Goal: Task Accomplishment & Management: Use online tool/utility

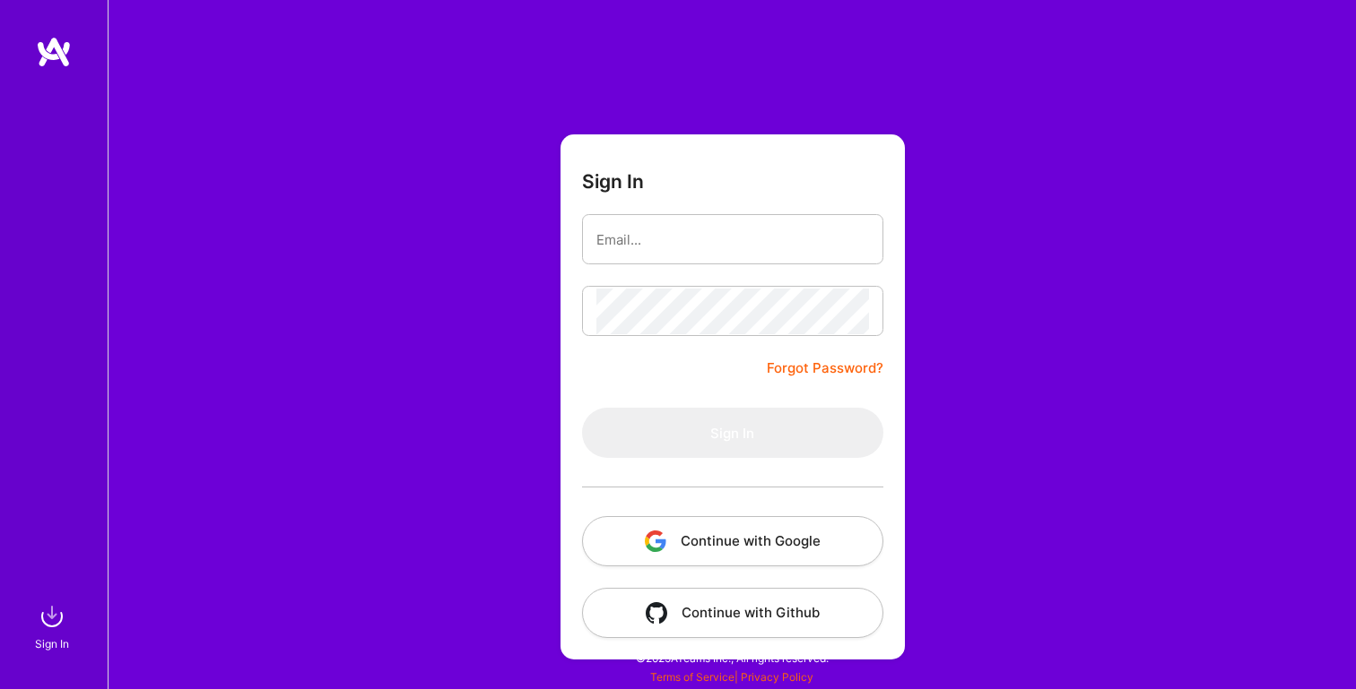
click at [637, 230] on input "email" at bounding box center [732, 240] width 273 height 46
type input "[PERSON_NAME][EMAIL_ADDRESS][PERSON_NAME][DOMAIN_NAME]"
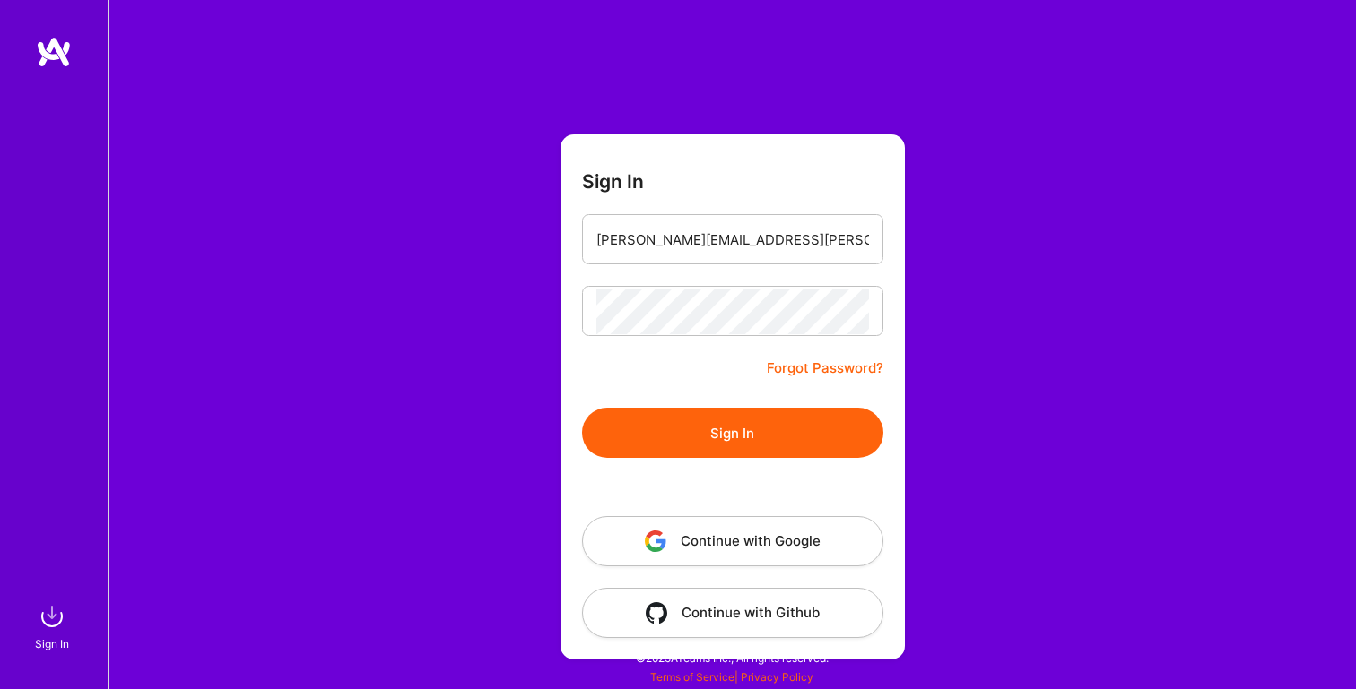
click at [722, 429] on button "Sign In" at bounding box center [732, 433] width 301 height 50
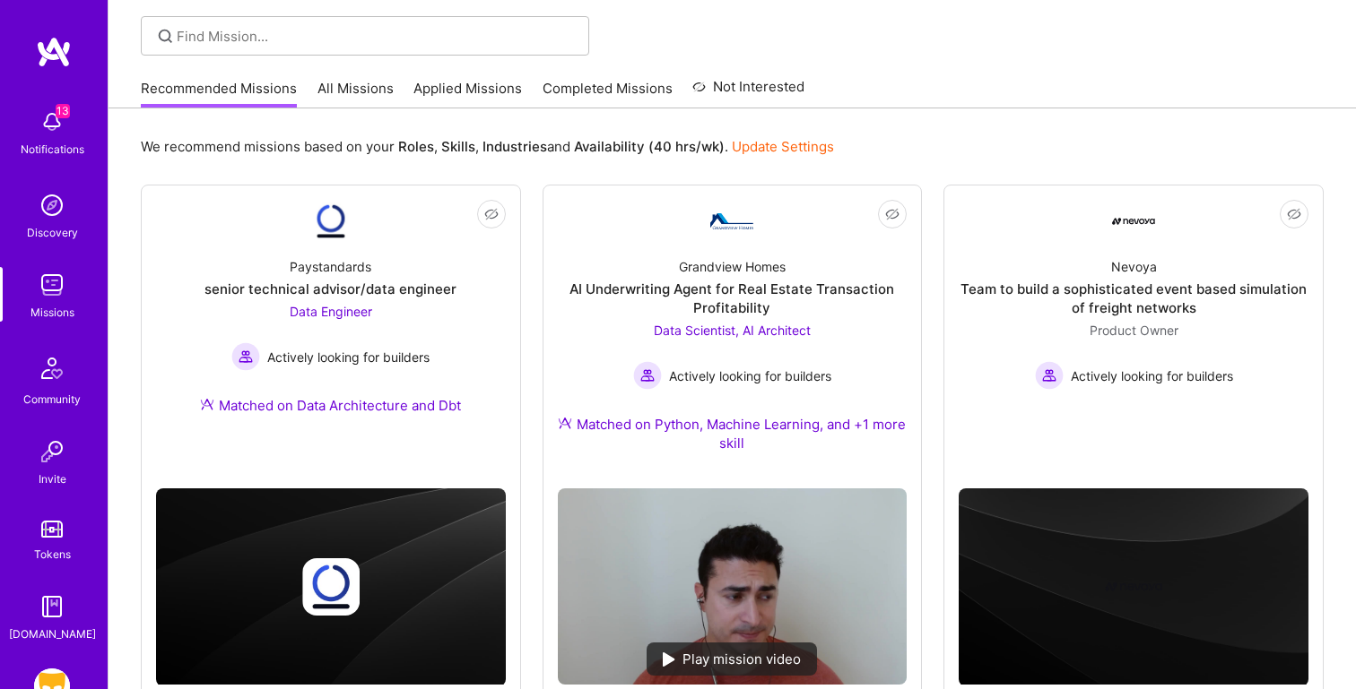
scroll to position [171, 0]
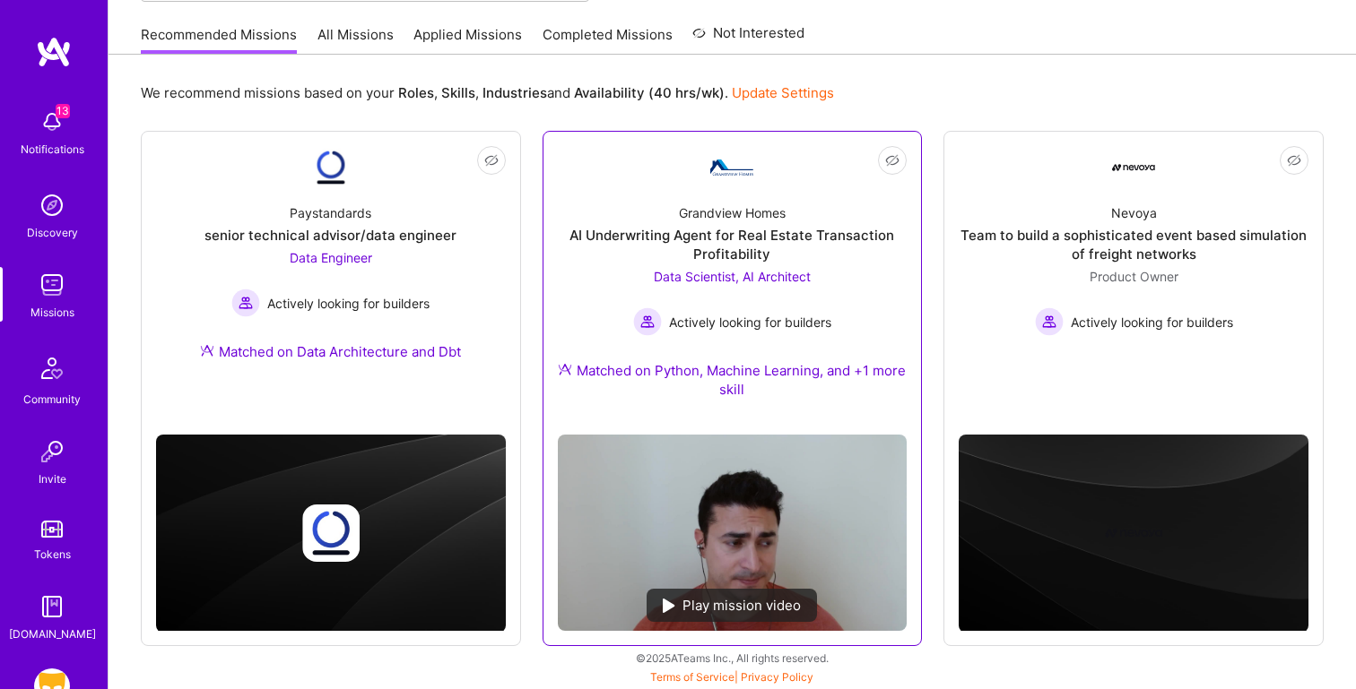
click at [663, 599] on div "Play mission video" at bounding box center [731, 605] width 170 height 33
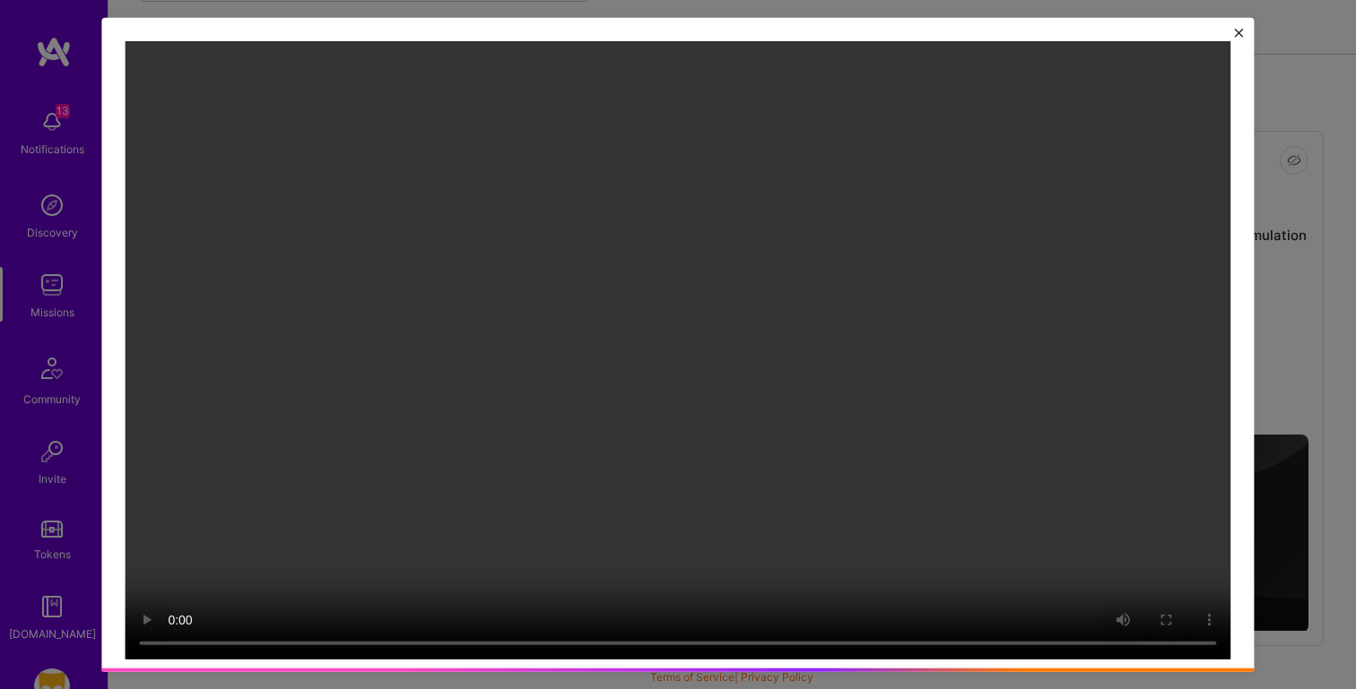
click at [1241, 39] on button "Close" at bounding box center [1239, 37] width 9 height 19
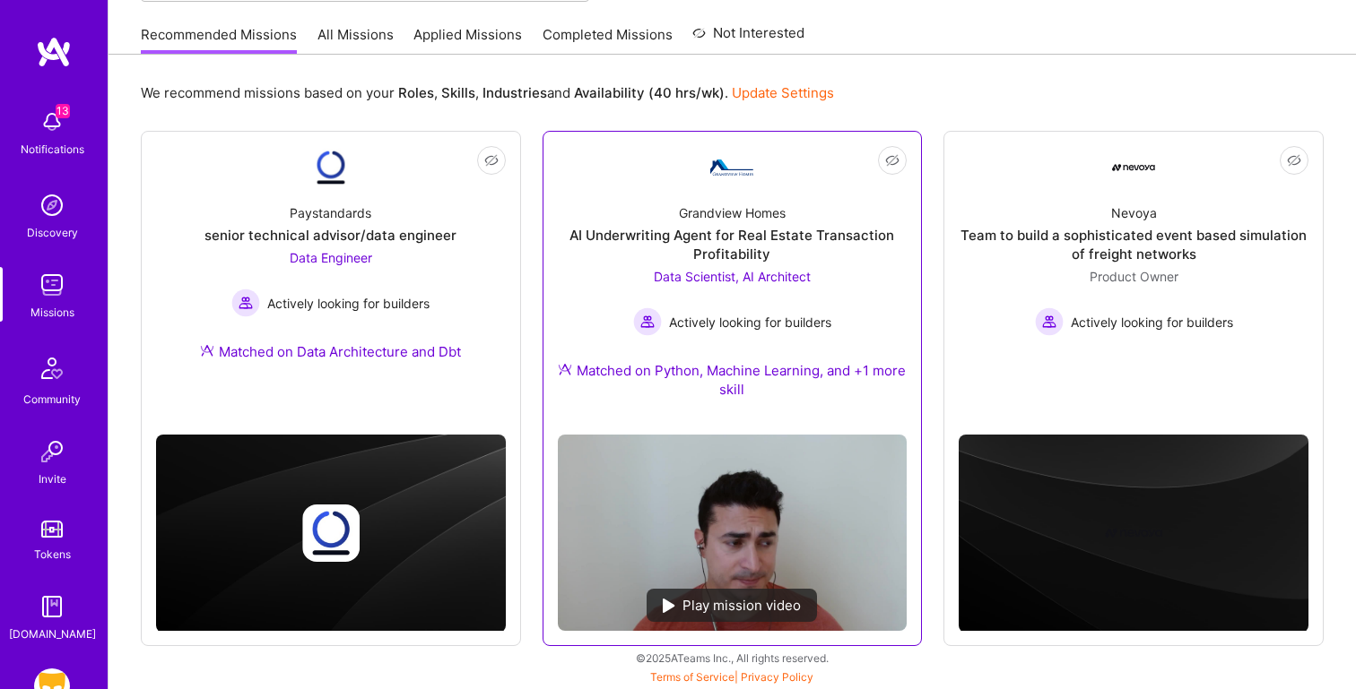
click at [822, 235] on div "AI Underwriting Agent for Real Estate Transaction Profitability" at bounding box center [733, 245] width 350 height 38
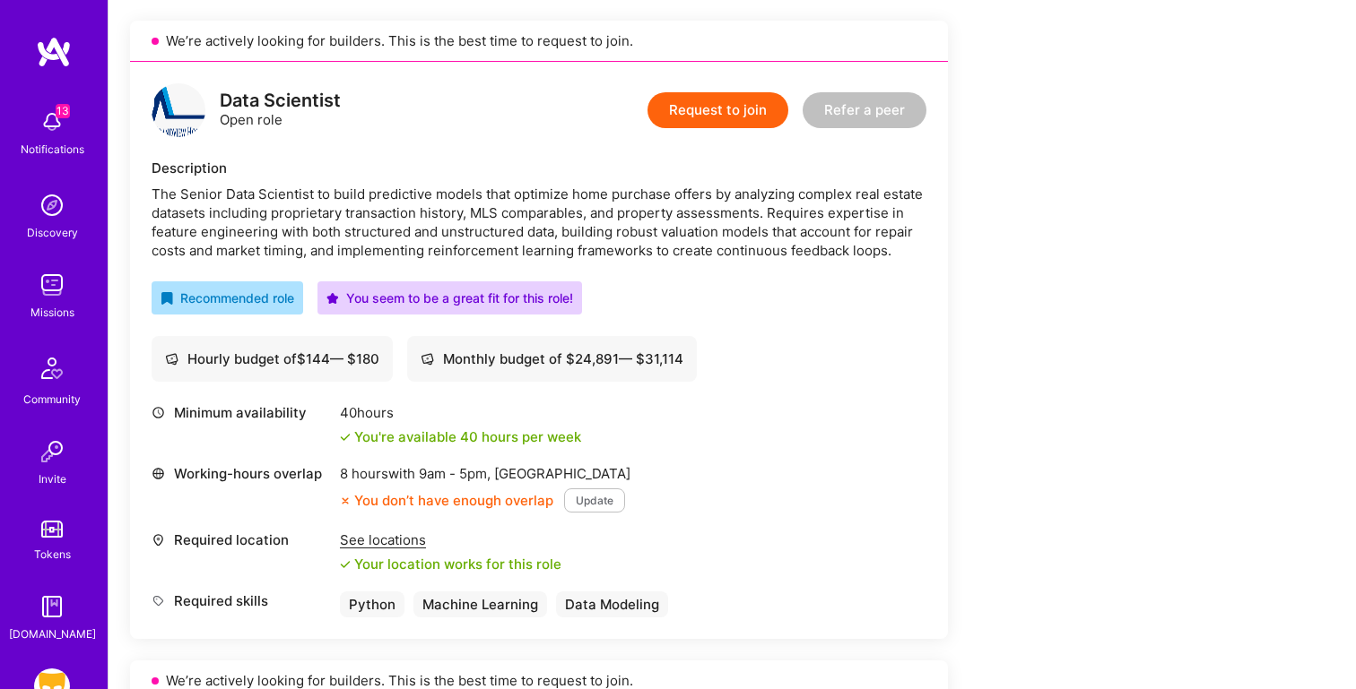
scroll to position [329, 0]
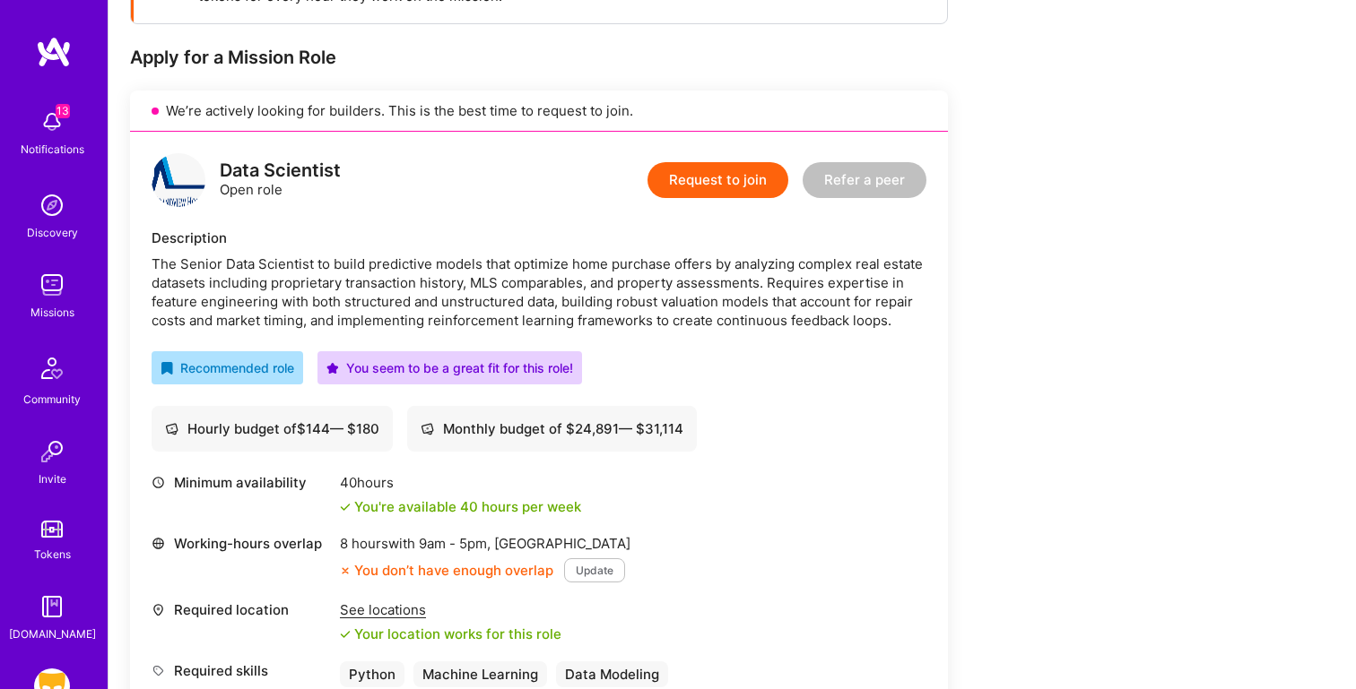
click at [719, 179] on button "Request to join" at bounding box center [717, 180] width 141 height 36
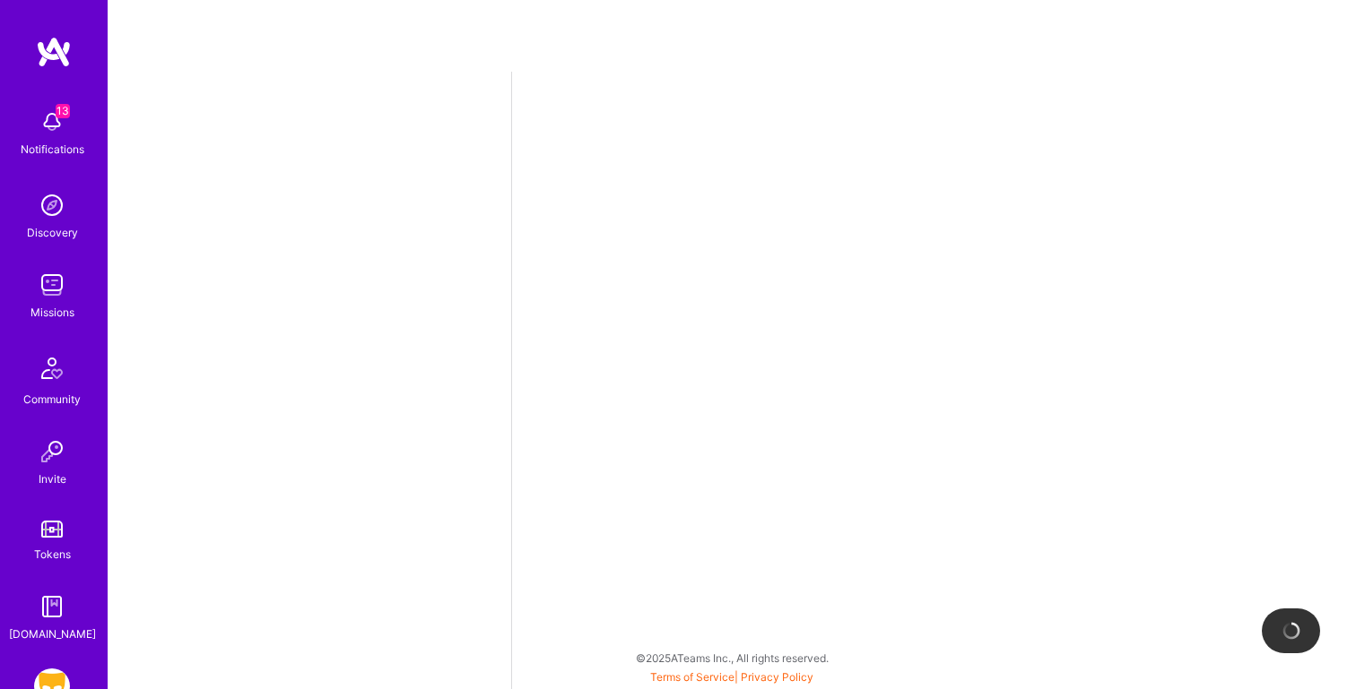
select select "US"
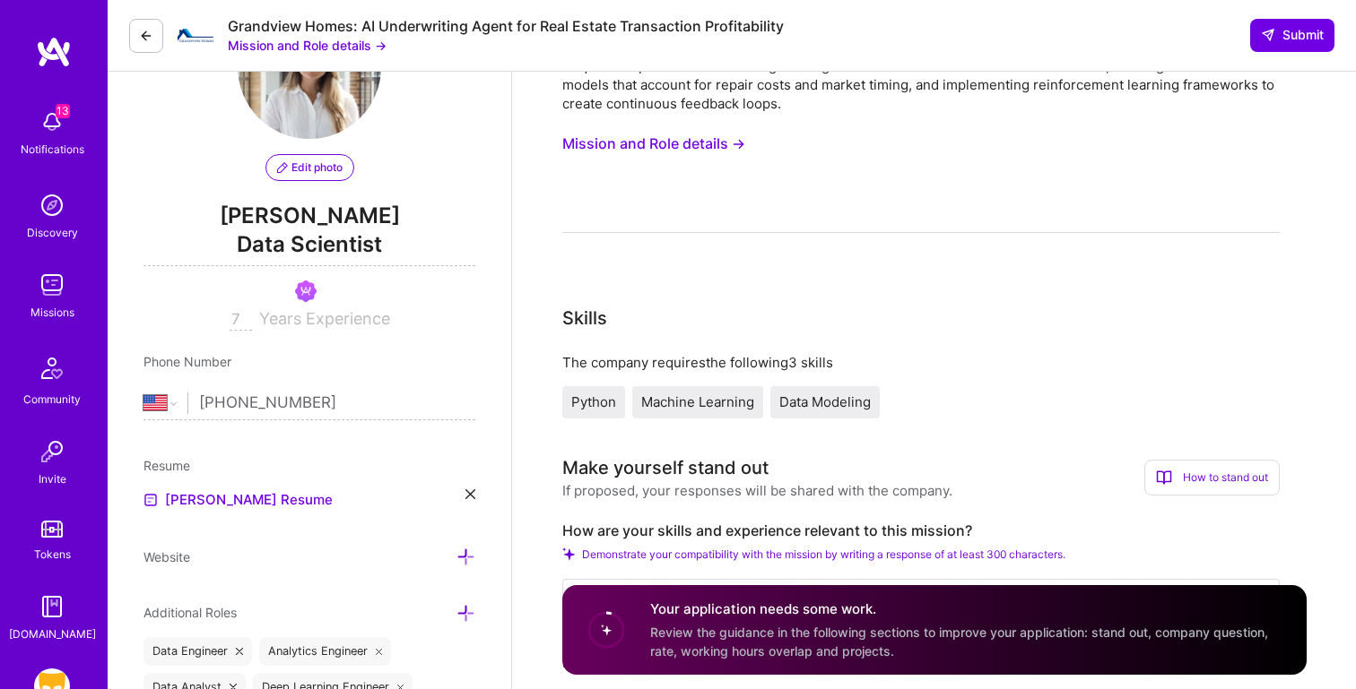
scroll to position [15, 0]
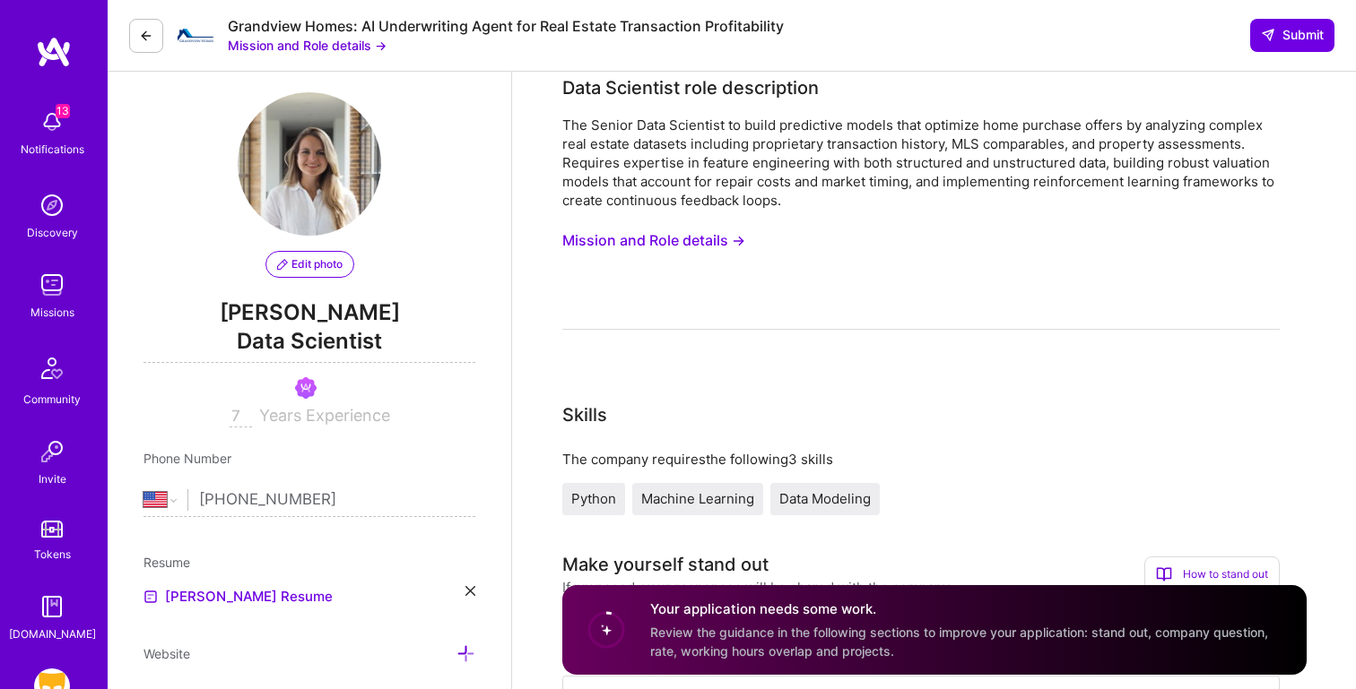
click at [58, 286] on img at bounding box center [52, 285] width 36 height 36
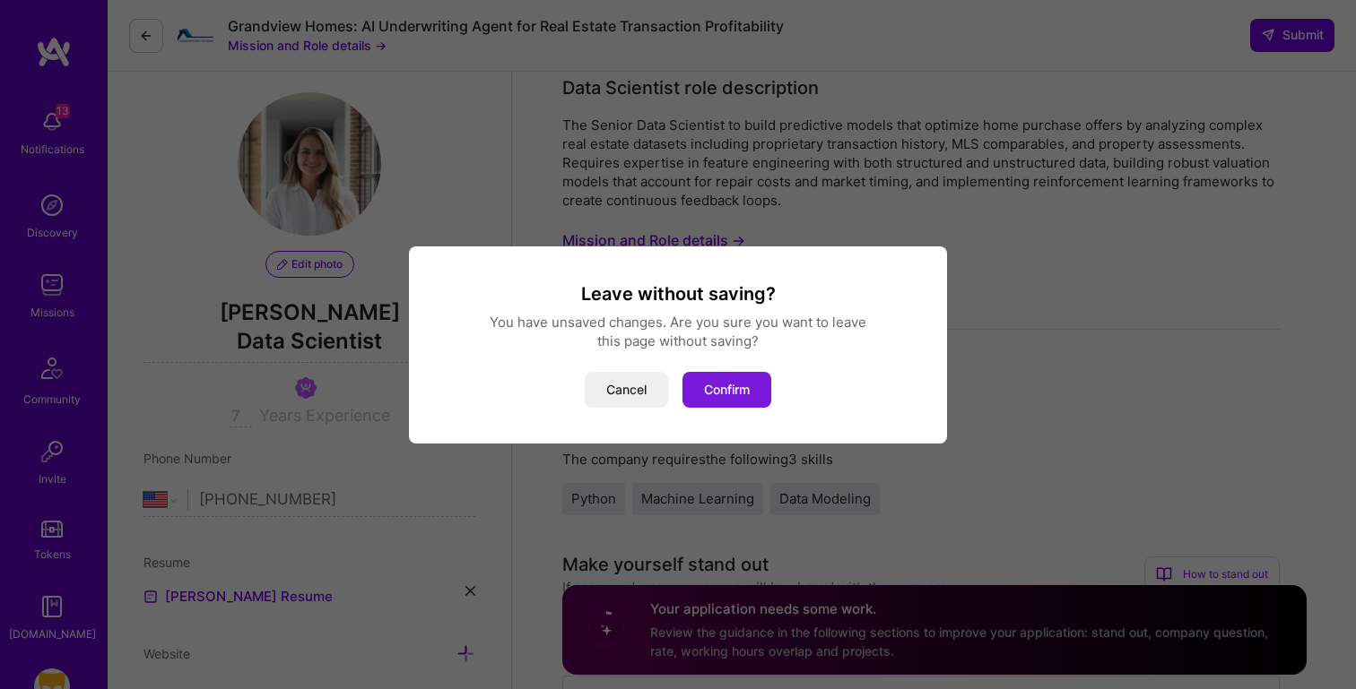
click at [721, 391] on button "Confirm" at bounding box center [726, 390] width 89 height 36
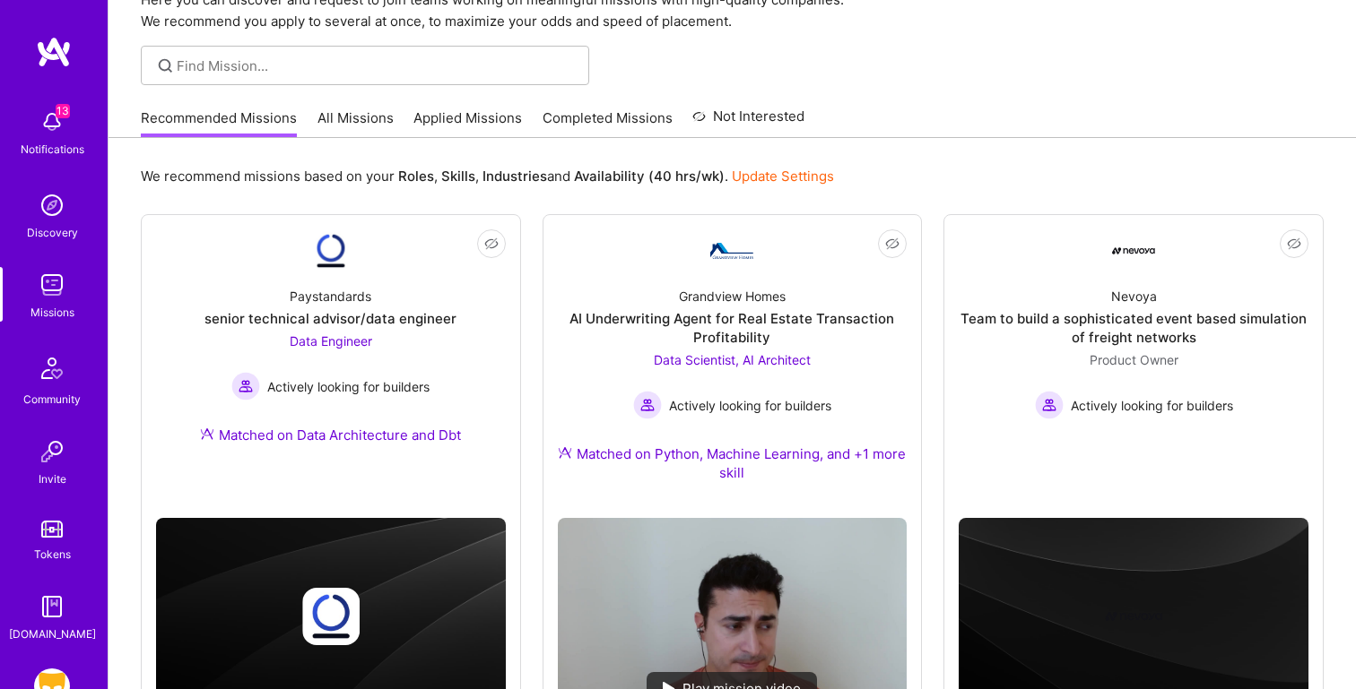
scroll to position [97, 0]
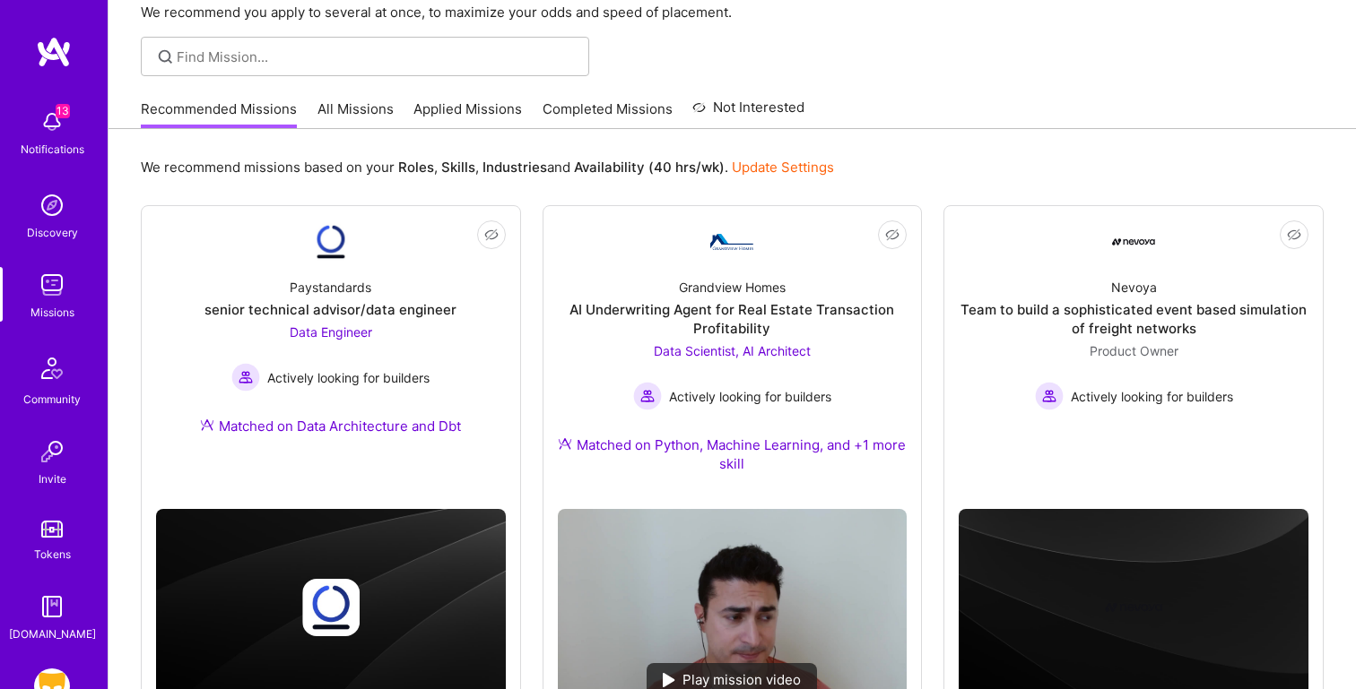
click at [64, 638] on div "[DOMAIN_NAME]" at bounding box center [52, 634] width 87 height 19
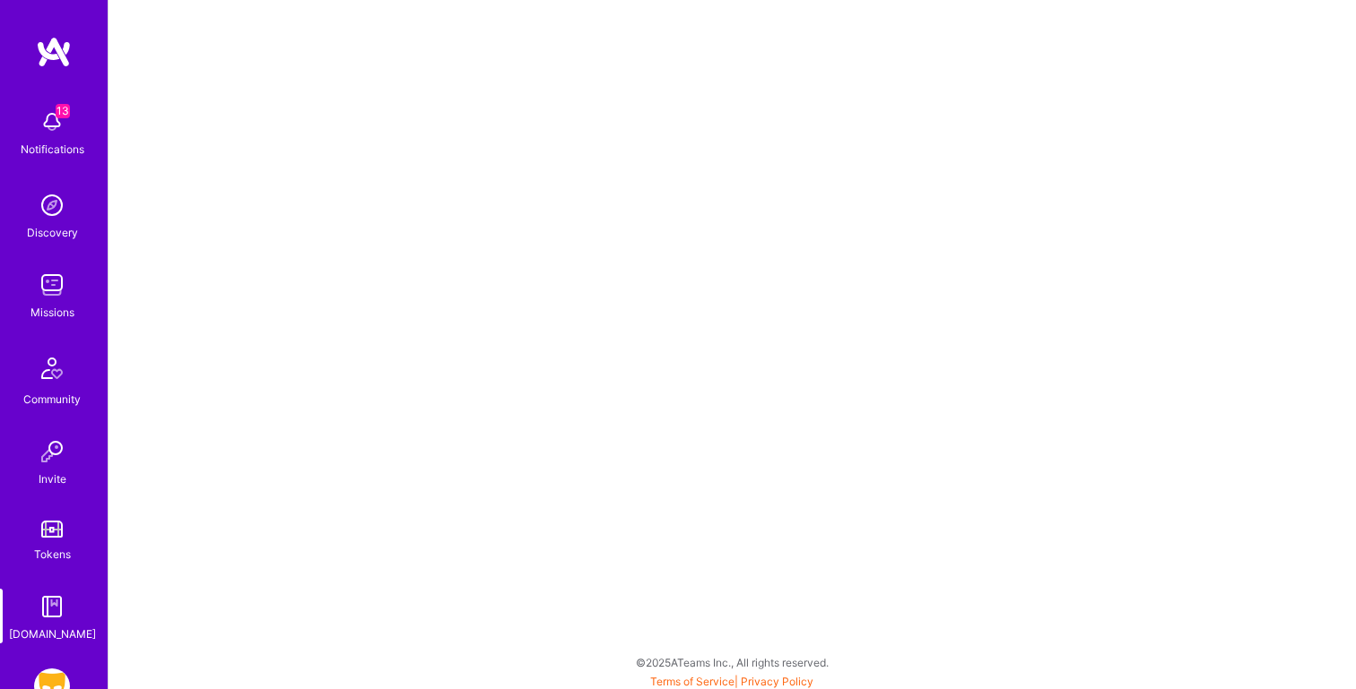
scroll to position [112, 0]
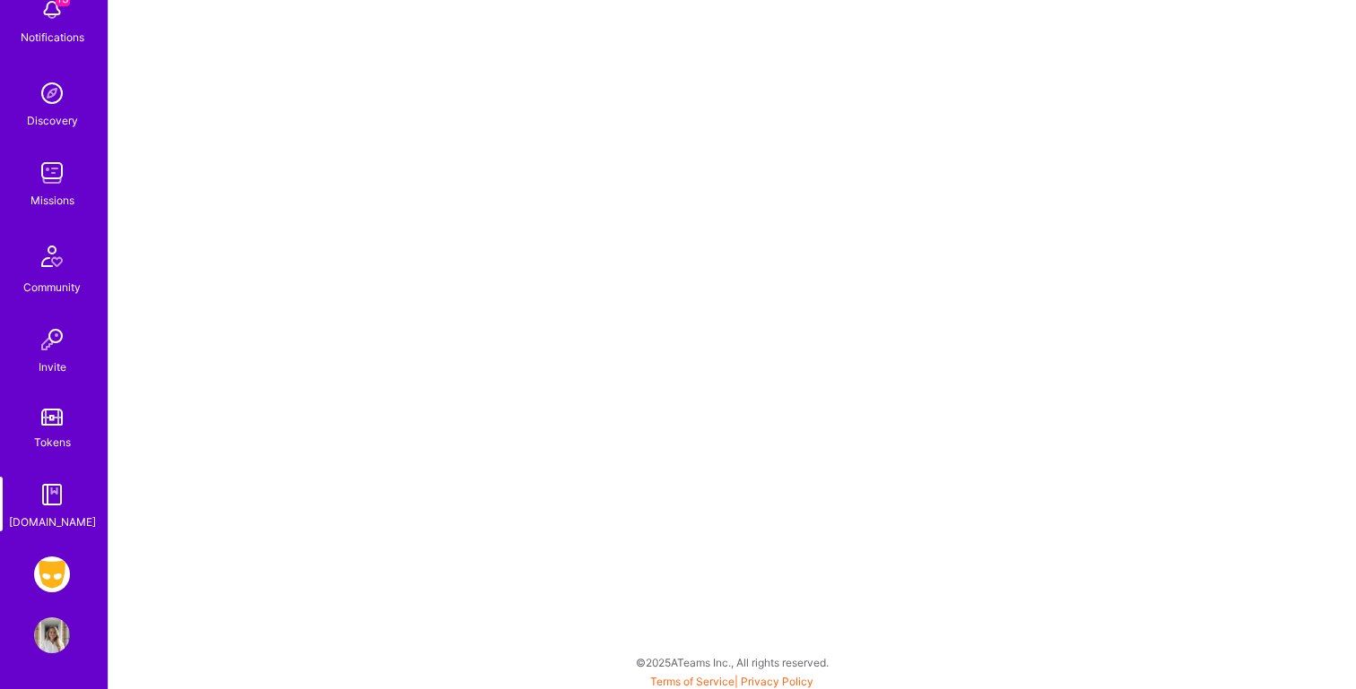
click at [48, 575] on img at bounding box center [52, 575] width 36 height 36
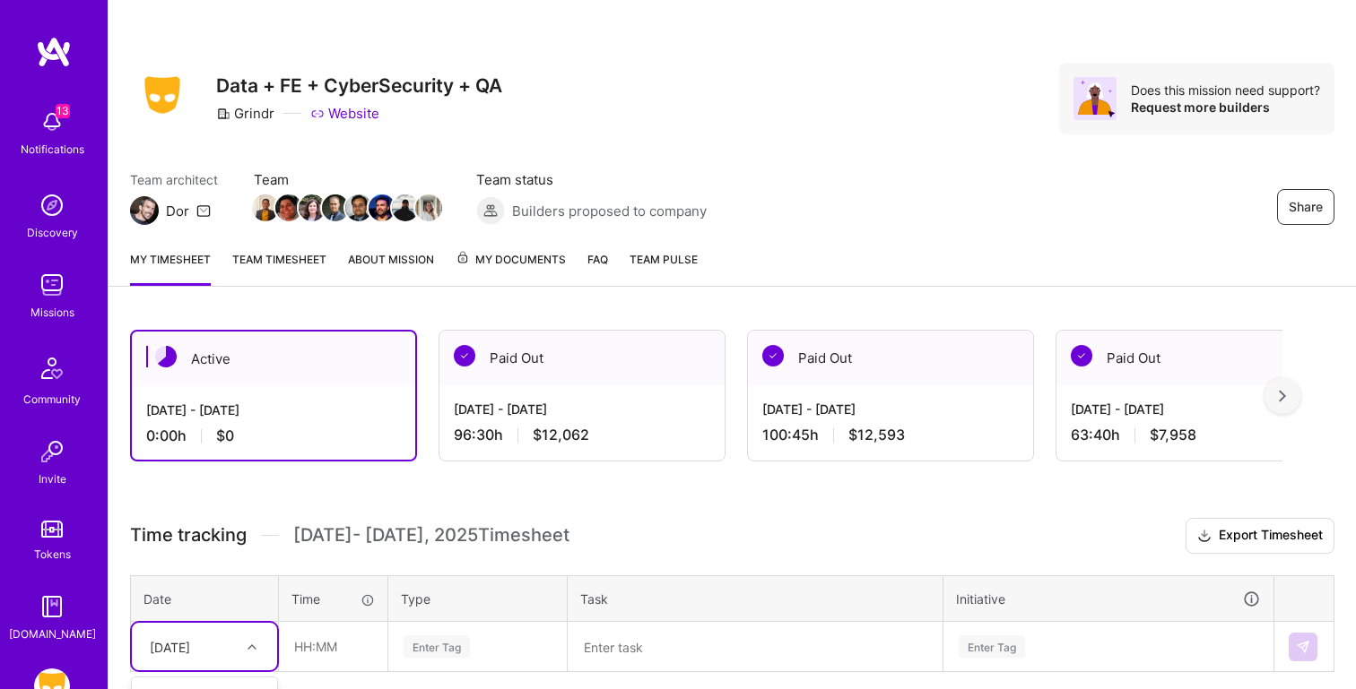
scroll to position [141, 0]
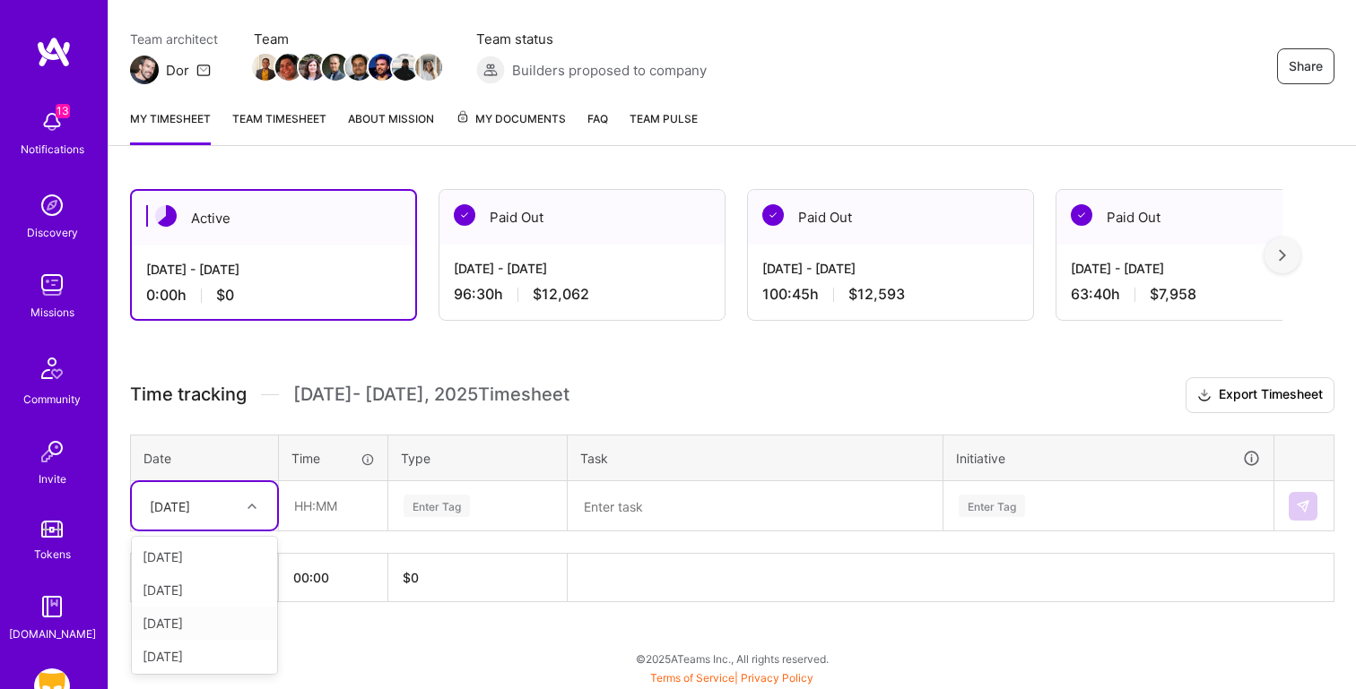
click at [213, 530] on div "option [DATE] focused, 3 of 15. 14 results available. Use Up and Down to choose…" at bounding box center [204, 506] width 145 height 48
click at [212, 618] on div "[DATE]" at bounding box center [204, 623] width 145 height 33
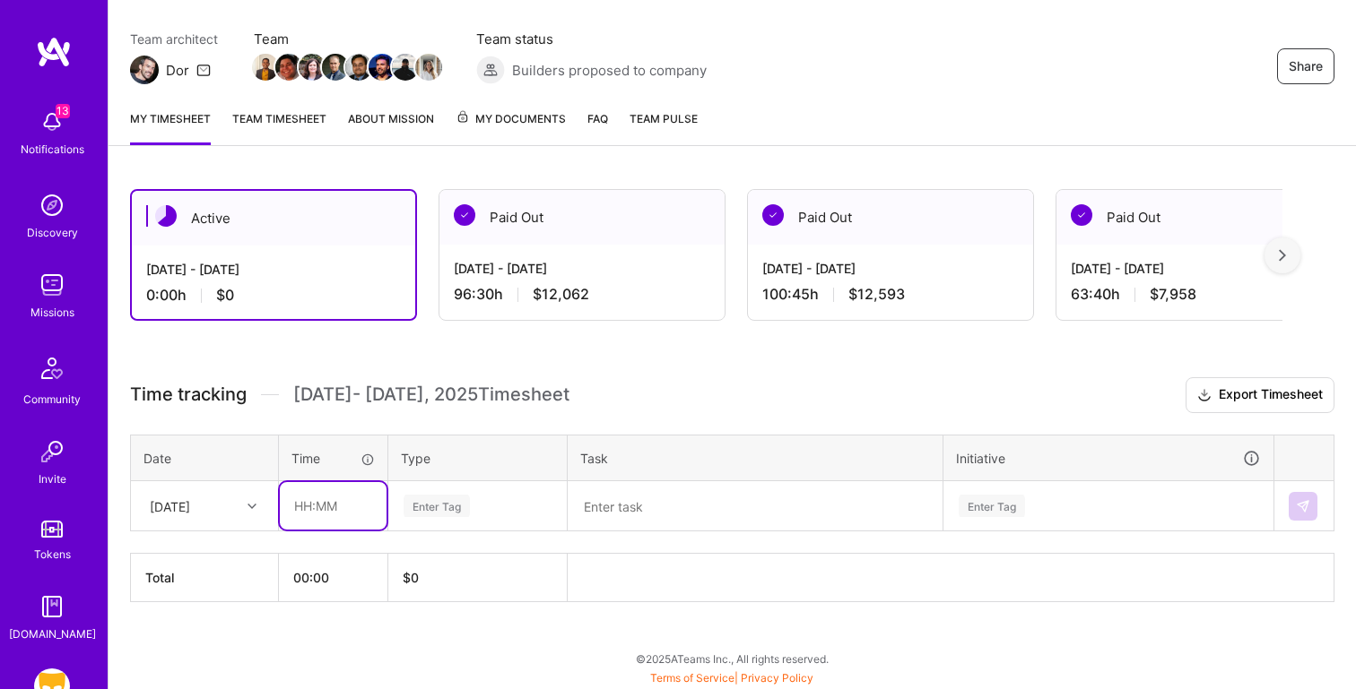
click at [325, 498] on input "text" at bounding box center [333, 506] width 107 height 48
type input "00:45"
click at [635, 498] on textarea at bounding box center [754, 506] width 371 height 47
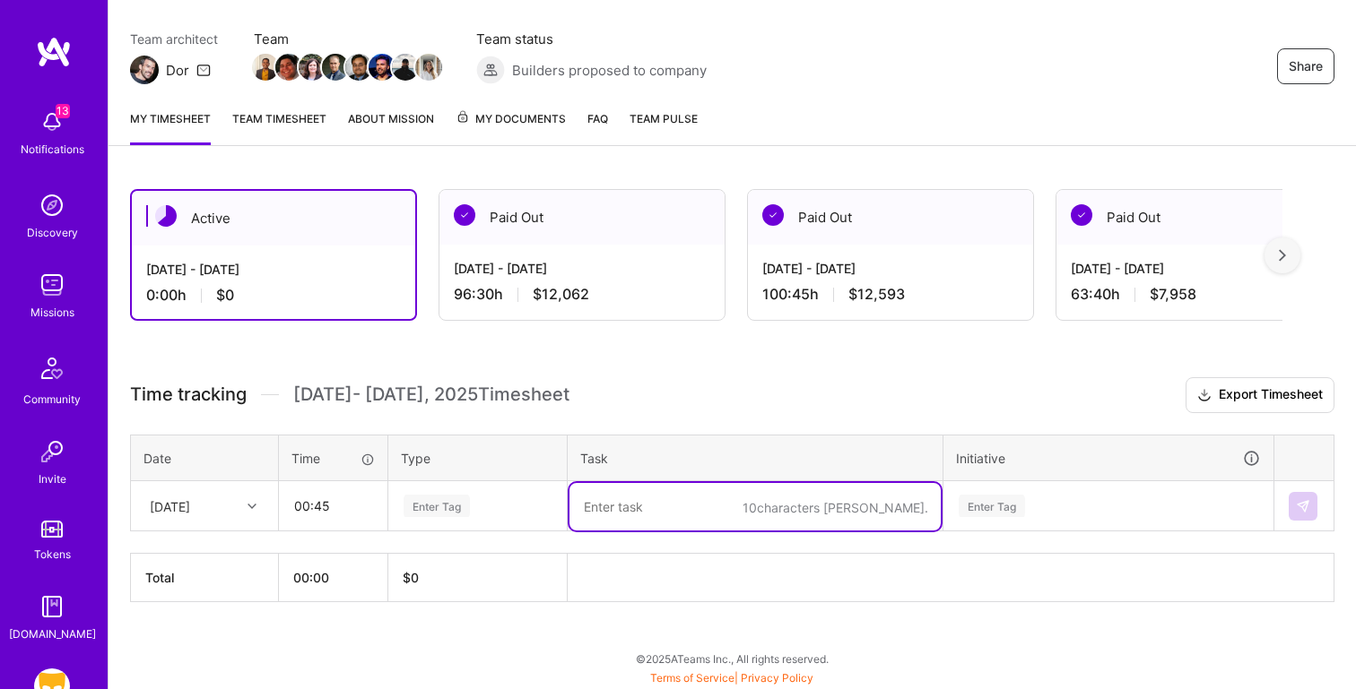
paste textarea "Meeting: Revenue Working Group"
type textarea "Meeting: Revenue Working Group"
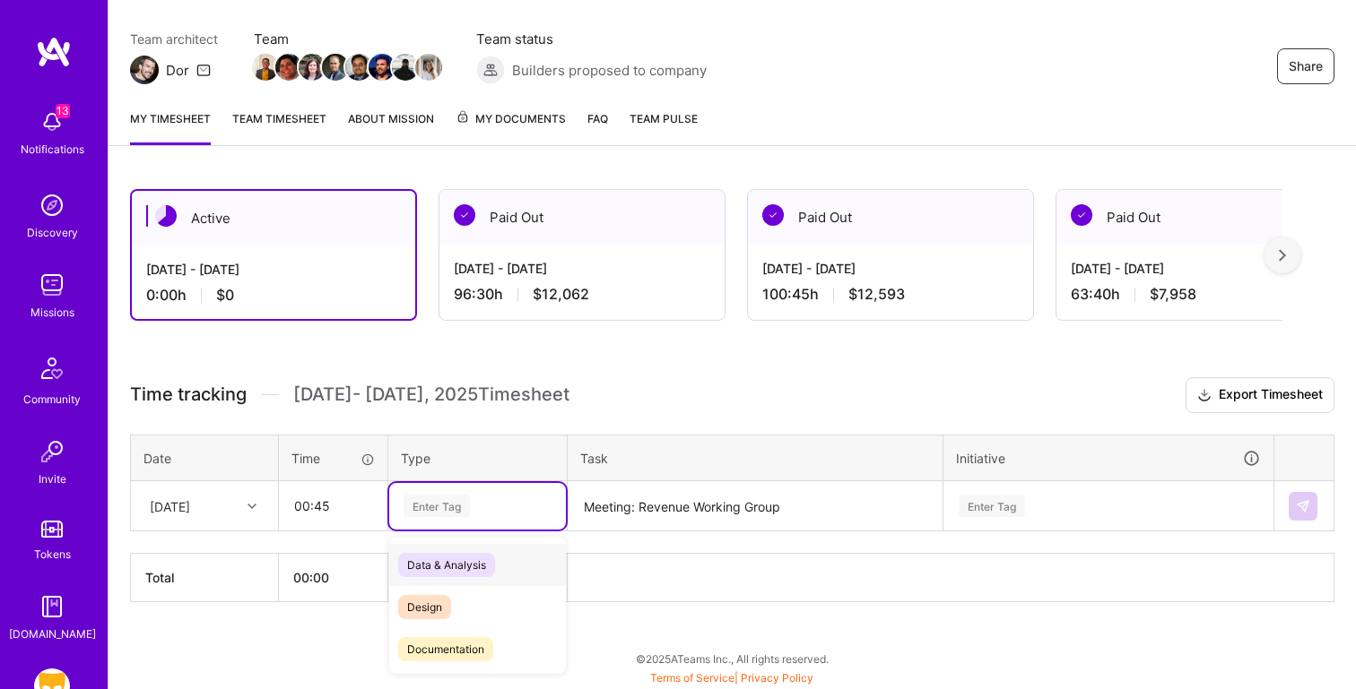
click at [471, 498] on div "Enter Tag" at bounding box center [478, 506] width 152 height 22
type input "meet"
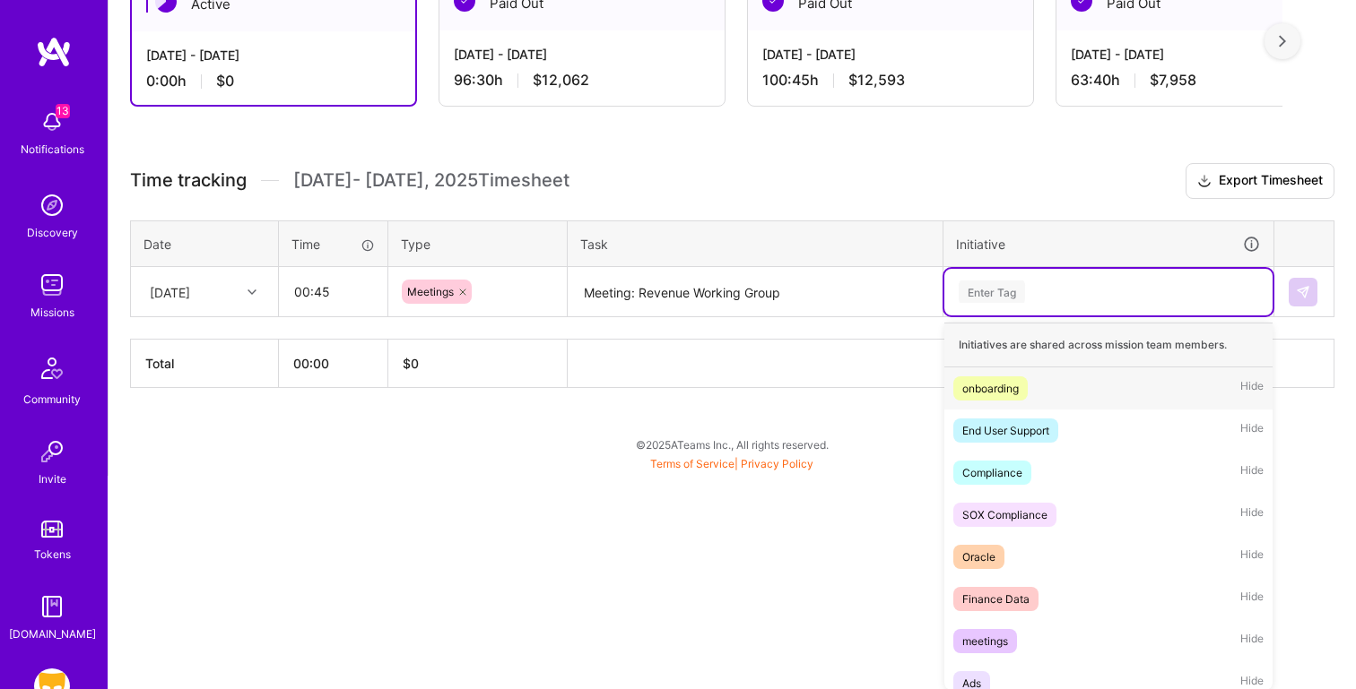
click at [1032, 316] on div "option onboarding focused, 1 of 46. 46 results available. Use Up and Down to ch…" at bounding box center [1108, 292] width 328 height 47
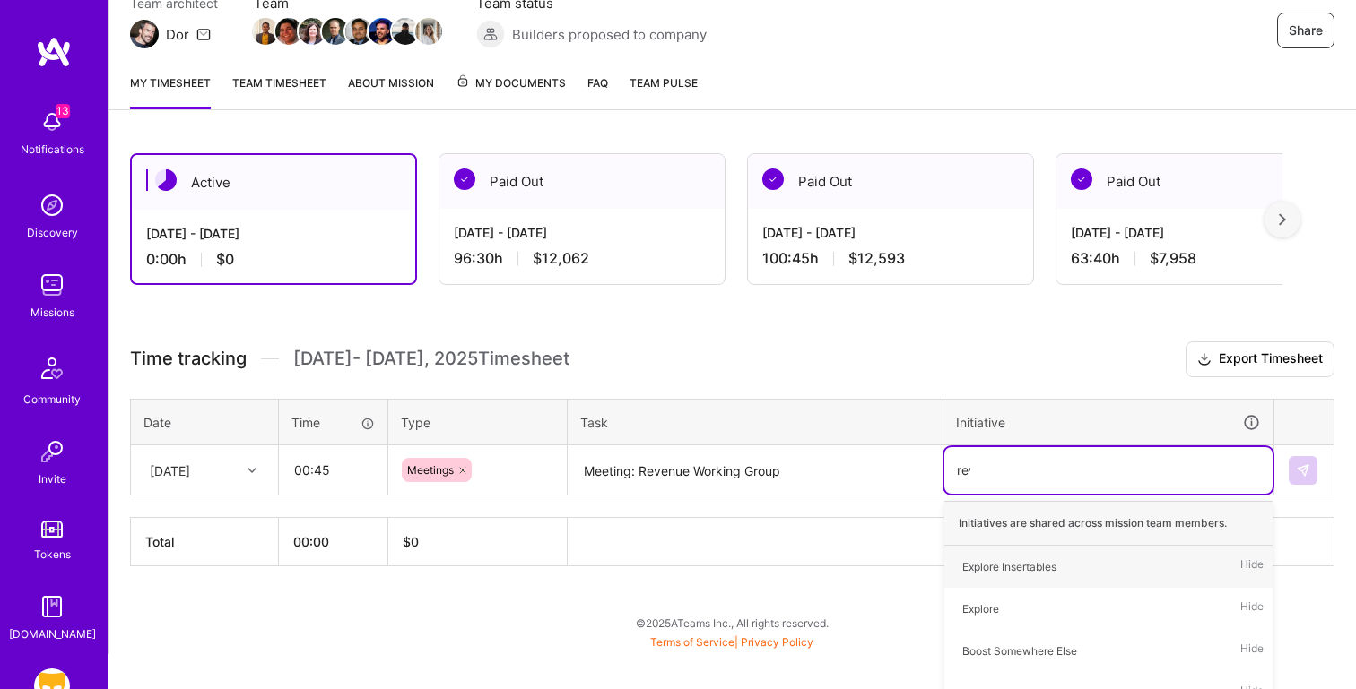
type input "reve"
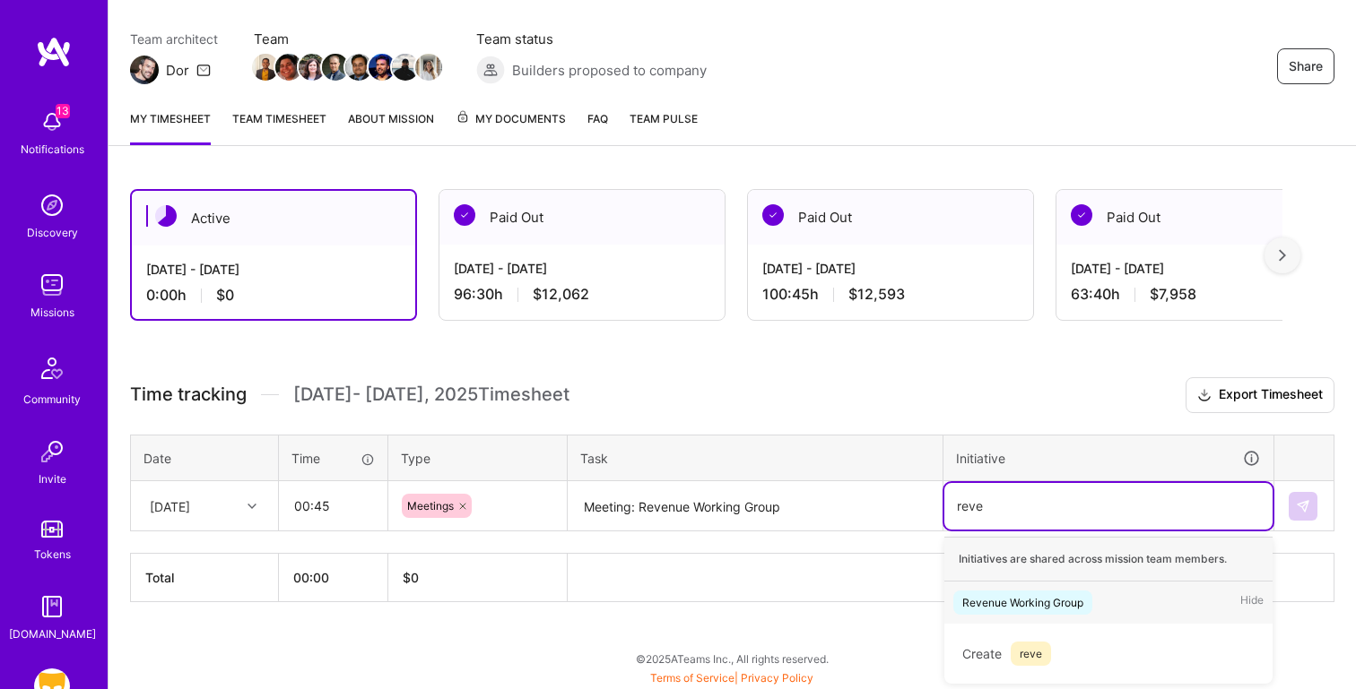
click at [1115, 601] on div "Revenue Working Group Hide" at bounding box center [1108, 603] width 328 height 42
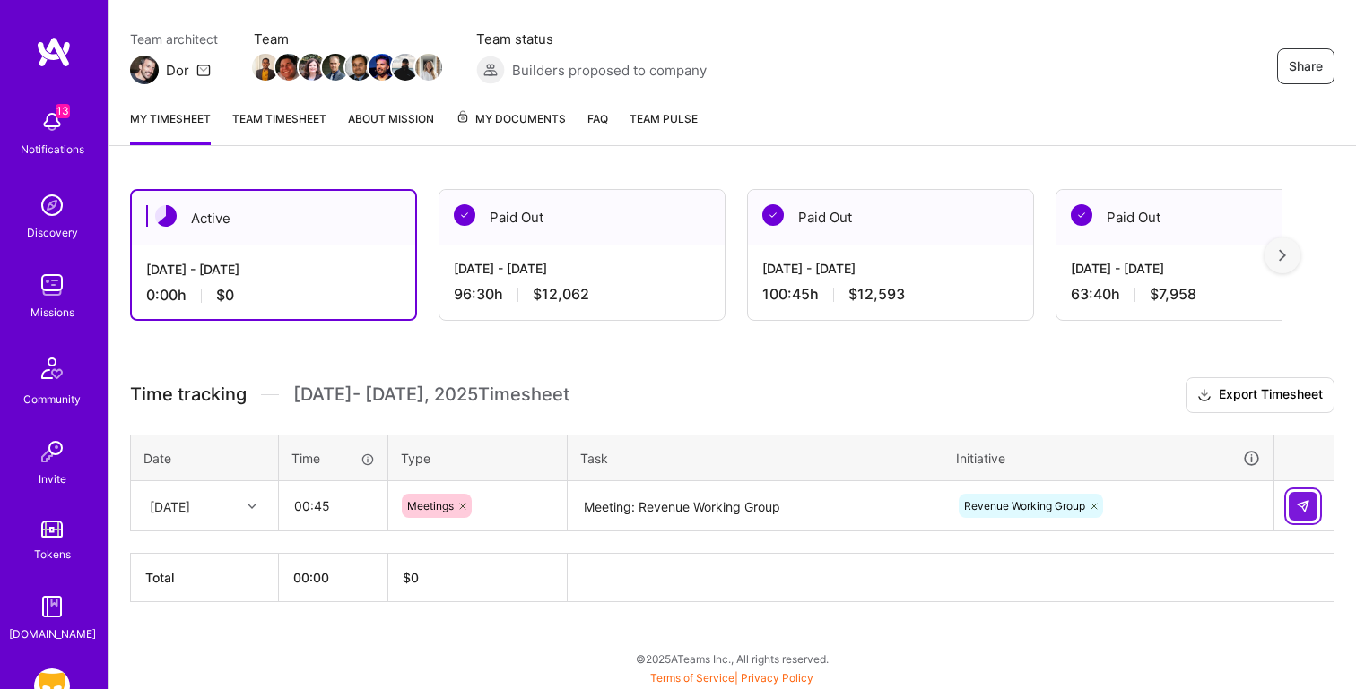
click at [1304, 500] on img at bounding box center [1302, 506] width 14 height 14
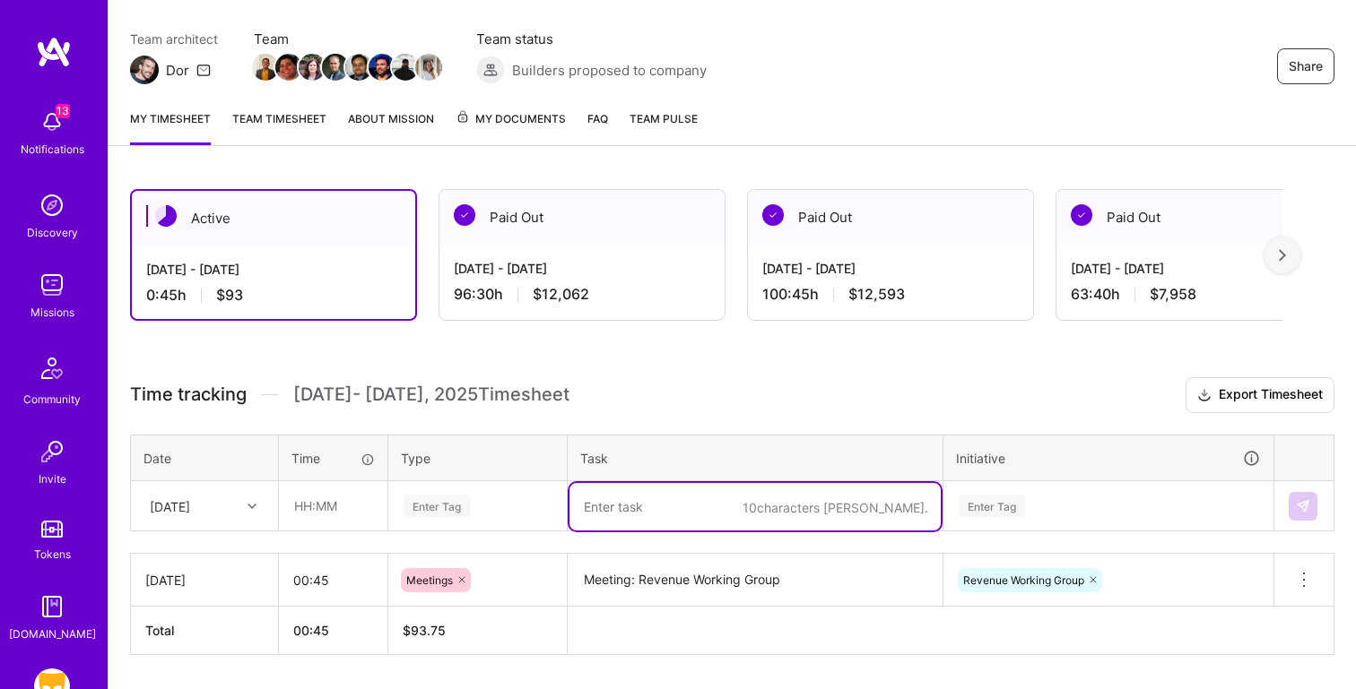
click at [633, 508] on textarea at bounding box center [754, 507] width 371 height 48
paste textarea "Update Experiment Readout & Funnels"
type textarea "Update Experiment Readout & Funnels"
click at [317, 507] on input "text" at bounding box center [333, 506] width 107 height 48
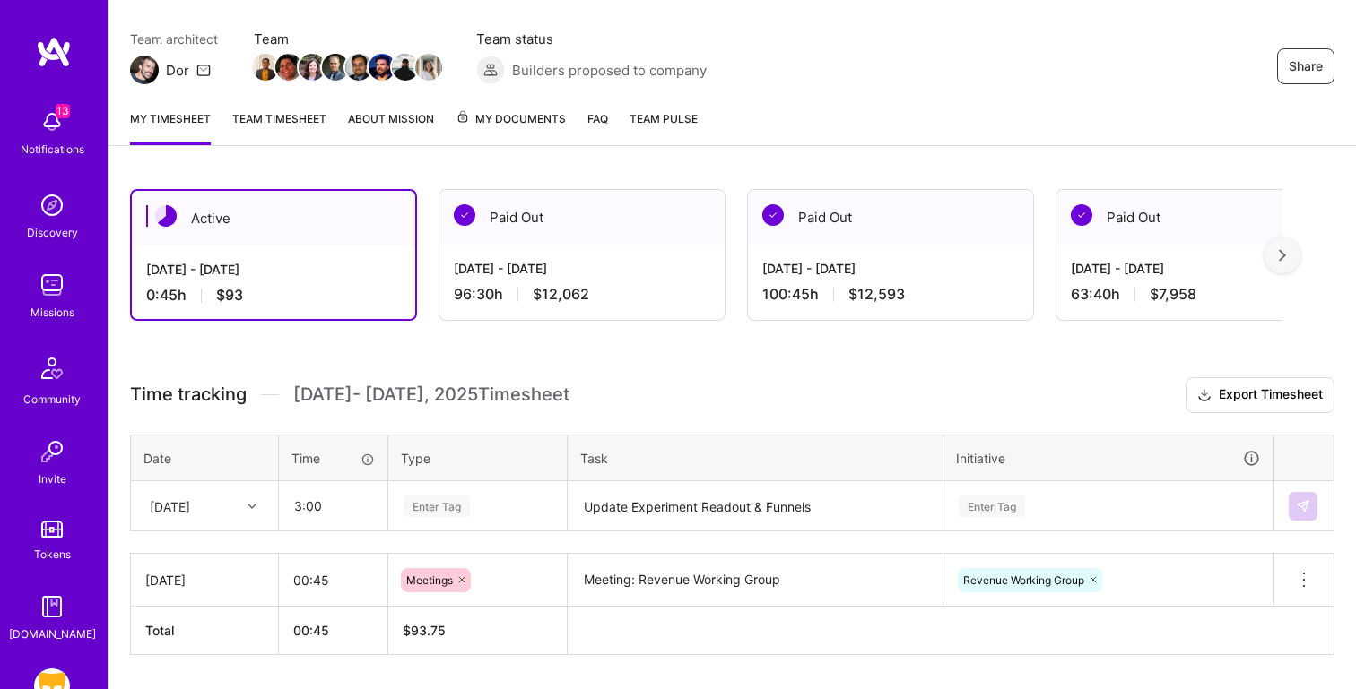
type input "03:00"
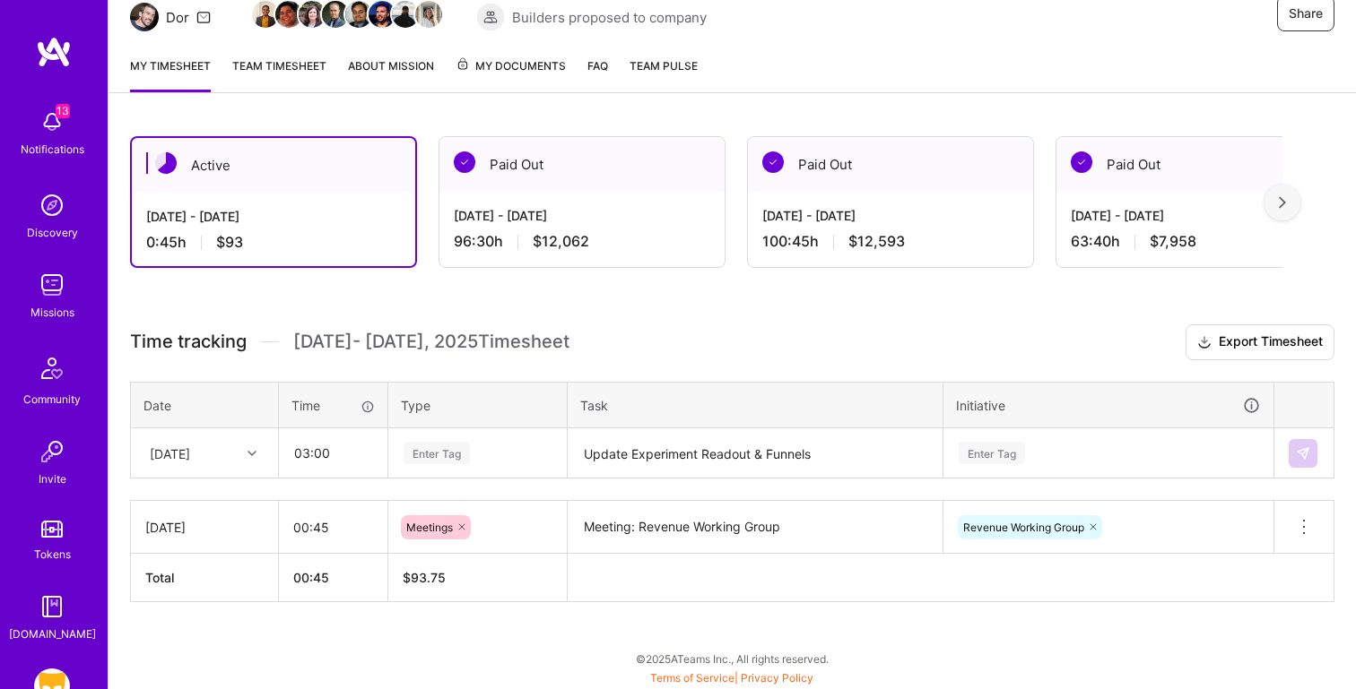
click at [477, 477] on div "Enter Tag" at bounding box center [477, 453] width 177 height 47
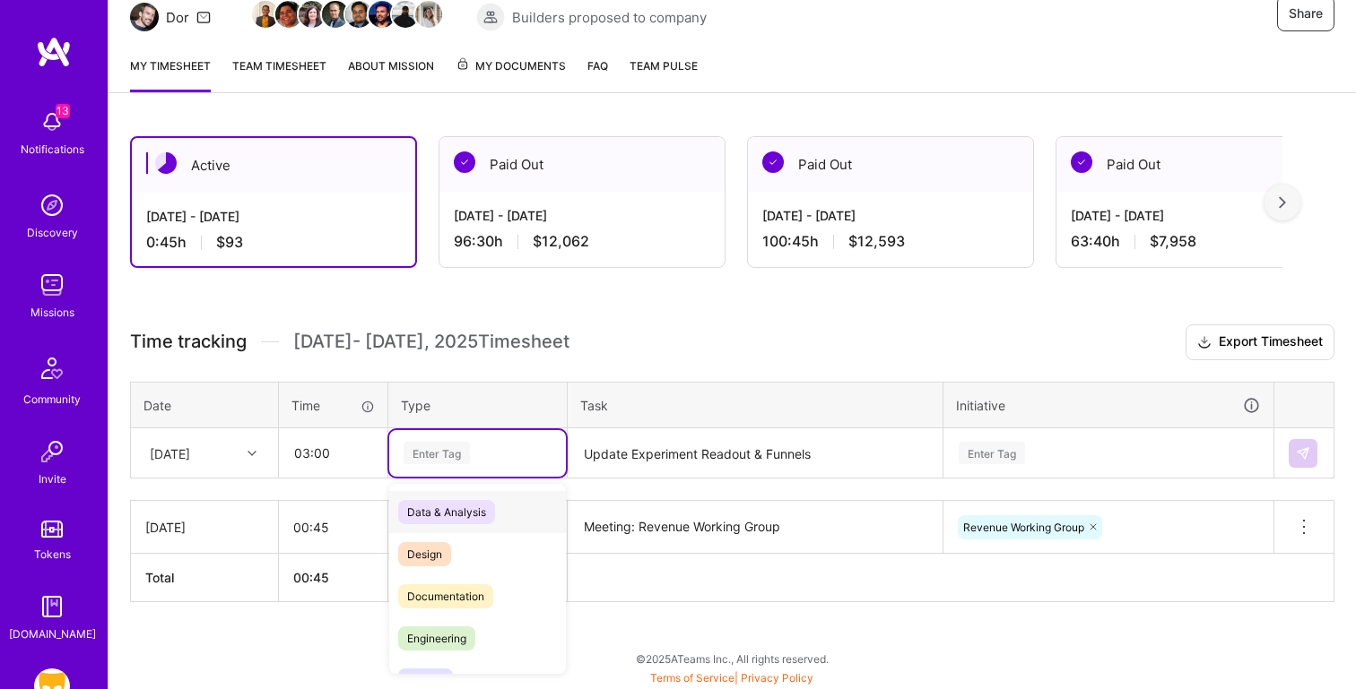
click at [507, 509] on div "Data & Analysis" at bounding box center [477, 512] width 177 height 42
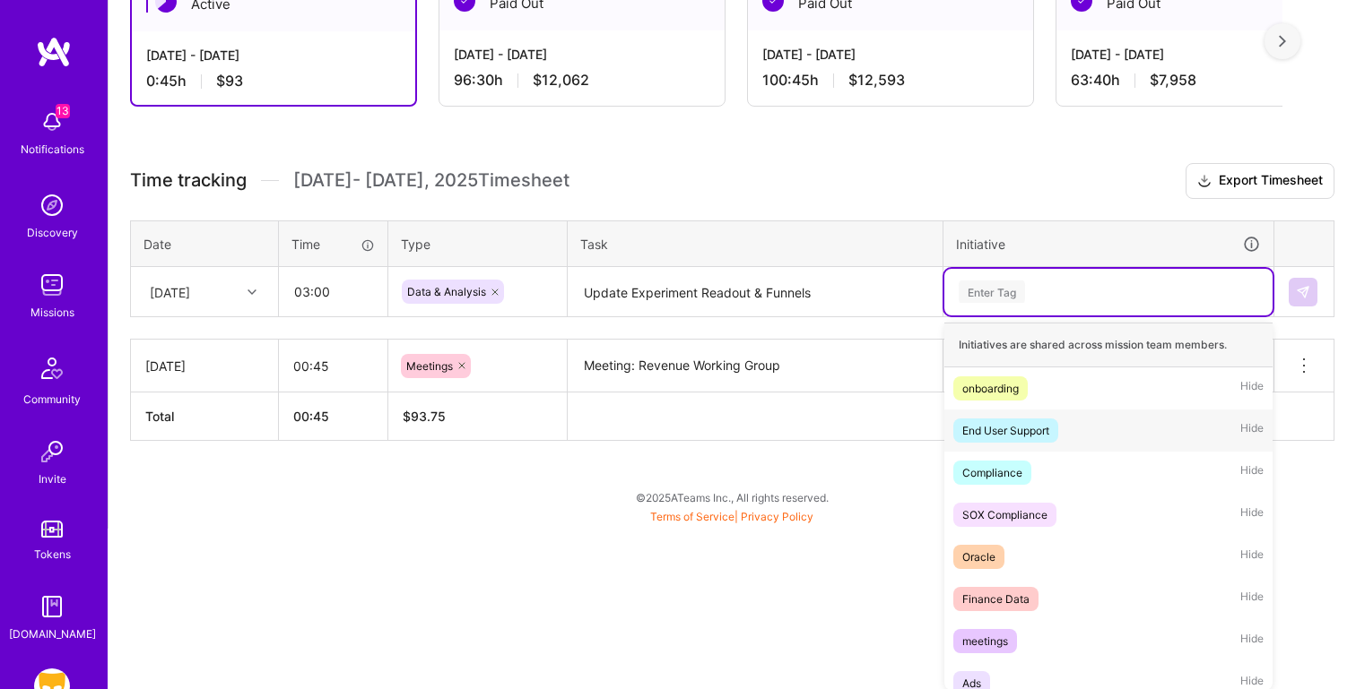
click at [1037, 316] on div "option Revenue Working Group, selected. option End User Support focused, 2 of 4…" at bounding box center [1108, 292] width 328 height 47
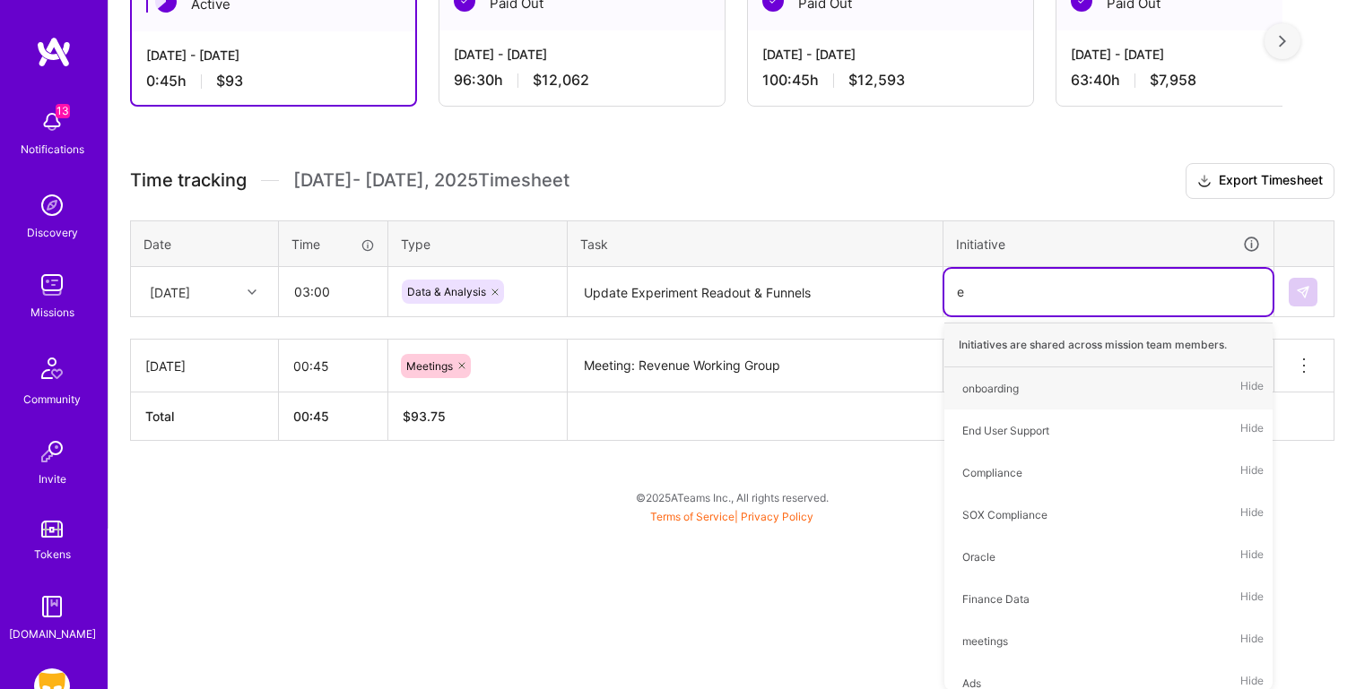
type input "ex"
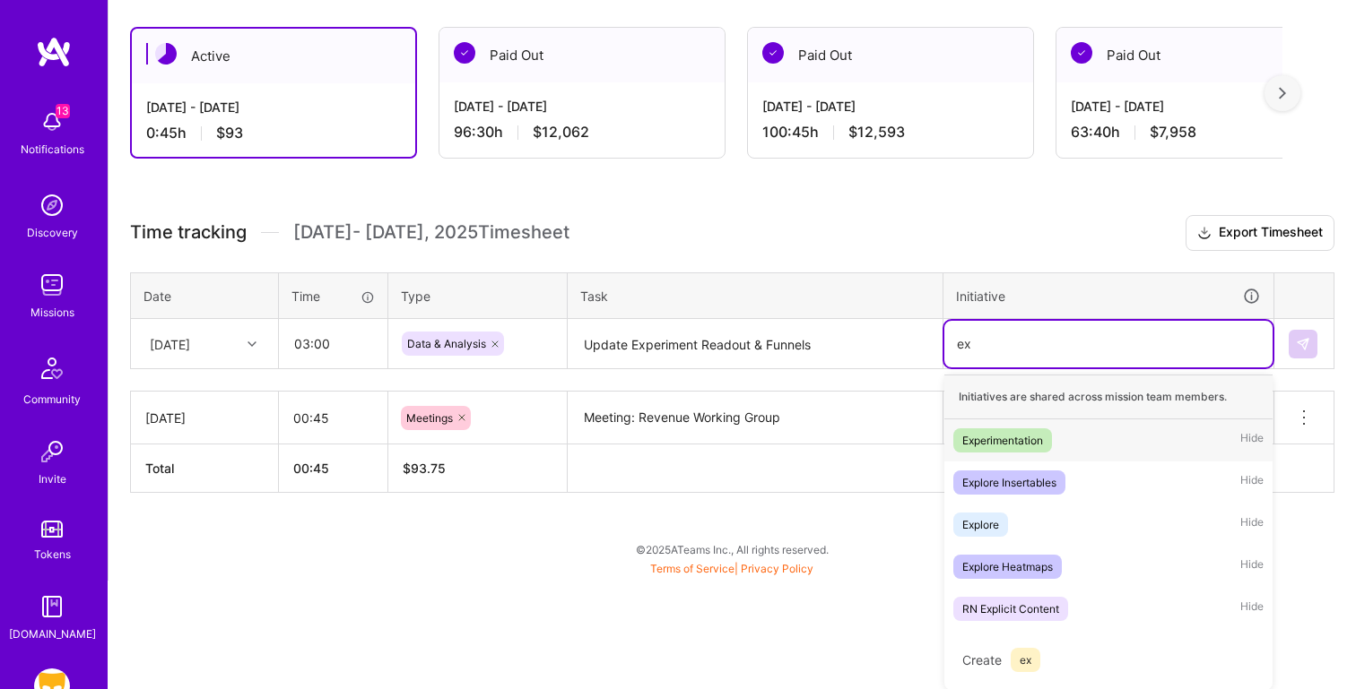
click at [1084, 438] on div "Experimentation Hide" at bounding box center [1108, 441] width 328 height 42
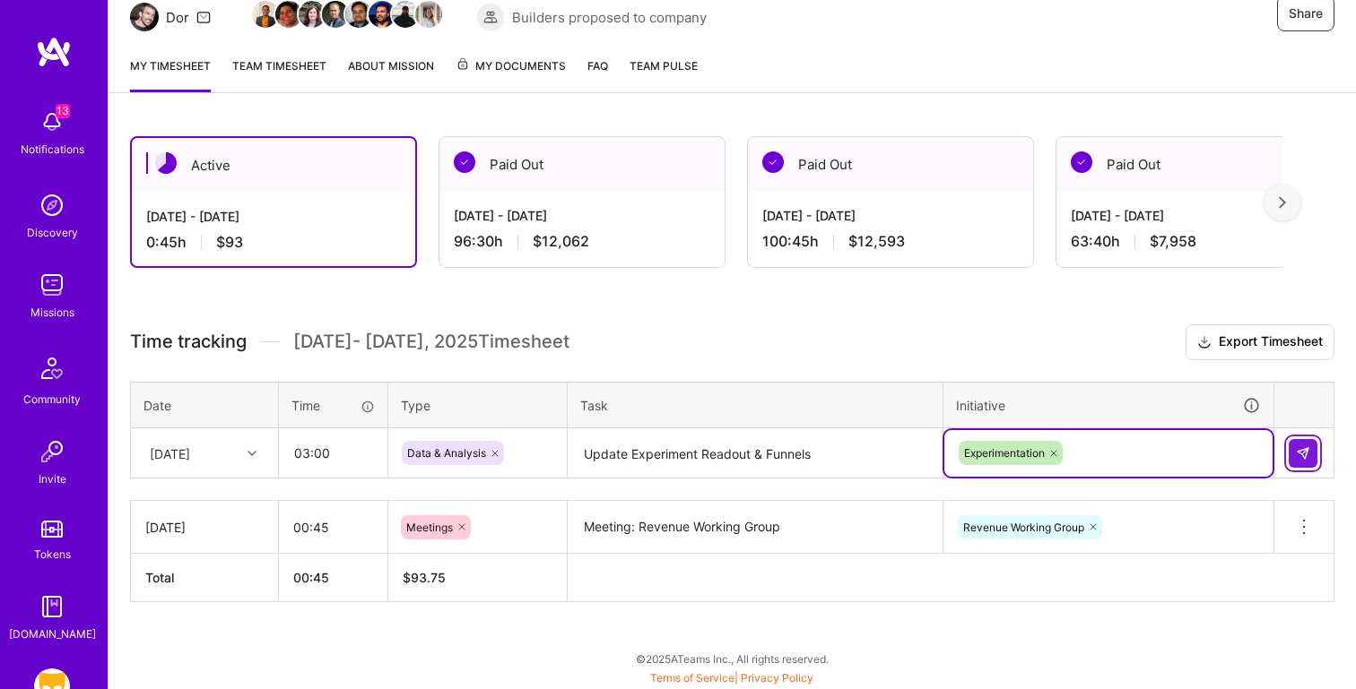
click at [1301, 446] on img at bounding box center [1302, 453] width 14 height 14
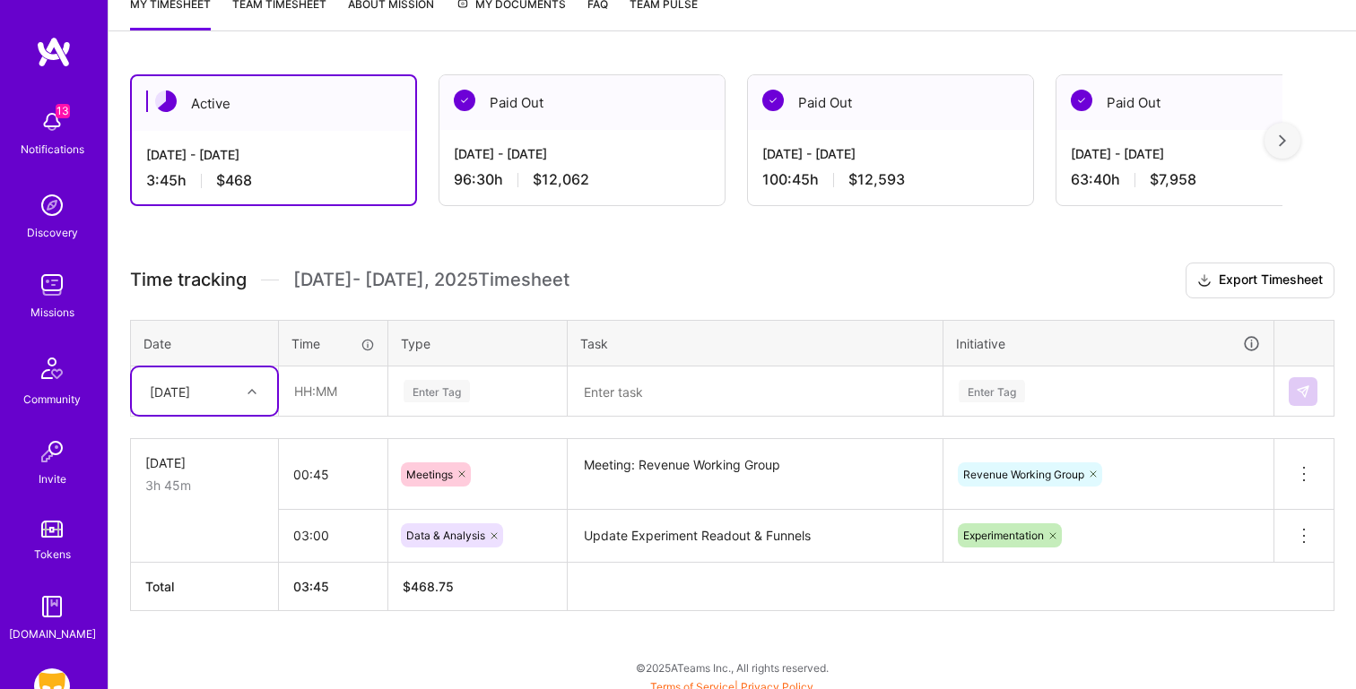
scroll to position [260, 0]
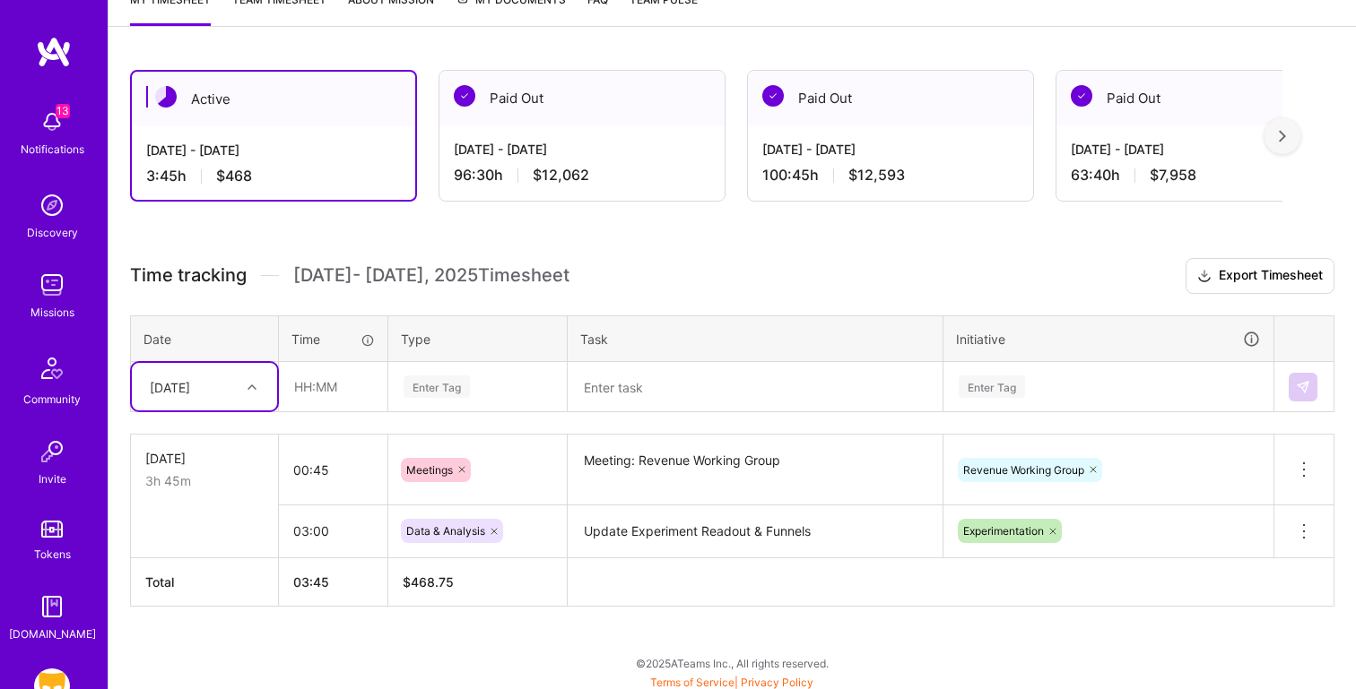
click at [622, 385] on textarea at bounding box center [754, 388] width 371 height 48
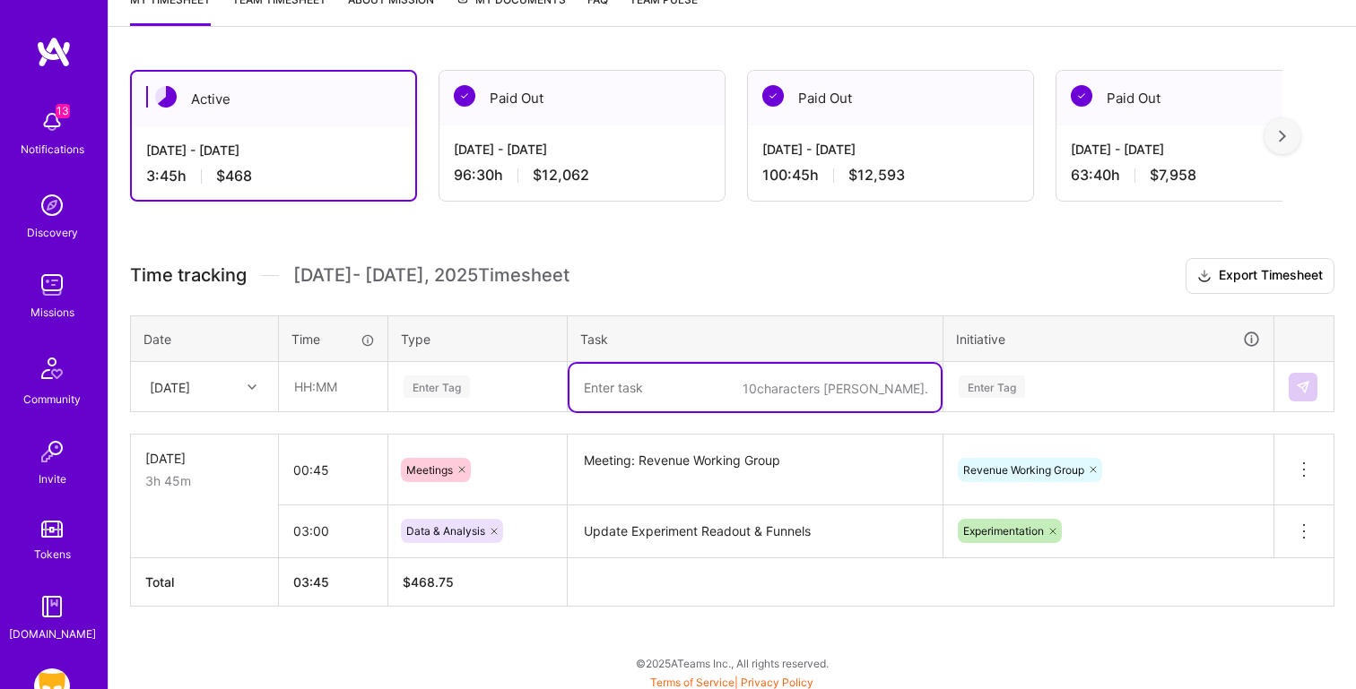
paste textarea "DAU Analysis"
type textarea "DAU Analysis"
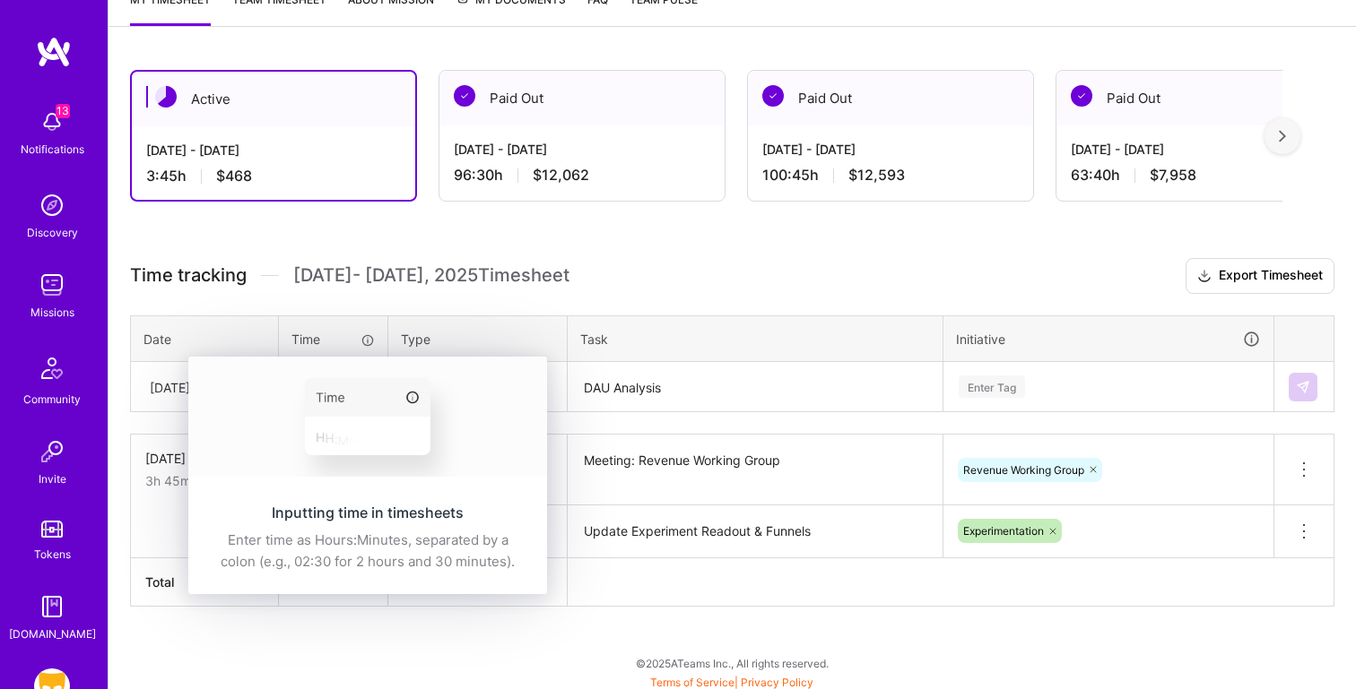
click at [342, 377] on img at bounding box center [367, 417] width 359 height 120
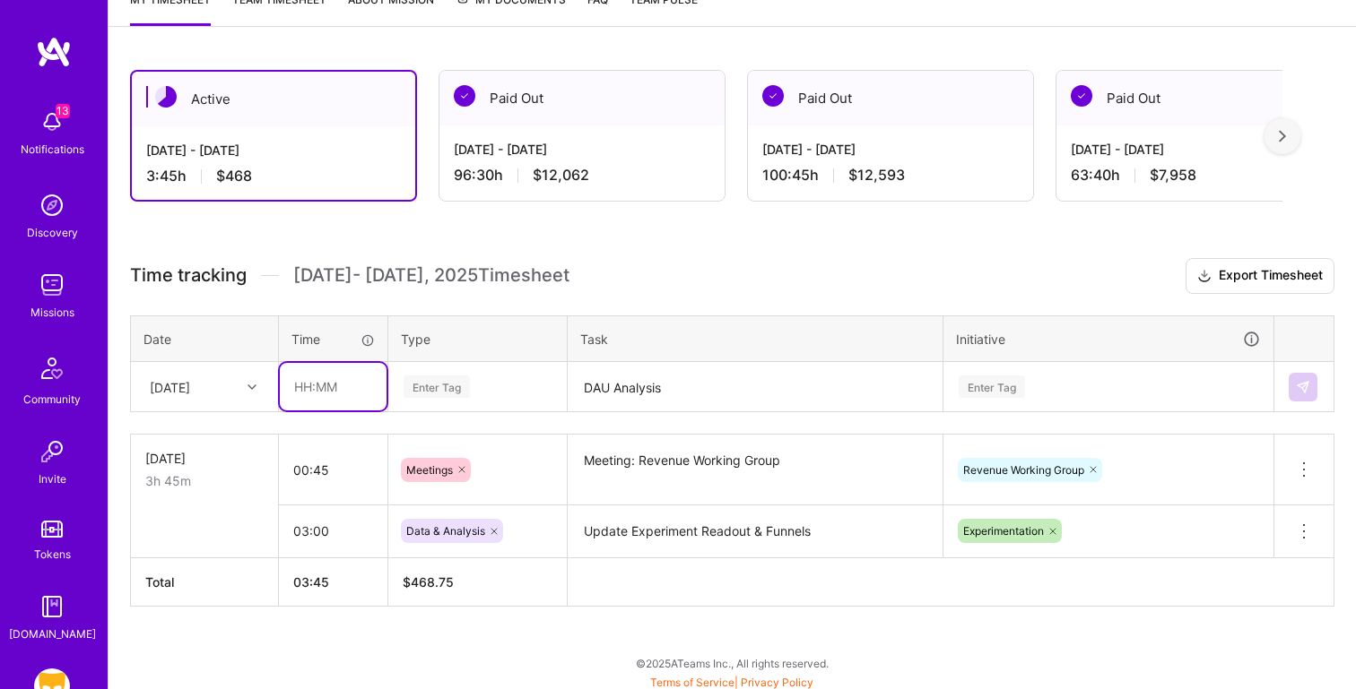
click at [308, 390] on input "text" at bounding box center [333, 387] width 107 height 48
type input "05:00"
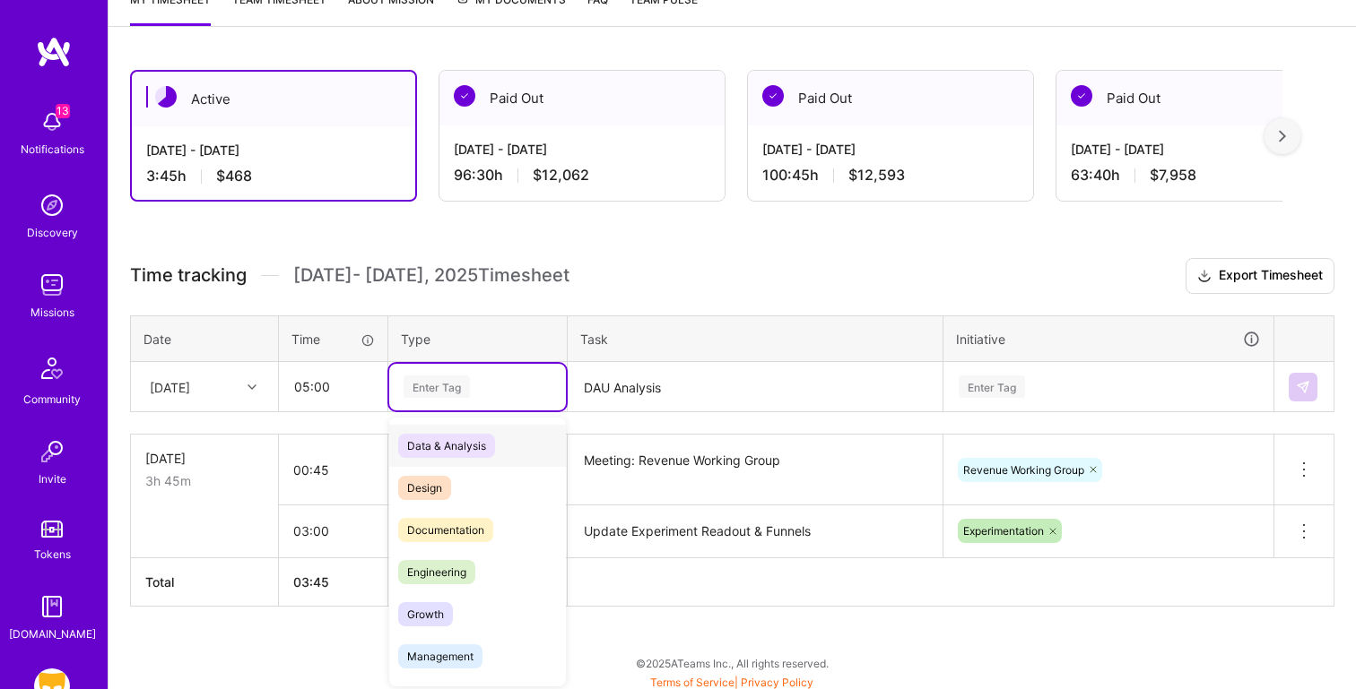
click at [516, 446] on div "Data & Analysis" at bounding box center [477, 446] width 177 height 42
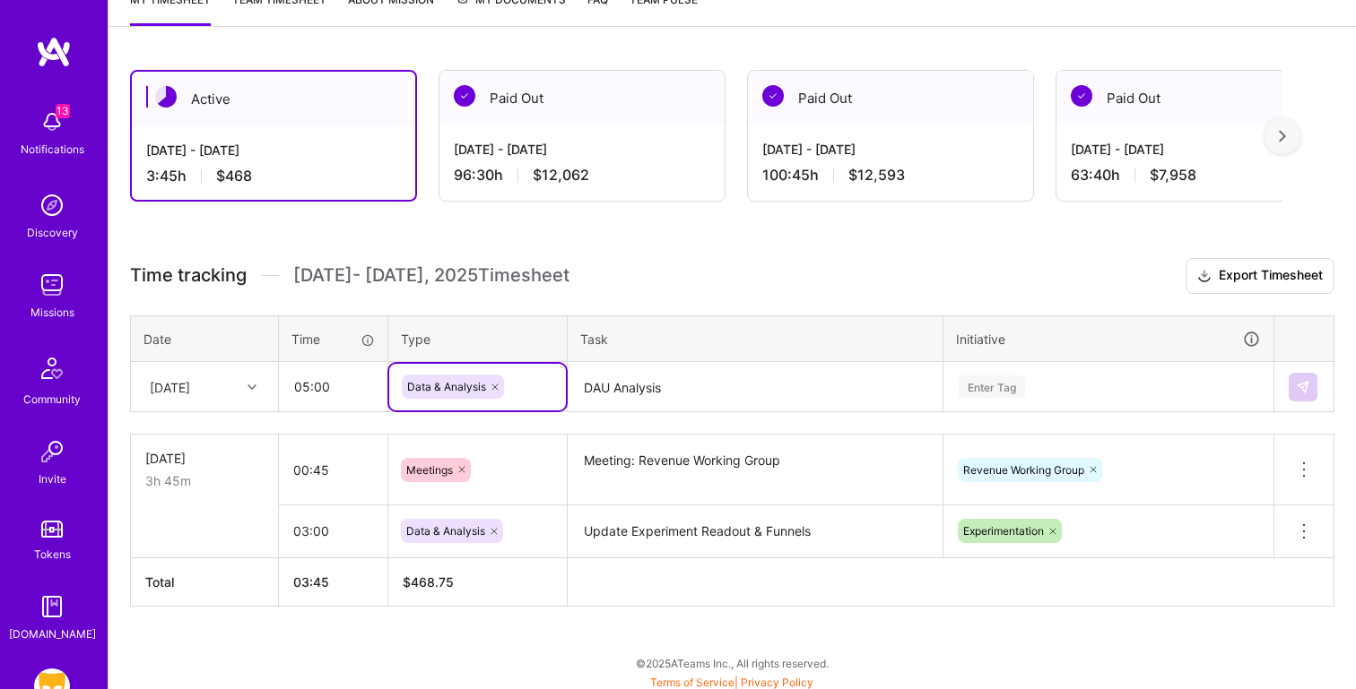
click at [1003, 385] on div "Enter Tag" at bounding box center [1108, 387] width 328 height 47
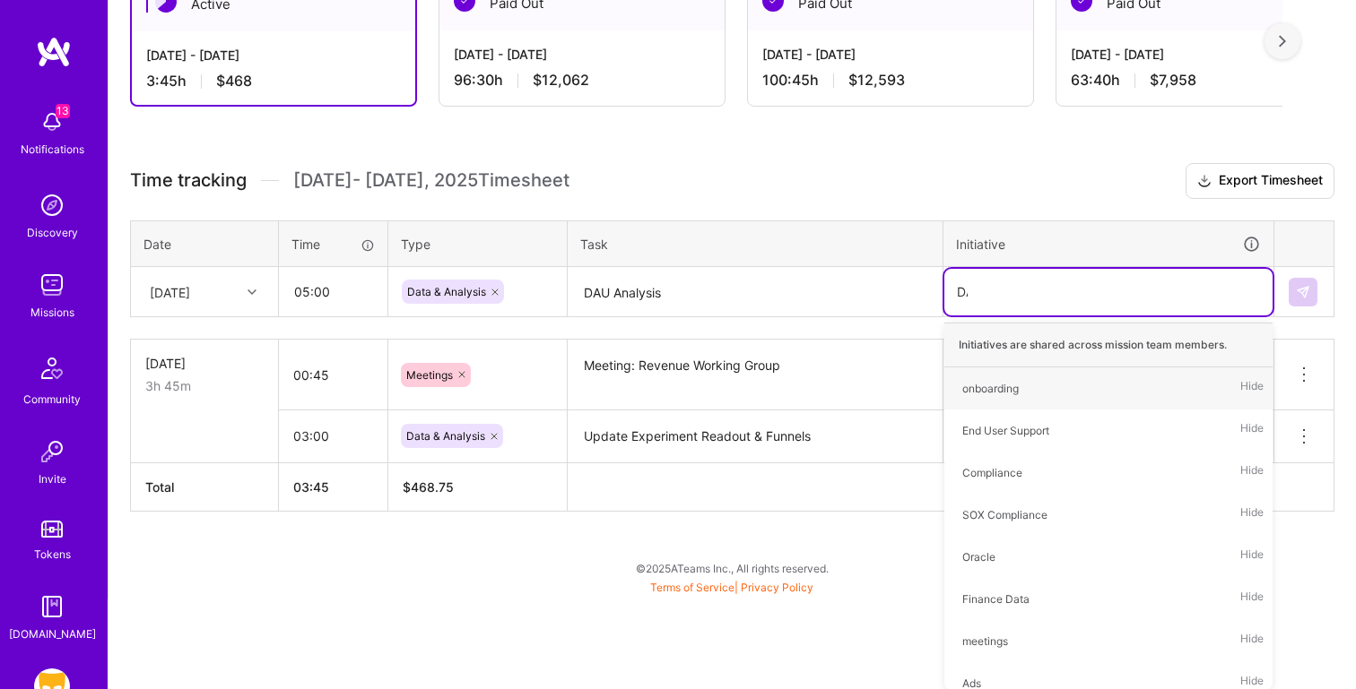
type input "DAU"
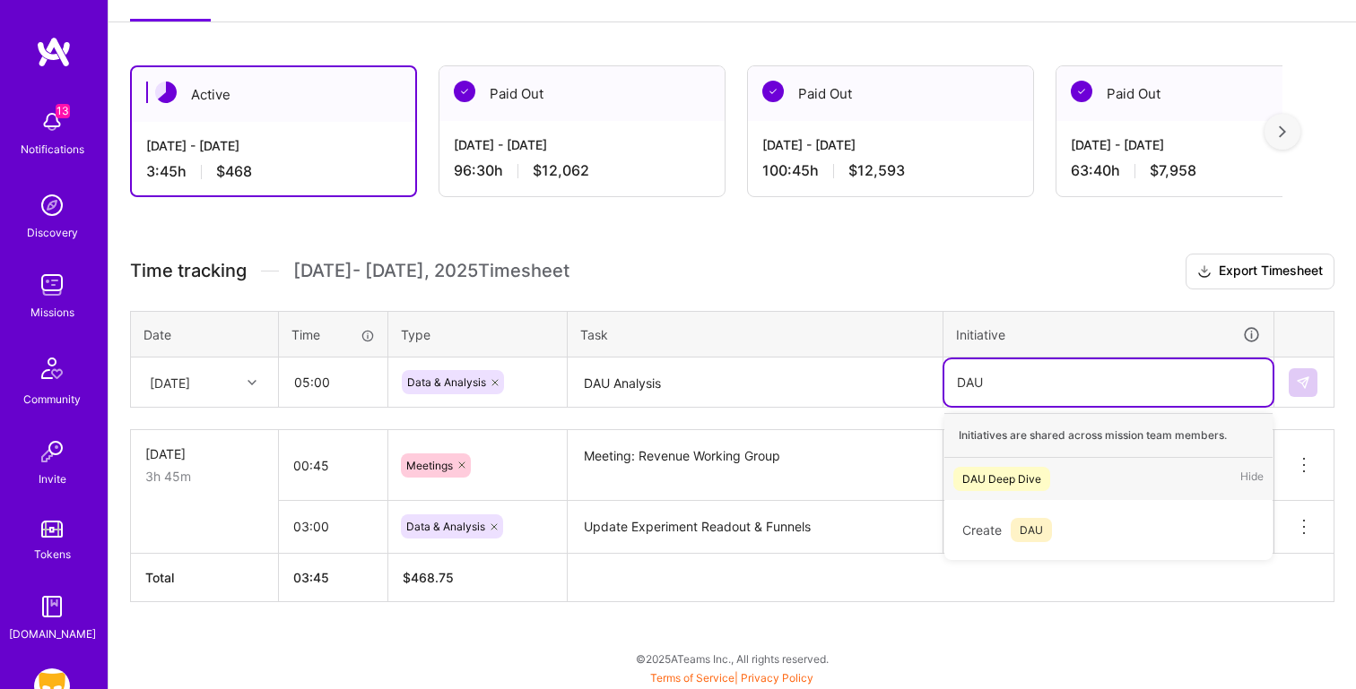
click at [1074, 467] on div "DAU Deep Dive Hide" at bounding box center [1108, 479] width 328 height 42
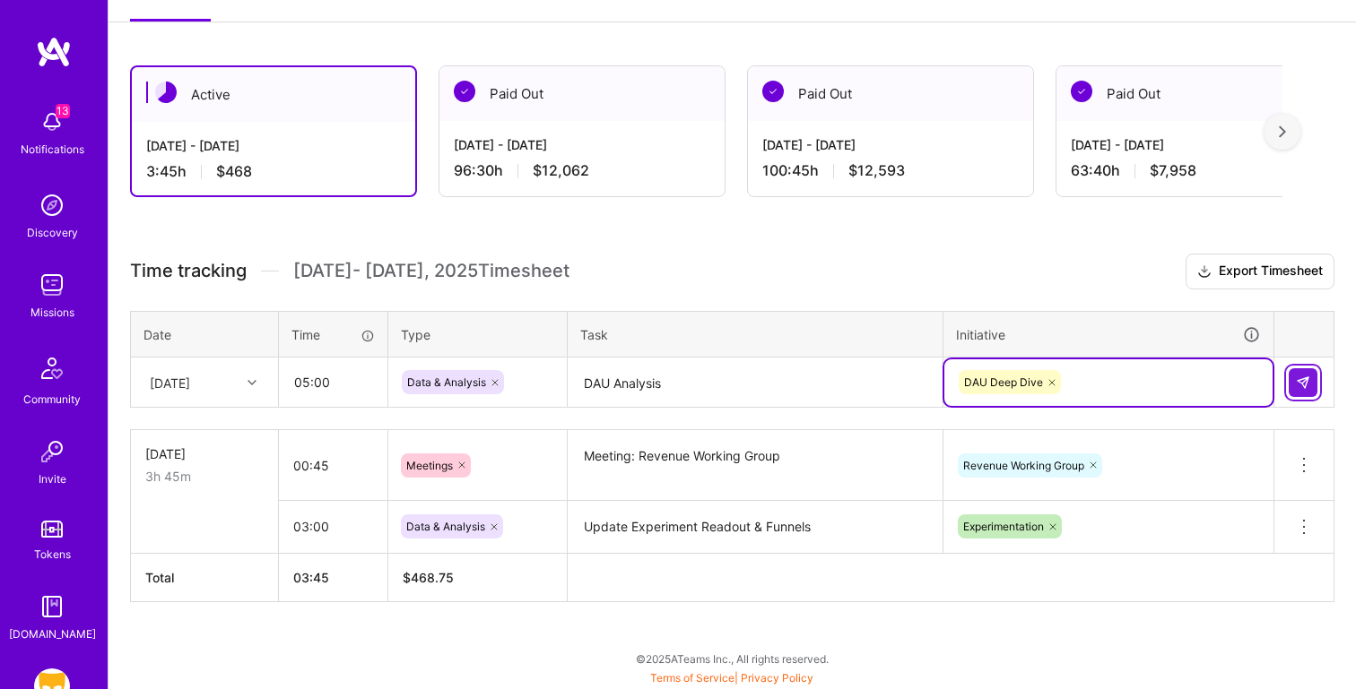
click at [1302, 383] on img at bounding box center [1302, 383] width 14 height 14
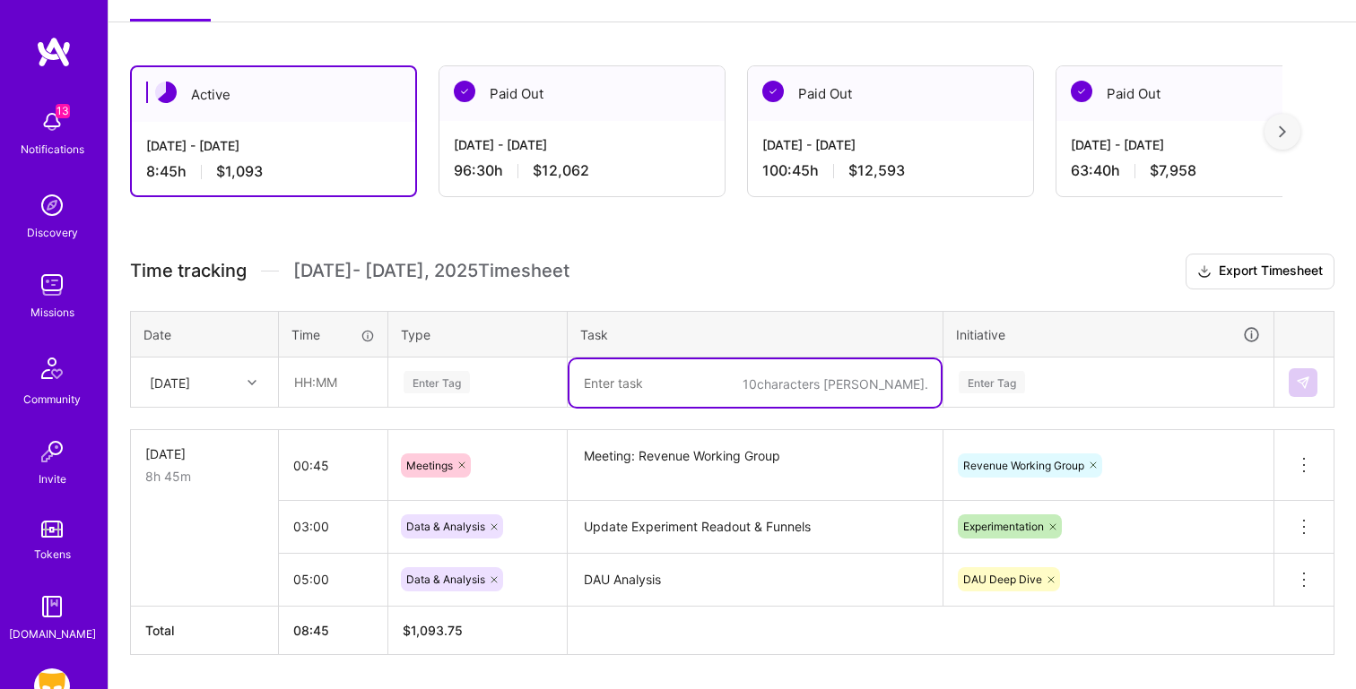
click at [637, 373] on textarea at bounding box center [754, 384] width 371 height 48
paste textarea "RN City Updates"
type textarea "RN City Updates"
click at [334, 378] on input "text" at bounding box center [333, 383] width 107 height 48
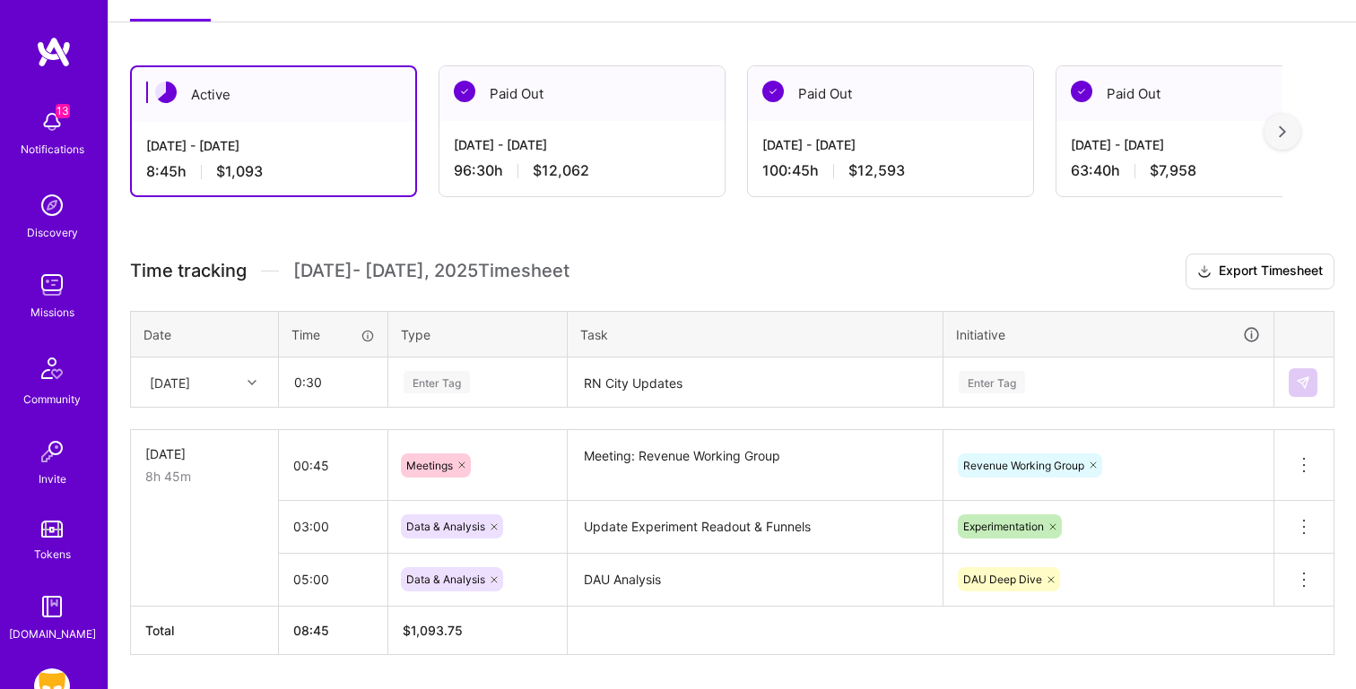
type input "00:30"
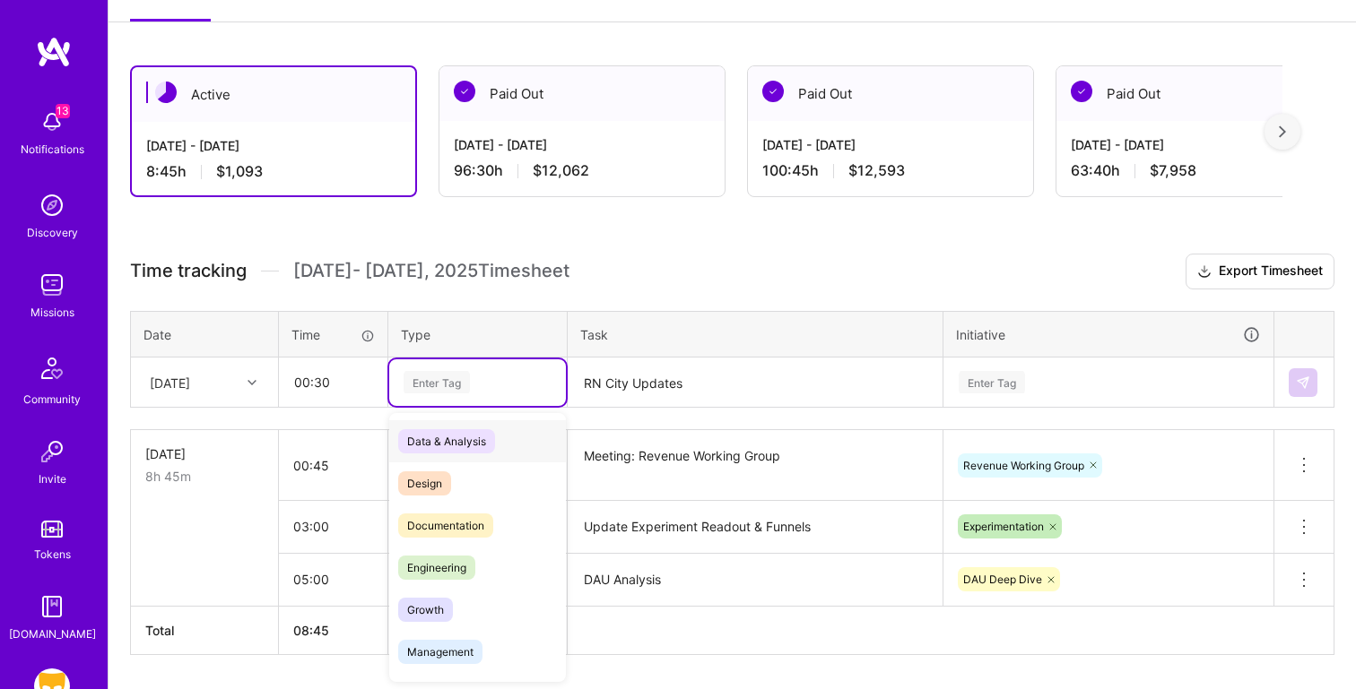
click at [511, 444] on div "Data & Analysis" at bounding box center [477, 441] width 177 height 42
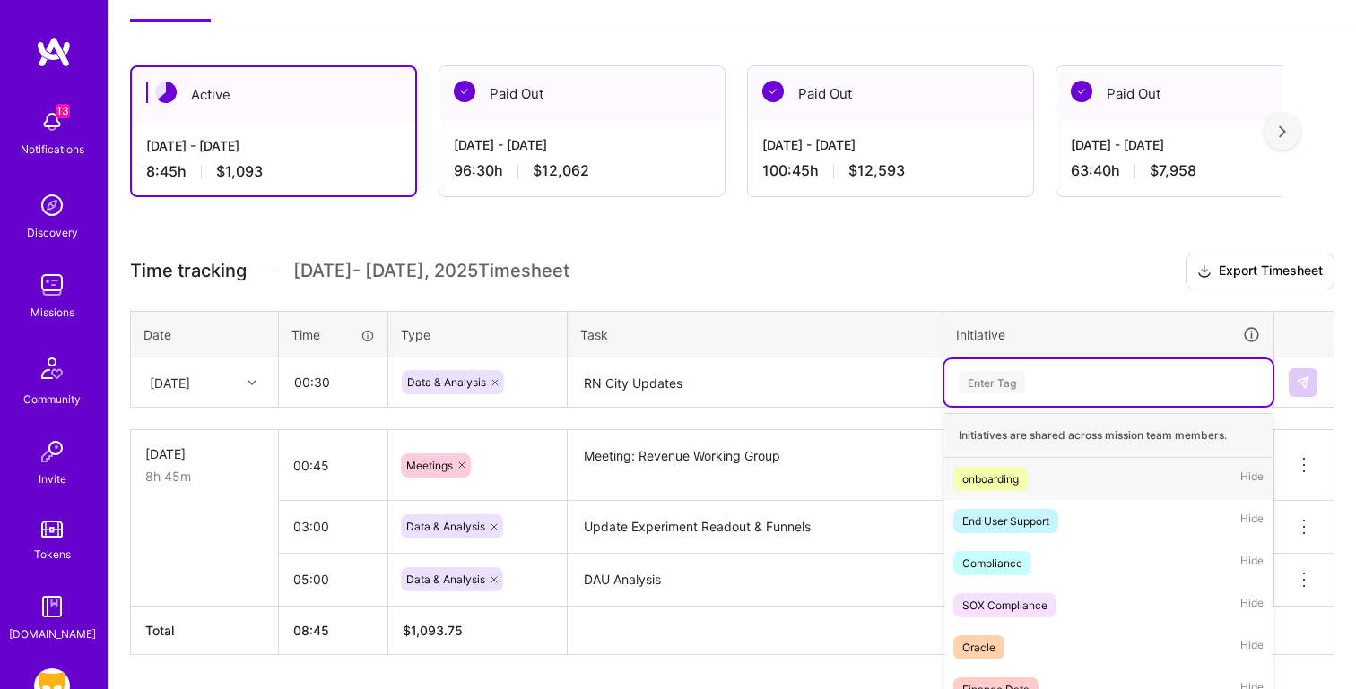
click at [1015, 380] on div "option DAU Deep Dive, selected. option onboarding focused, 1 of 46. 46 results …" at bounding box center [1108, 383] width 328 height 47
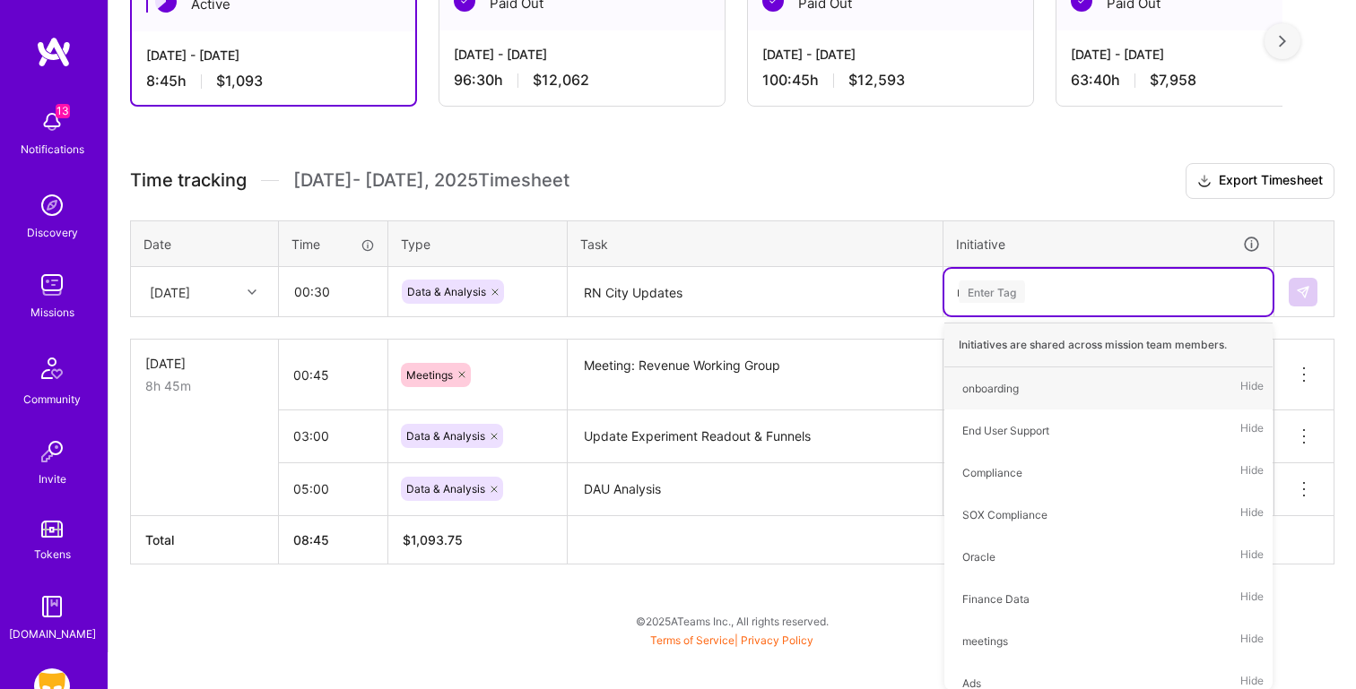
scroll to position [317, 0]
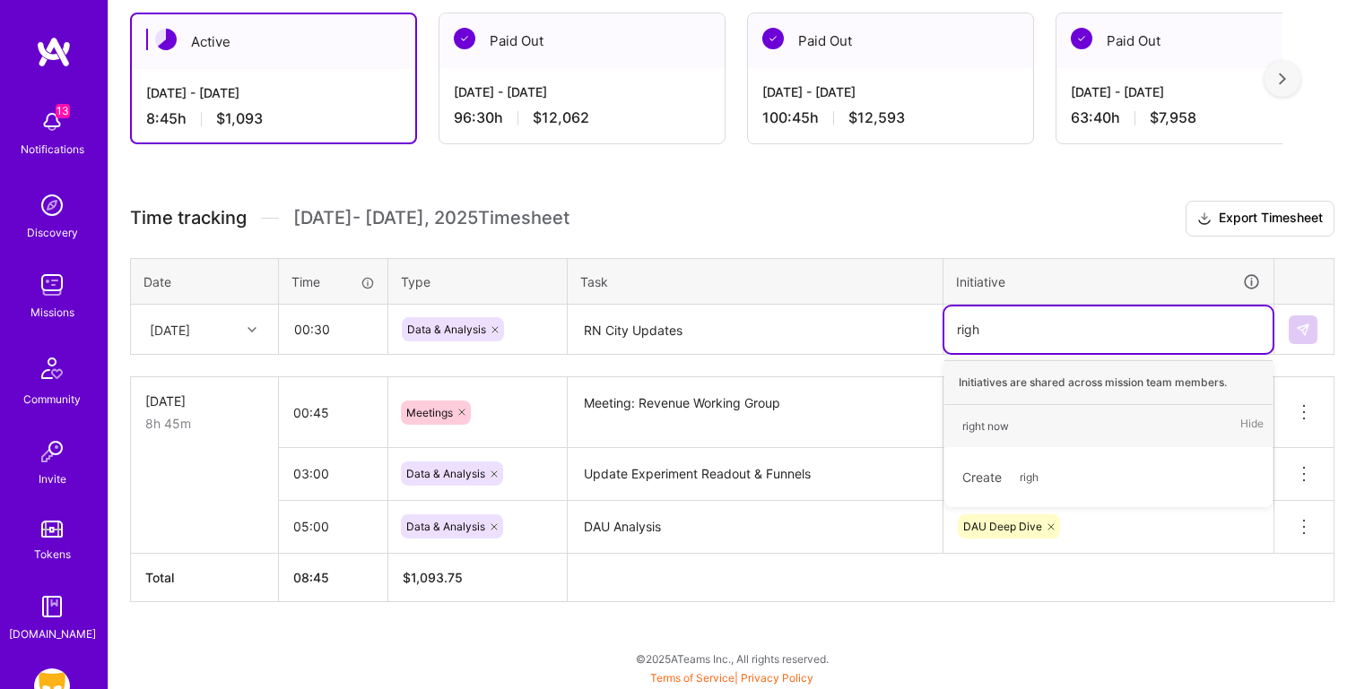
type input "right"
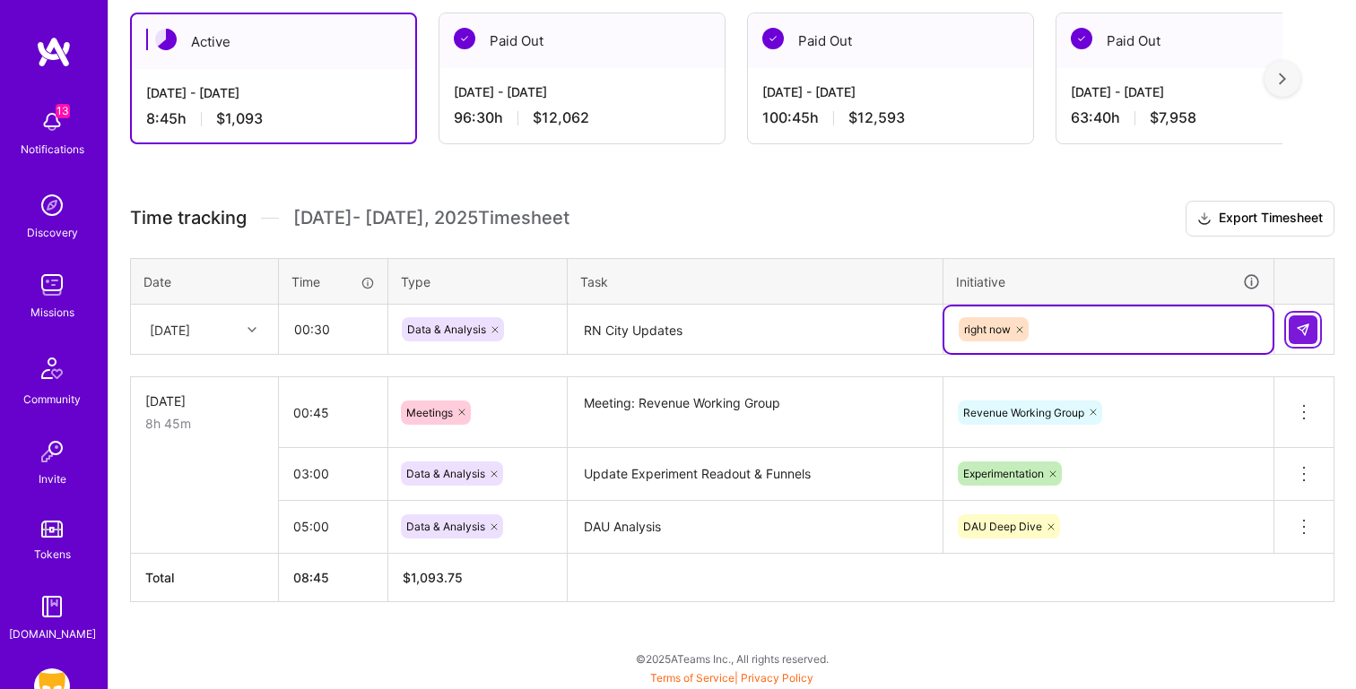
click at [1302, 327] on img at bounding box center [1302, 330] width 14 height 14
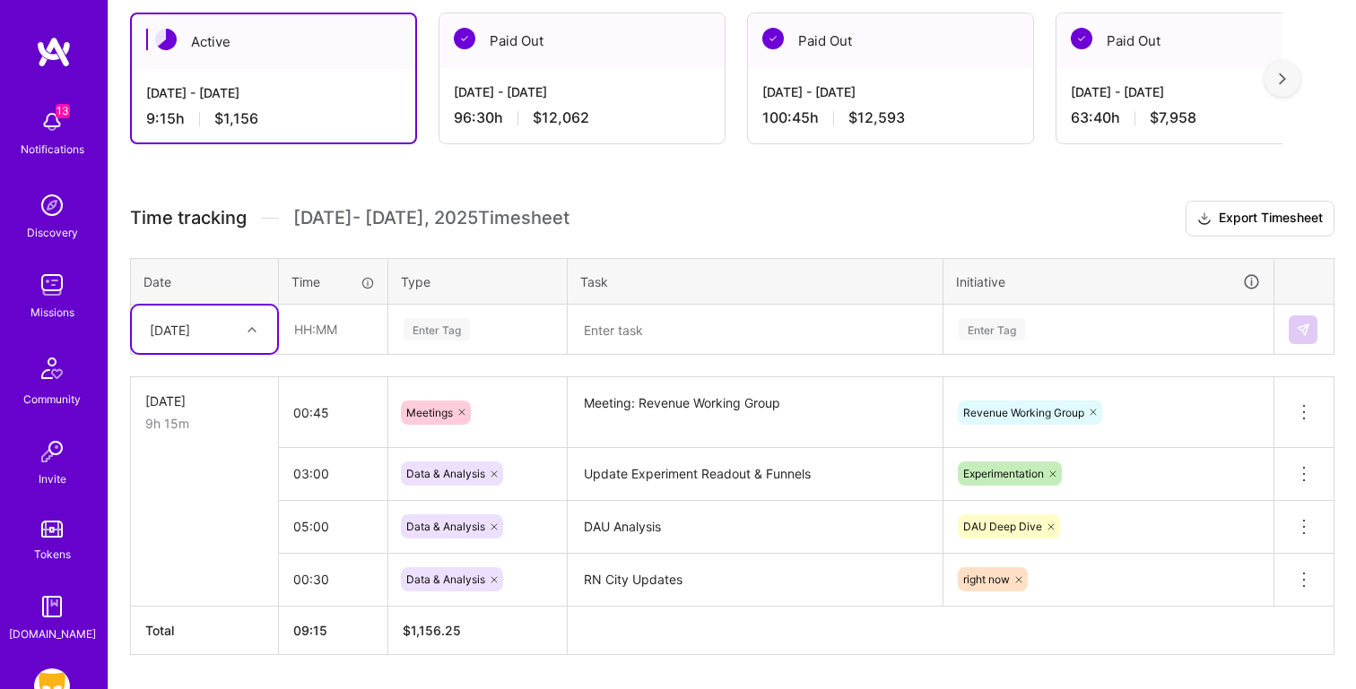
scroll to position [325, 0]
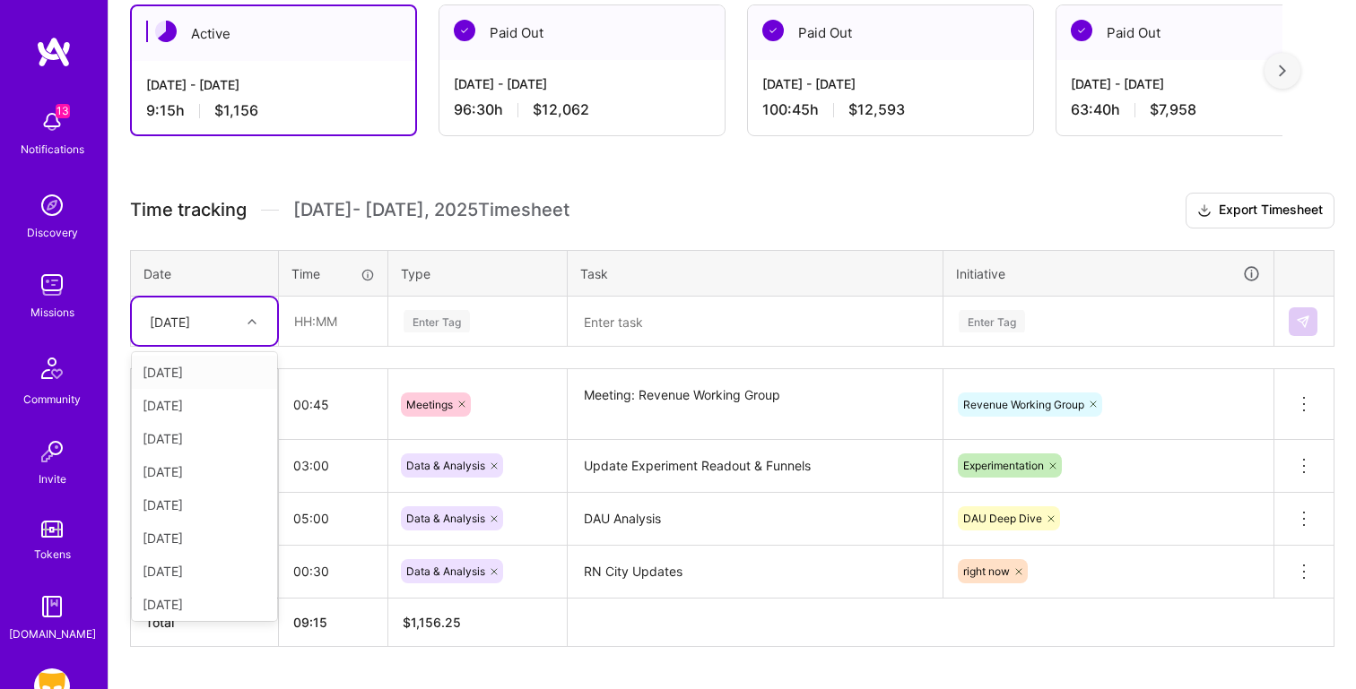
click at [186, 323] on div "[DATE]" at bounding box center [170, 321] width 40 height 19
click at [187, 438] on div "[DATE]" at bounding box center [204, 438] width 145 height 33
click at [645, 310] on textarea at bounding box center [754, 323] width 371 height 48
paste textarea "Meeting: [PERSON_NAME] / Pooja"
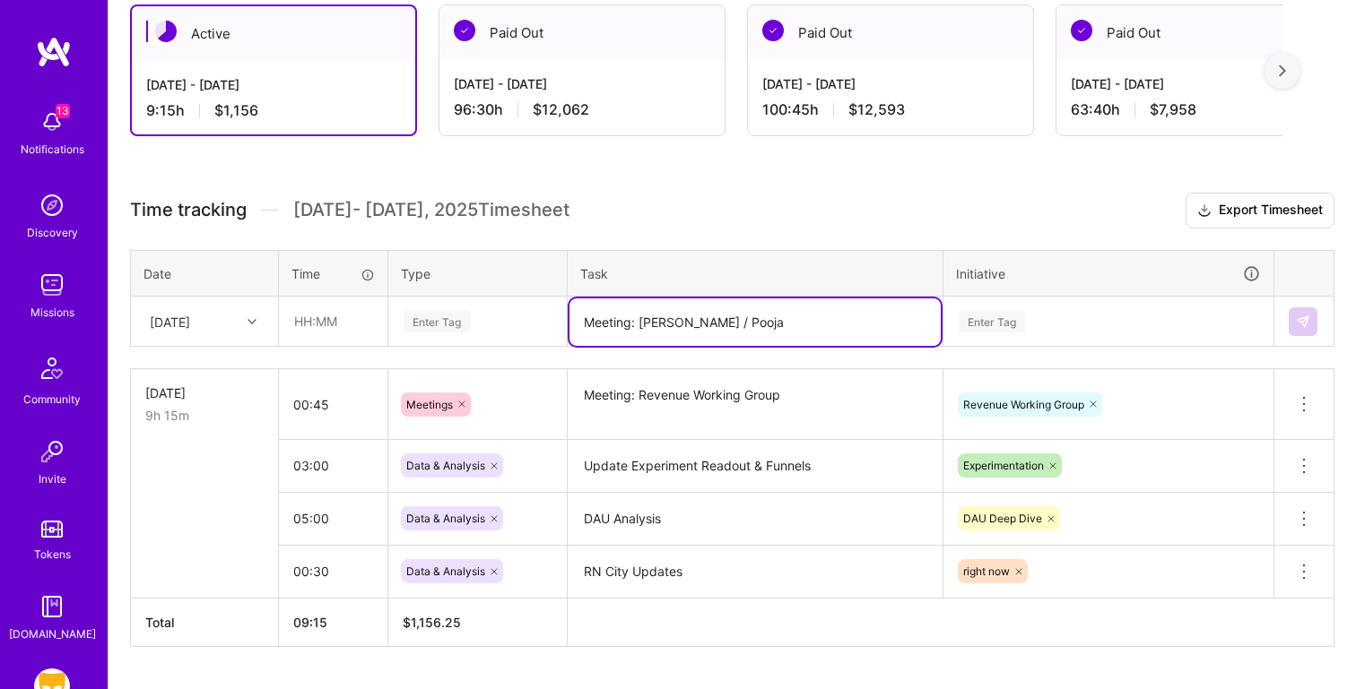
type textarea "Meeting: [PERSON_NAME] / Pooja"
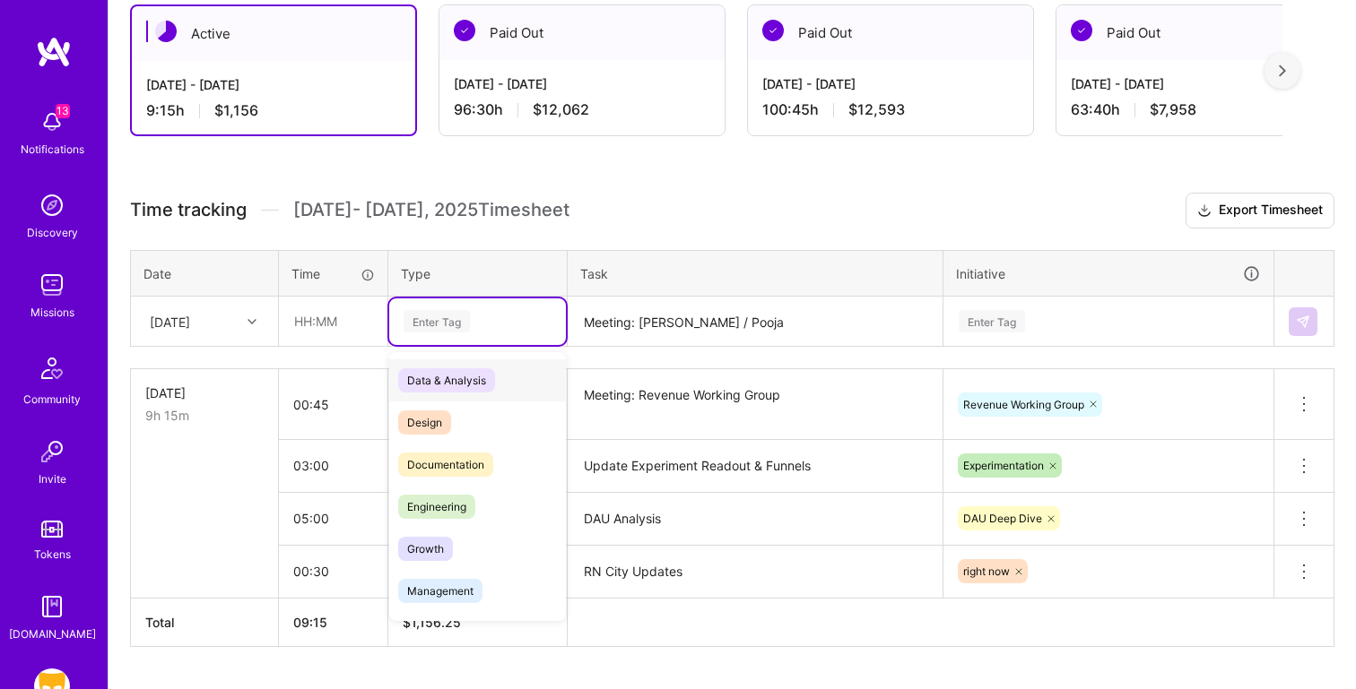
click at [452, 325] on div "Enter Tag" at bounding box center [436, 322] width 66 height 28
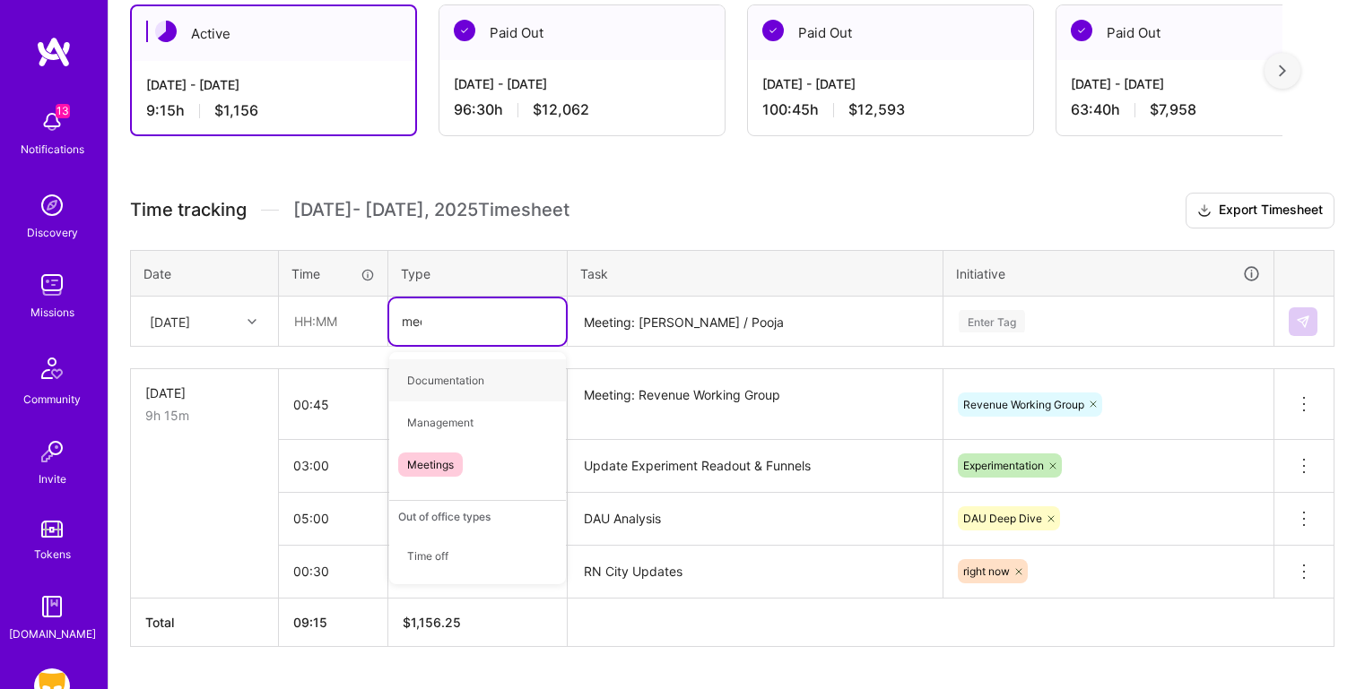
type input "meet"
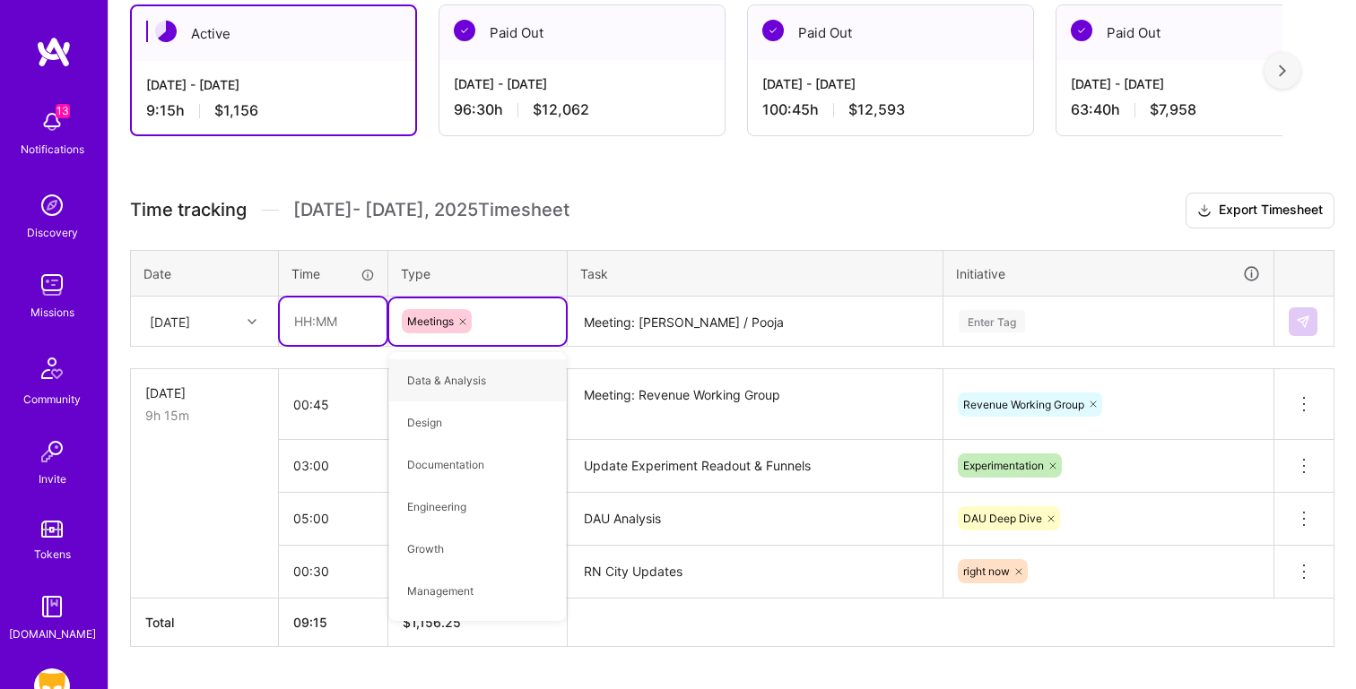
click at [316, 315] on input "text" at bounding box center [333, 322] width 107 height 48
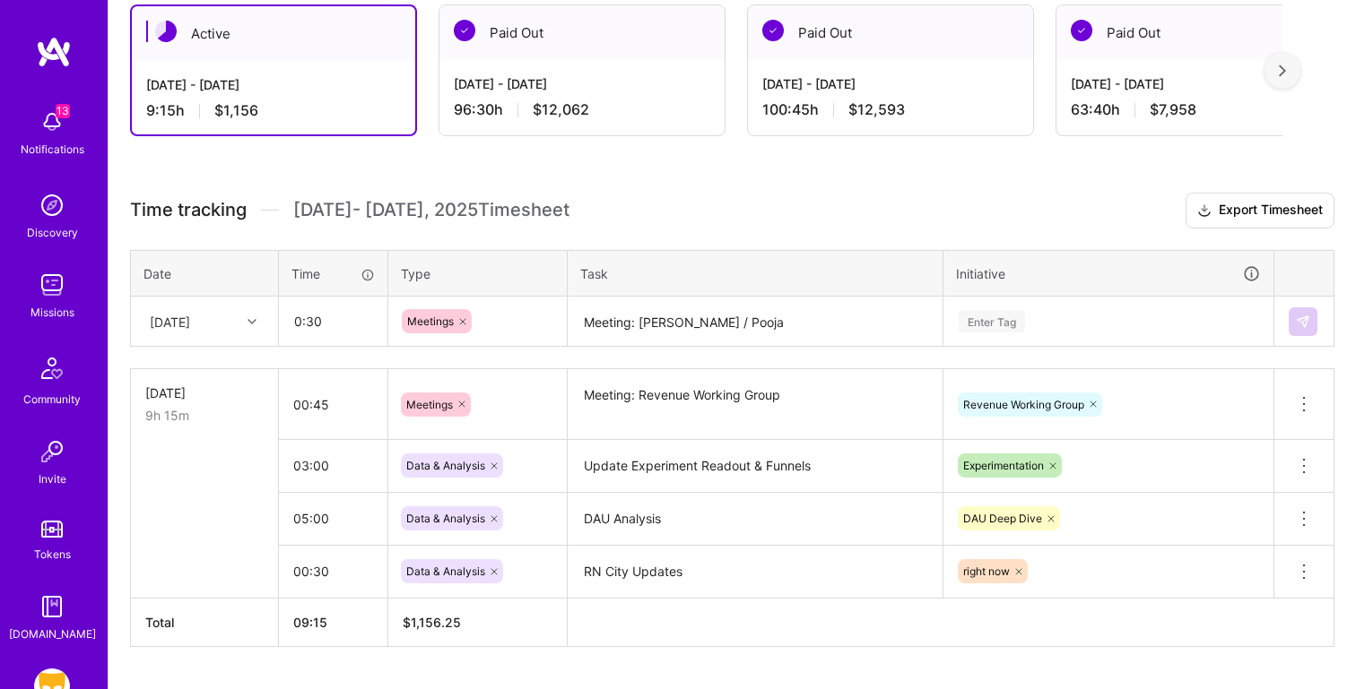
type input "00:30"
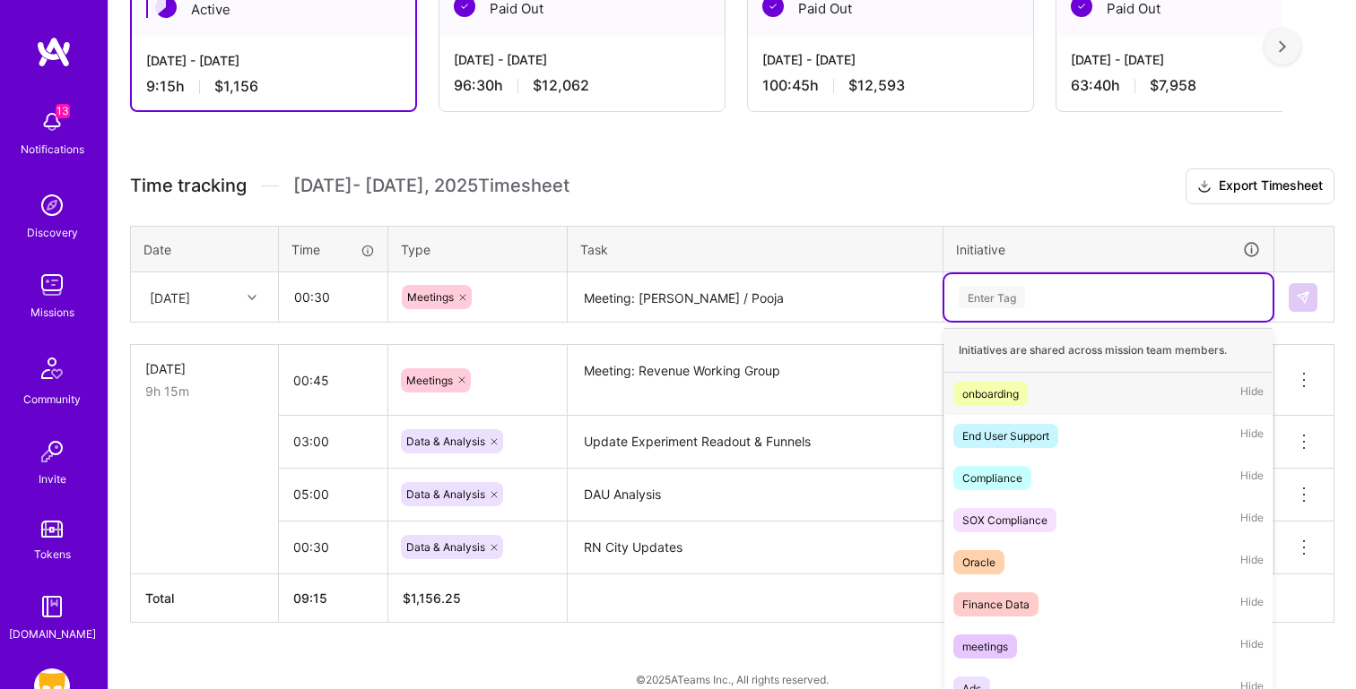
scroll to position [362, 0]
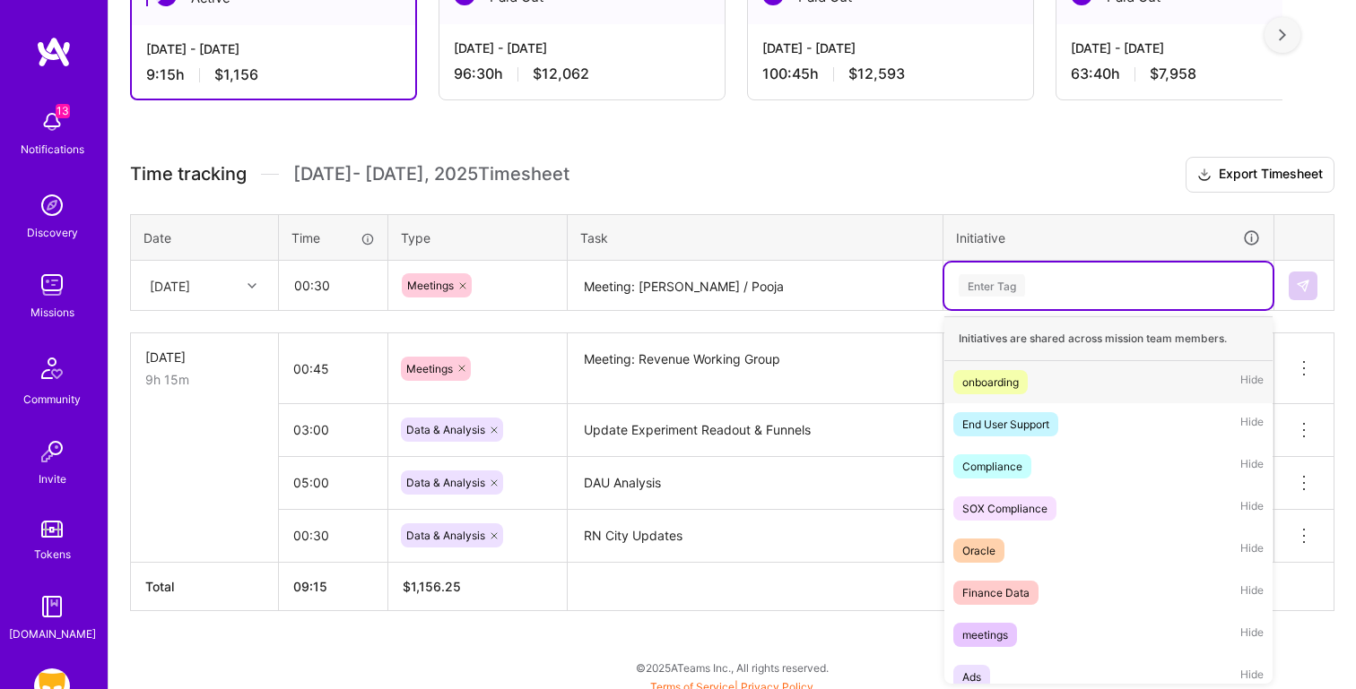
click at [1045, 309] on div "option right now, selected. option onboarding focused, 1 of 46. 46 results avai…" at bounding box center [1108, 286] width 328 height 47
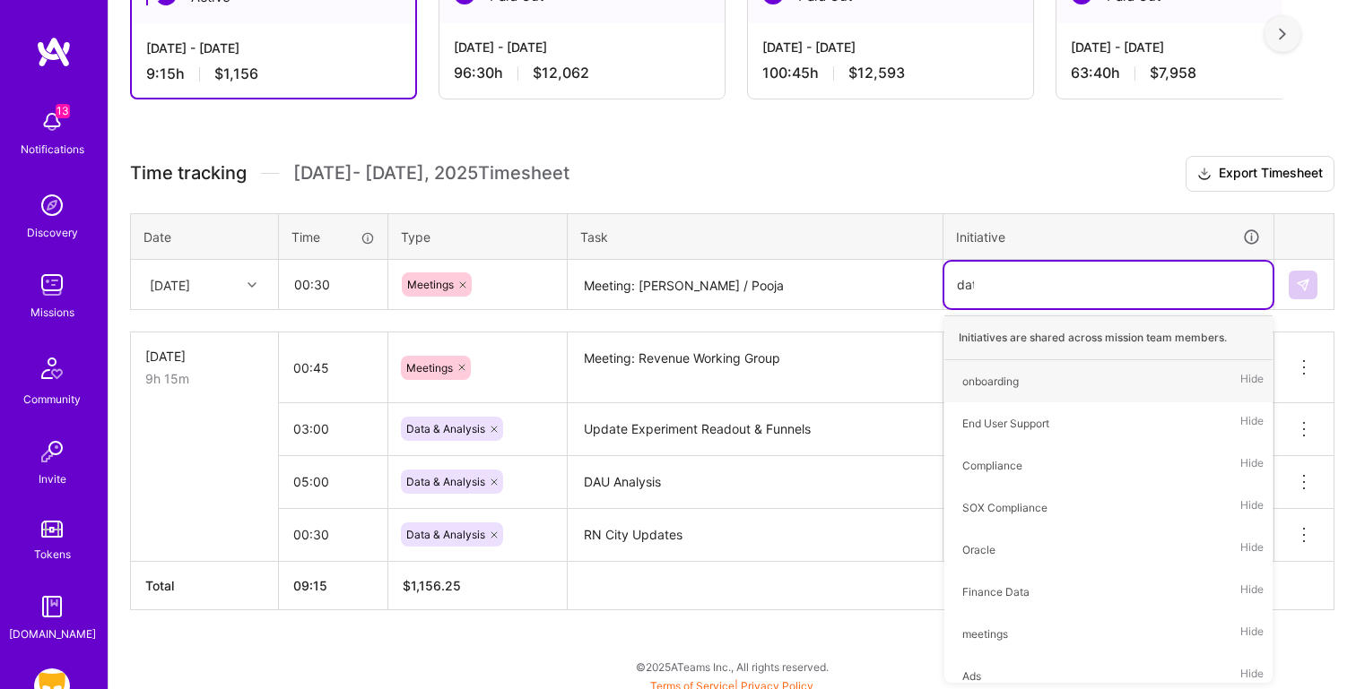
type input "data"
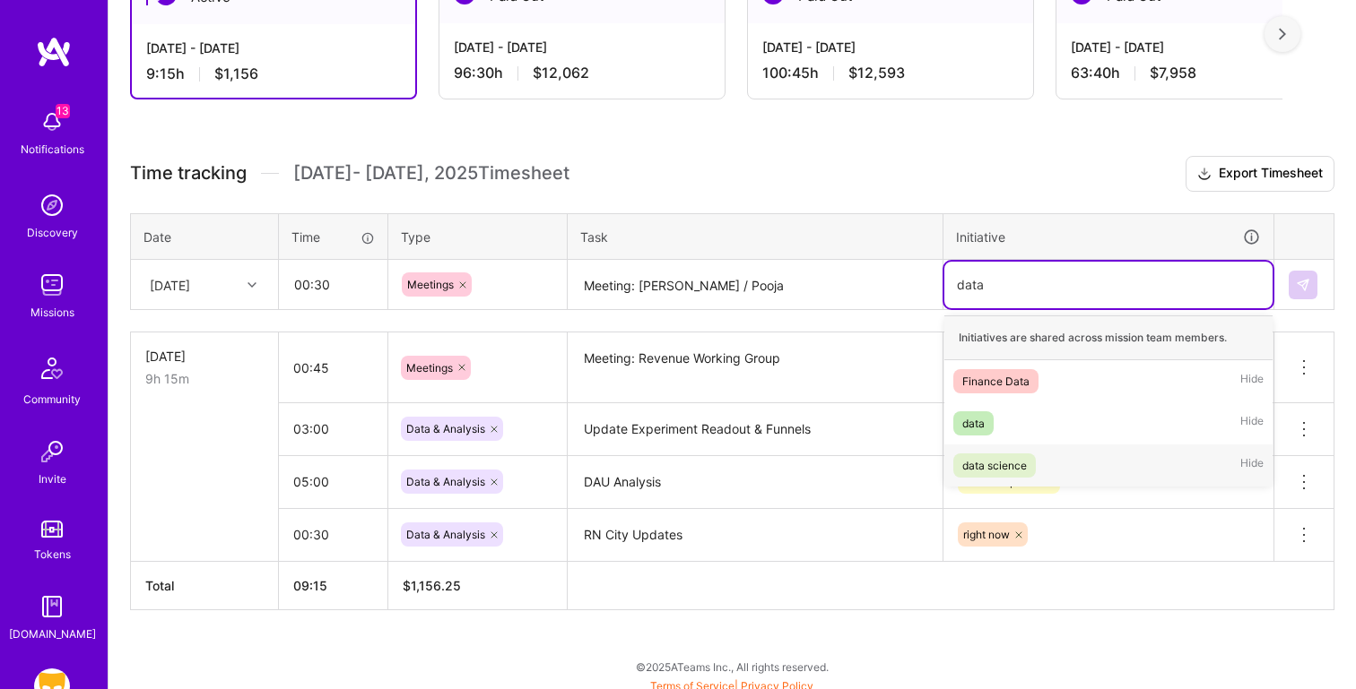
click at [1035, 457] on span "data science" at bounding box center [994, 466] width 82 height 24
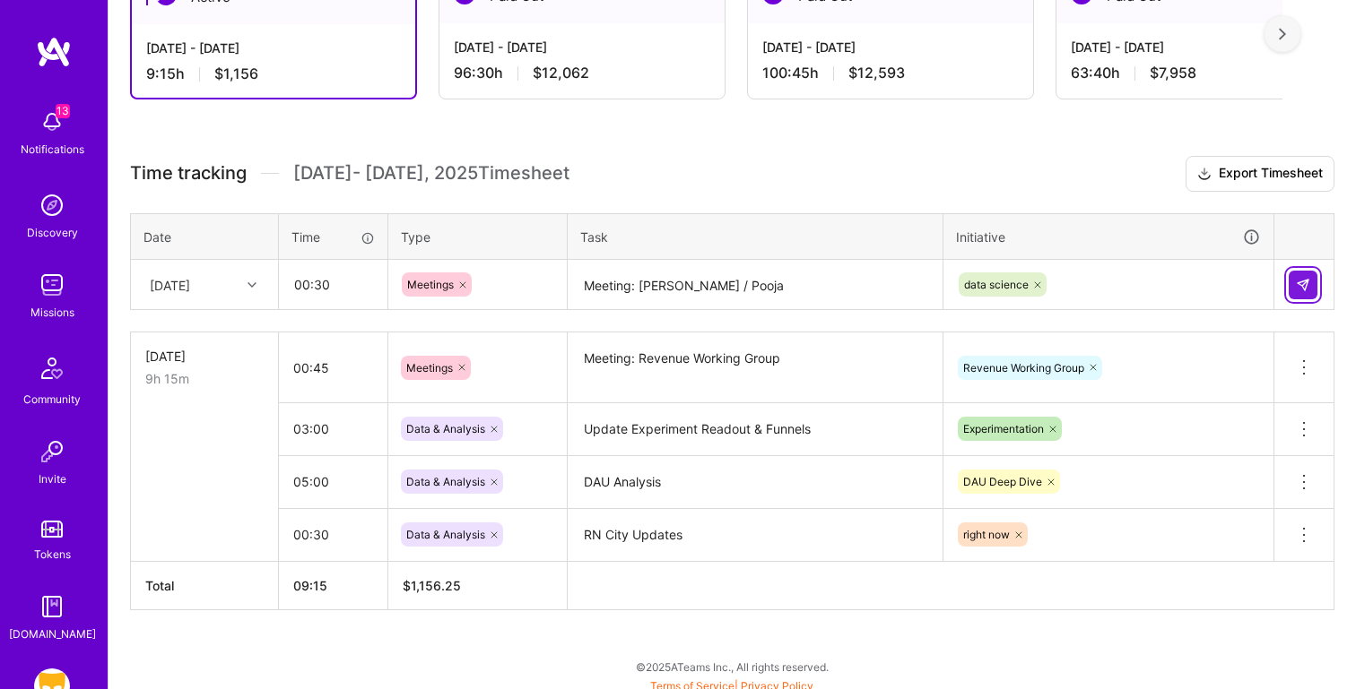
click at [1312, 285] on button at bounding box center [1302, 285] width 29 height 29
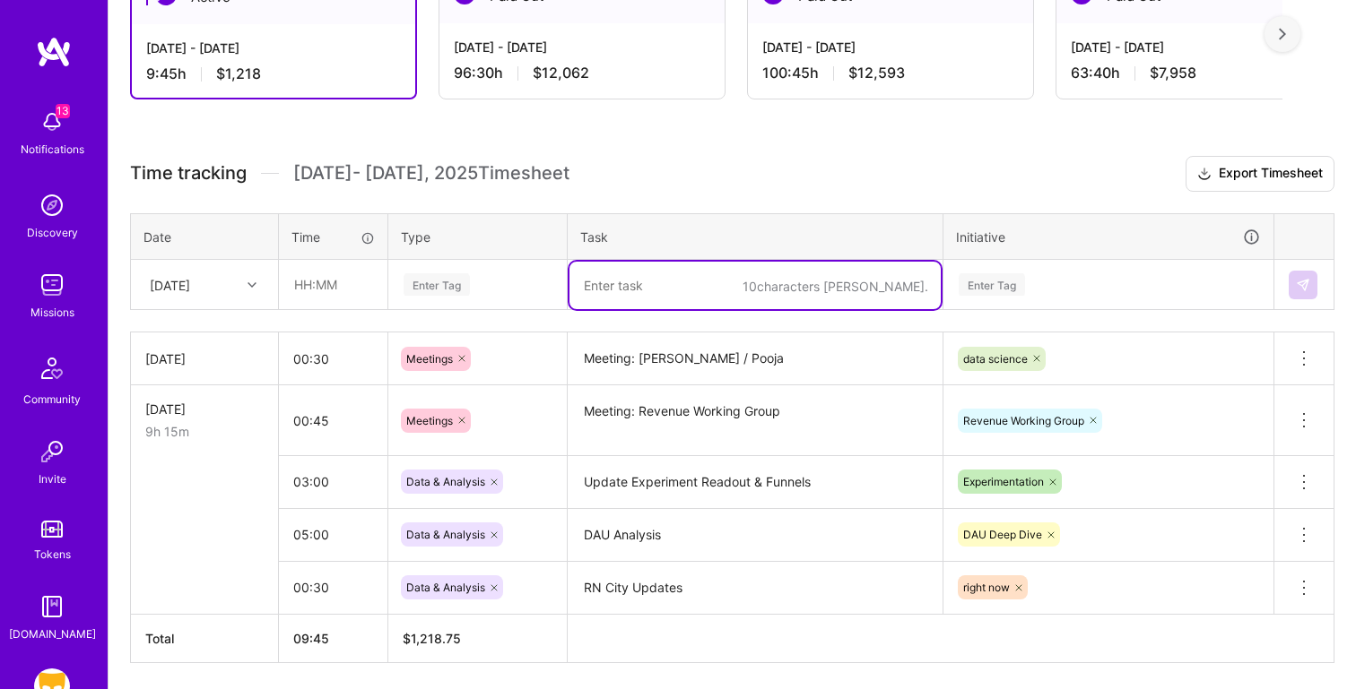
click at [656, 280] on textarea at bounding box center [754, 286] width 371 height 48
paste textarea "Meeting: RN Weekly Check In"
type textarea "Meeting: RN Weekly Check In"
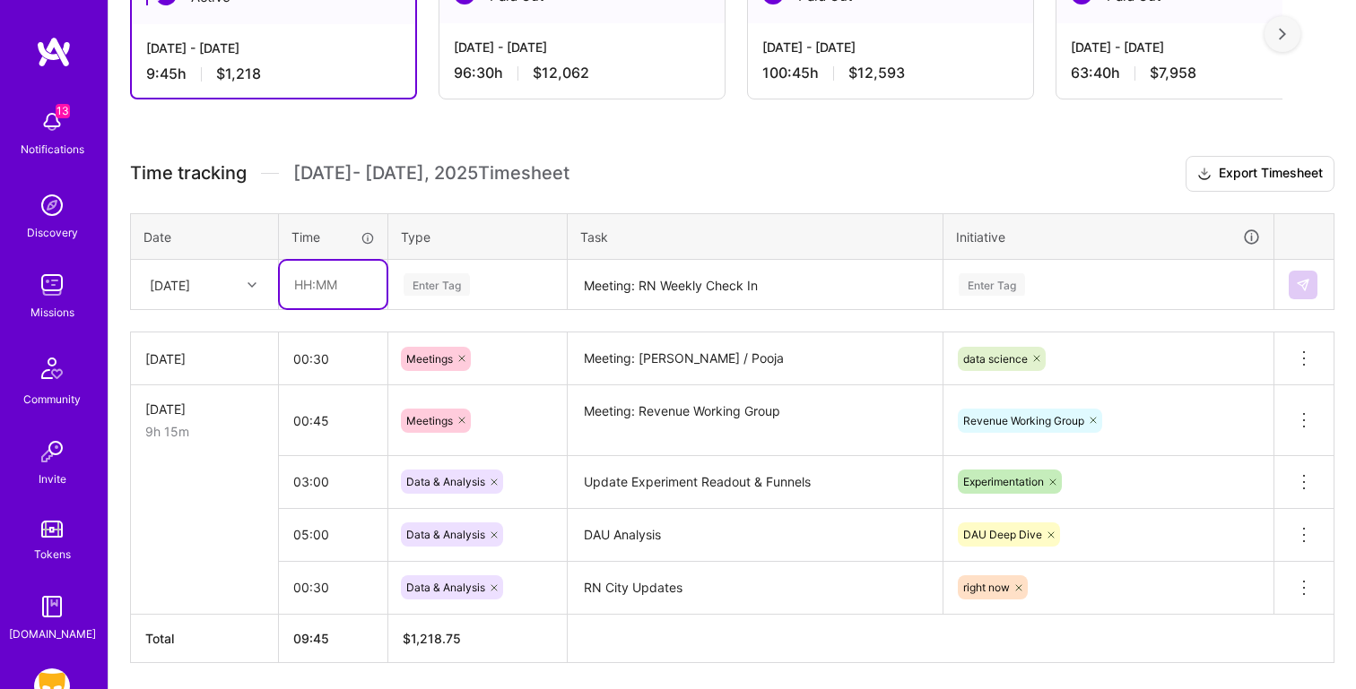
click at [320, 279] on input "text" at bounding box center [333, 285] width 107 height 48
type input "00:30"
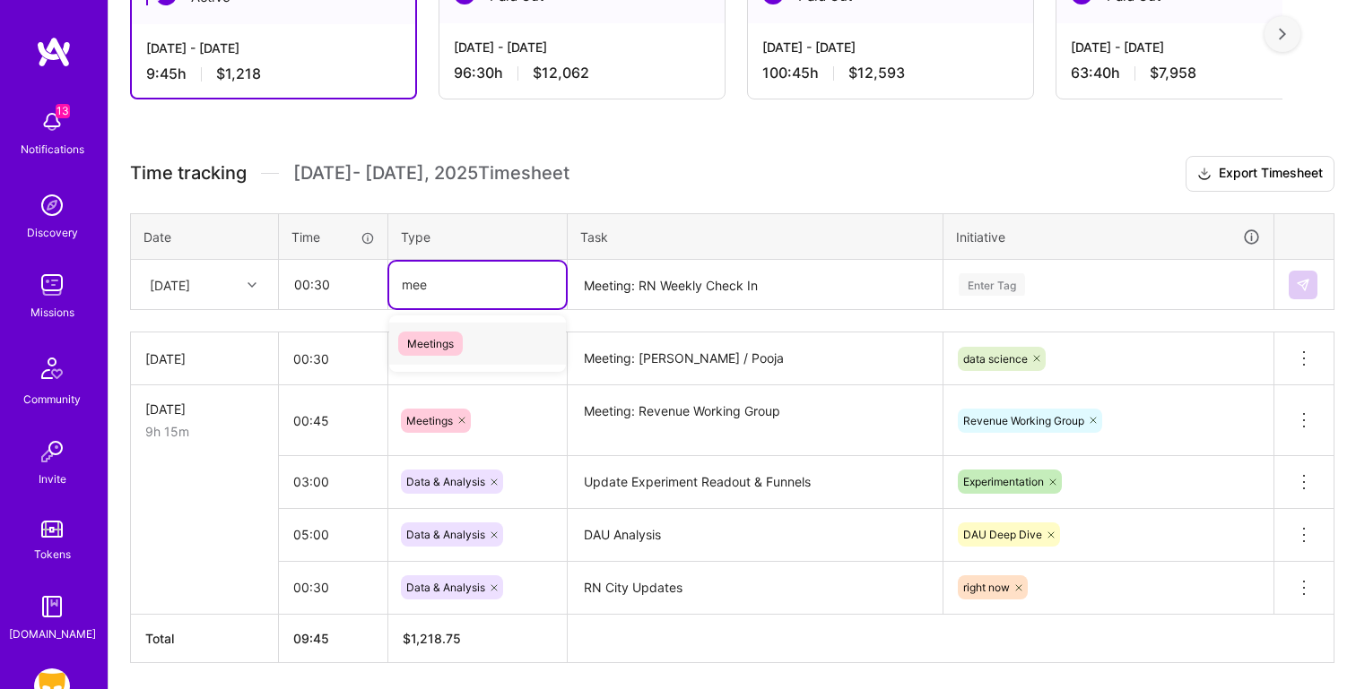
type input "meet"
click at [994, 279] on div "Enter Tag" at bounding box center [991, 285] width 66 height 28
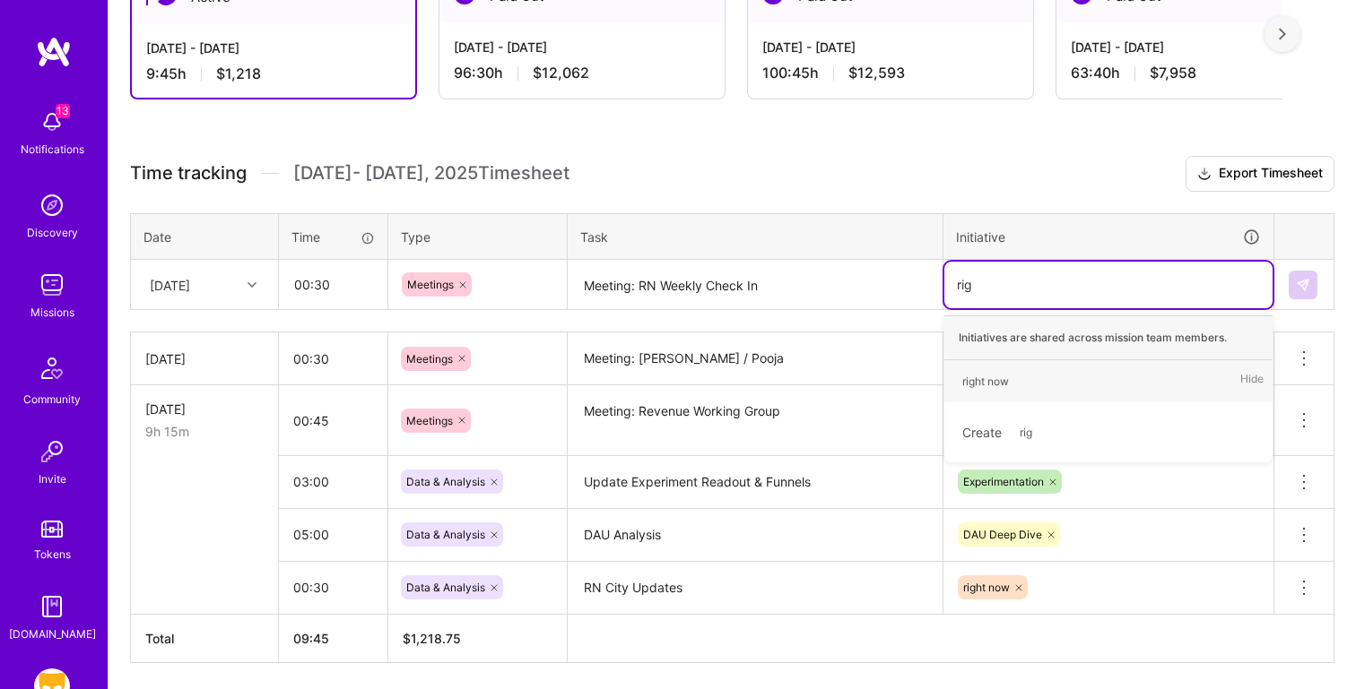
type input "righ"
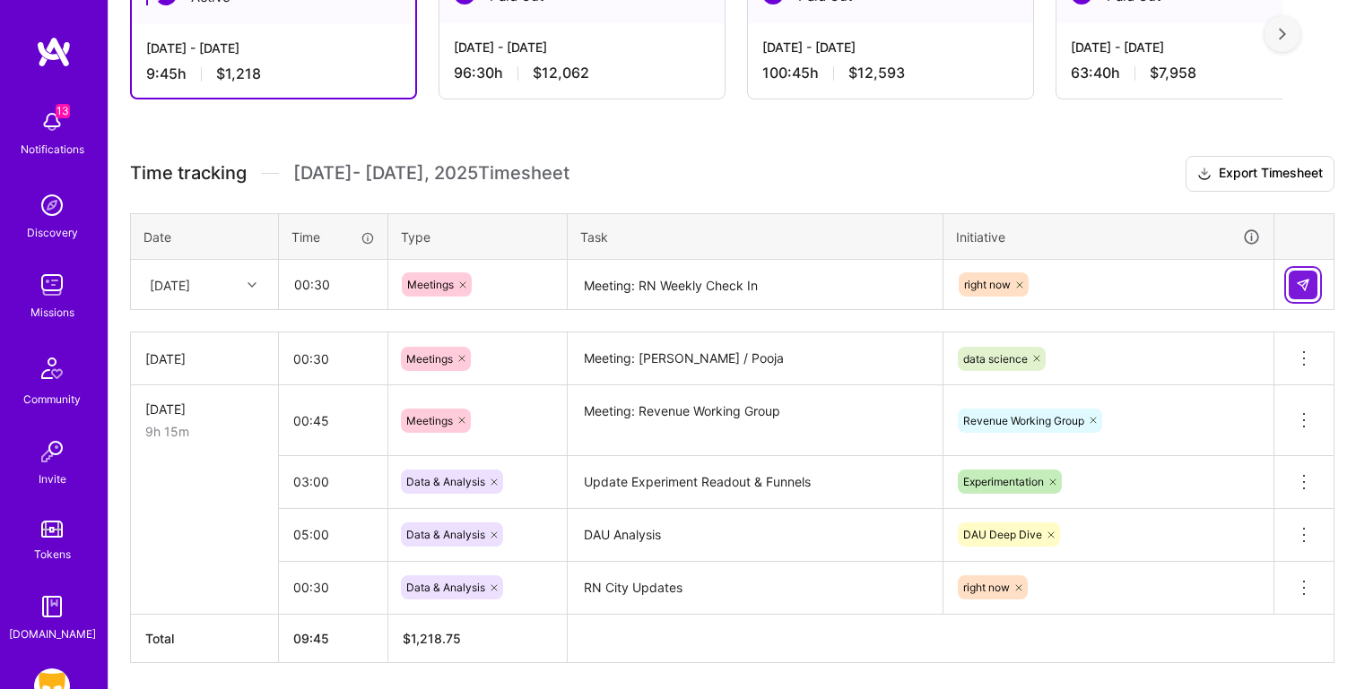
click at [1301, 282] on img at bounding box center [1302, 285] width 14 height 14
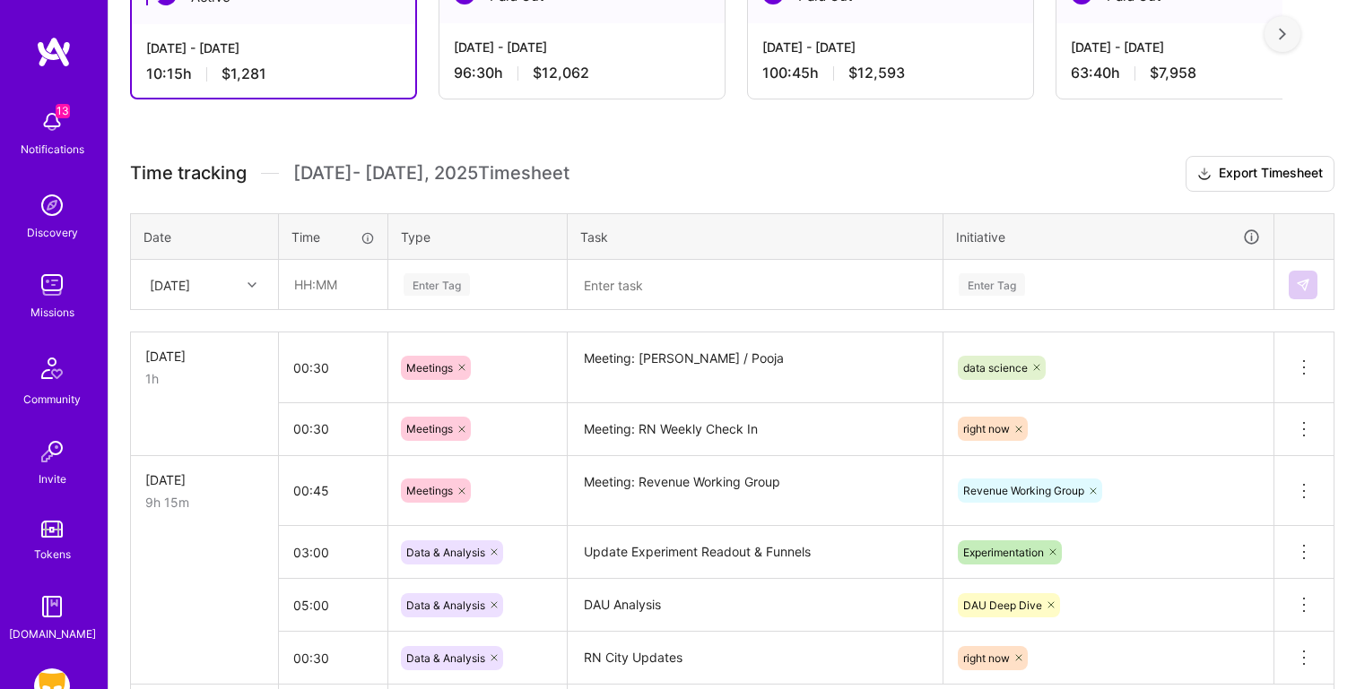
click at [678, 255] on th "Task" at bounding box center [756, 236] width 376 height 47
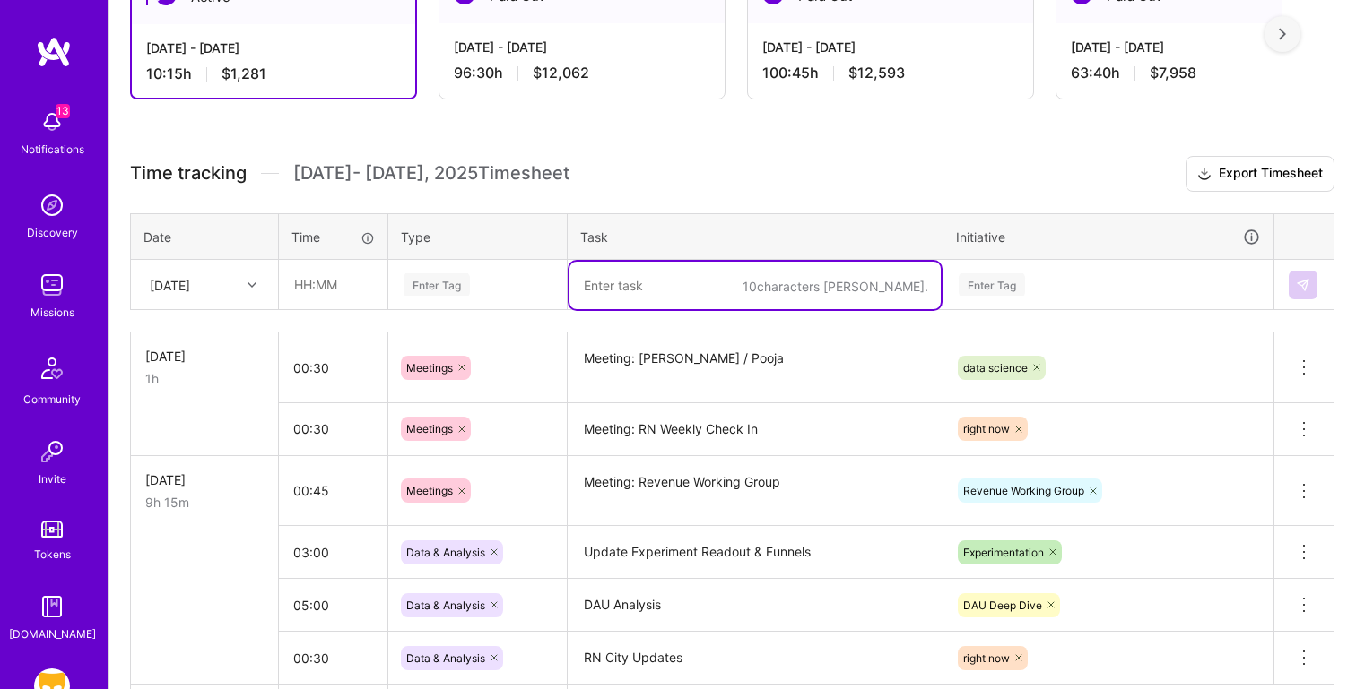
click at [649, 299] on textarea at bounding box center [754, 286] width 371 height 48
paste textarea "Meeting: DAU Deep Dive Sync"
type textarea "Meeting: DAU Deep Dive Sync"
click at [303, 274] on input "text" at bounding box center [333, 285] width 107 height 48
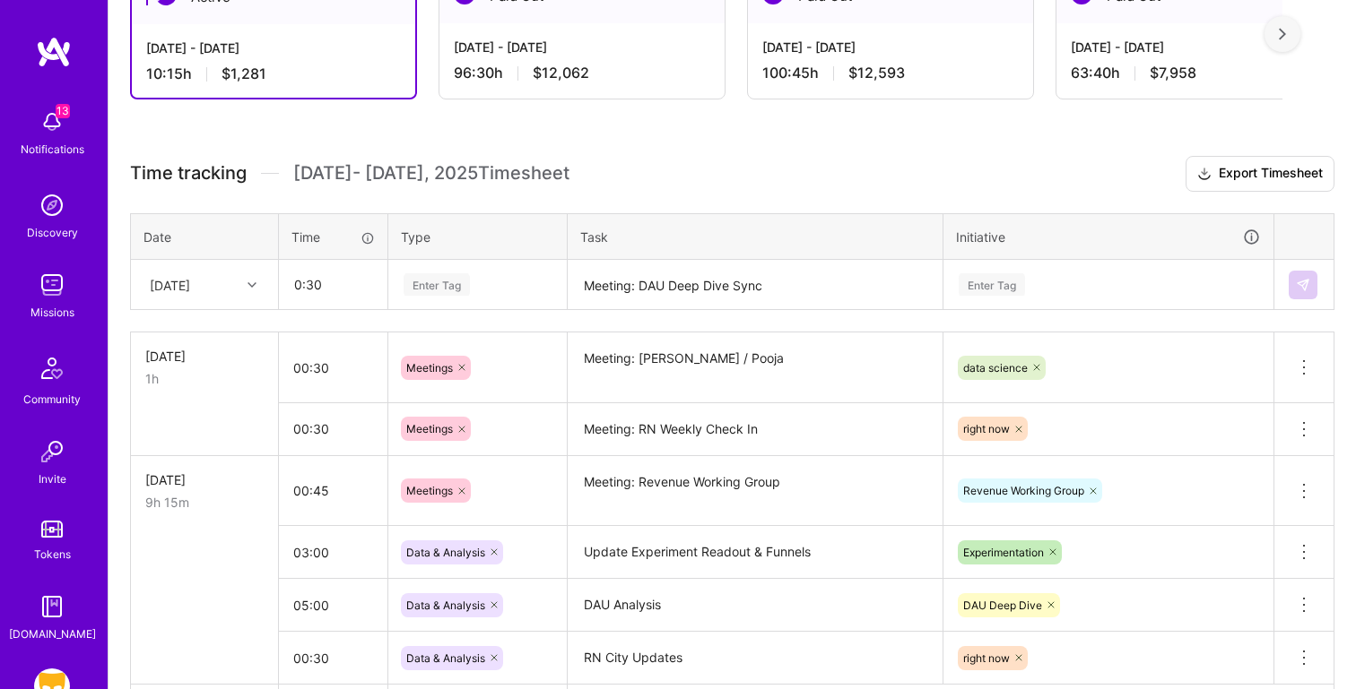
type input "00:30"
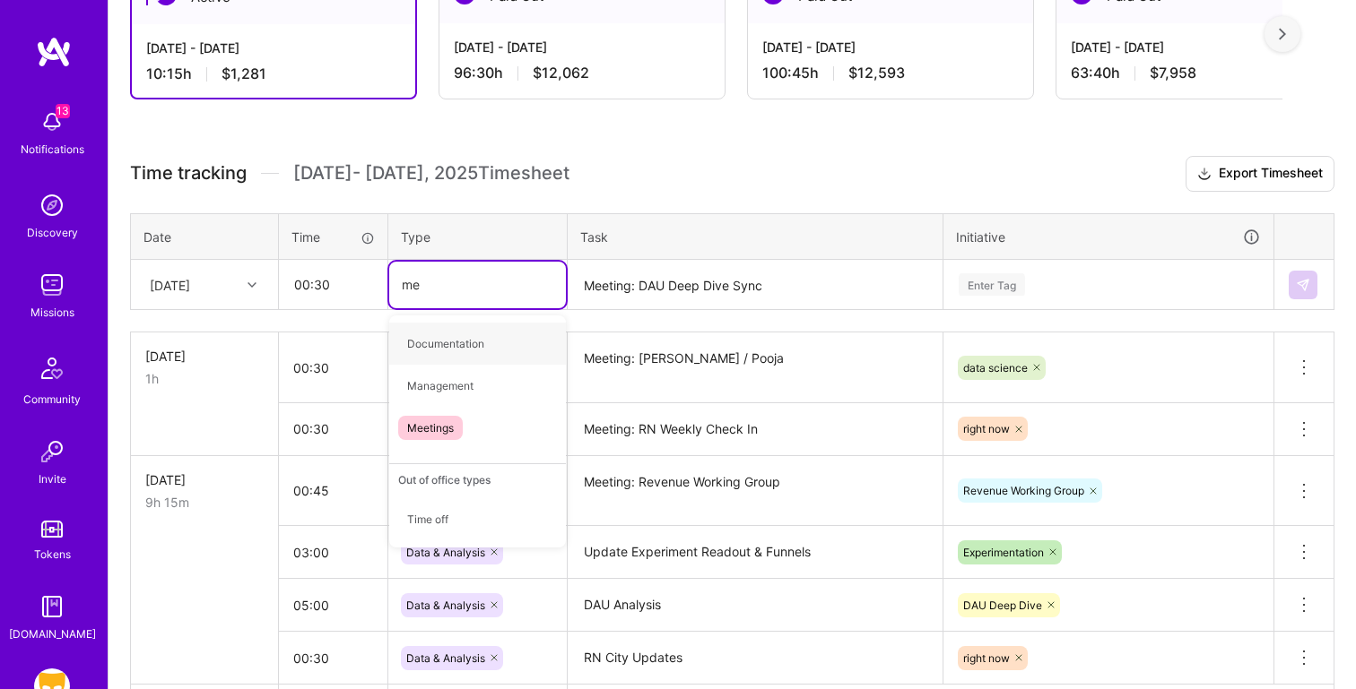
type input "mee"
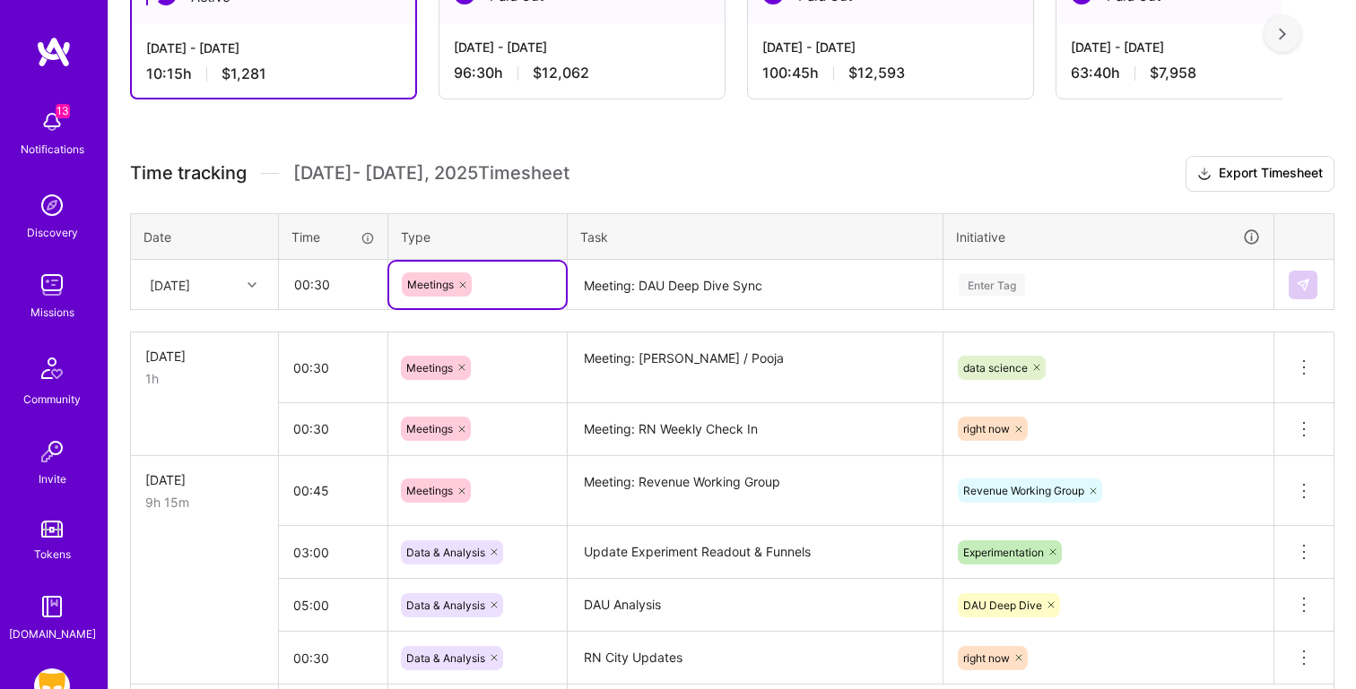
click at [1014, 299] on div "Enter Tag" at bounding box center [1108, 285] width 328 height 47
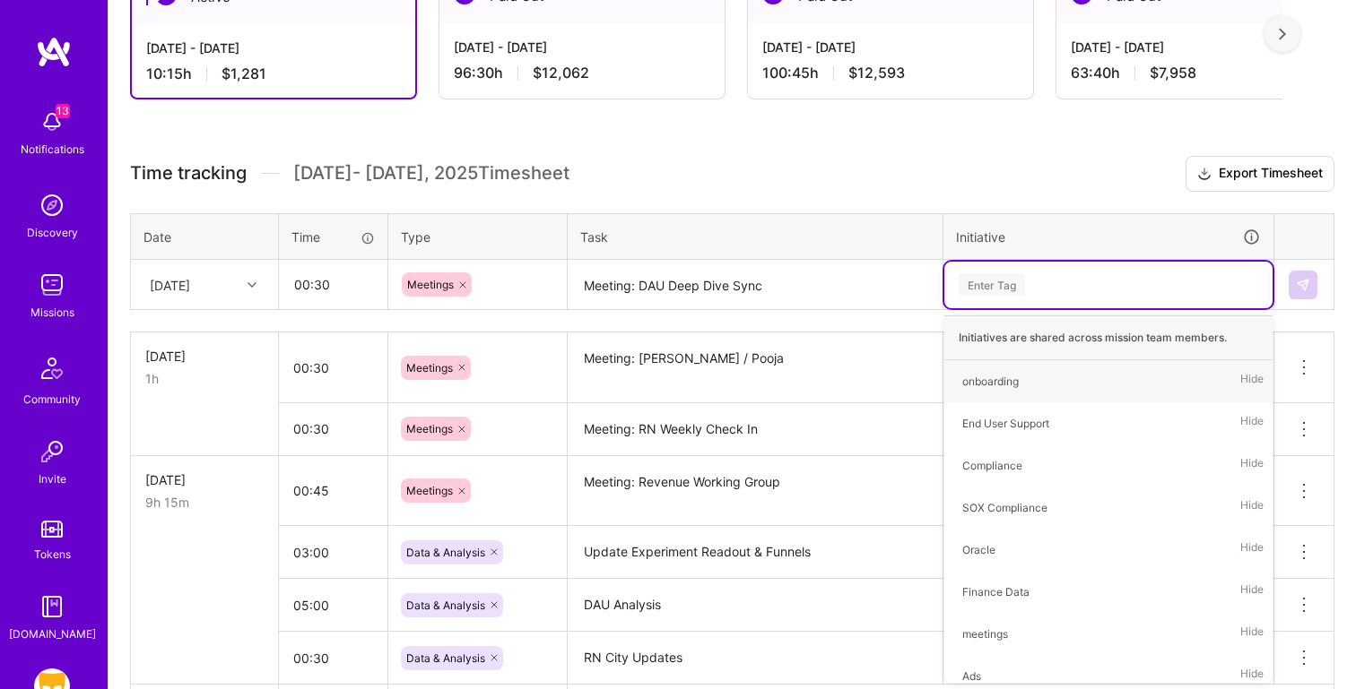
click at [1014, 299] on div "Enter Tag" at bounding box center [1108, 285] width 328 height 47
type input "dau"
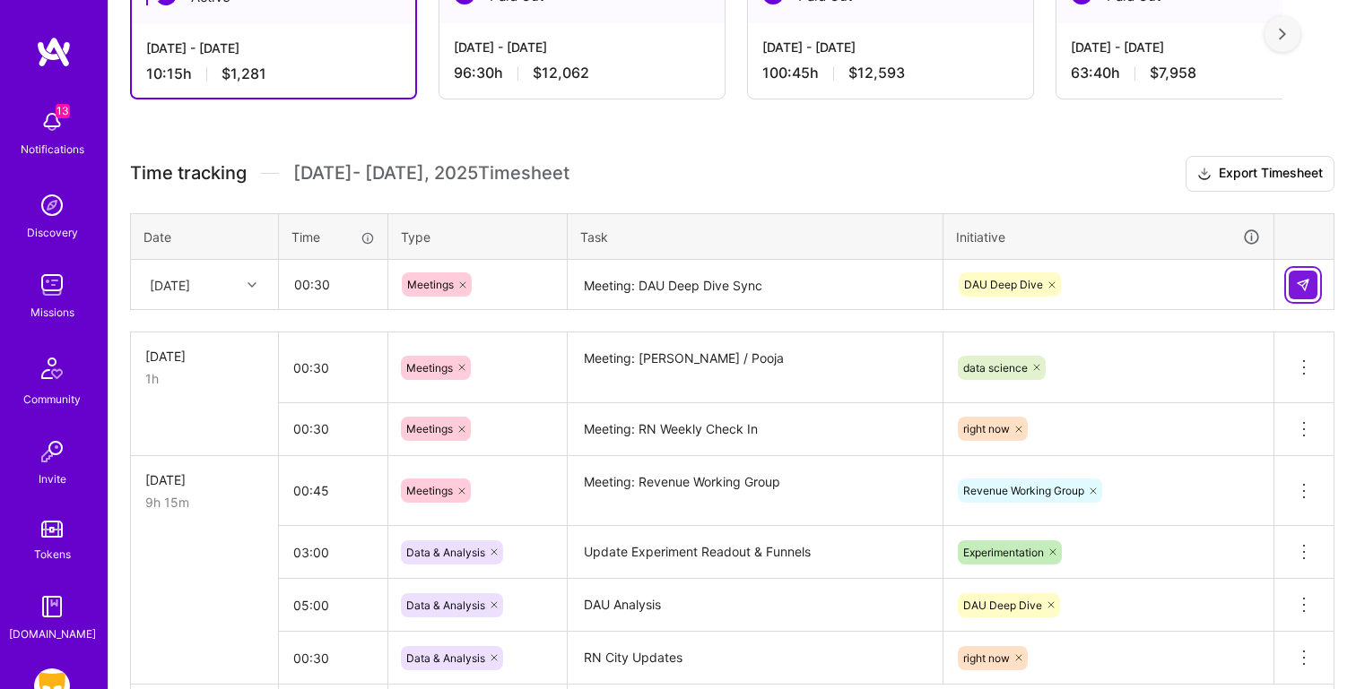
click at [1304, 287] on img at bounding box center [1302, 285] width 14 height 14
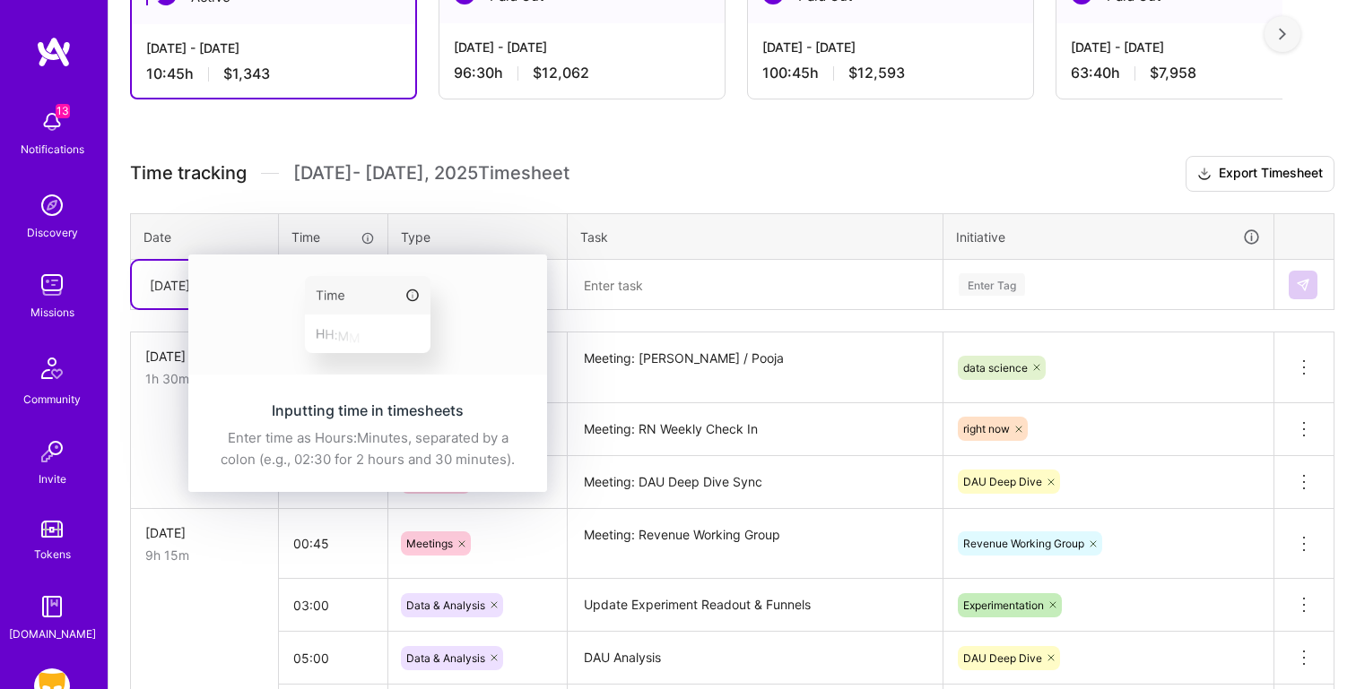
click at [338, 283] on img at bounding box center [367, 315] width 359 height 120
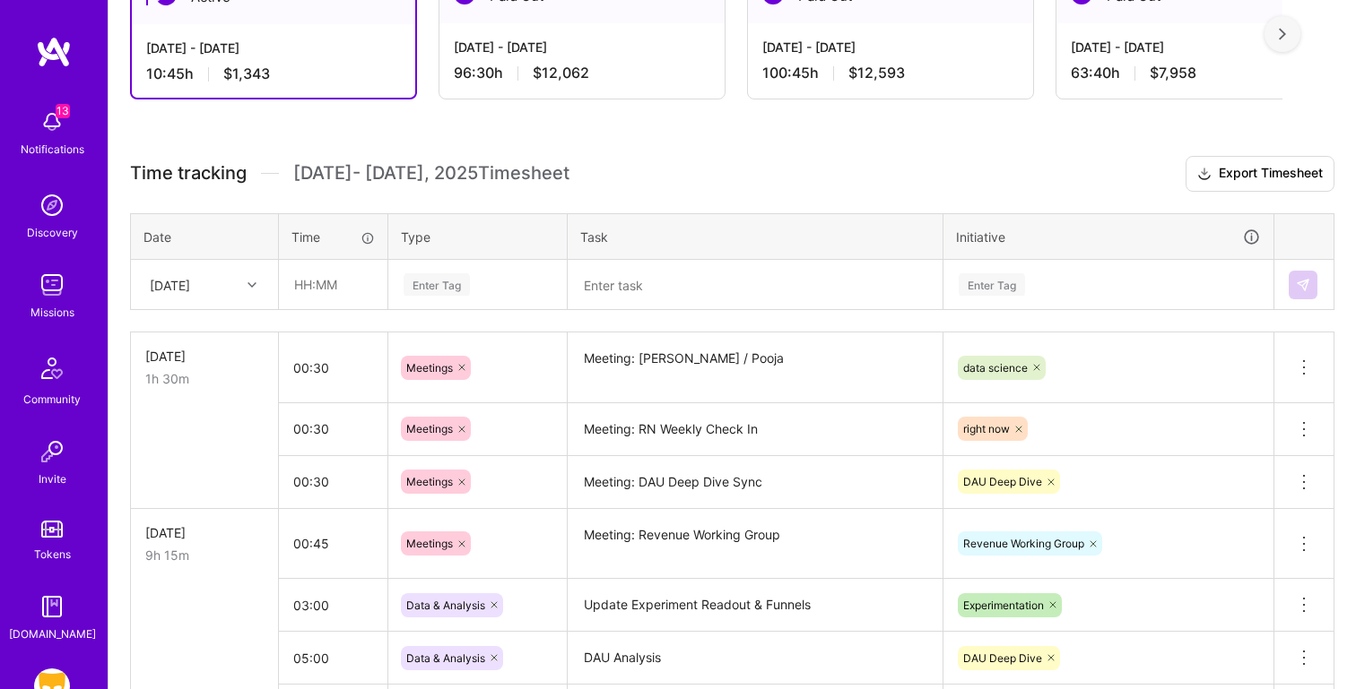
click at [334, 213] on th "Time" at bounding box center [333, 236] width 109 height 47
click at [321, 271] on input "text" at bounding box center [333, 285] width 107 height 48
type input "00:30"
click at [635, 285] on textarea at bounding box center [754, 286] width 371 height 48
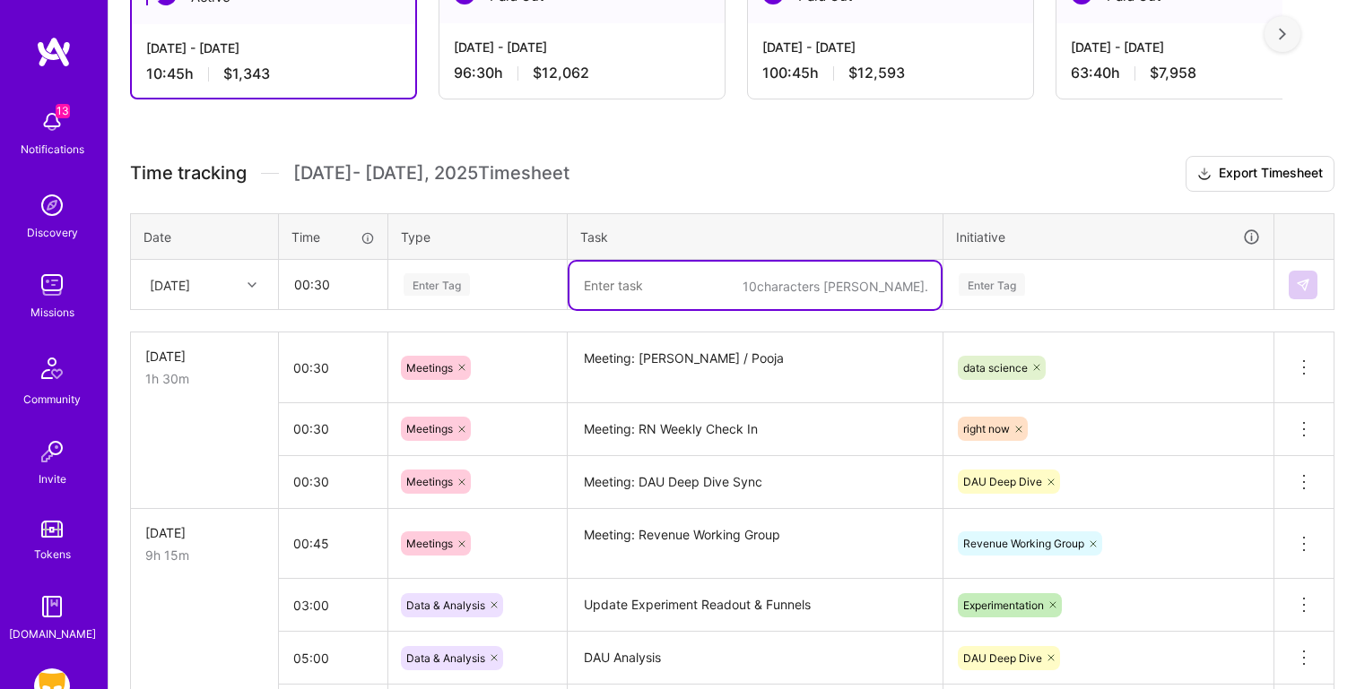
paste textarea "Meeting: 1:1 Nik"
type textarea "Meeting: 1:1 Nik"
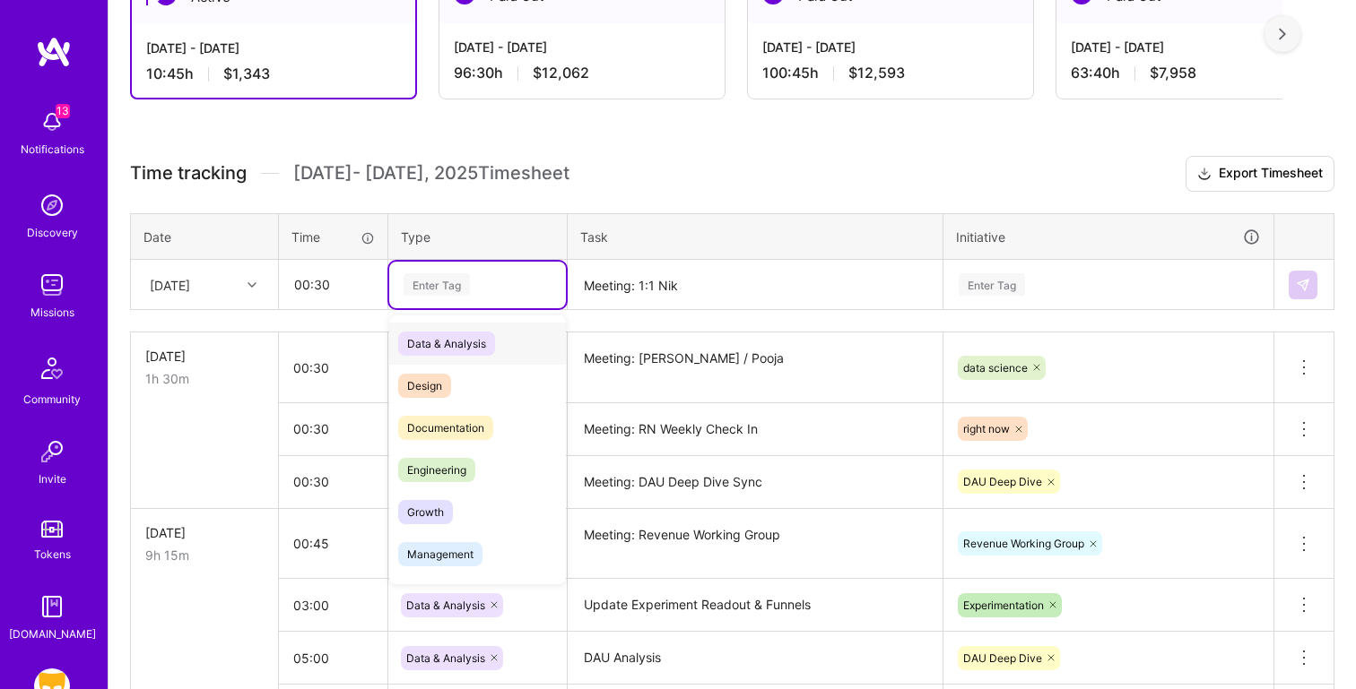
click at [462, 289] on div "Enter Tag" at bounding box center [436, 285] width 66 height 28
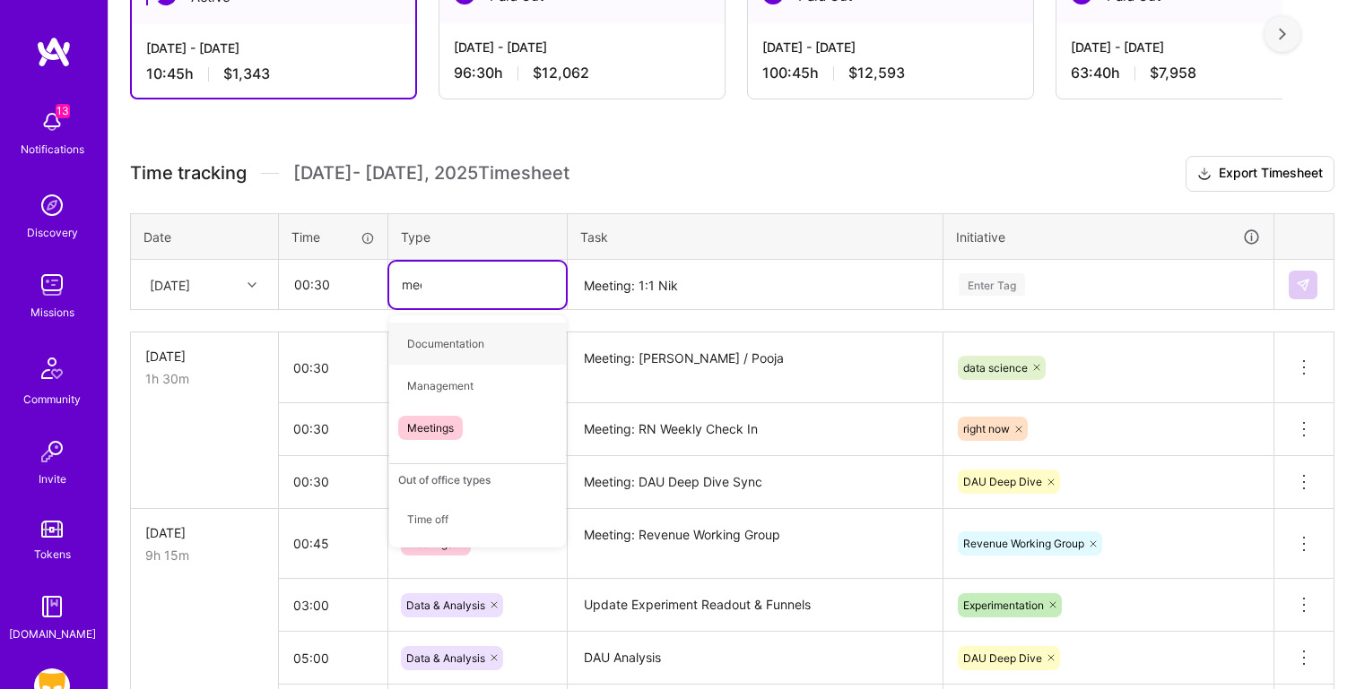
type input "meet"
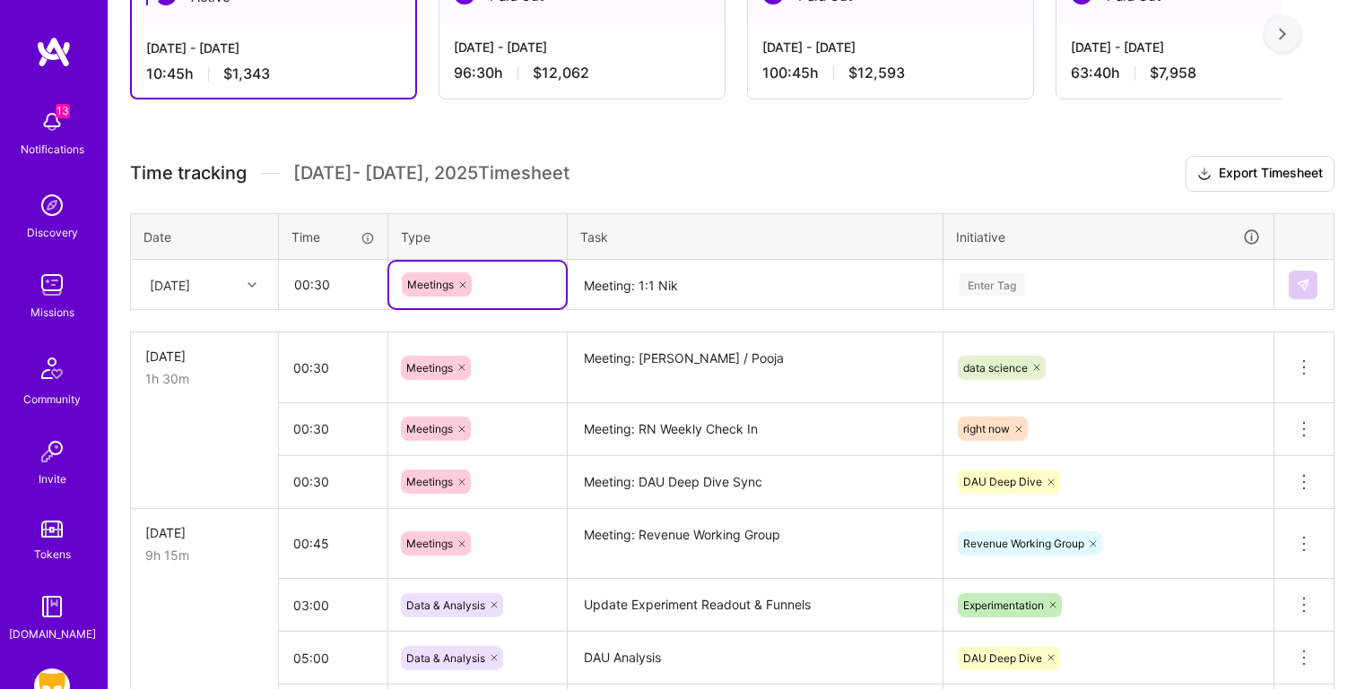
click at [1059, 269] on div "Enter Tag" at bounding box center [1108, 285] width 328 height 47
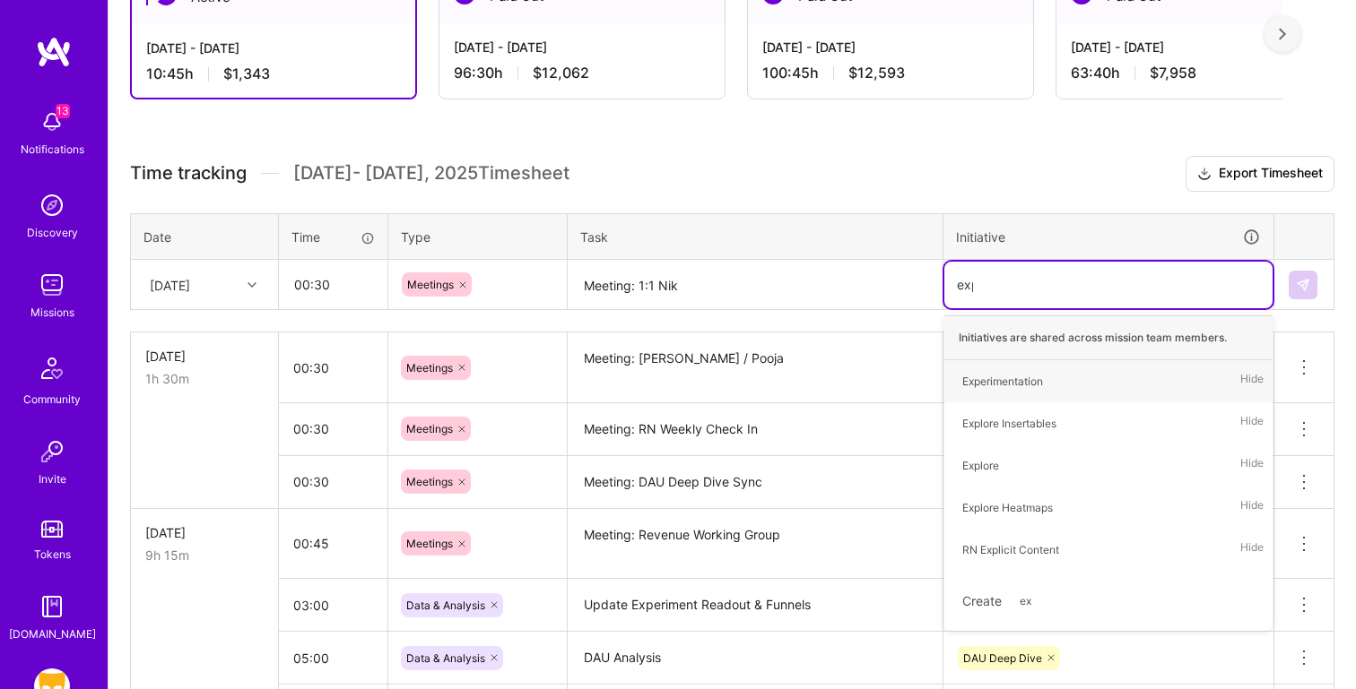
type input "expl"
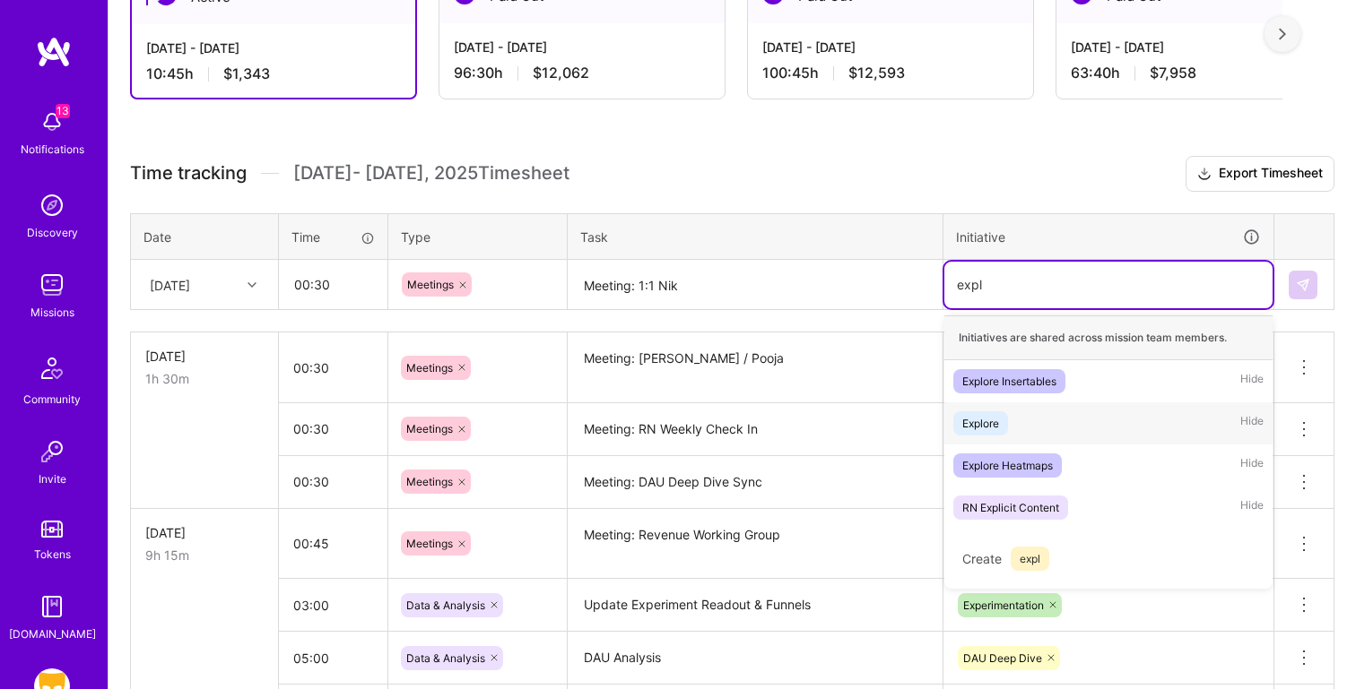
click at [1060, 421] on div "Explore Hide" at bounding box center [1108, 424] width 328 height 42
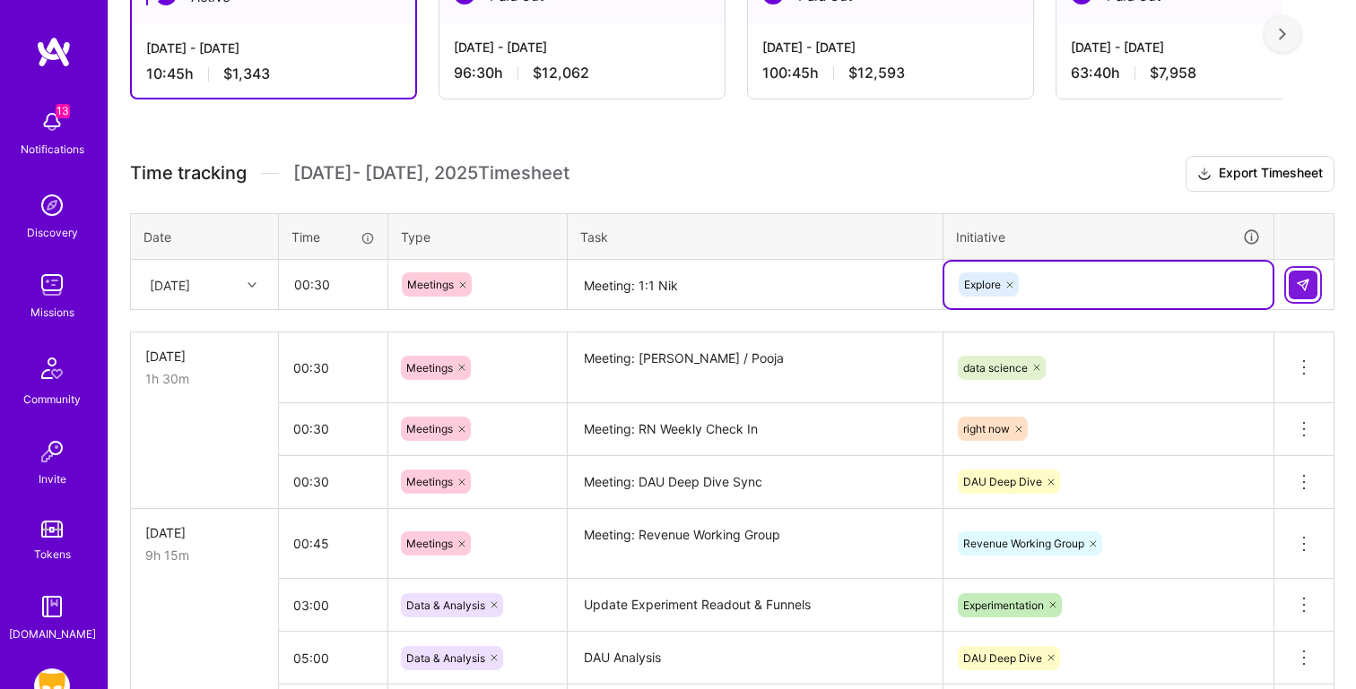
click at [1291, 274] on button at bounding box center [1302, 285] width 29 height 29
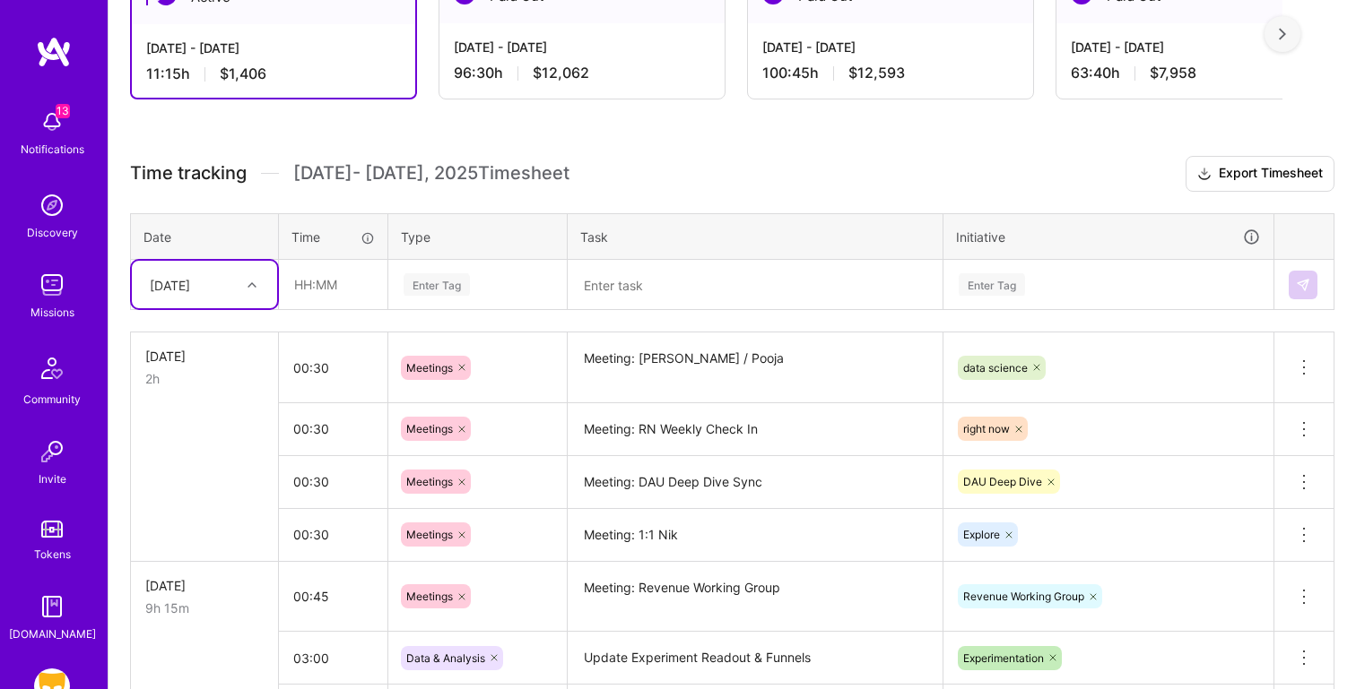
click at [672, 286] on textarea at bounding box center [754, 286] width 371 height 48
paste textarea "DAU Analysis"
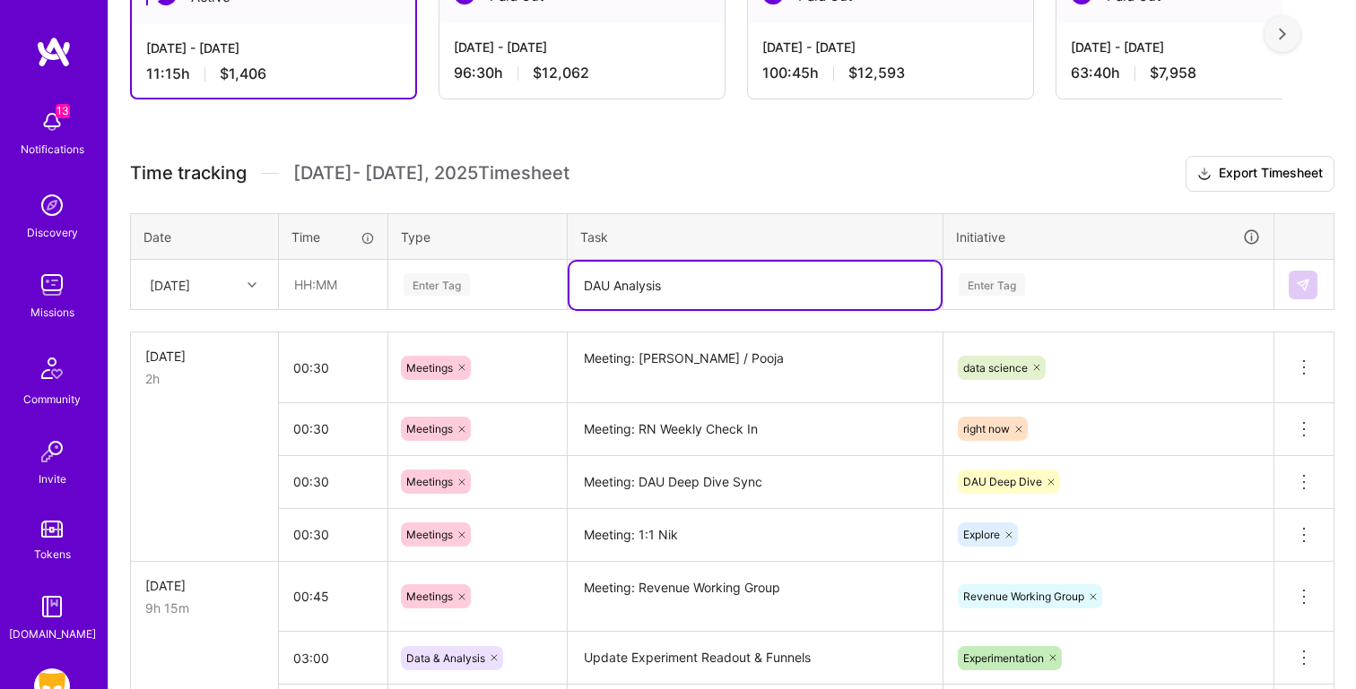
type textarea "DAU Analysis"
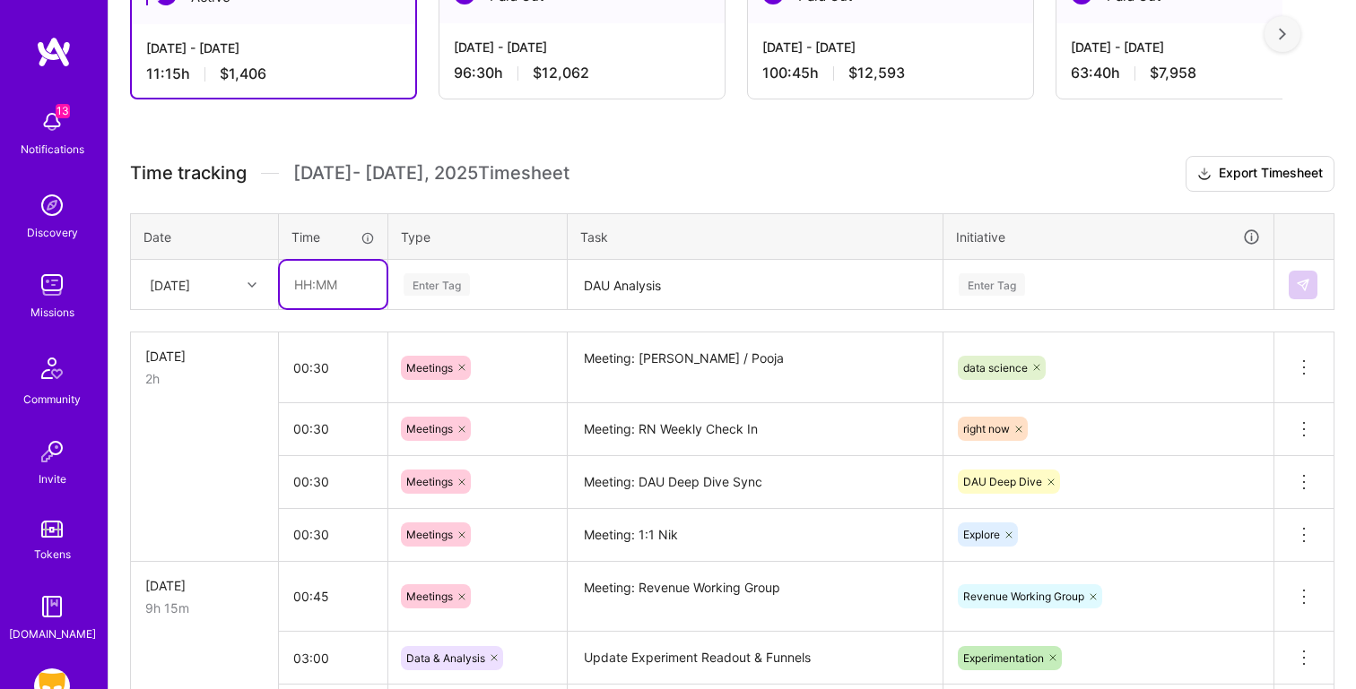
click at [336, 282] on input "text" at bounding box center [333, 285] width 107 height 48
type input "06:00"
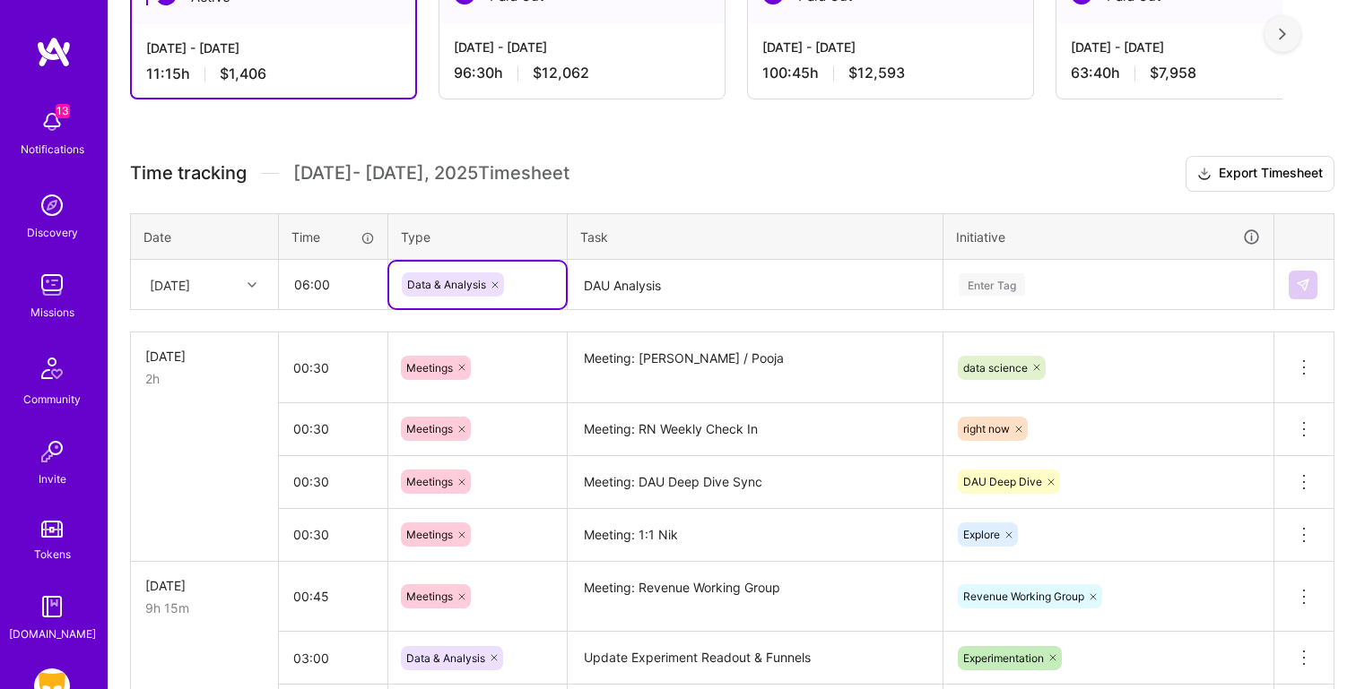
click at [1021, 290] on div "Enter Tag" at bounding box center [991, 285] width 66 height 28
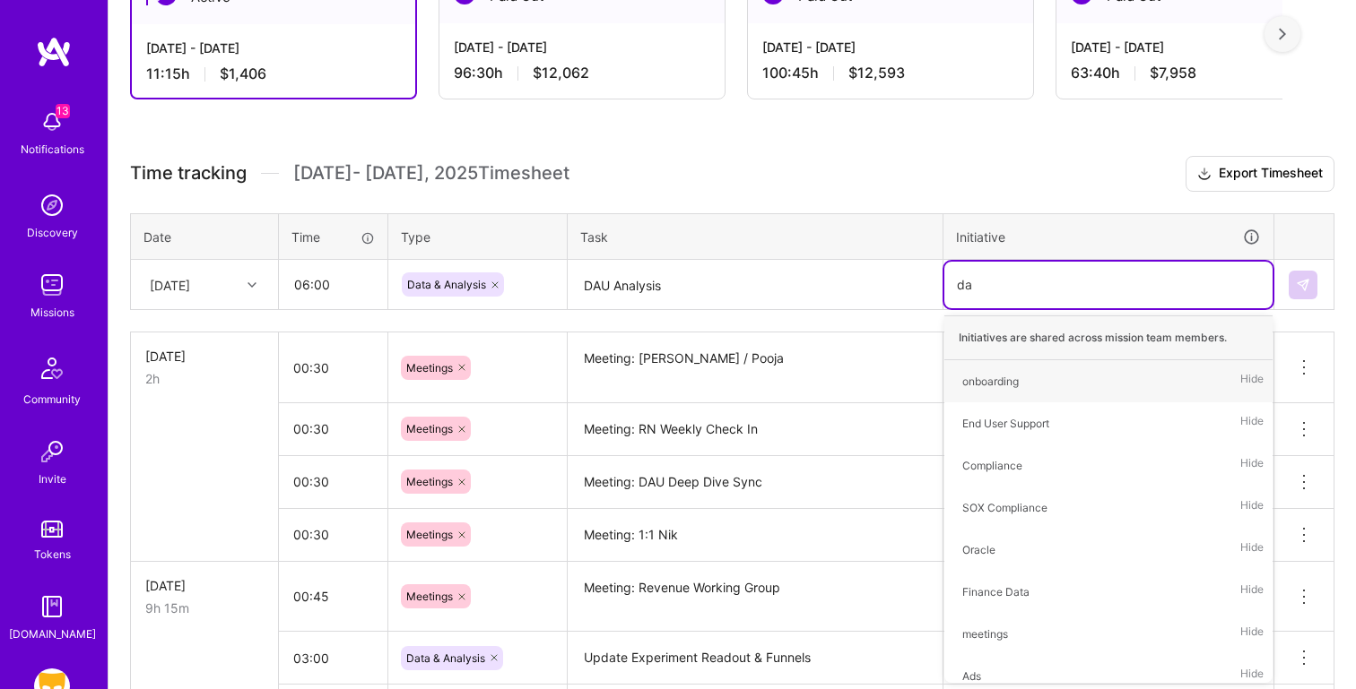
type input "dau"
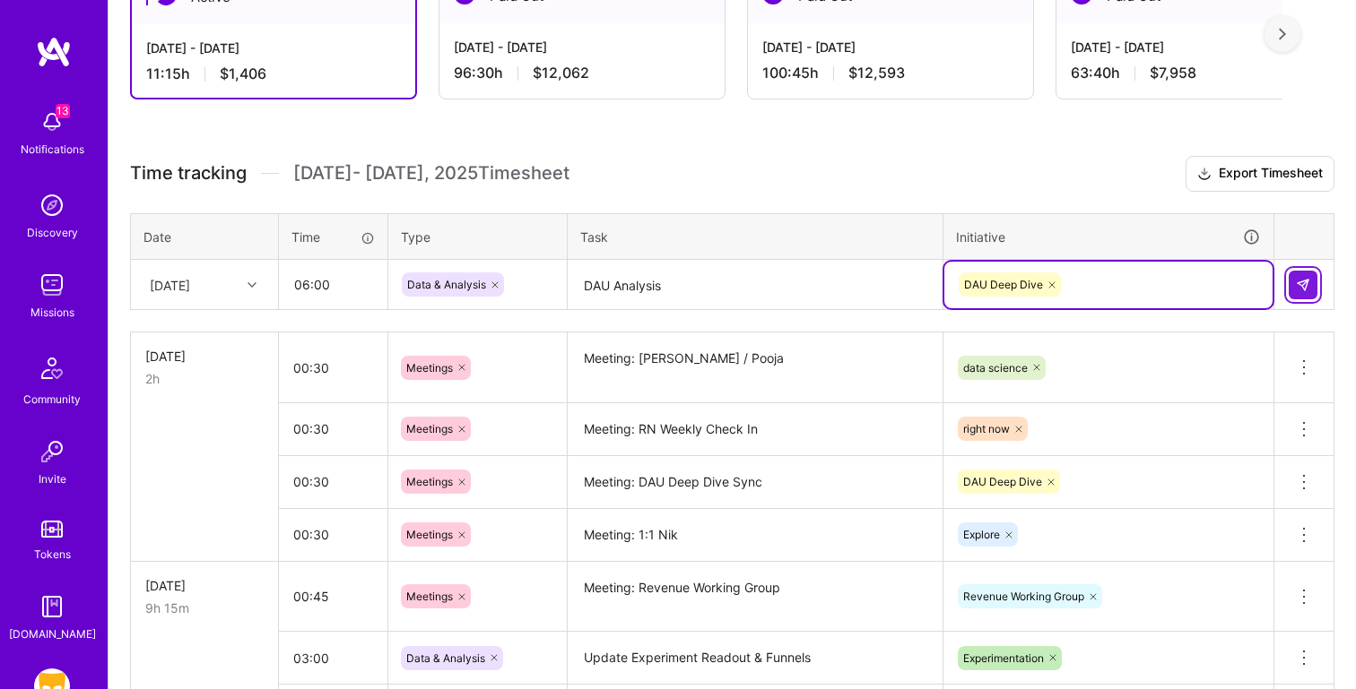
click at [1304, 278] on img at bounding box center [1302, 285] width 14 height 14
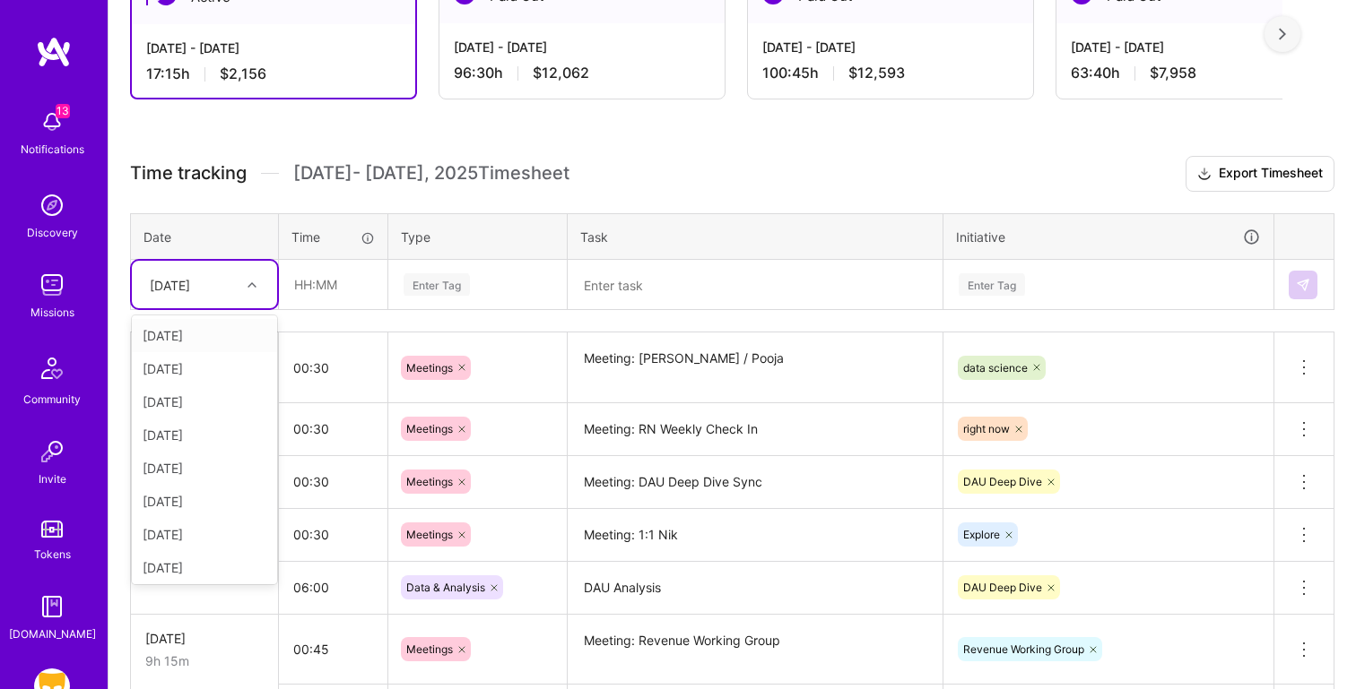
click at [190, 281] on div "[DATE]" at bounding box center [170, 284] width 40 height 19
click at [202, 440] on div "[DATE]" at bounding box center [204, 435] width 145 height 33
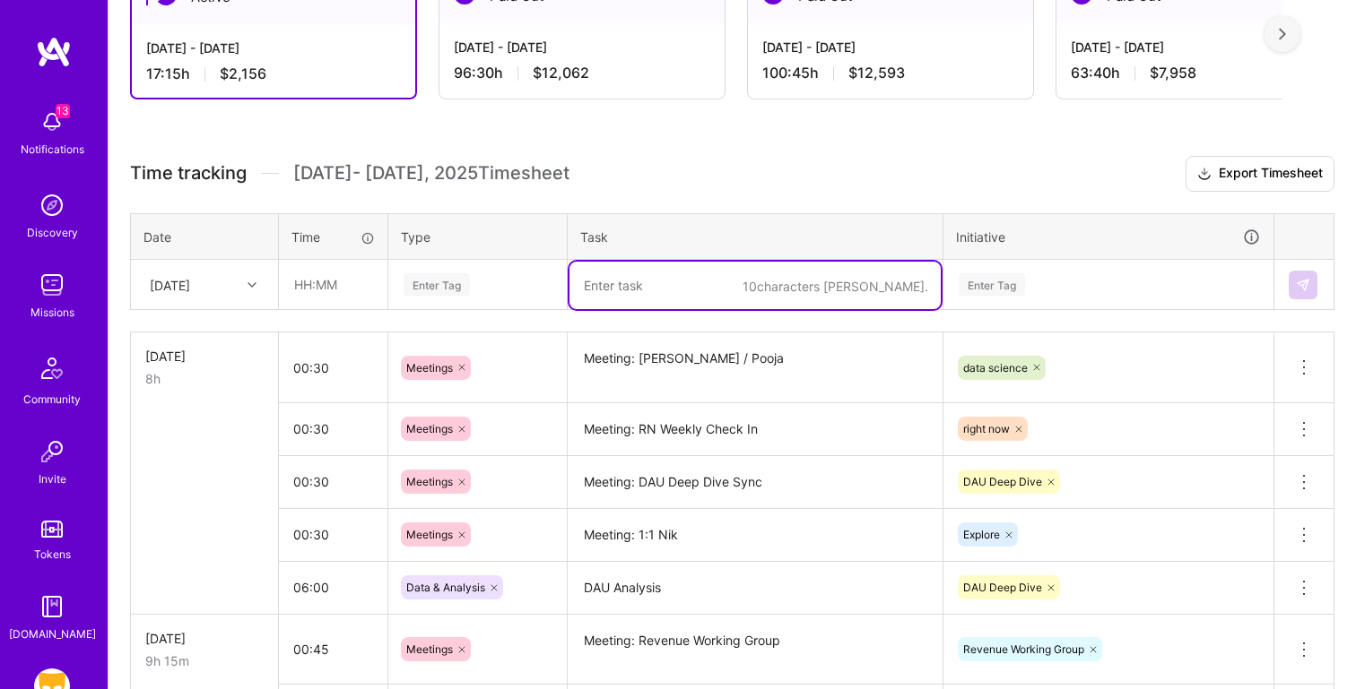
click at [695, 282] on textarea at bounding box center [754, 286] width 371 height 48
paste textarea "RN Cities Test vs Control Update"
type textarea "RN Cities Test vs Control Update"
click at [320, 282] on input "text" at bounding box center [333, 285] width 107 height 48
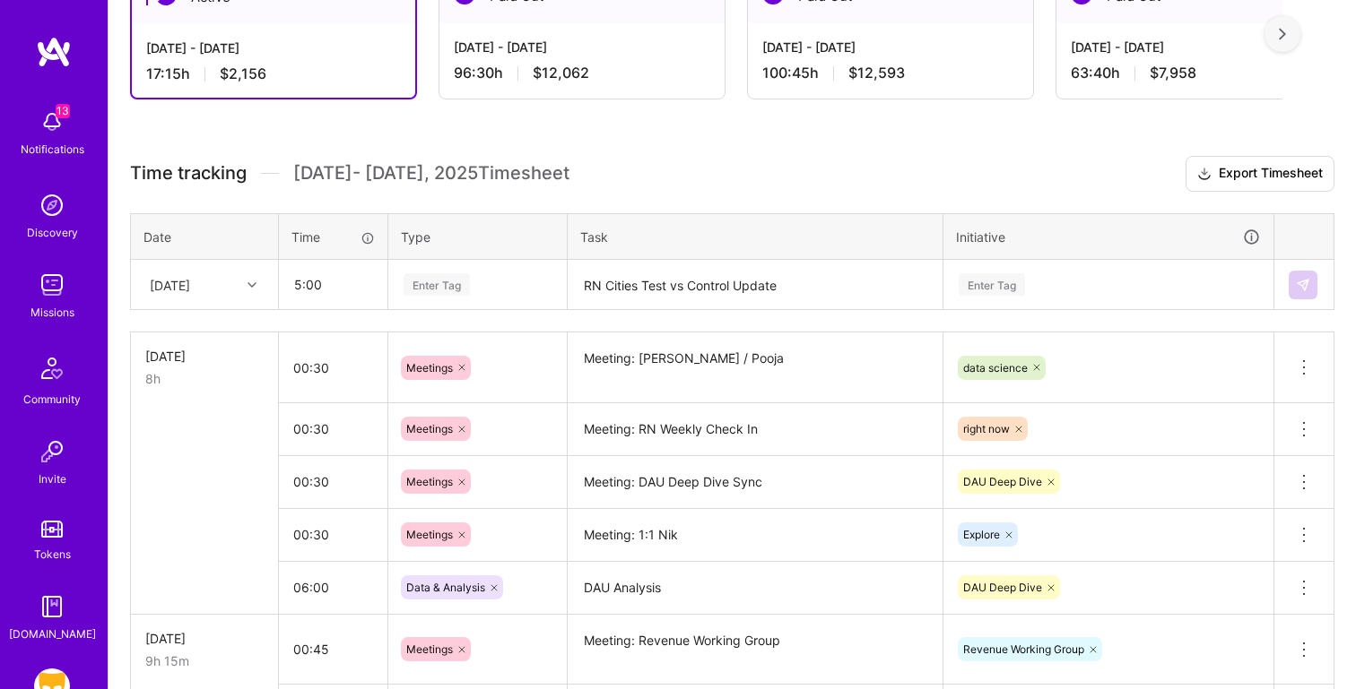
type input "05:00"
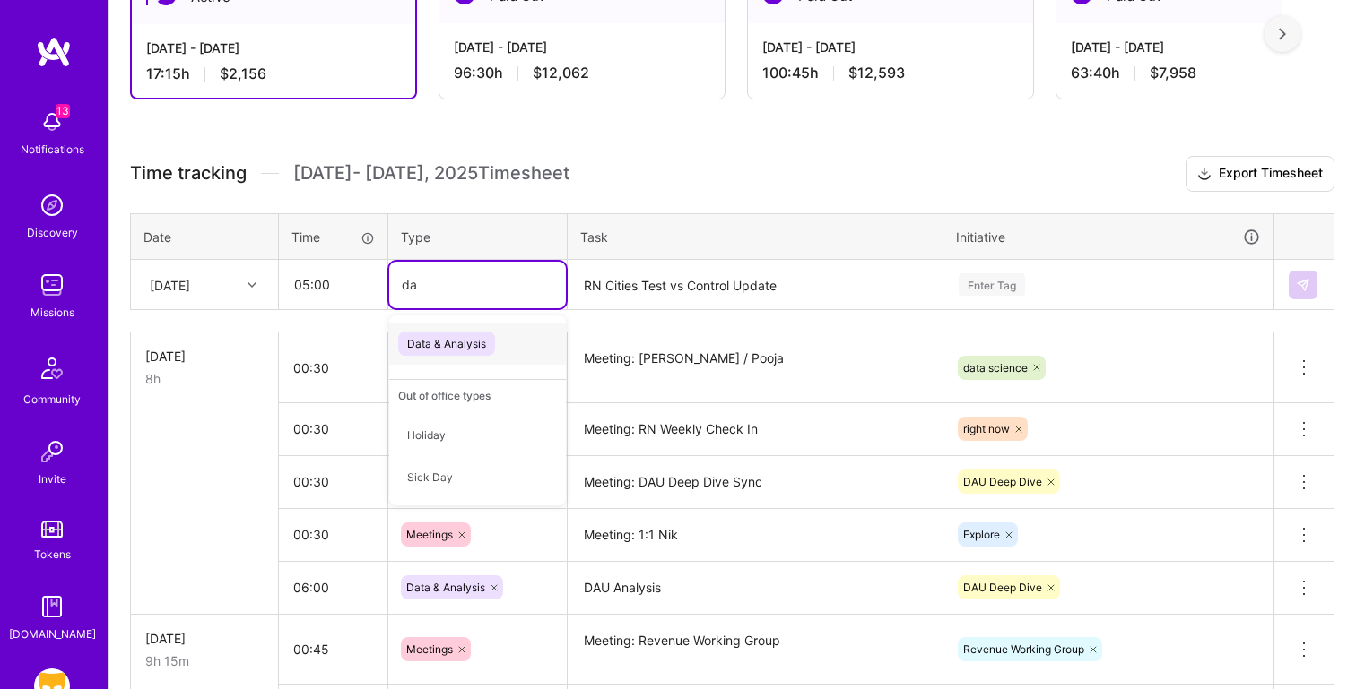
type input "dat"
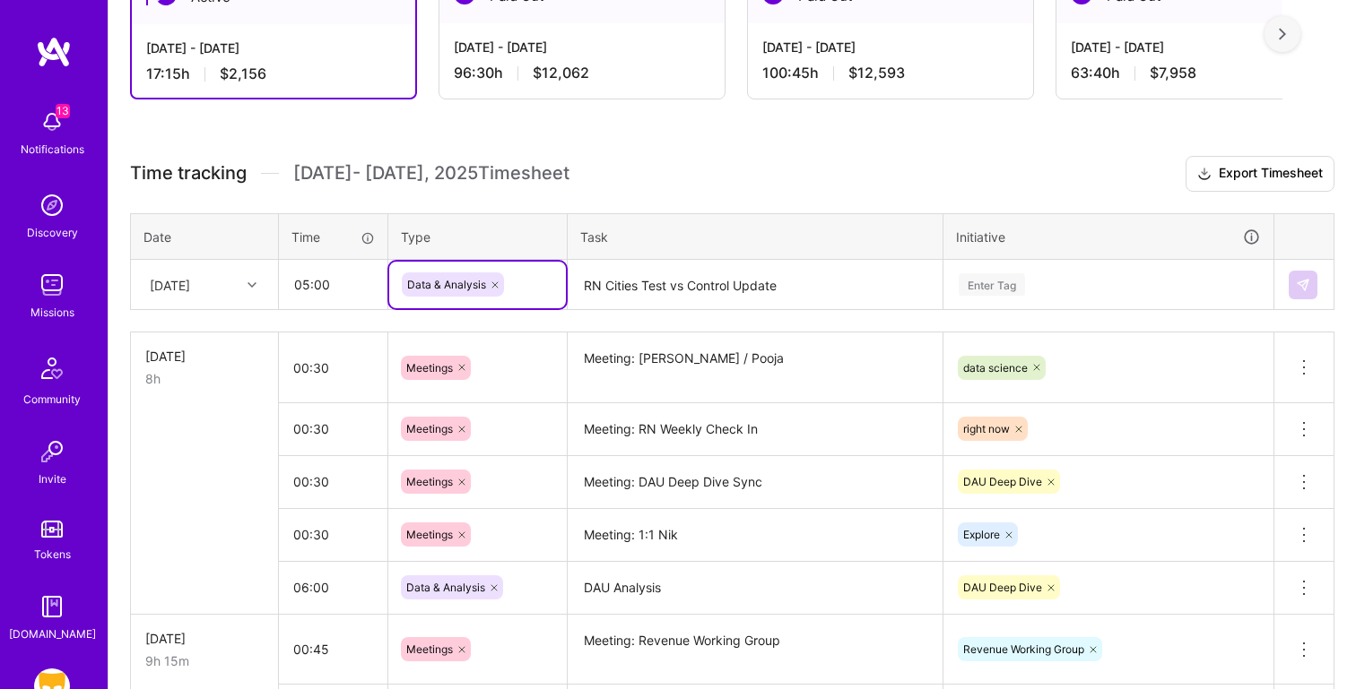
click at [1057, 273] on div "Enter Tag" at bounding box center [1108, 284] width 303 height 22
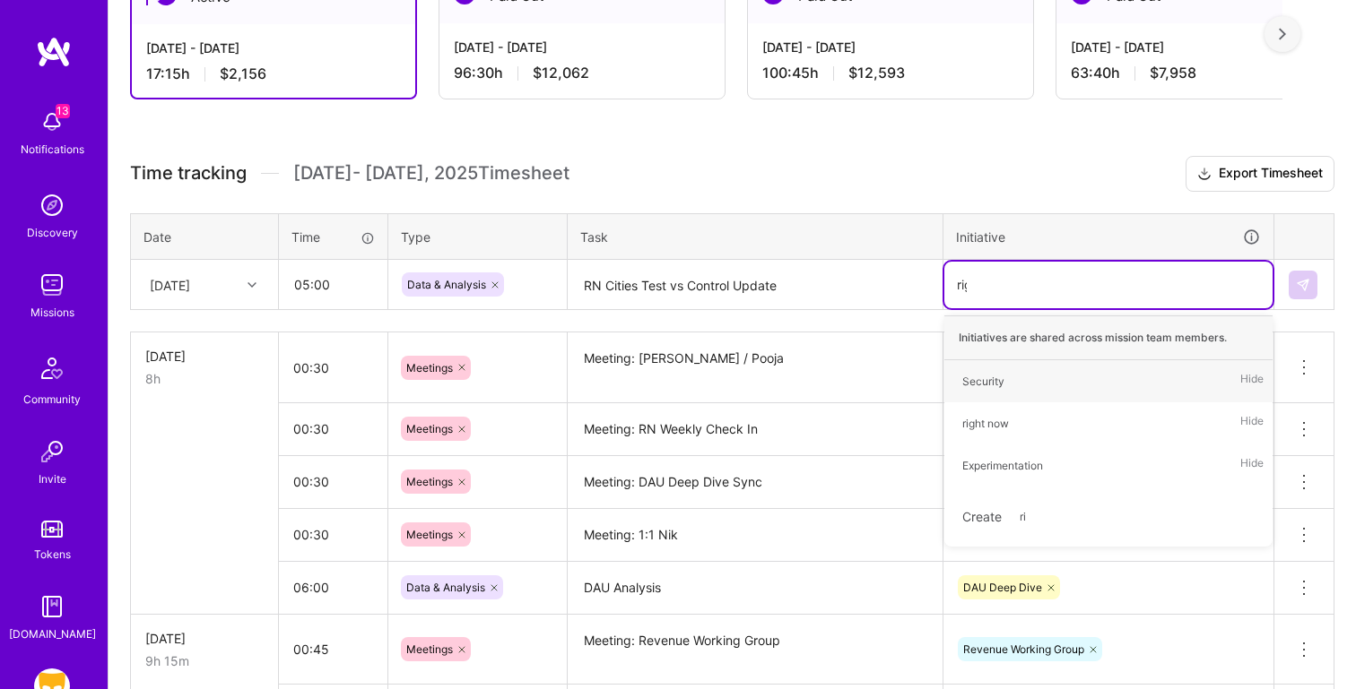
type input "righ"
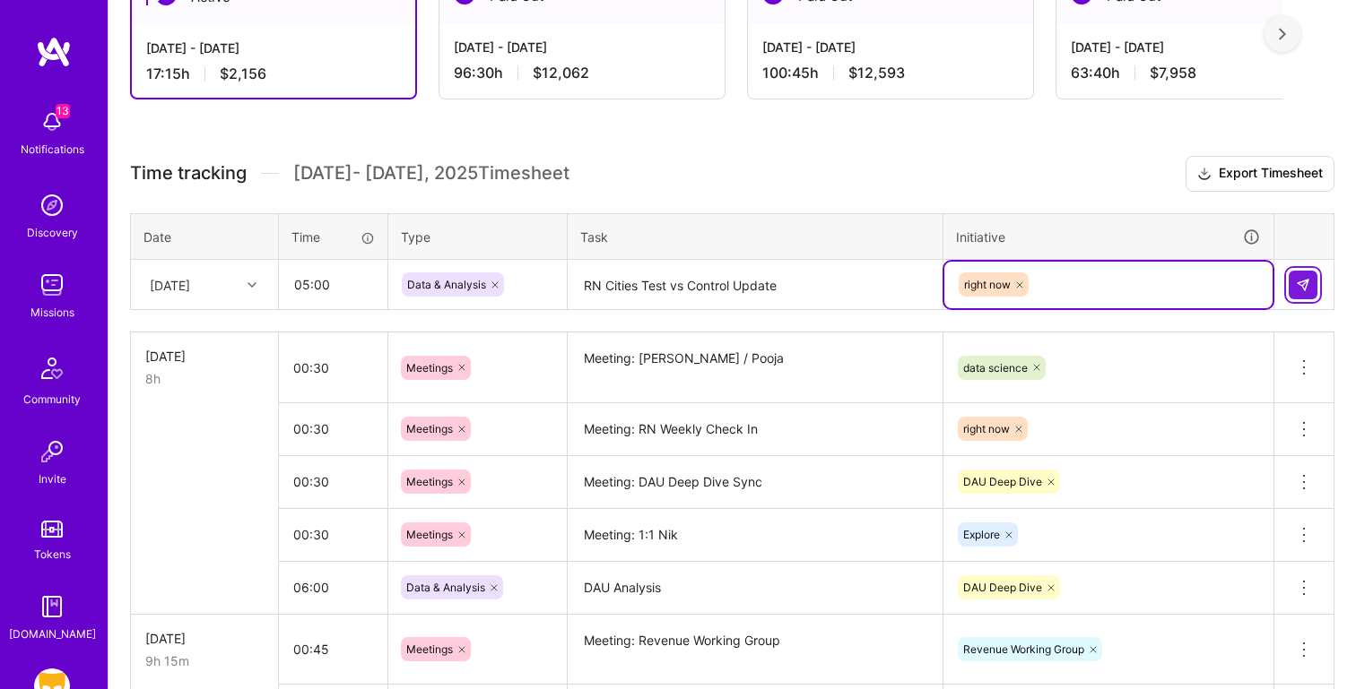
click at [1306, 273] on button at bounding box center [1302, 285] width 29 height 29
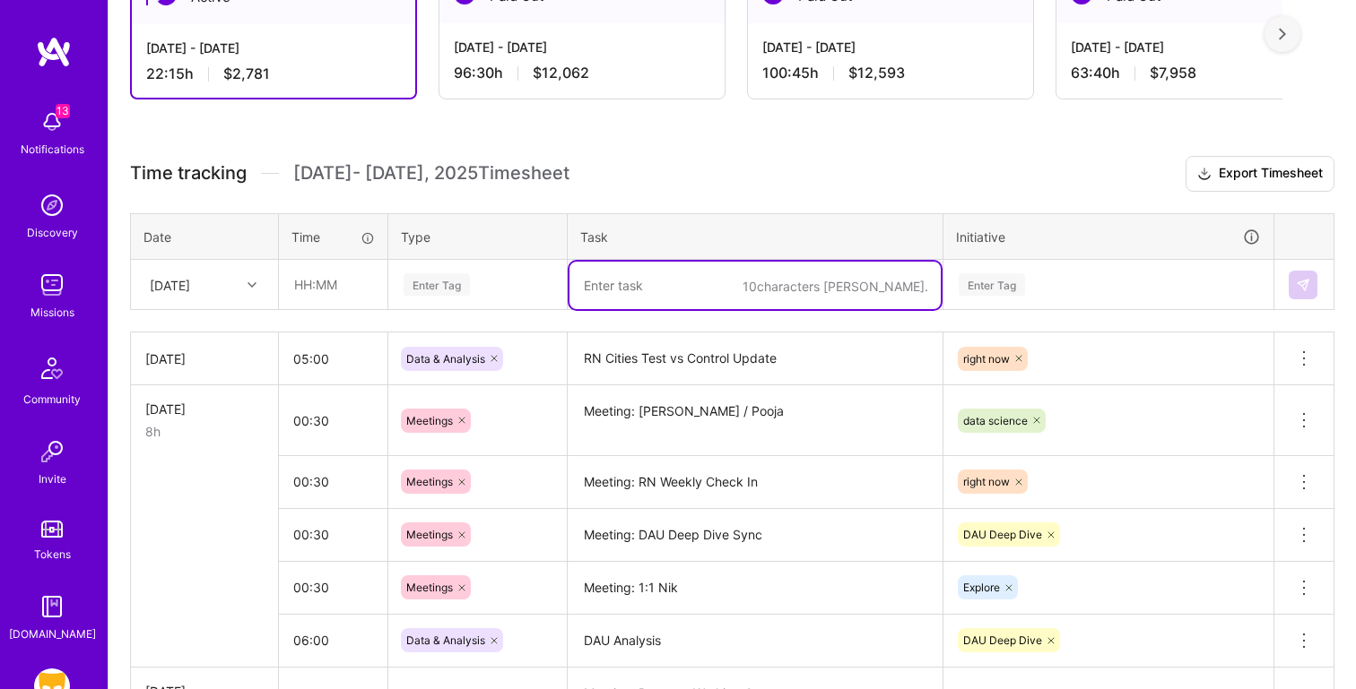
click at [648, 269] on textarea at bounding box center [754, 286] width 371 height 48
paste textarea "DAU Analysis"
type textarea "DAU Analysis"
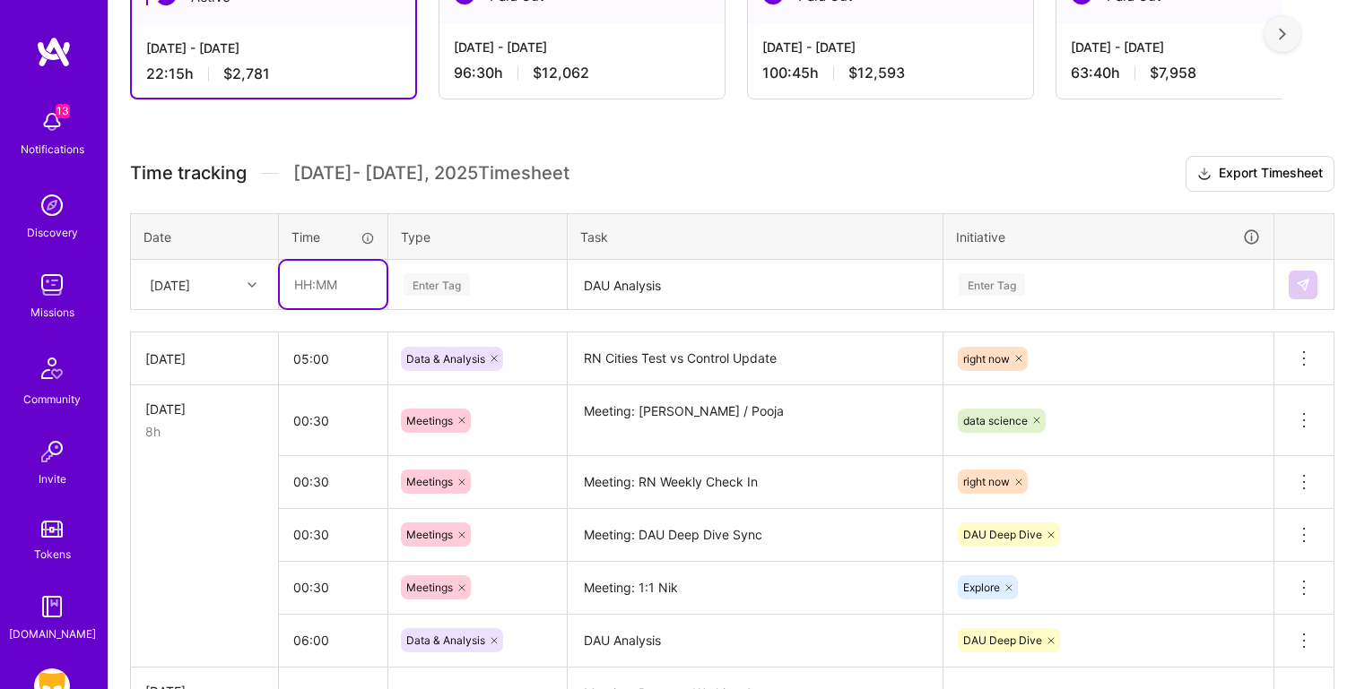
click at [323, 288] on input "text" at bounding box center [333, 285] width 107 height 48
type input "03:00"
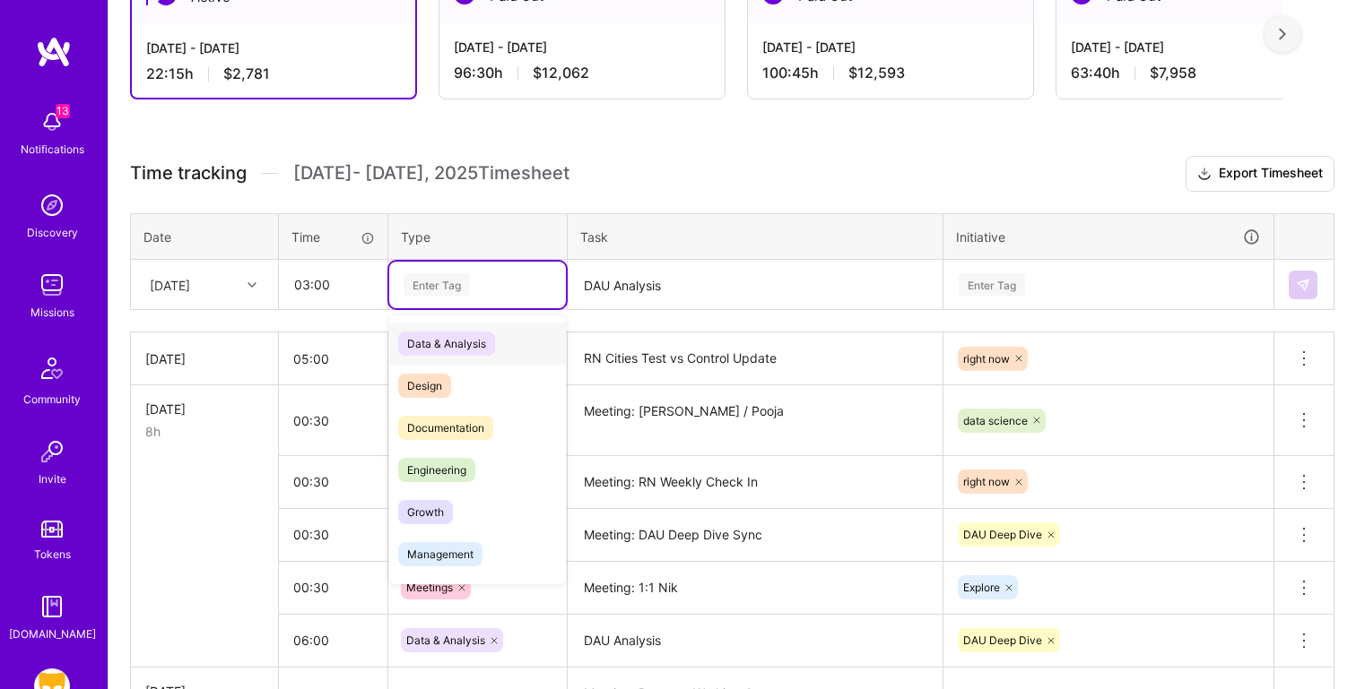
click at [523, 358] on div "Data & Analysis" at bounding box center [477, 344] width 177 height 42
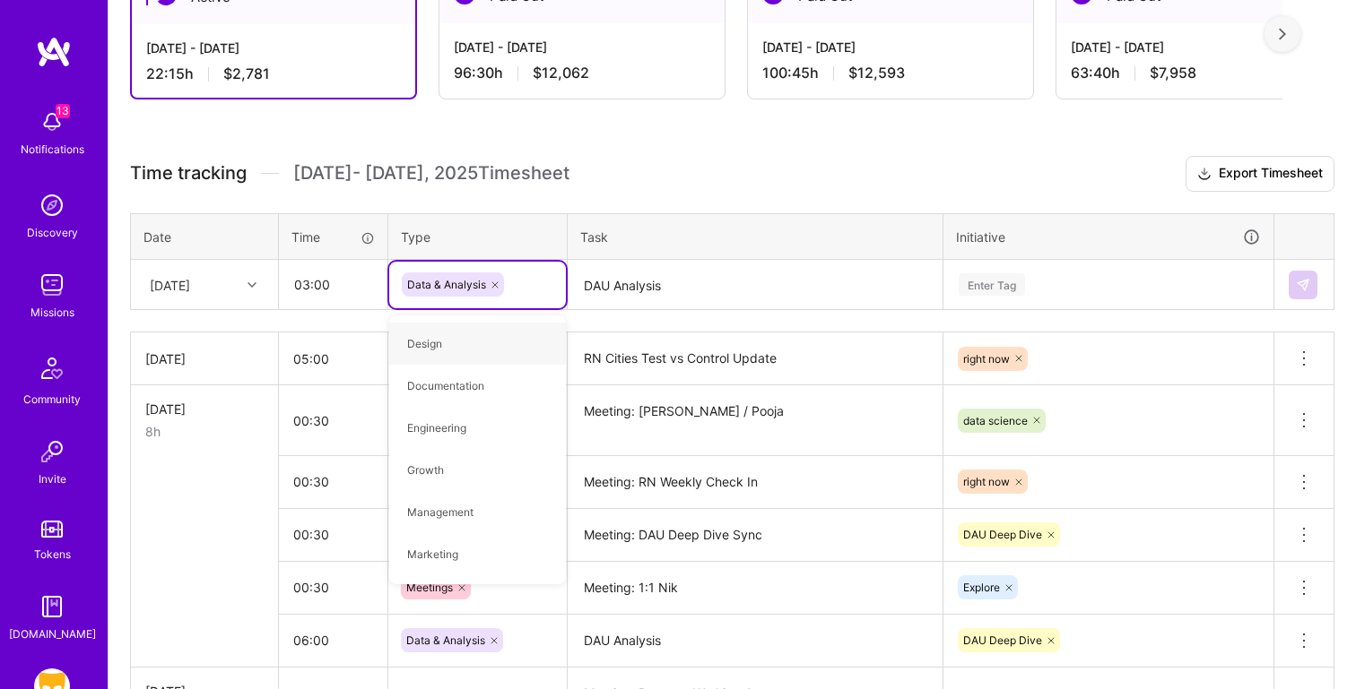
click at [1025, 285] on div "Enter Tag" at bounding box center [991, 285] width 66 height 28
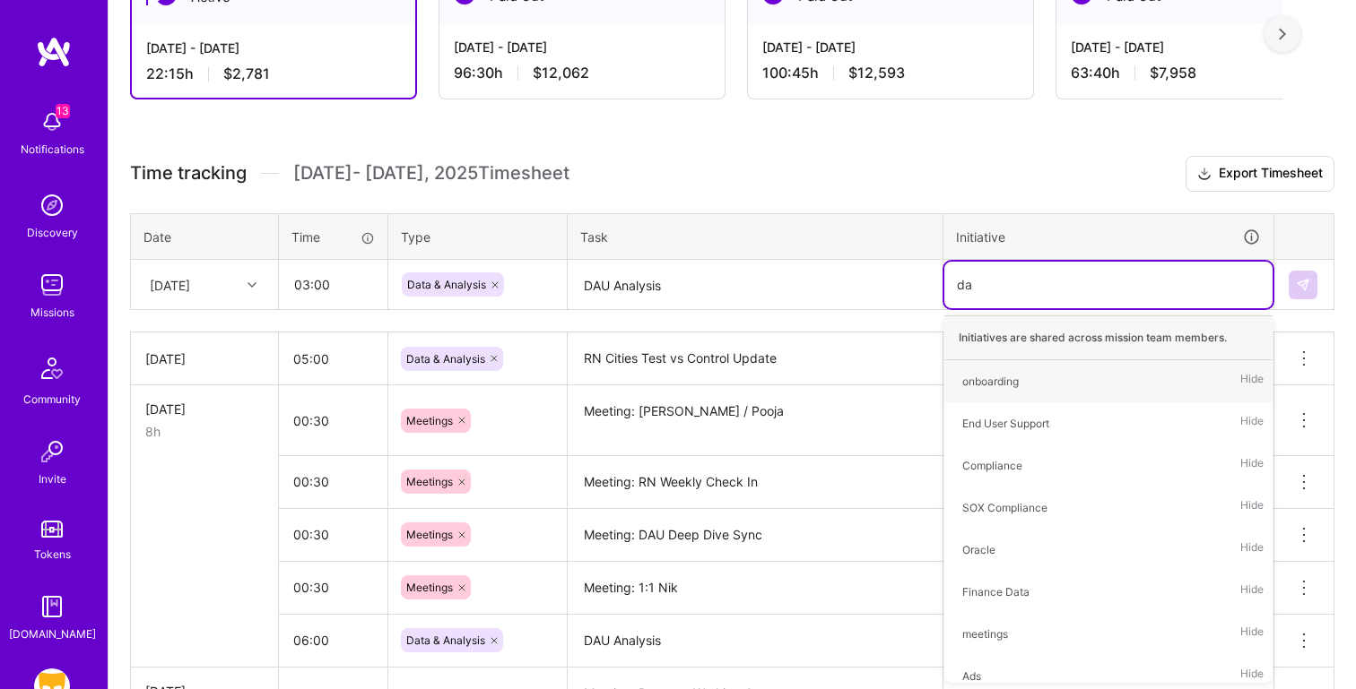
type input "dau"
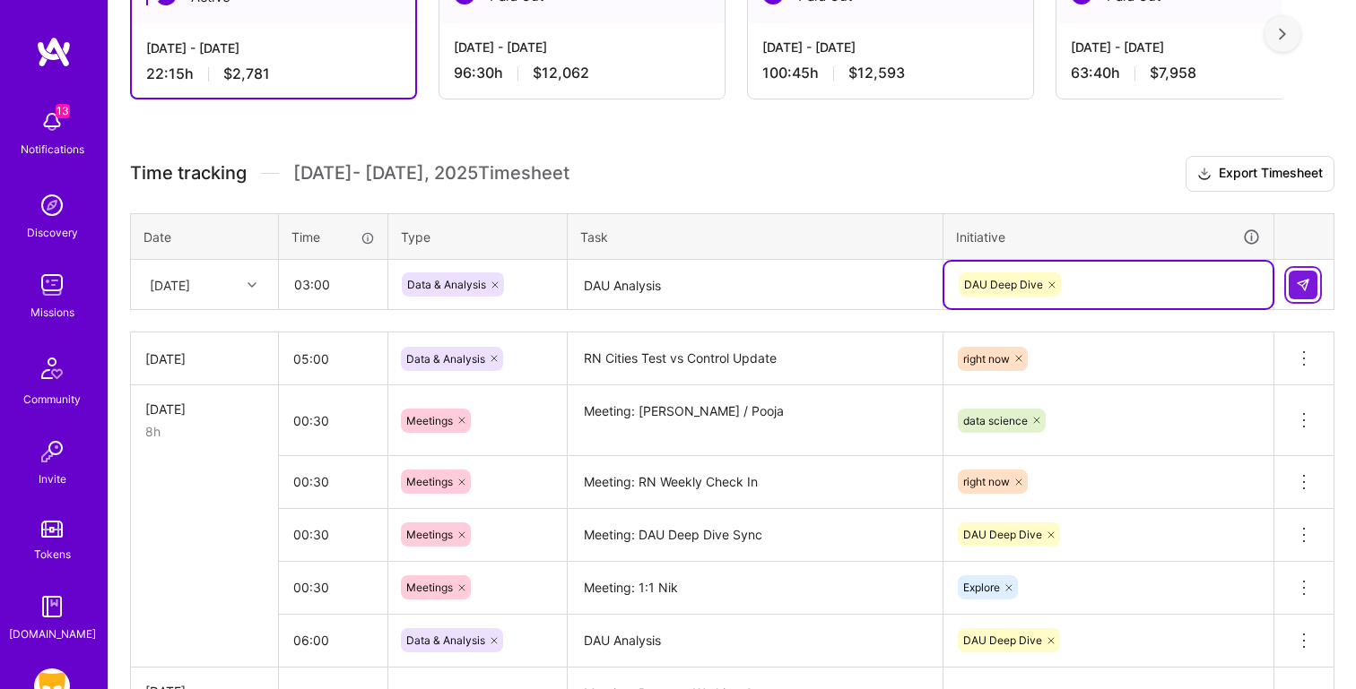
click at [1297, 296] on button at bounding box center [1302, 285] width 29 height 29
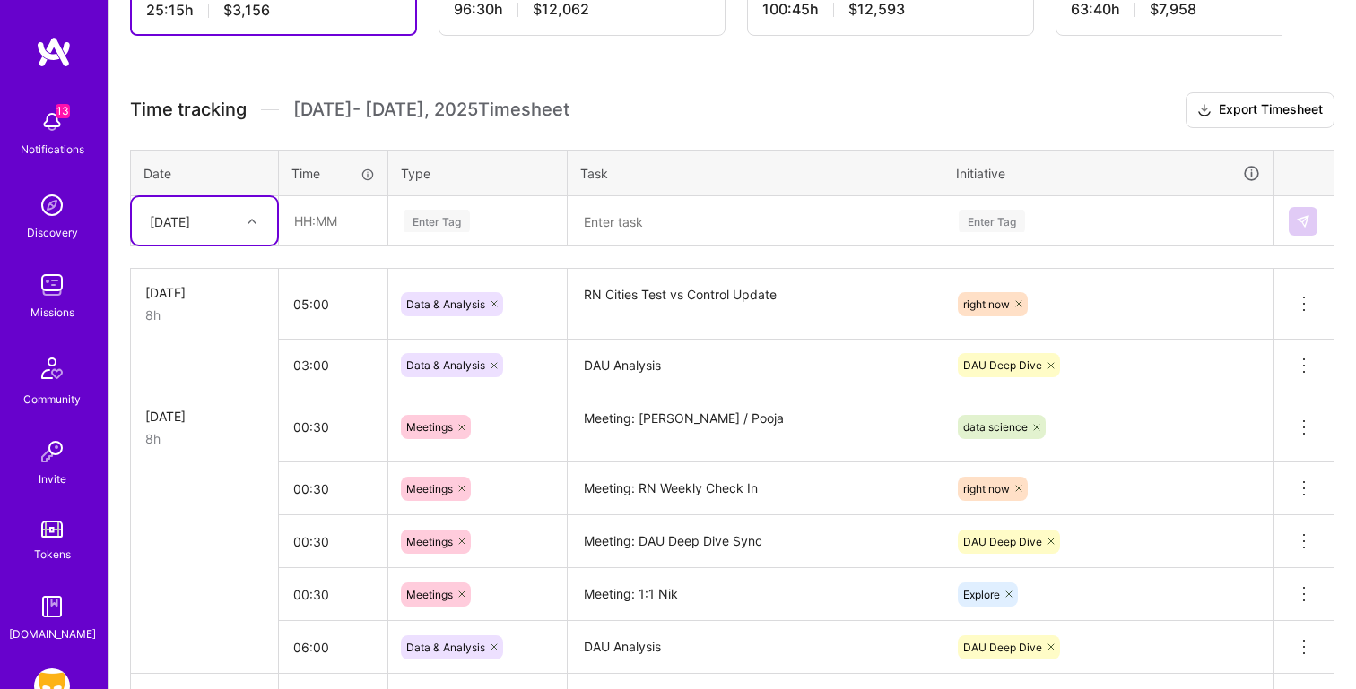
scroll to position [419, 0]
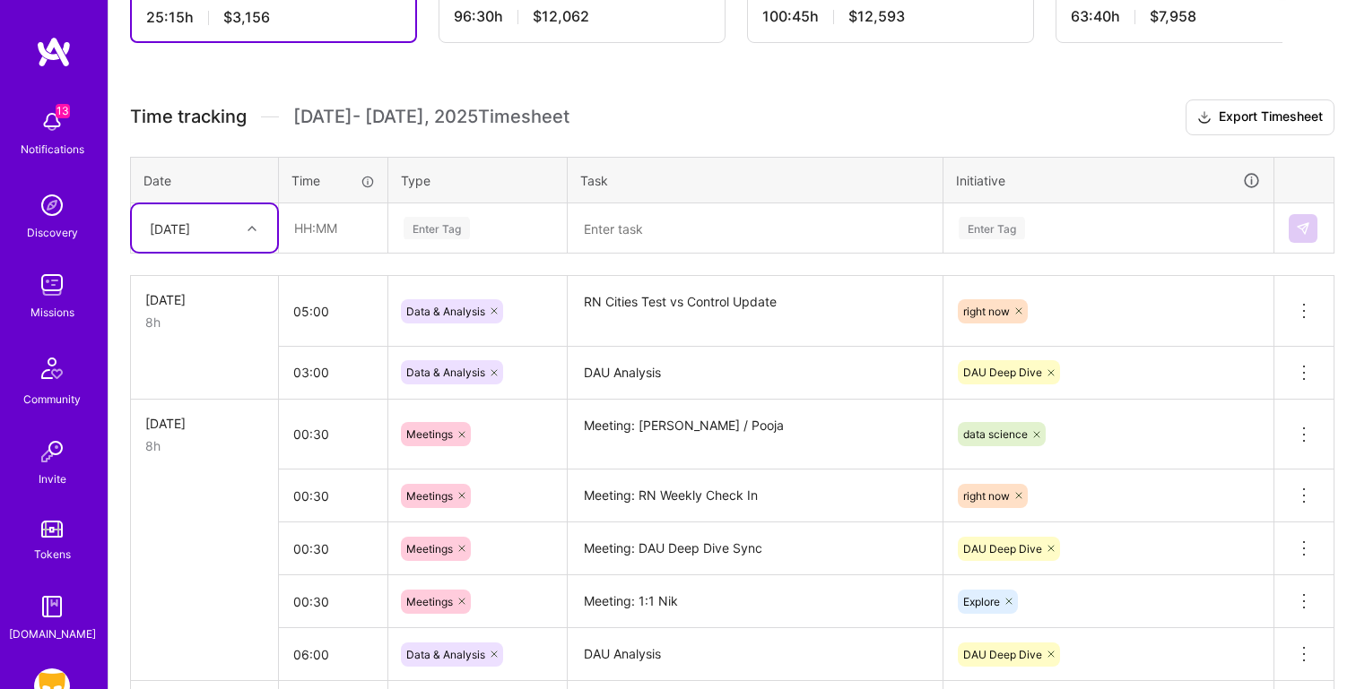
click at [190, 222] on div "[DATE]" at bounding box center [170, 228] width 40 height 19
click at [198, 409] on div "[DATE]" at bounding box center [204, 411] width 145 height 33
click at [637, 212] on textarea at bounding box center [754, 229] width 371 height 48
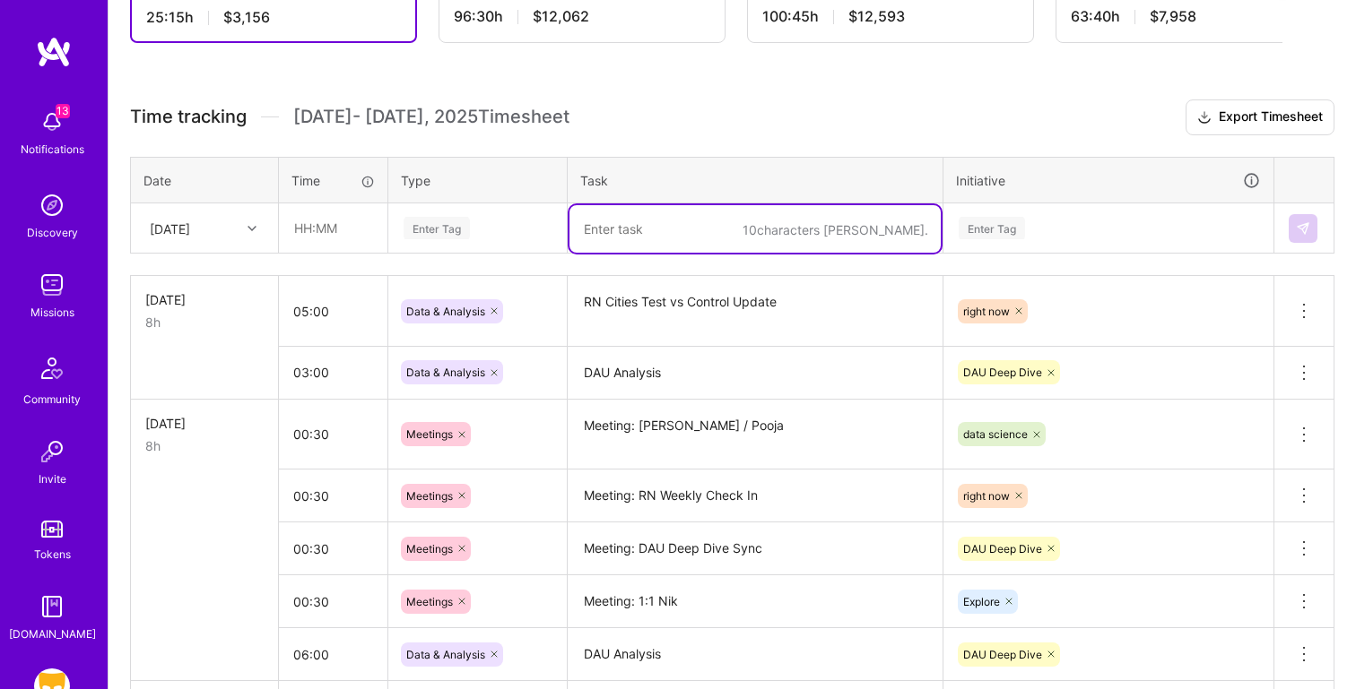
paste textarea "Meeting: RN Maps Insights"
type textarea "Meeting: RN Maps Insights"
click at [335, 226] on input "text" at bounding box center [333, 228] width 107 height 48
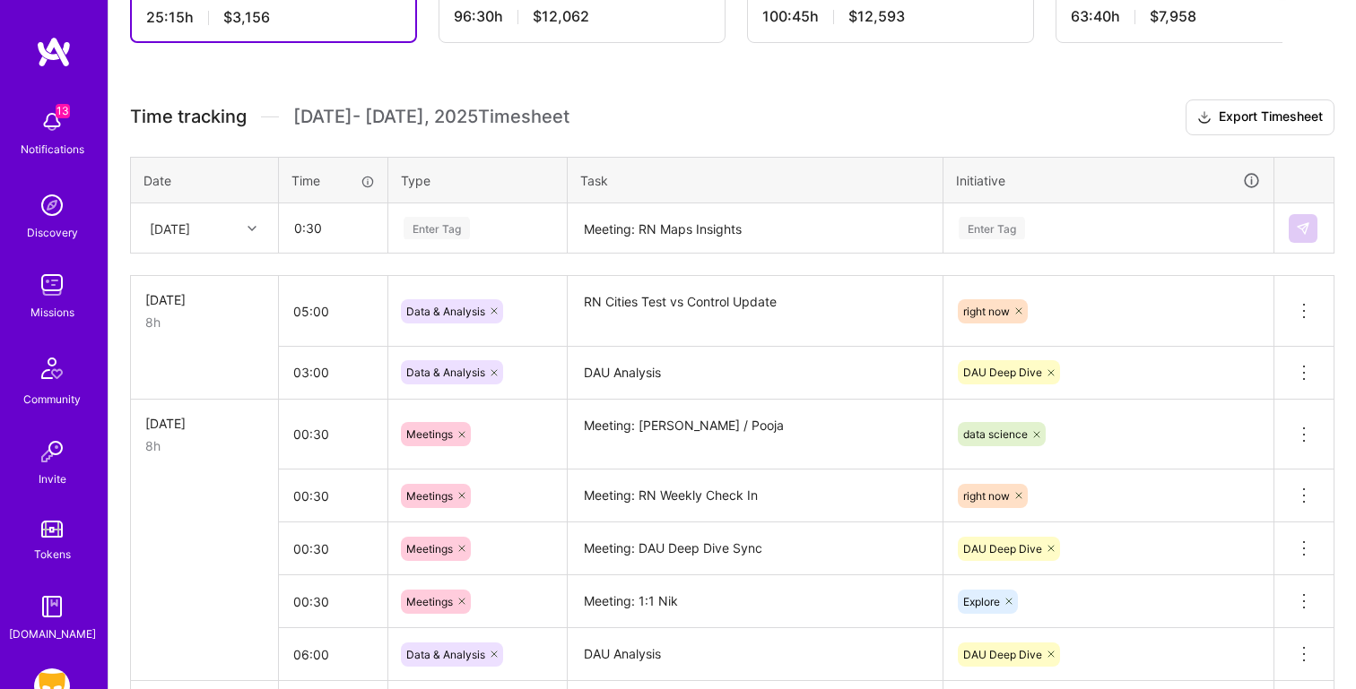
type input "00:30"
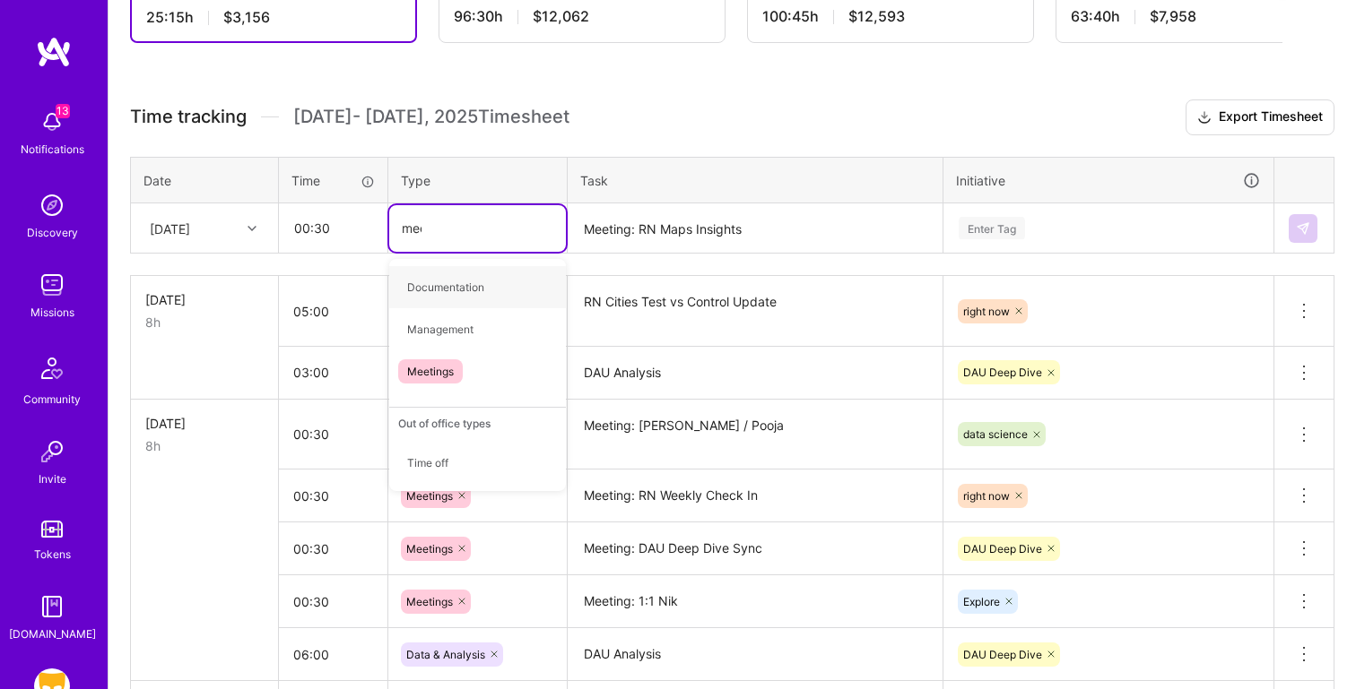
type input "meet"
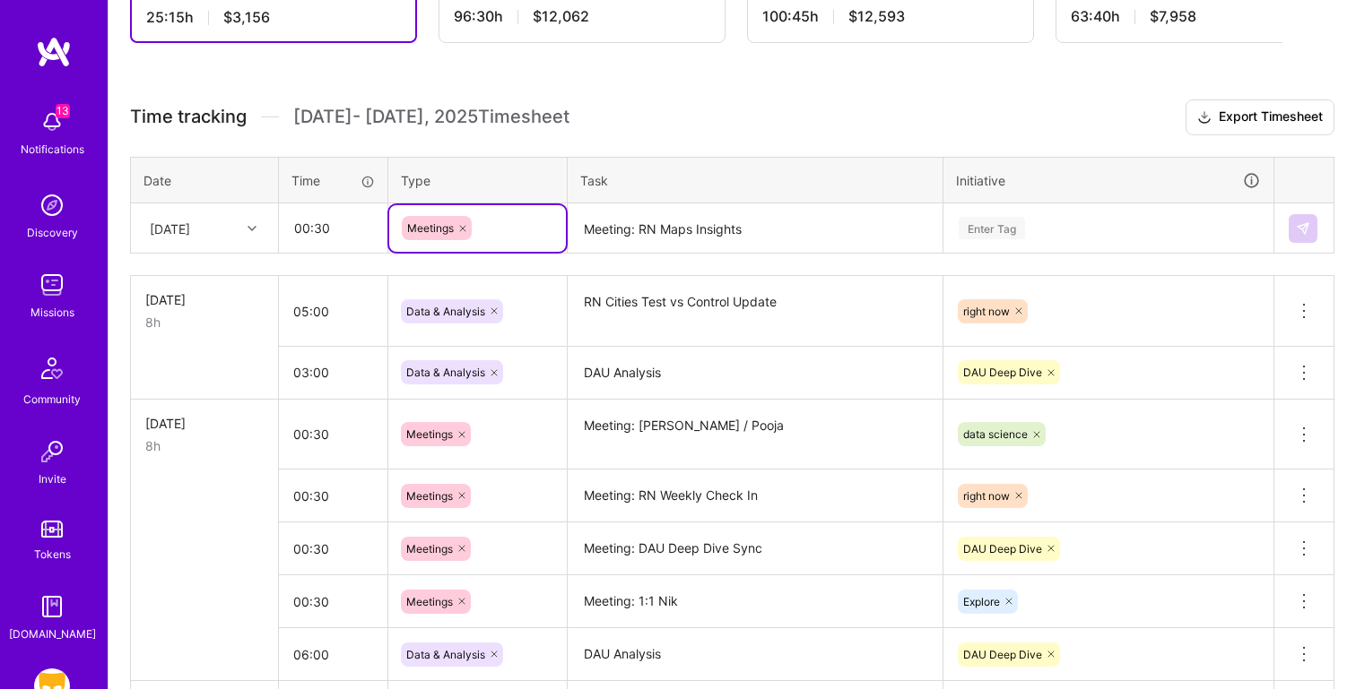
click at [1037, 242] on div "Enter Tag" at bounding box center [1108, 228] width 328 height 47
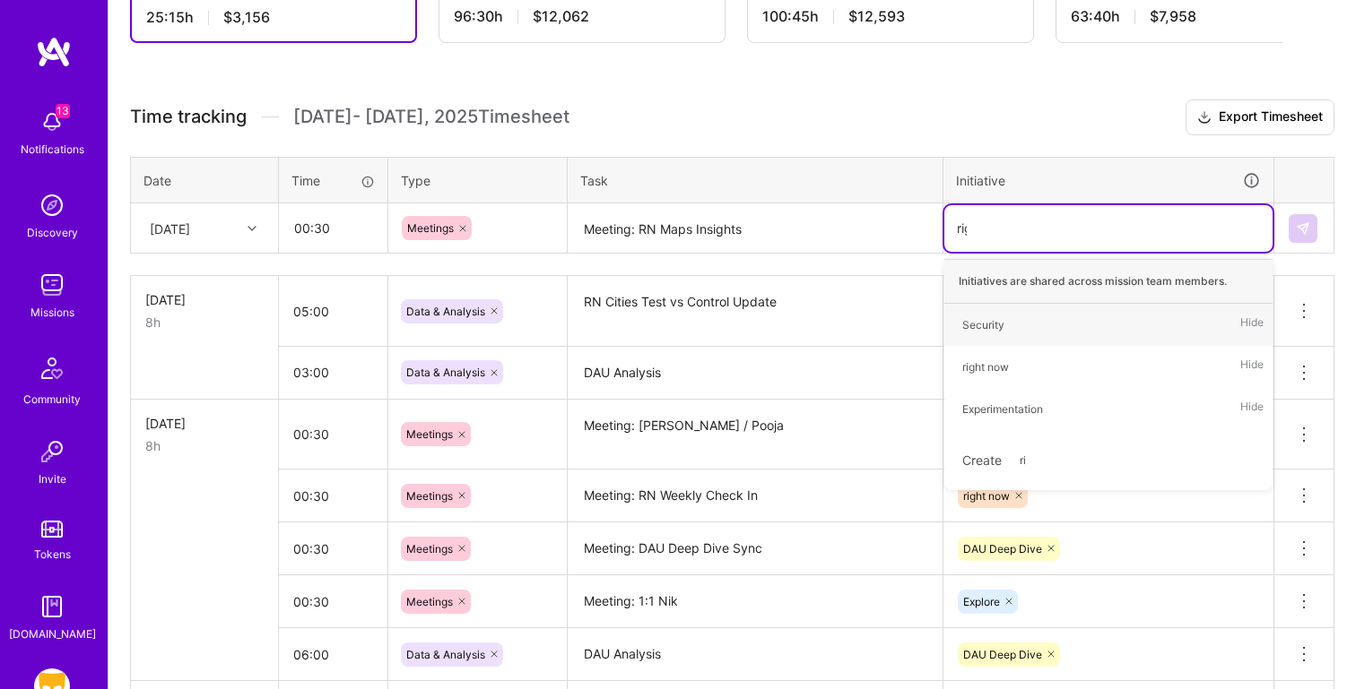
type input "righ"
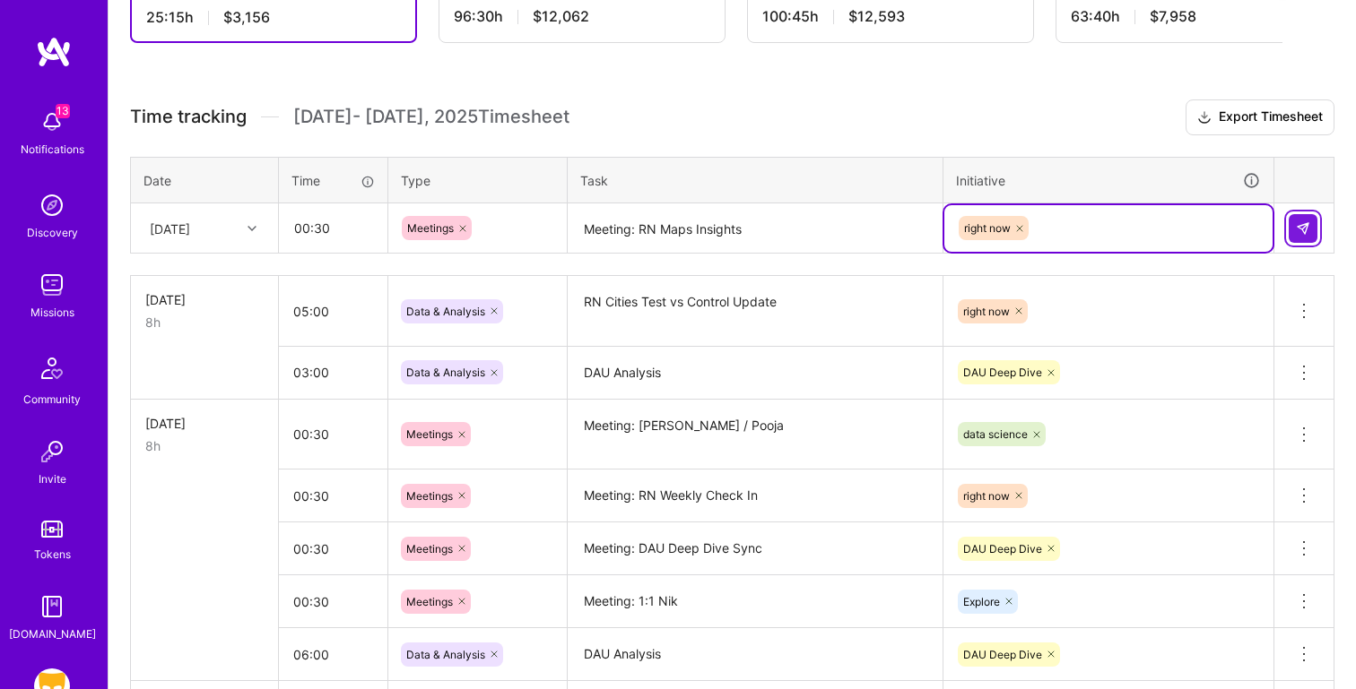
click at [1309, 230] on img at bounding box center [1302, 228] width 14 height 14
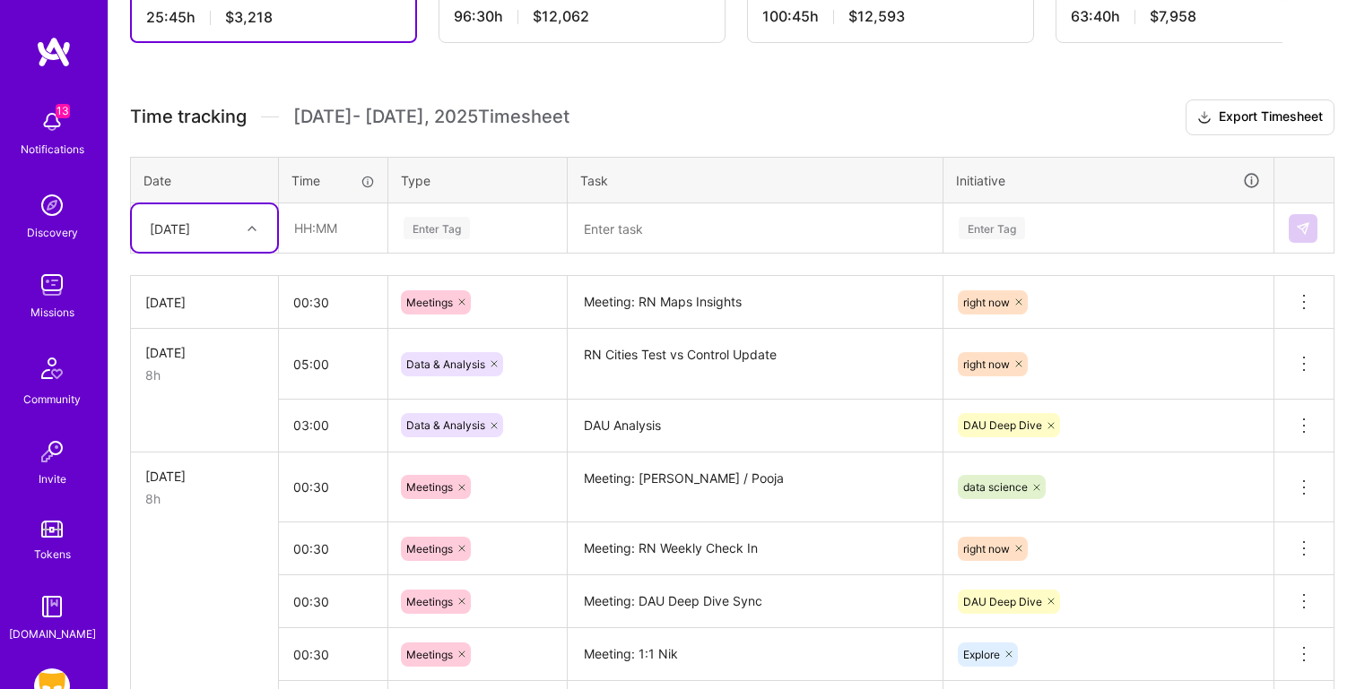
click at [624, 235] on textarea at bounding box center [754, 229] width 371 height 48
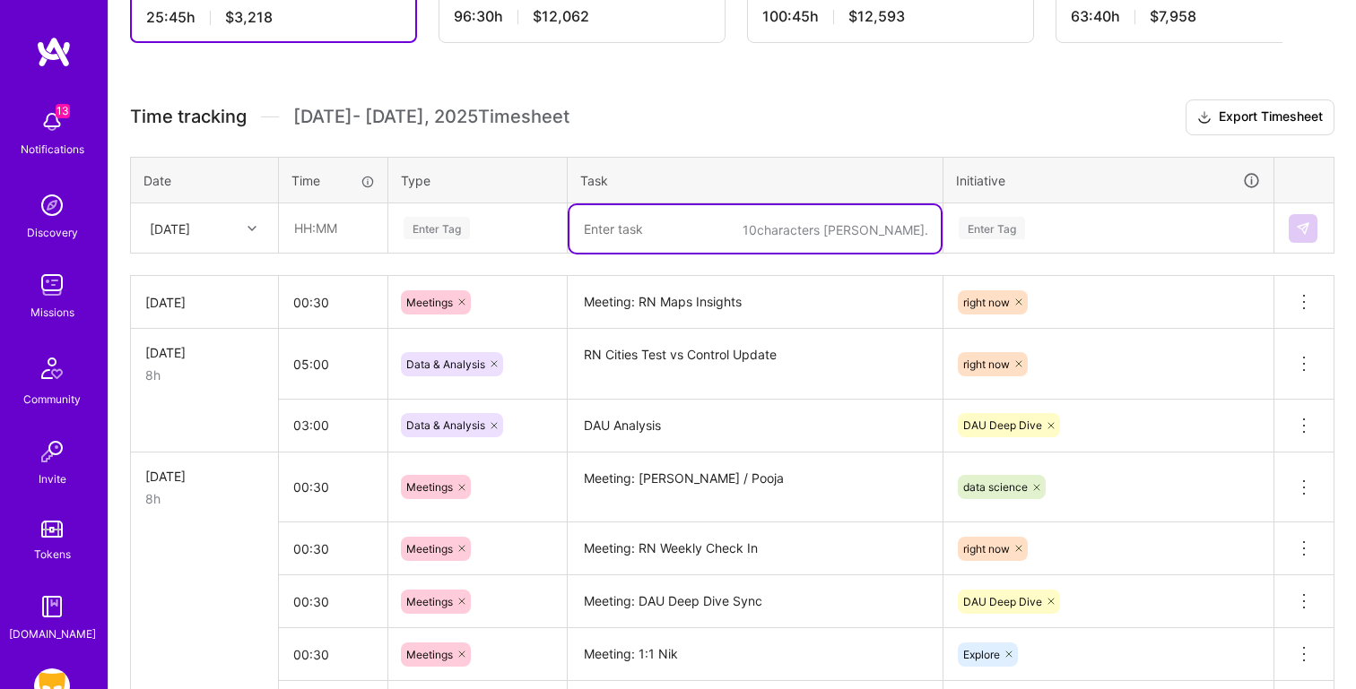
paste textarea "Meeting: Stats Sig Native"
type textarea "Meeting: Stats Sig Native"
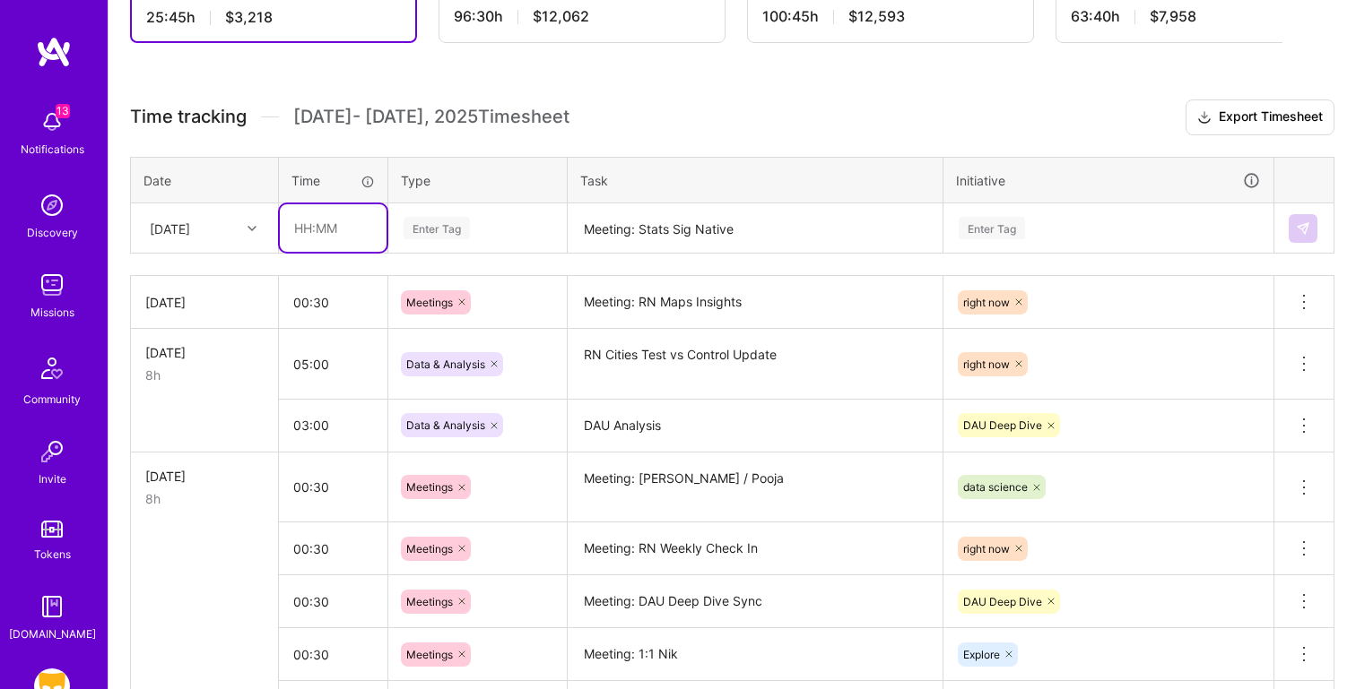
click at [331, 236] on input "text" at bounding box center [333, 228] width 107 height 48
type input "00:30"
click at [464, 243] on div "Enter Tag" at bounding box center [477, 228] width 177 height 47
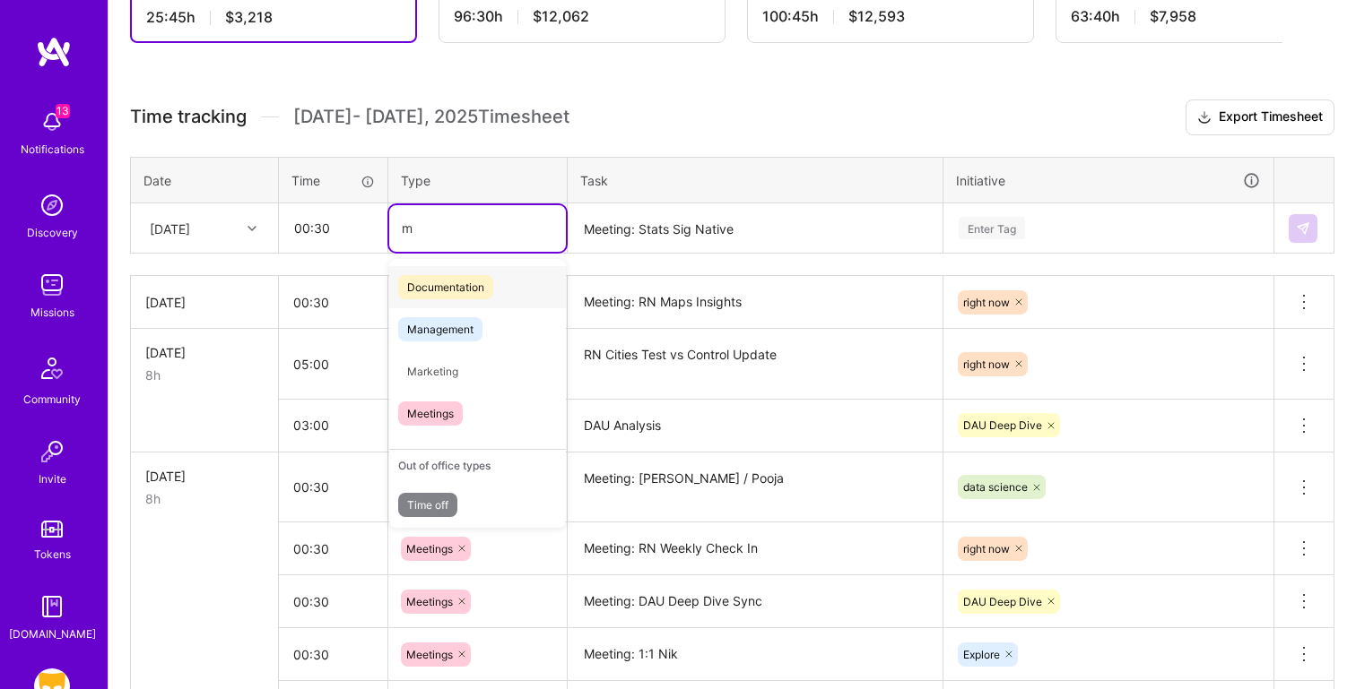
type input "me"
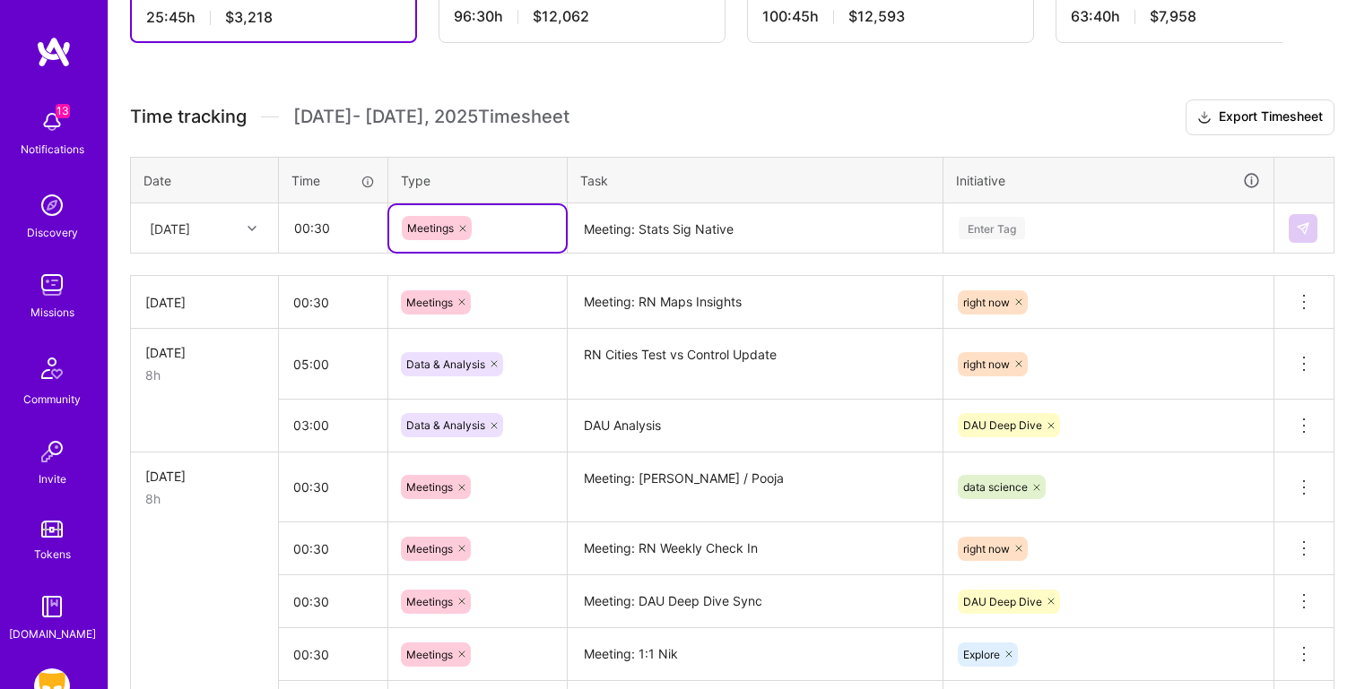
click at [1082, 213] on div "Enter Tag" at bounding box center [1108, 228] width 328 height 47
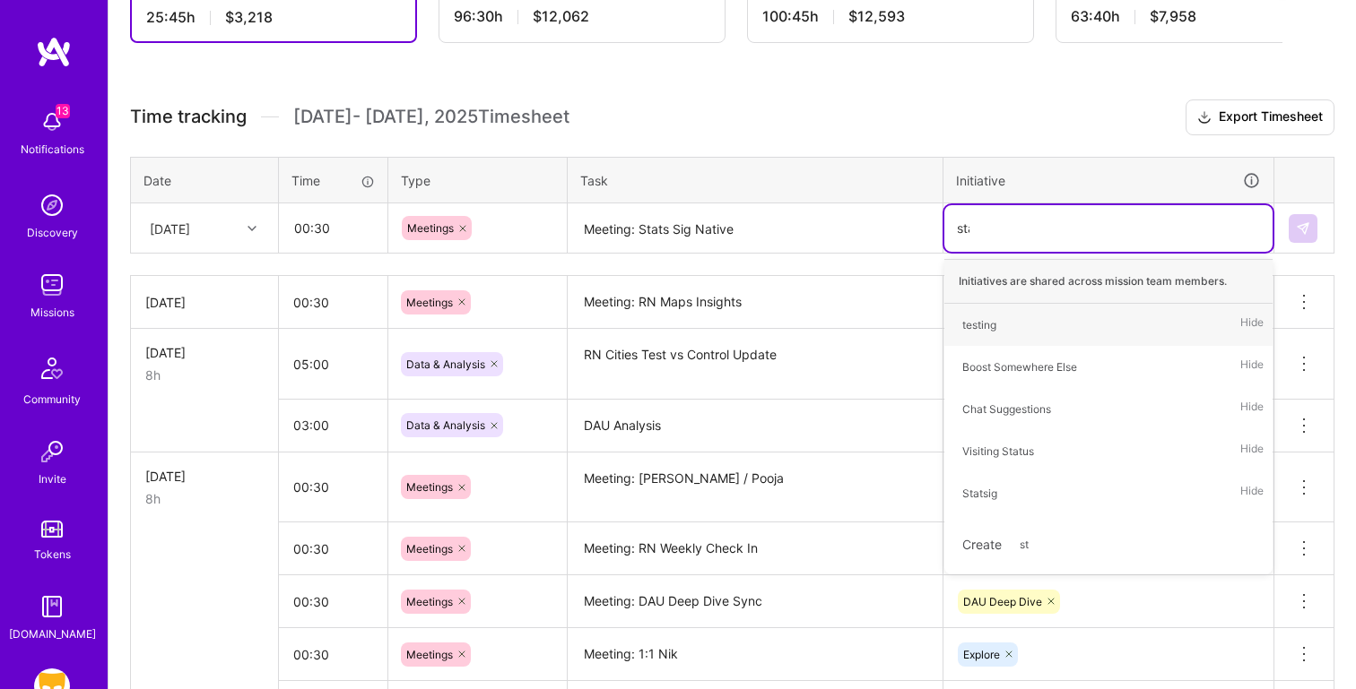
type input "stat"
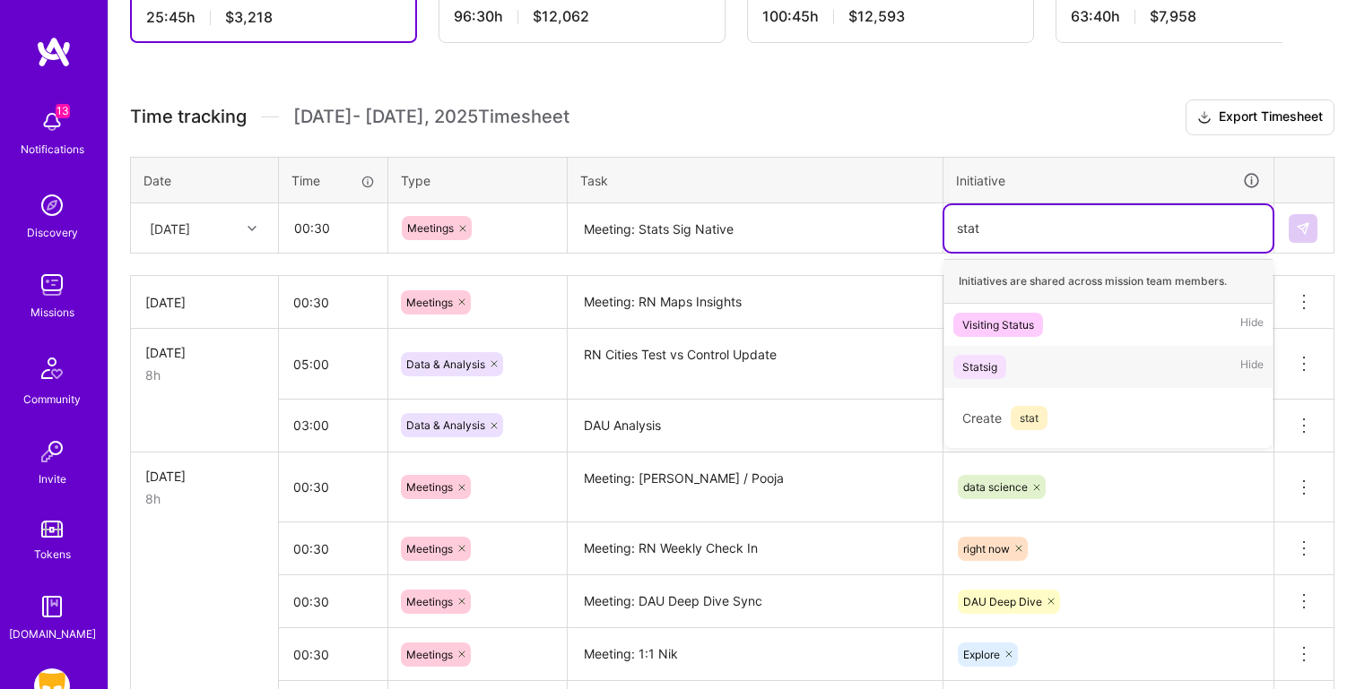
click at [1026, 366] on div "Statsig Hide" at bounding box center [1108, 367] width 328 height 42
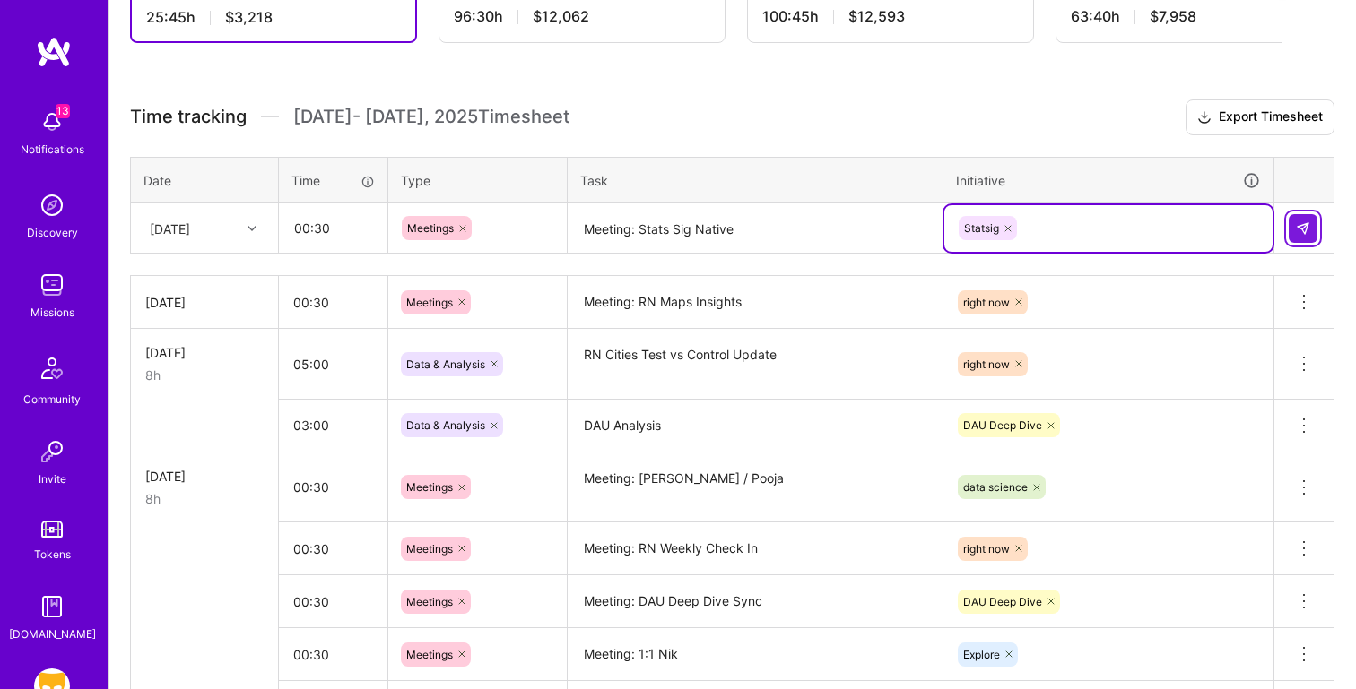
click at [1295, 224] on button at bounding box center [1302, 228] width 29 height 29
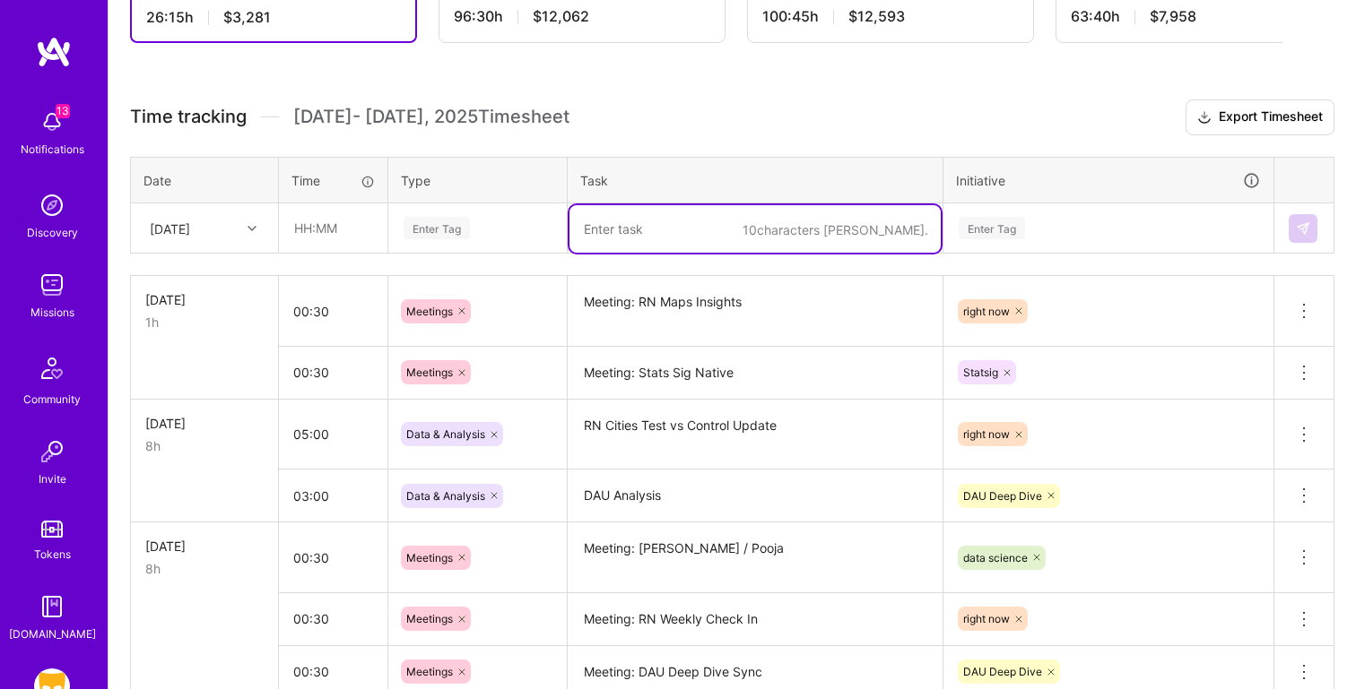
click at [654, 232] on textarea at bounding box center [754, 229] width 371 height 48
paste textarea "RN Map Insights Analysis"
type textarea "RN Map Insights Analysis"
click at [344, 213] on input "text" at bounding box center [333, 228] width 107 height 48
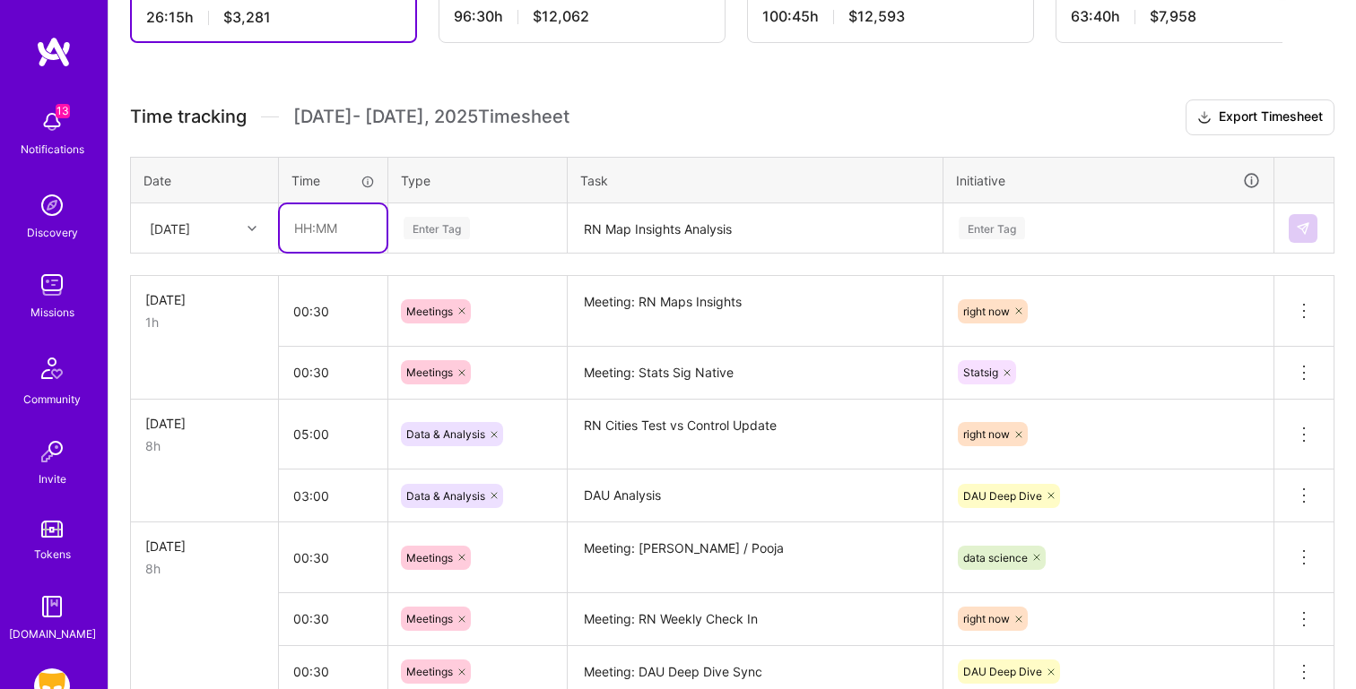
type input "5"
type input "06:00"
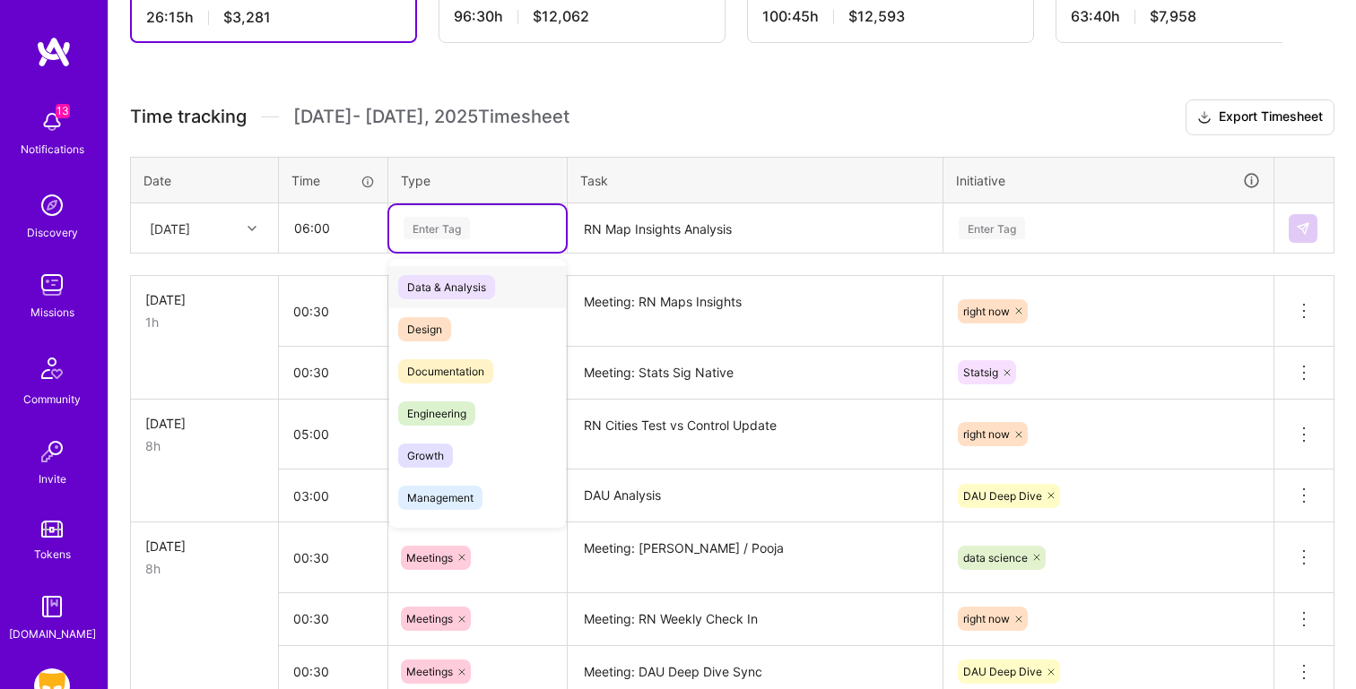
click at [503, 283] on div "Data & Analysis" at bounding box center [477, 287] width 177 height 42
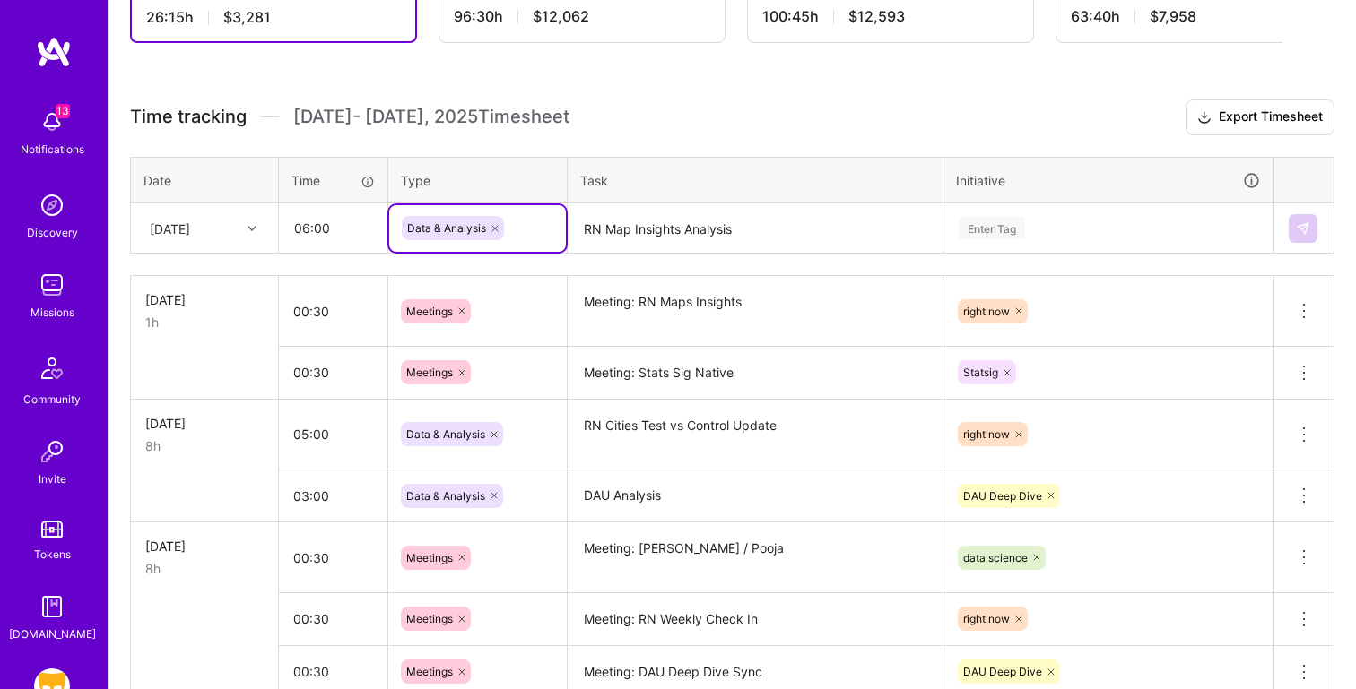
click at [1013, 232] on div "Enter Tag" at bounding box center [991, 228] width 66 height 28
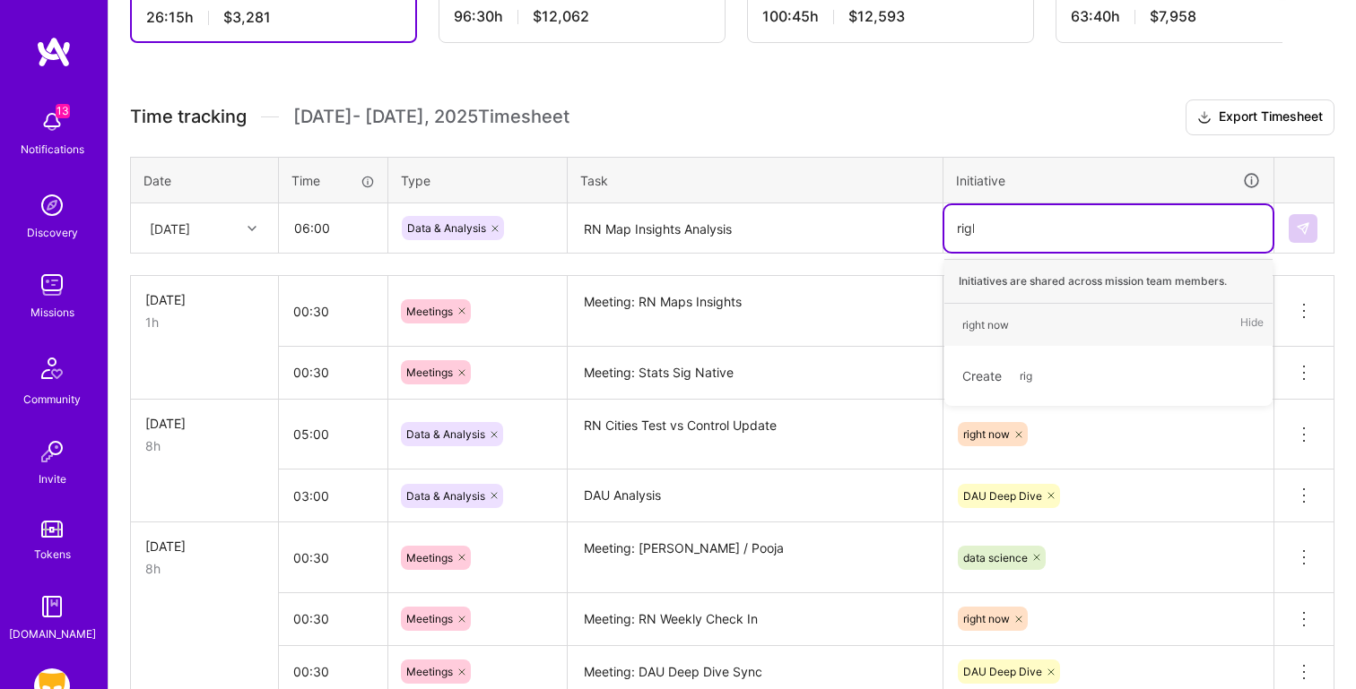
type input "right"
type input "RN Map"
click at [1076, 336] on div "Create RN Map" at bounding box center [1108, 334] width 310 height 42
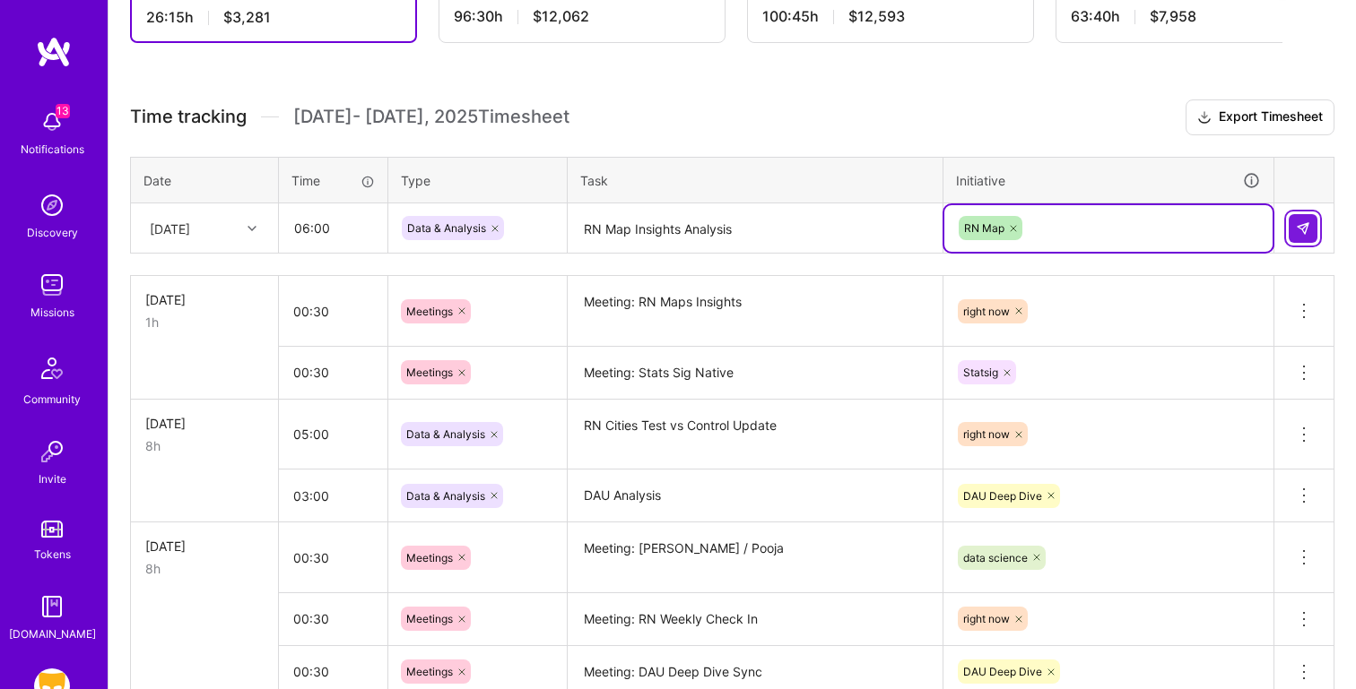
click at [1299, 223] on img at bounding box center [1302, 228] width 14 height 14
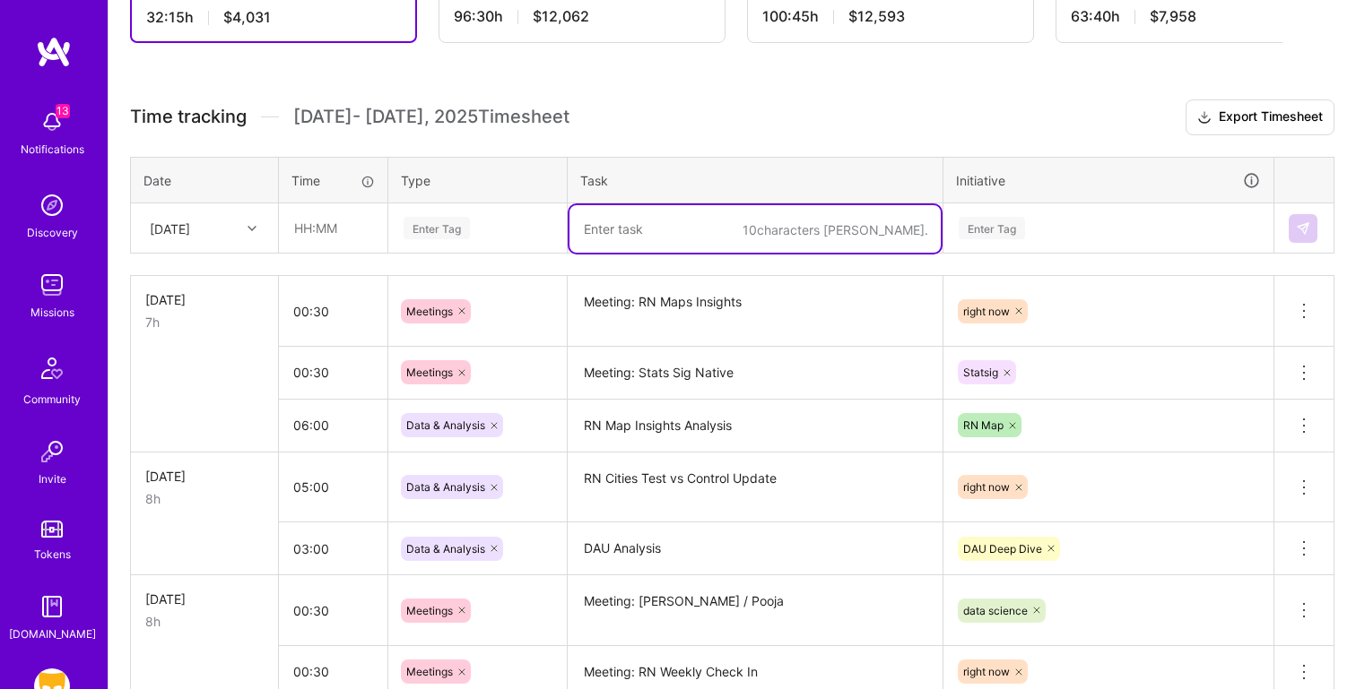
click at [636, 237] on textarea at bounding box center [754, 229] width 371 height 48
paste textarea "DAU Analysis"
type textarea "DAU Analysis"
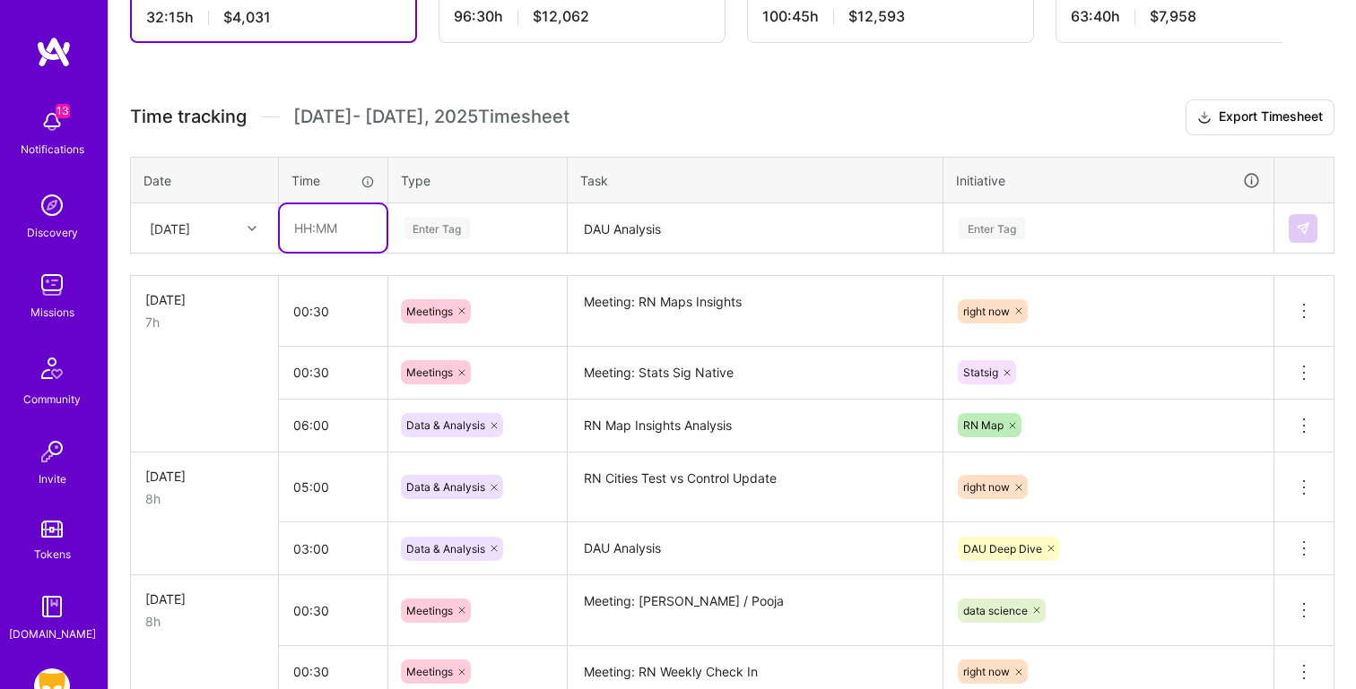
click at [335, 231] on input "text" at bounding box center [333, 228] width 107 height 48
type input "3"
type input "02:00"
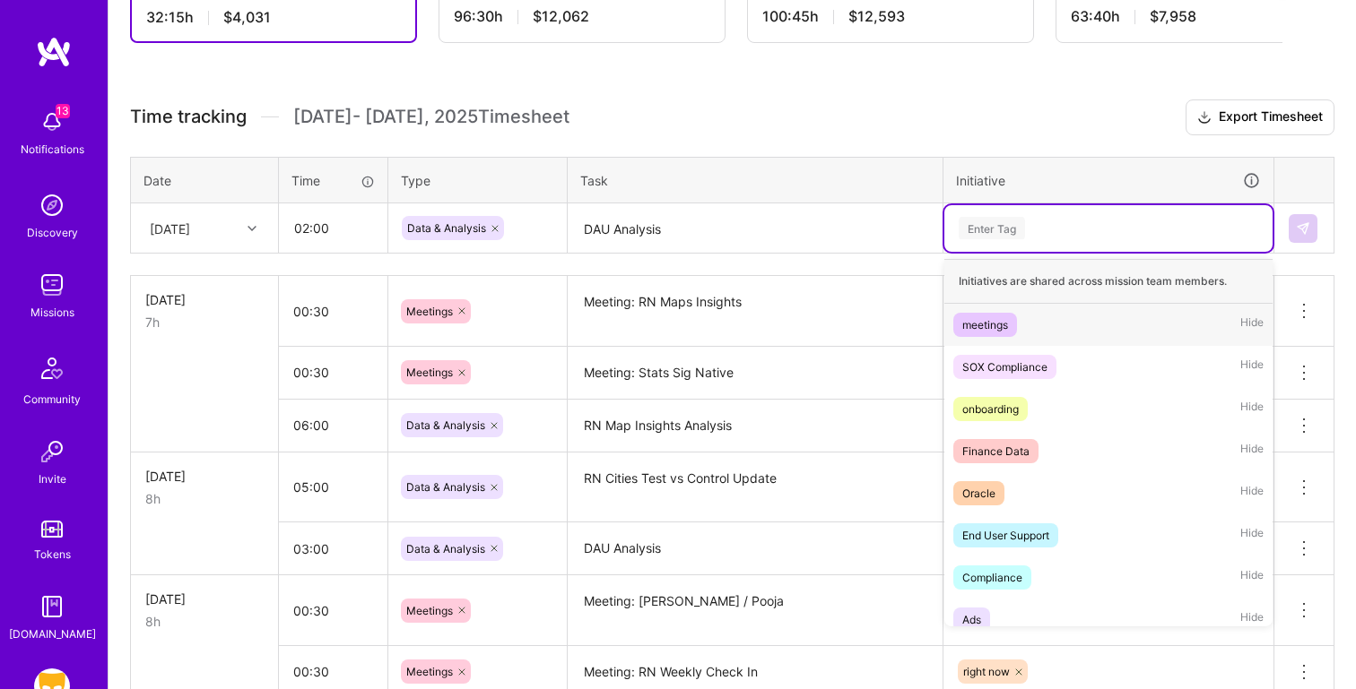
click at [1017, 209] on div "Enter Tag" at bounding box center [1108, 228] width 328 height 47
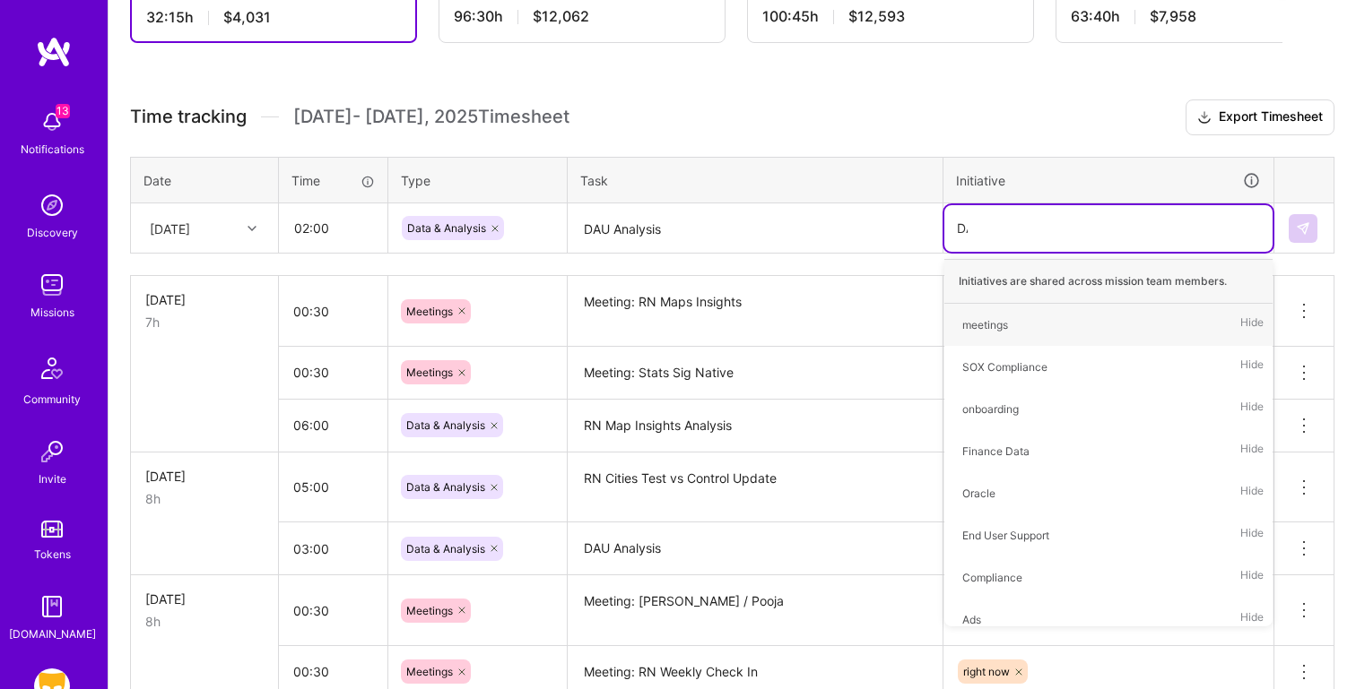
type input "DAU"
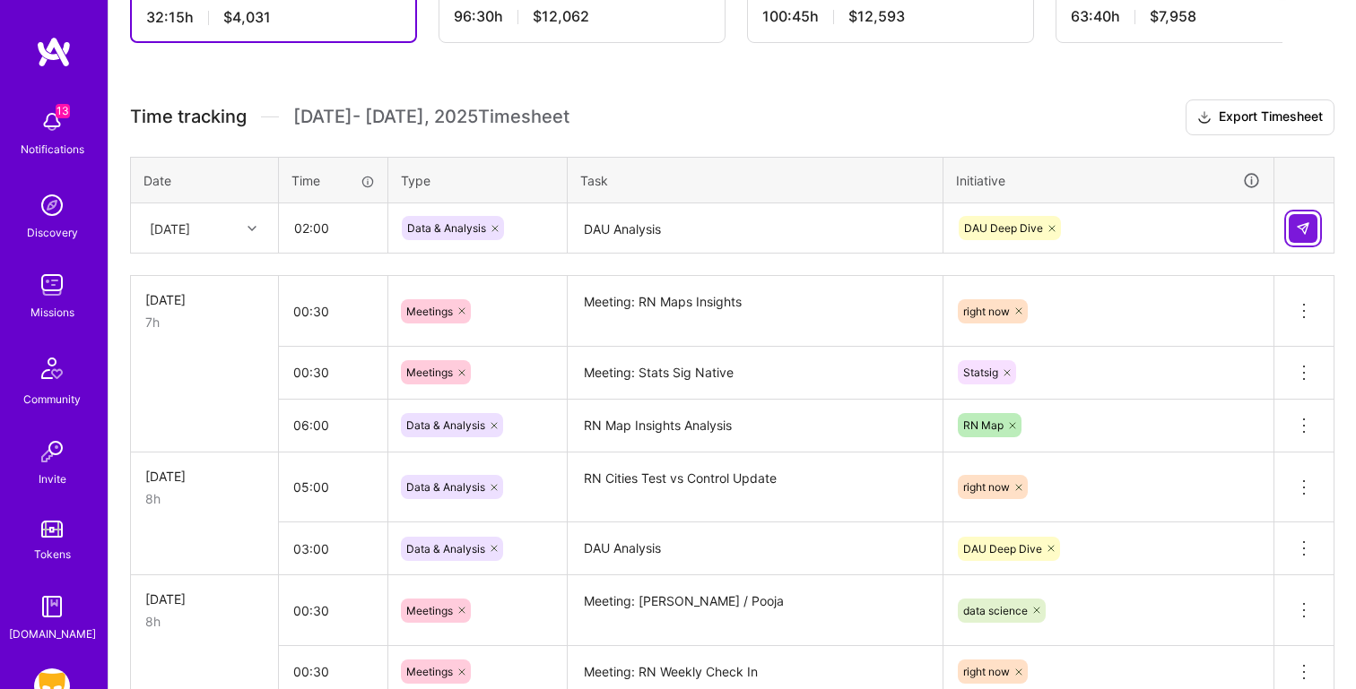
click at [1304, 232] on img at bounding box center [1302, 228] width 14 height 14
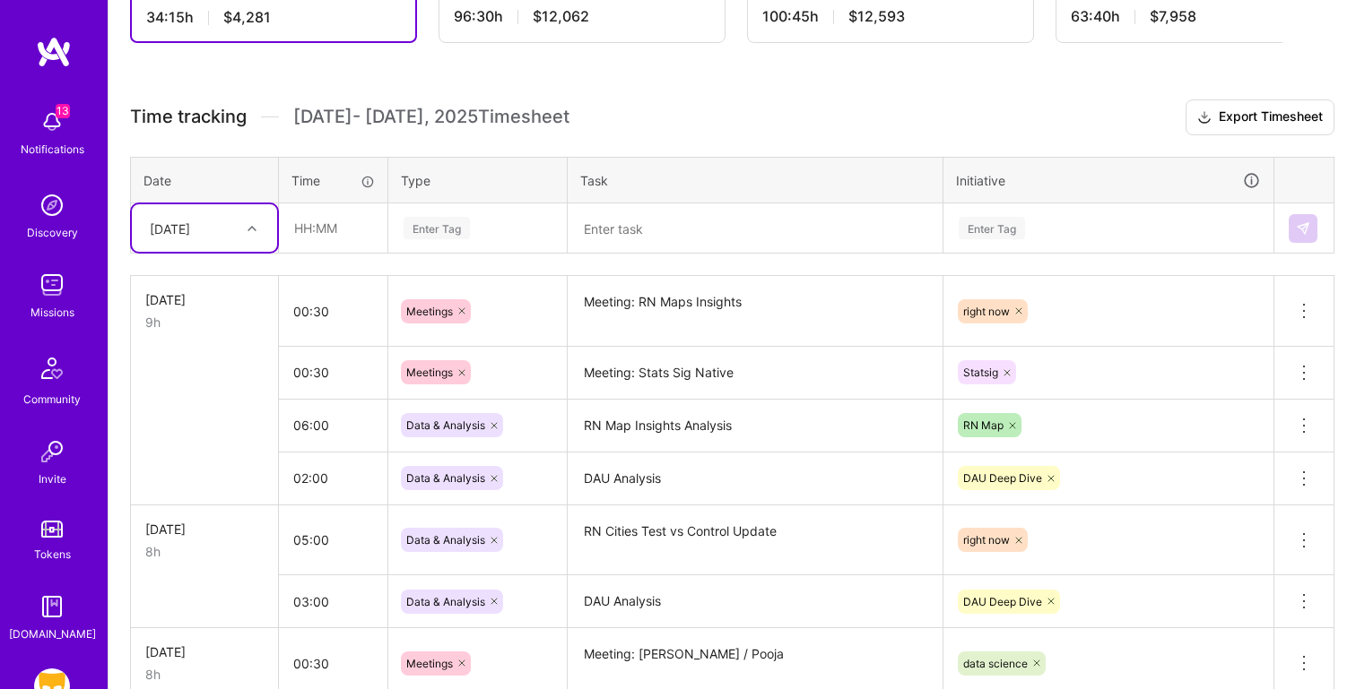
click at [654, 238] on textarea at bounding box center [754, 229] width 371 height 48
paste textarea "Stats Sig Comparisons"
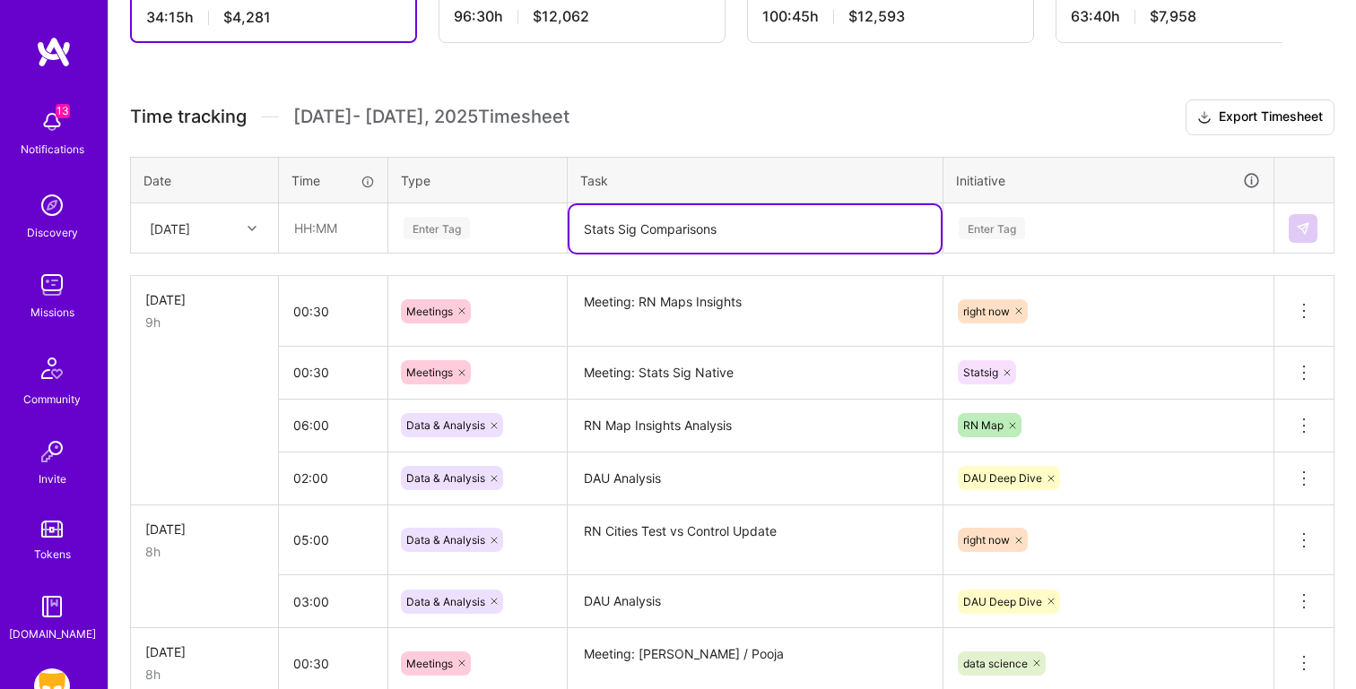
type textarea "Stats Sig Comparisons"
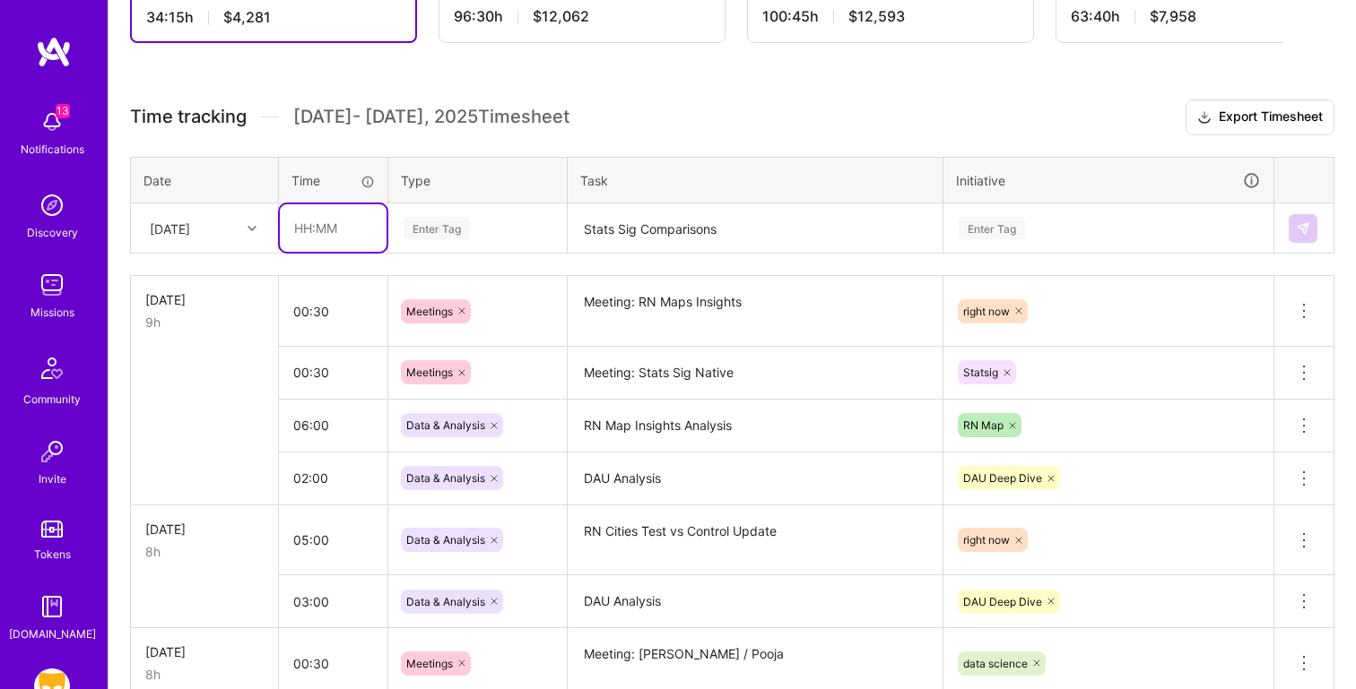
click at [306, 224] on input "text" at bounding box center [333, 228] width 107 height 48
type input "02:00"
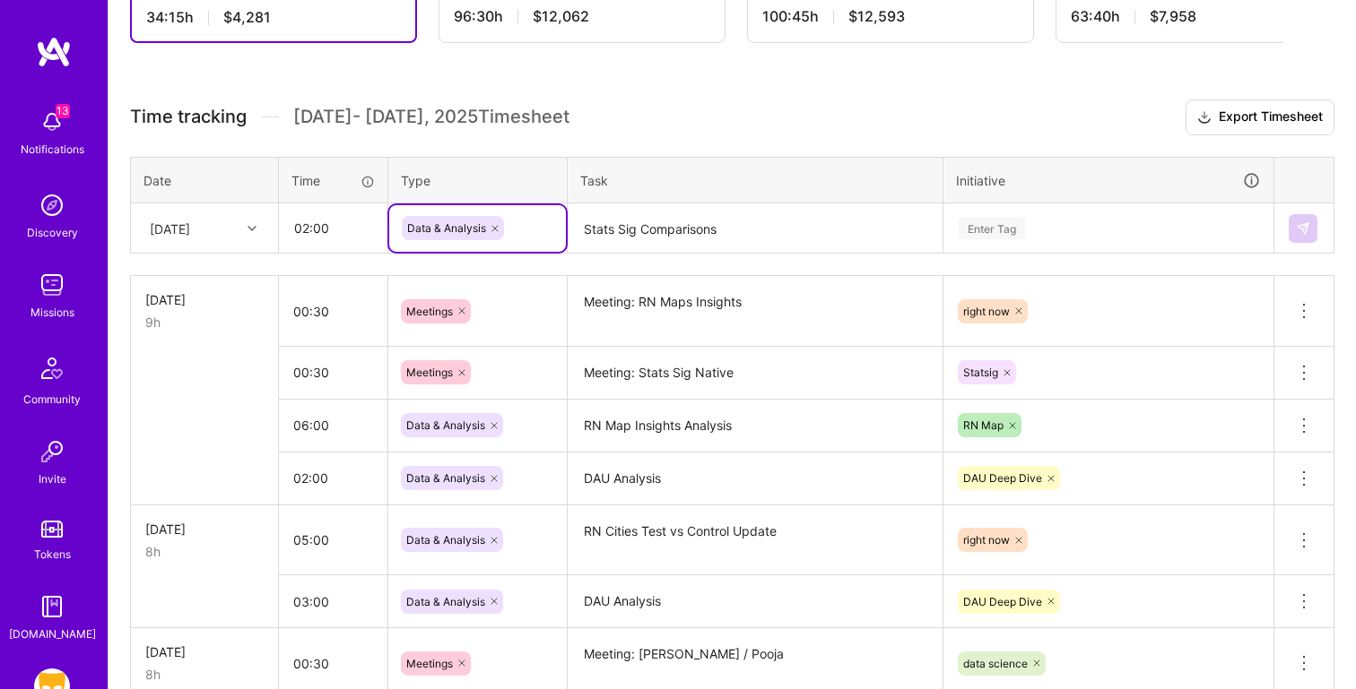
click at [1039, 231] on div "Enter Tag" at bounding box center [1108, 228] width 303 height 22
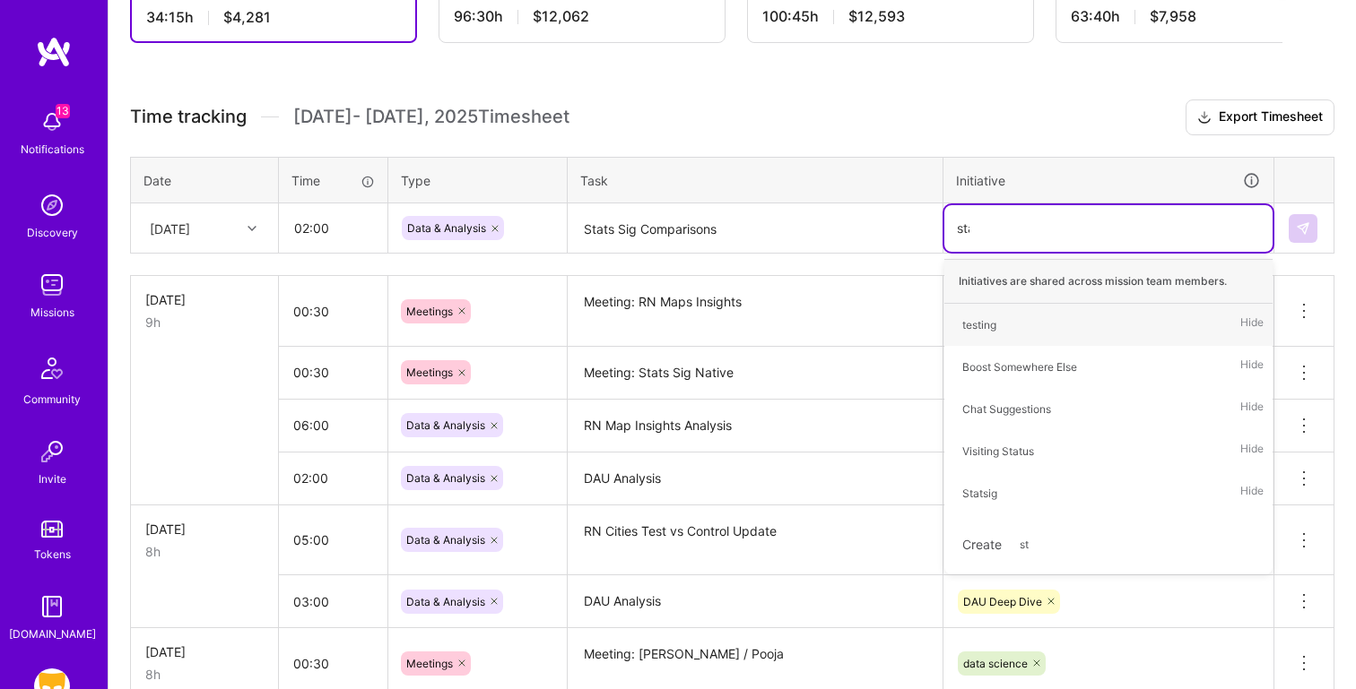
type input "stat"
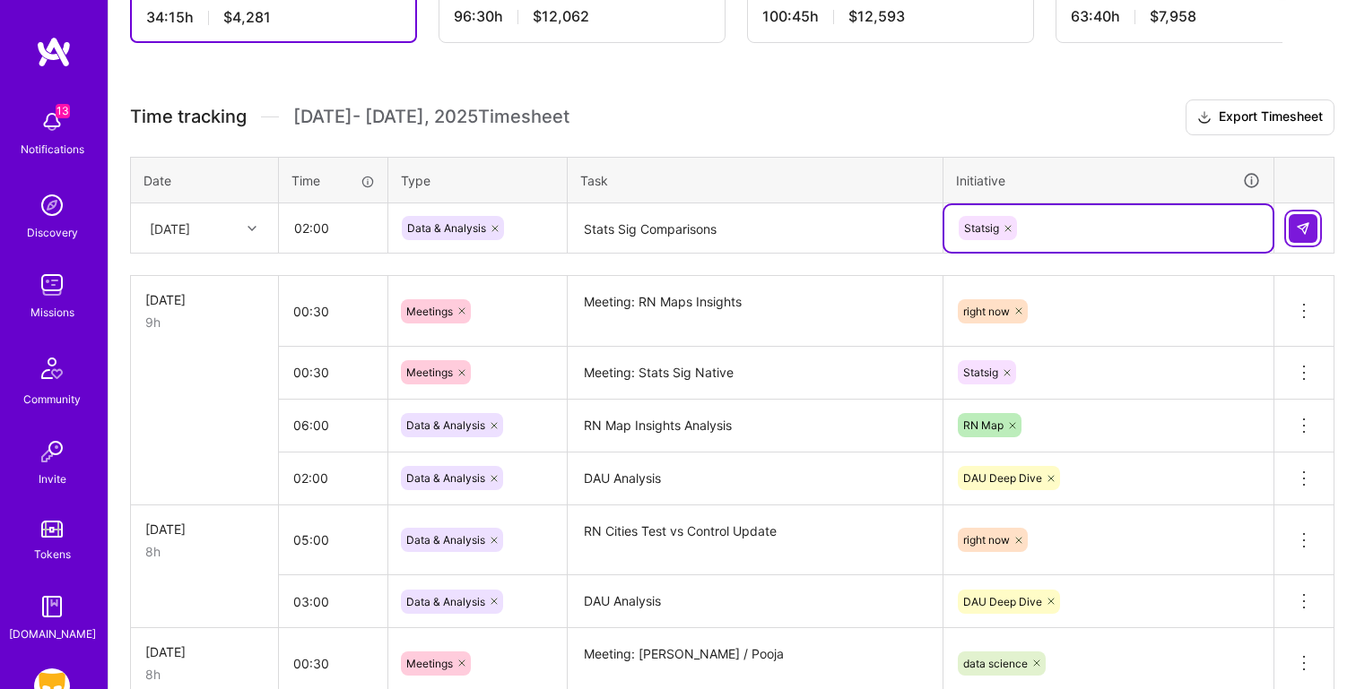
click at [1302, 234] on img at bounding box center [1302, 228] width 14 height 14
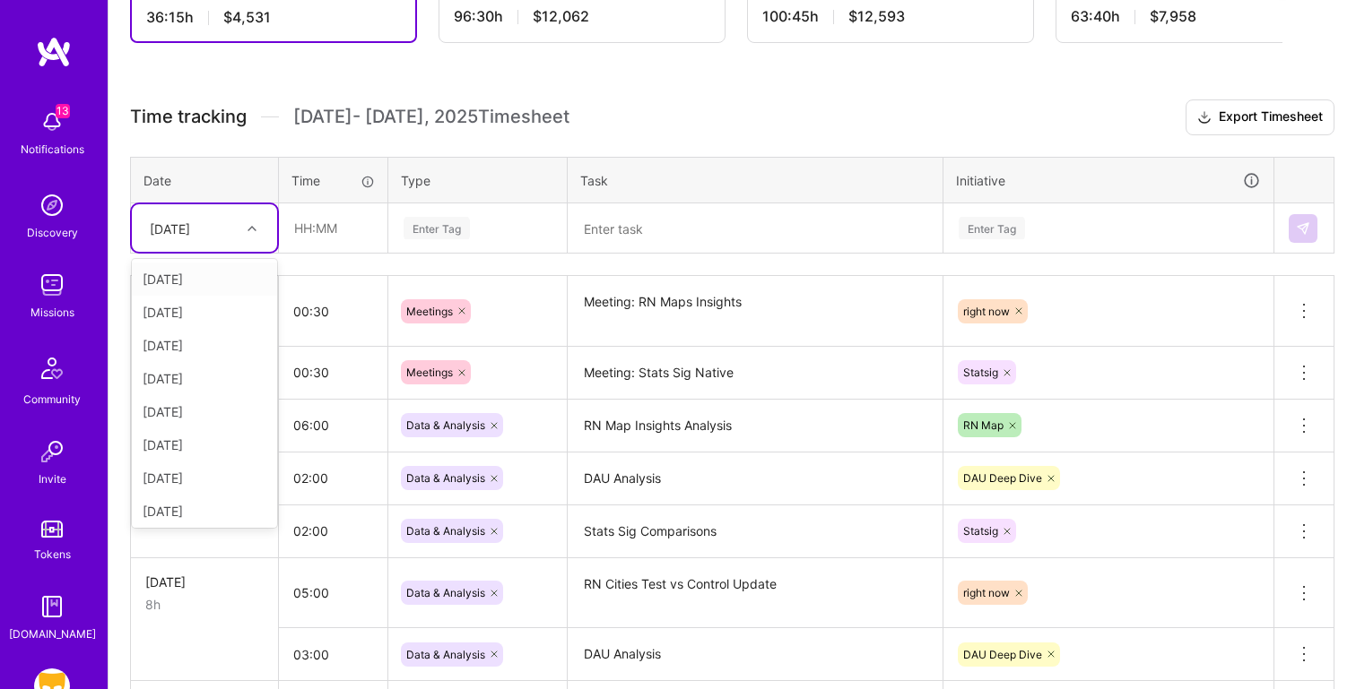
click at [190, 232] on div "[DATE]" at bounding box center [170, 228] width 40 height 19
click at [195, 444] on div "[DATE]" at bounding box center [204, 445] width 145 height 33
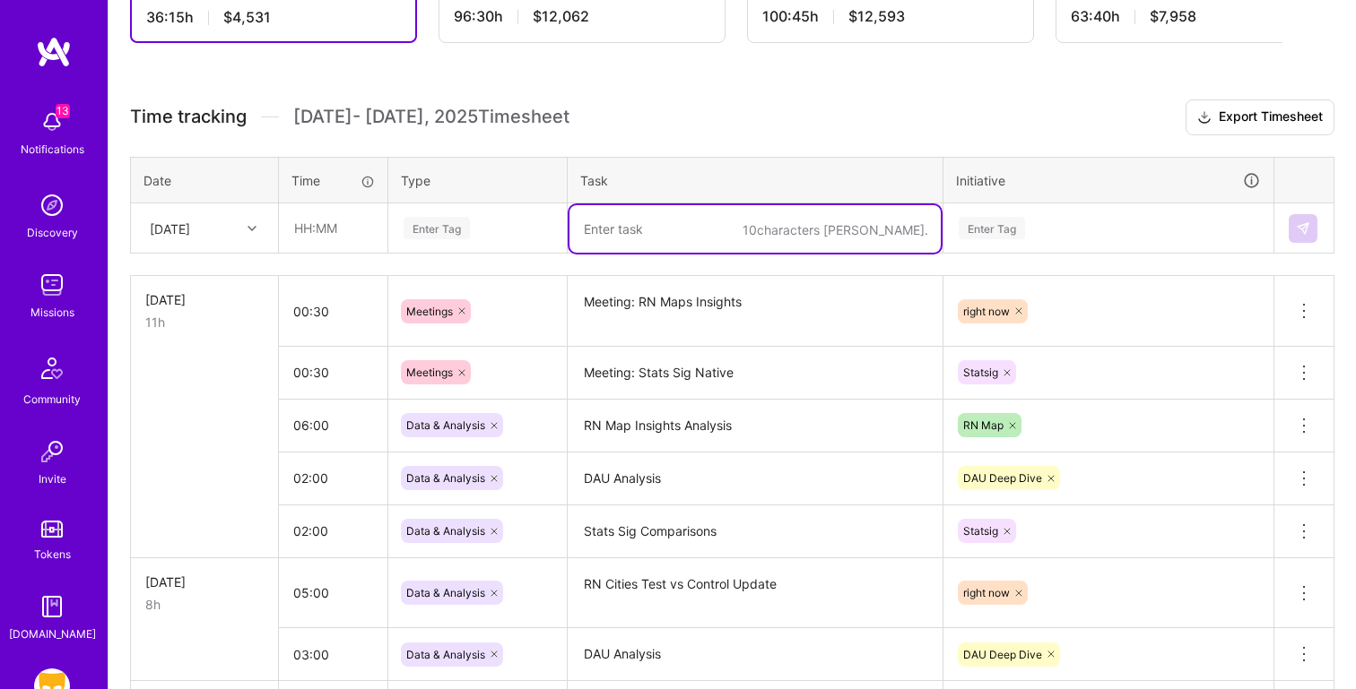
click at [612, 230] on textarea at bounding box center [754, 229] width 371 height 48
paste textarea "Meeting: DAU Sync"
type textarea "Meeting: DAU Sync"
click at [342, 235] on input "text" at bounding box center [333, 228] width 107 height 48
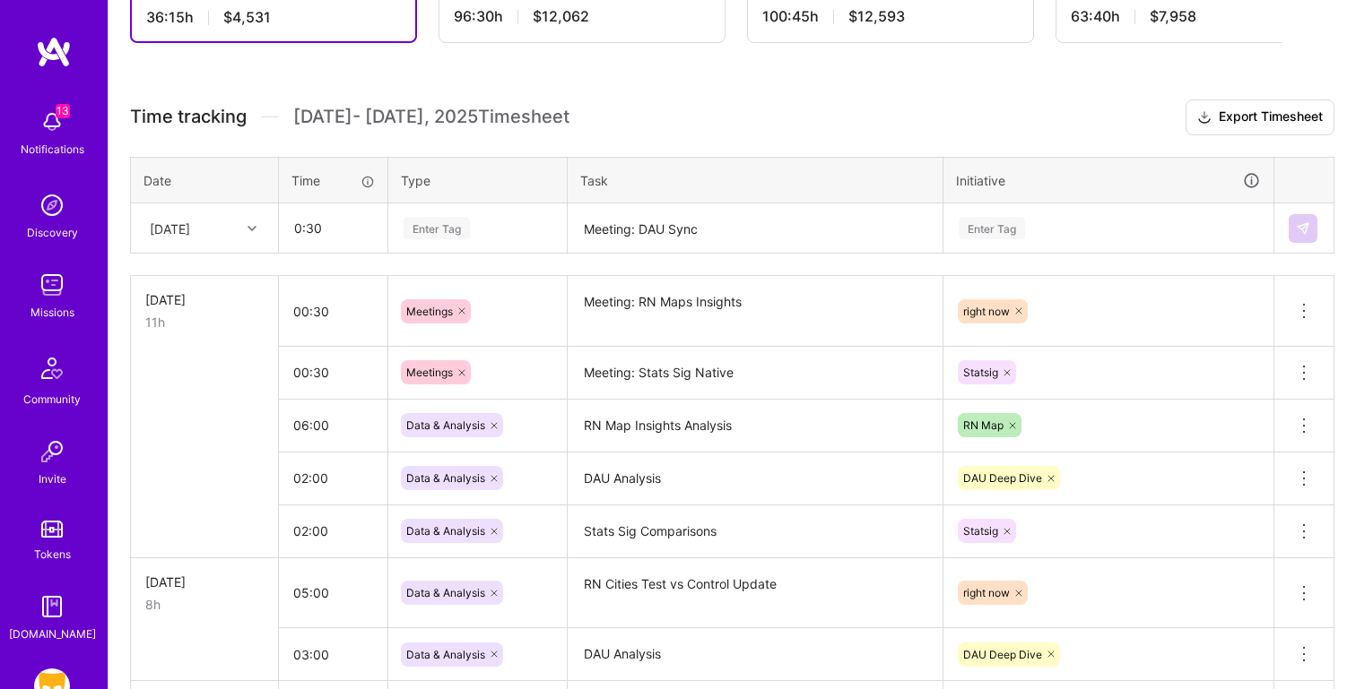
type input "00:30"
click at [308, 229] on input "00:30" at bounding box center [333, 228] width 107 height 48
click at [461, 219] on div "Enter Tag" at bounding box center [436, 228] width 66 height 28
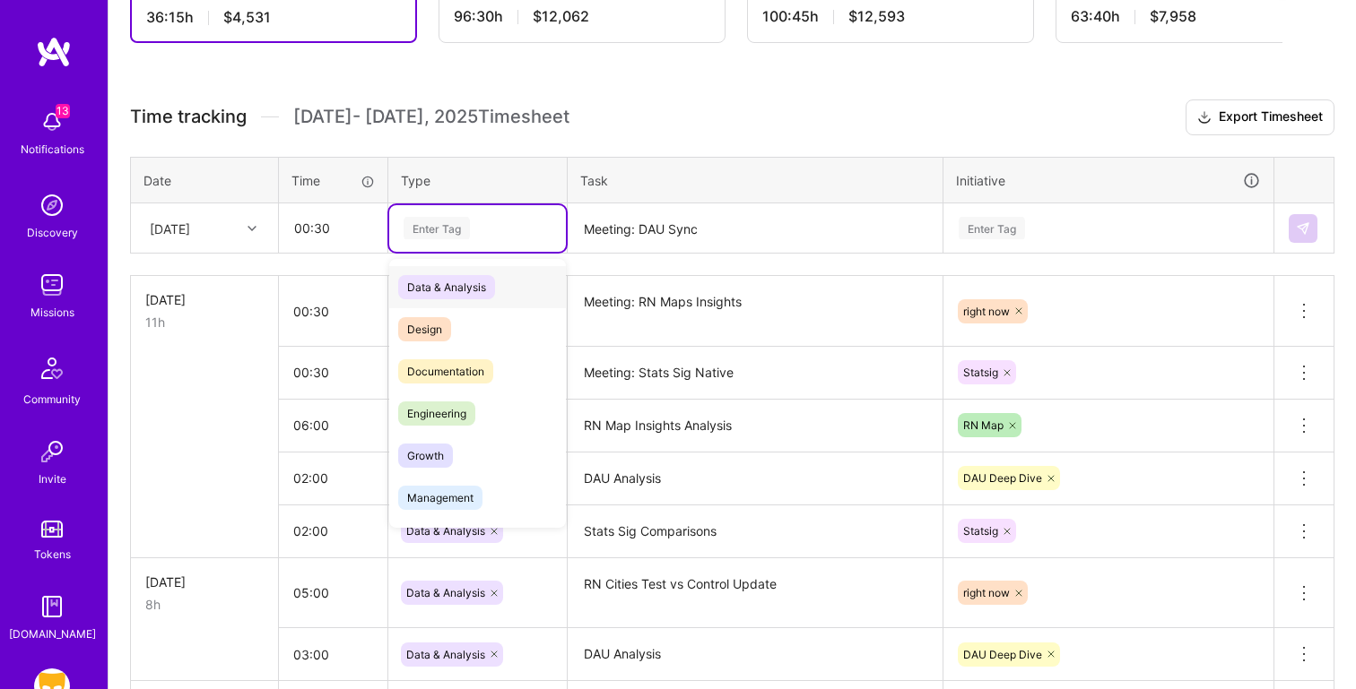
click at [511, 286] on div "Data & Analysis" at bounding box center [477, 287] width 177 height 42
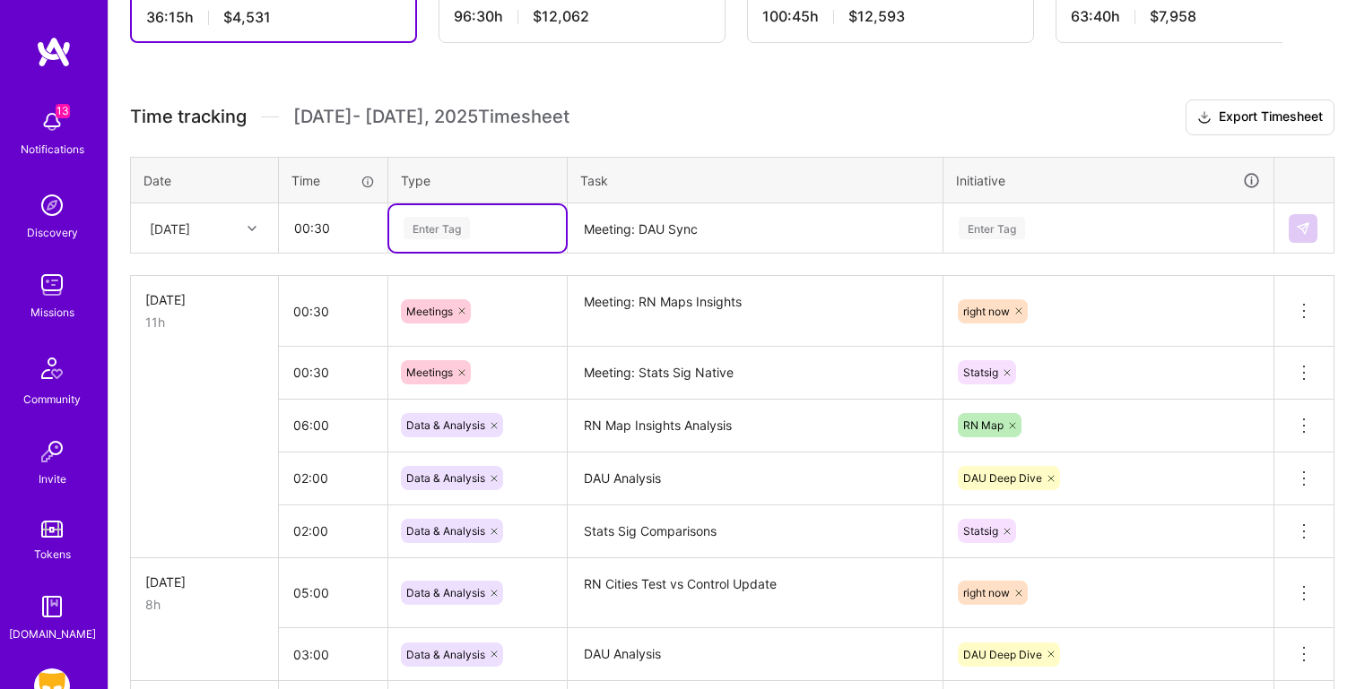
type input "e"
type input "mee"
click at [561, 274] on div "Meetings" at bounding box center [477, 287] width 177 height 42
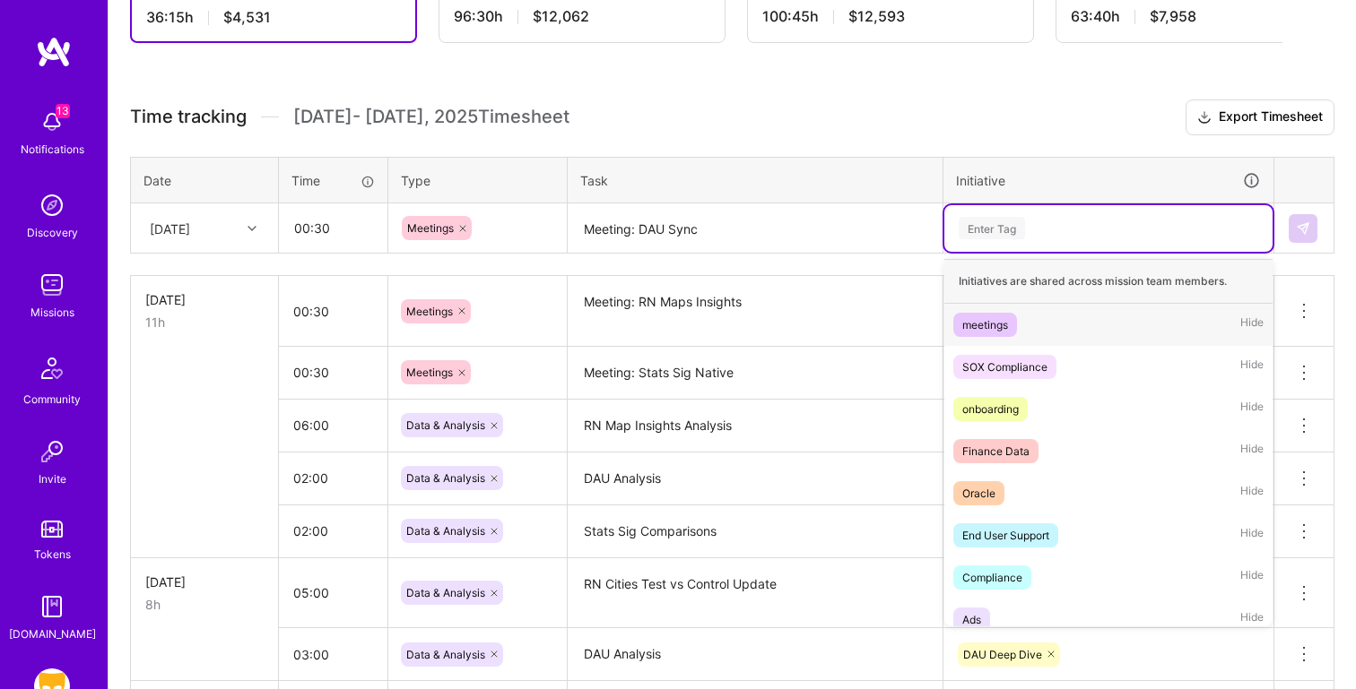
click at [966, 211] on div "Enter Tag" at bounding box center [1108, 228] width 328 height 47
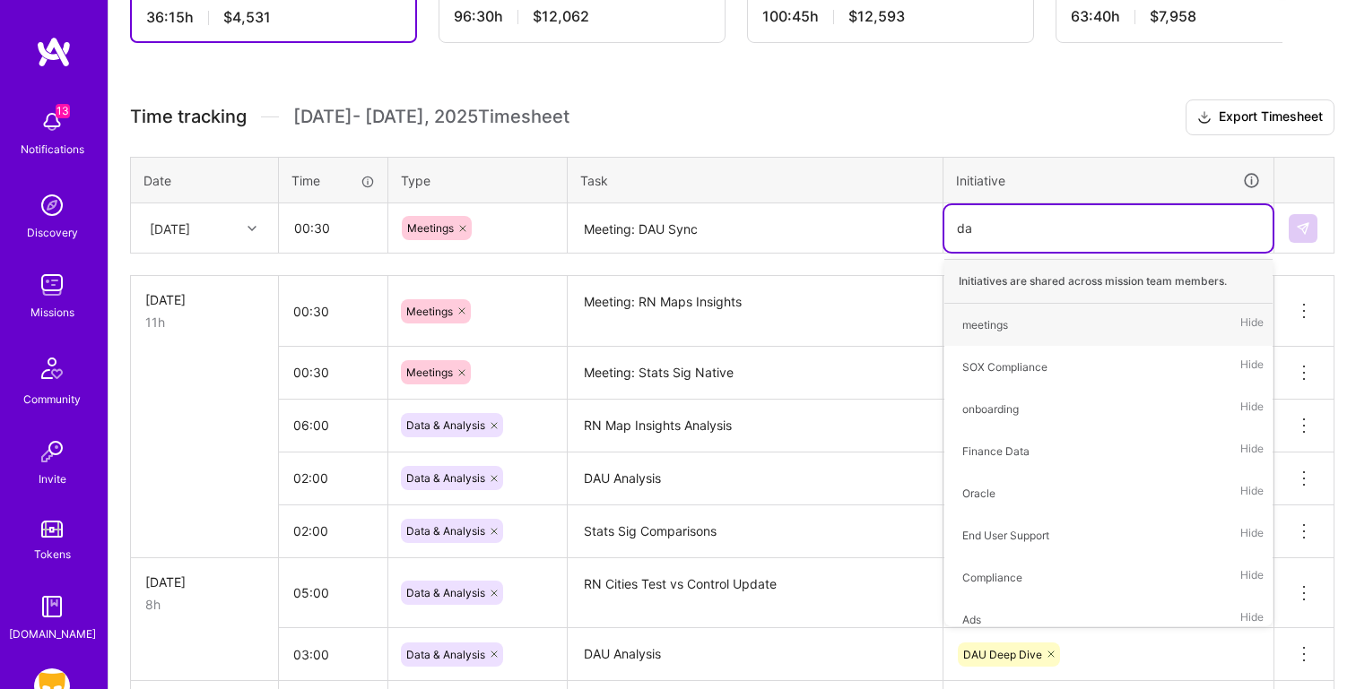
type input "dau"
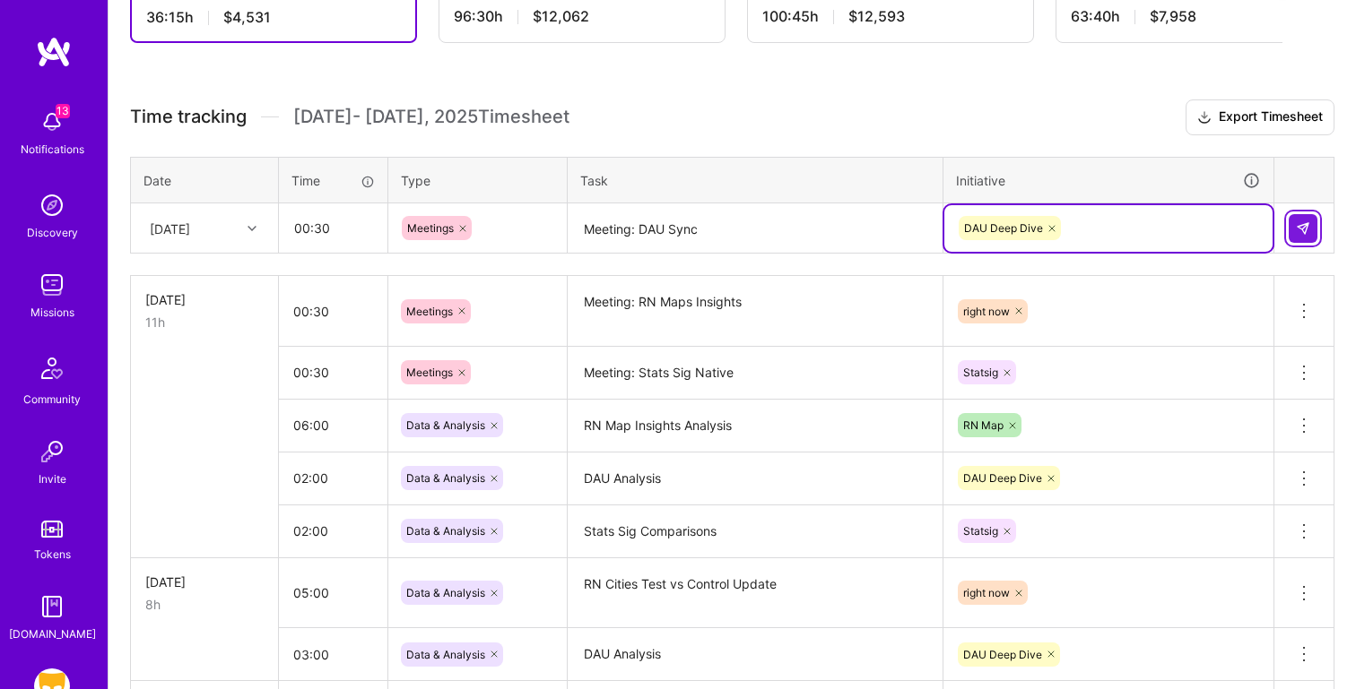
click at [1310, 220] on button at bounding box center [1302, 228] width 29 height 29
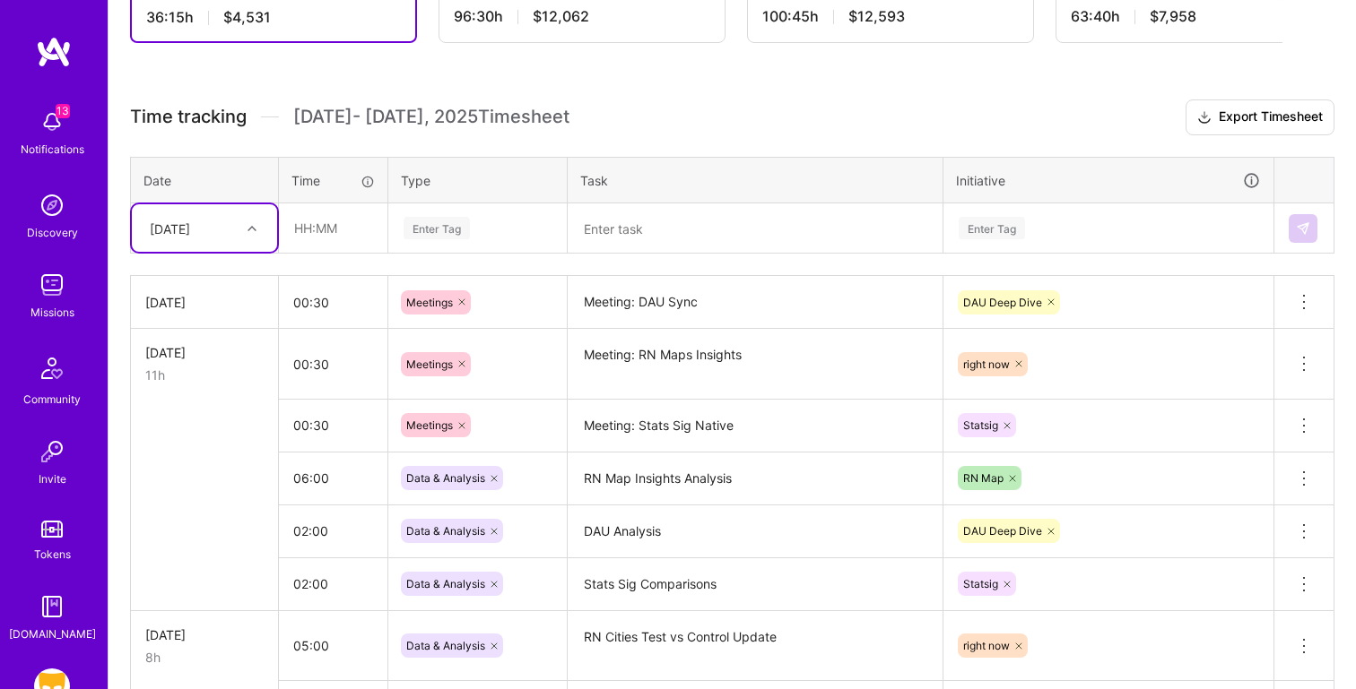
click at [190, 224] on div "[DATE]" at bounding box center [170, 228] width 40 height 19
click at [306, 237] on input "text" at bounding box center [333, 228] width 107 height 48
type input "10:30"
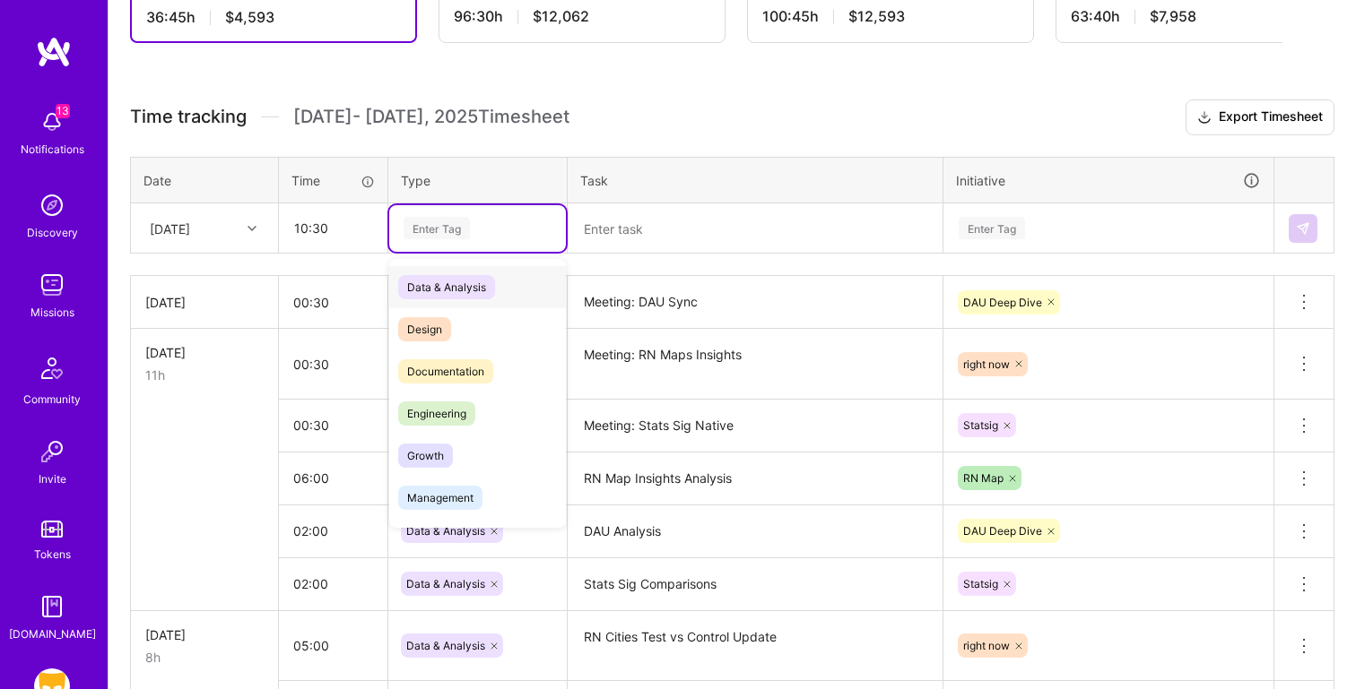
click at [526, 288] on div "Data & Analysis" at bounding box center [477, 287] width 177 height 42
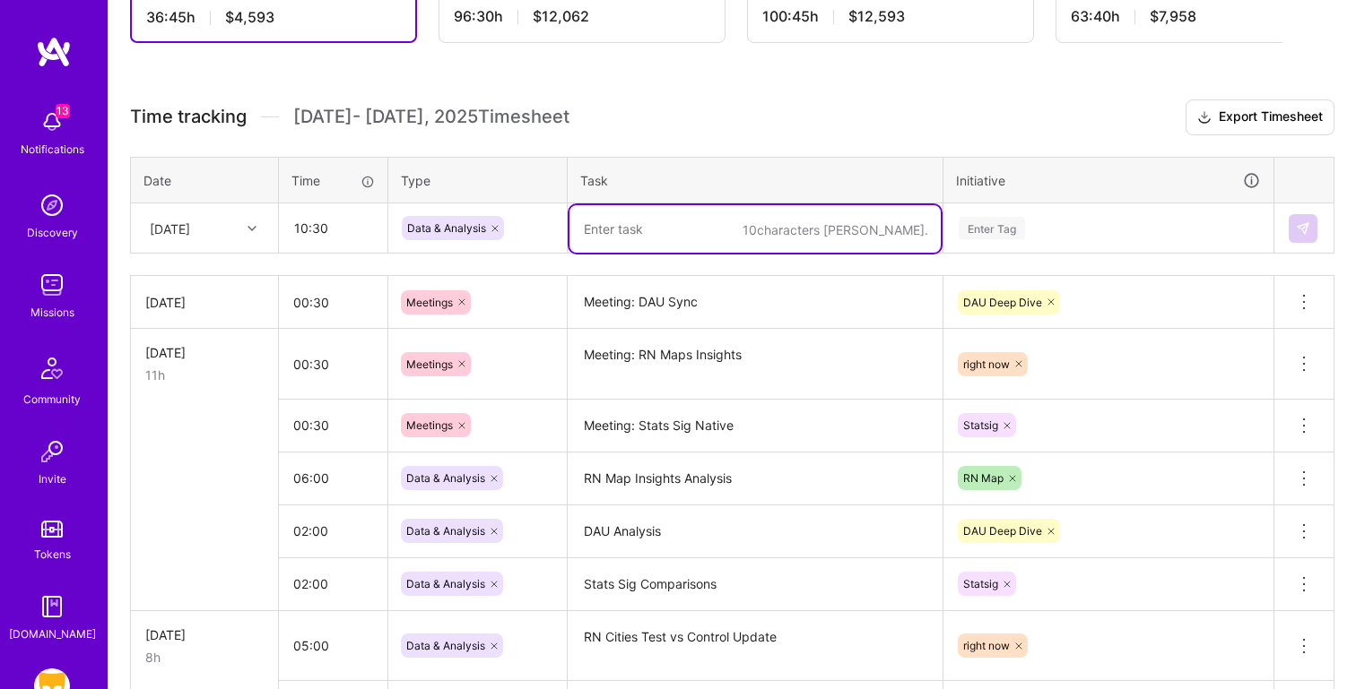
click at [637, 207] on textarea at bounding box center [754, 229] width 371 height 48
type textarea "d"
type textarea "DAU Analysis"
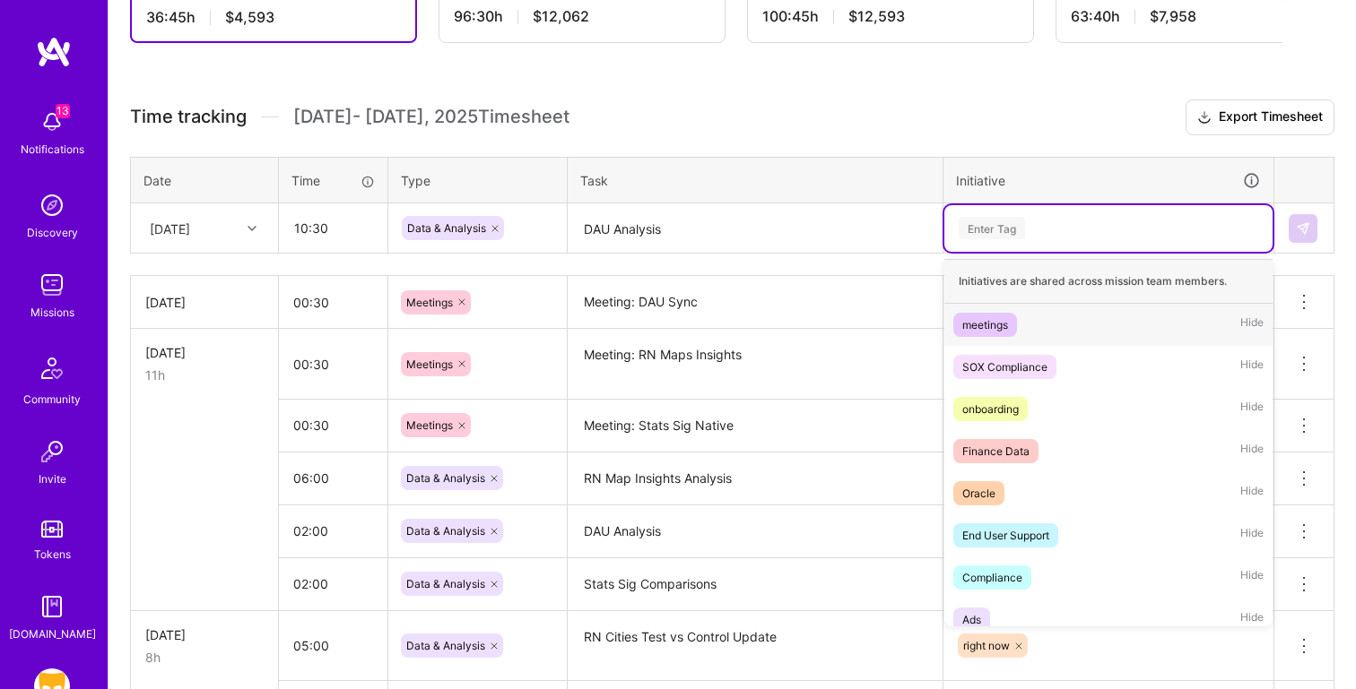
click at [1044, 234] on div "Enter Tag" at bounding box center [1108, 228] width 303 height 22
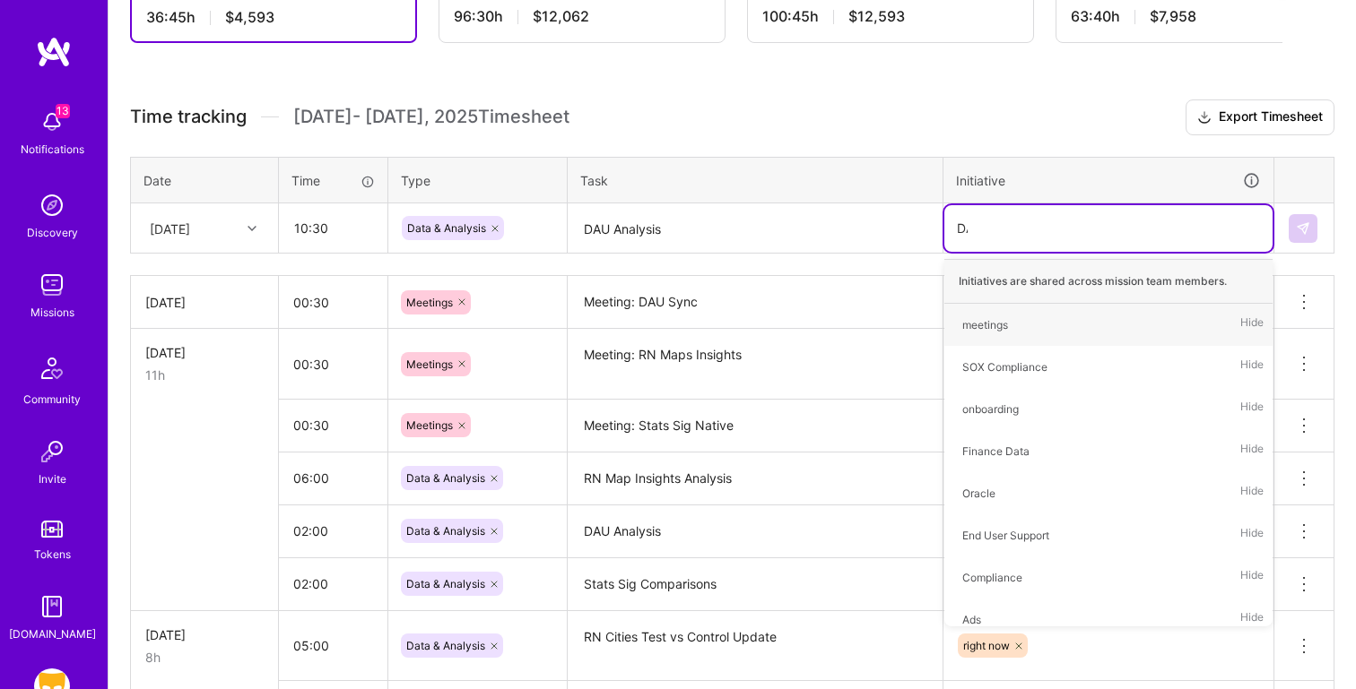
type input "DAU"
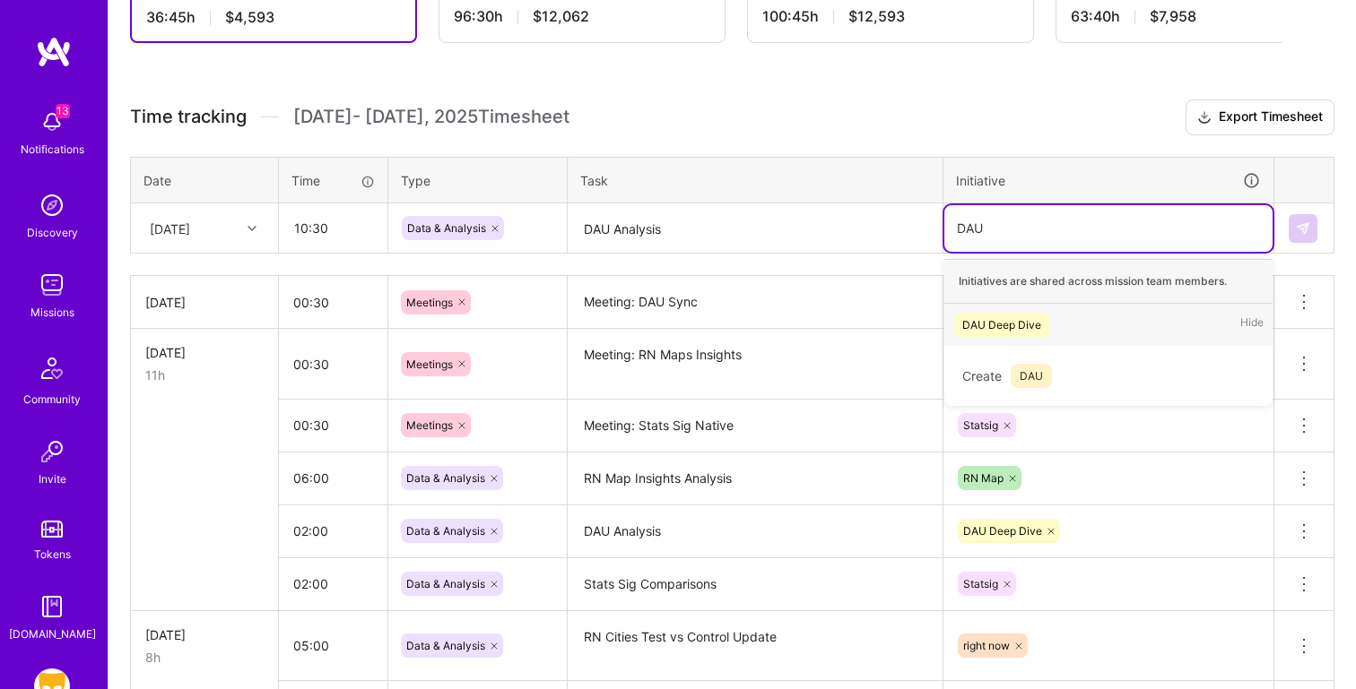
click at [1071, 324] on div "DAU Deep Dive Hide" at bounding box center [1108, 325] width 328 height 42
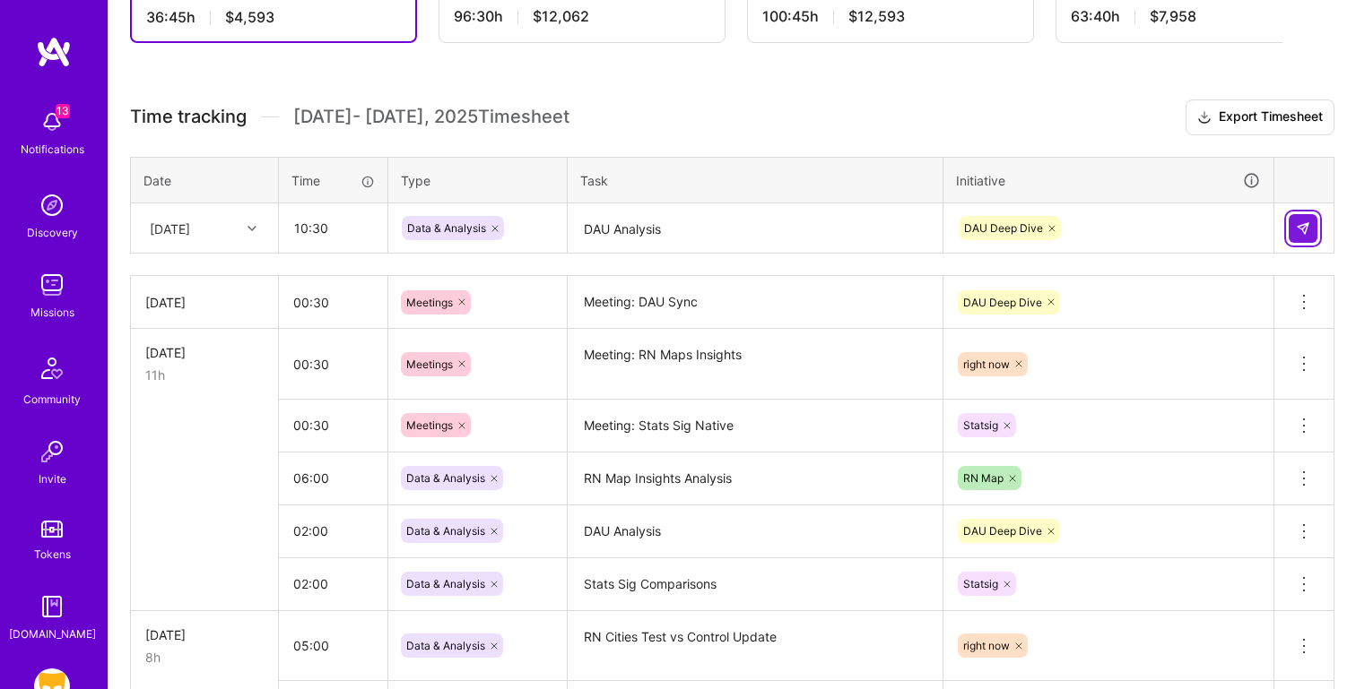
click at [1306, 216] on button at bounding box center [1302, 228] width 29 height 29
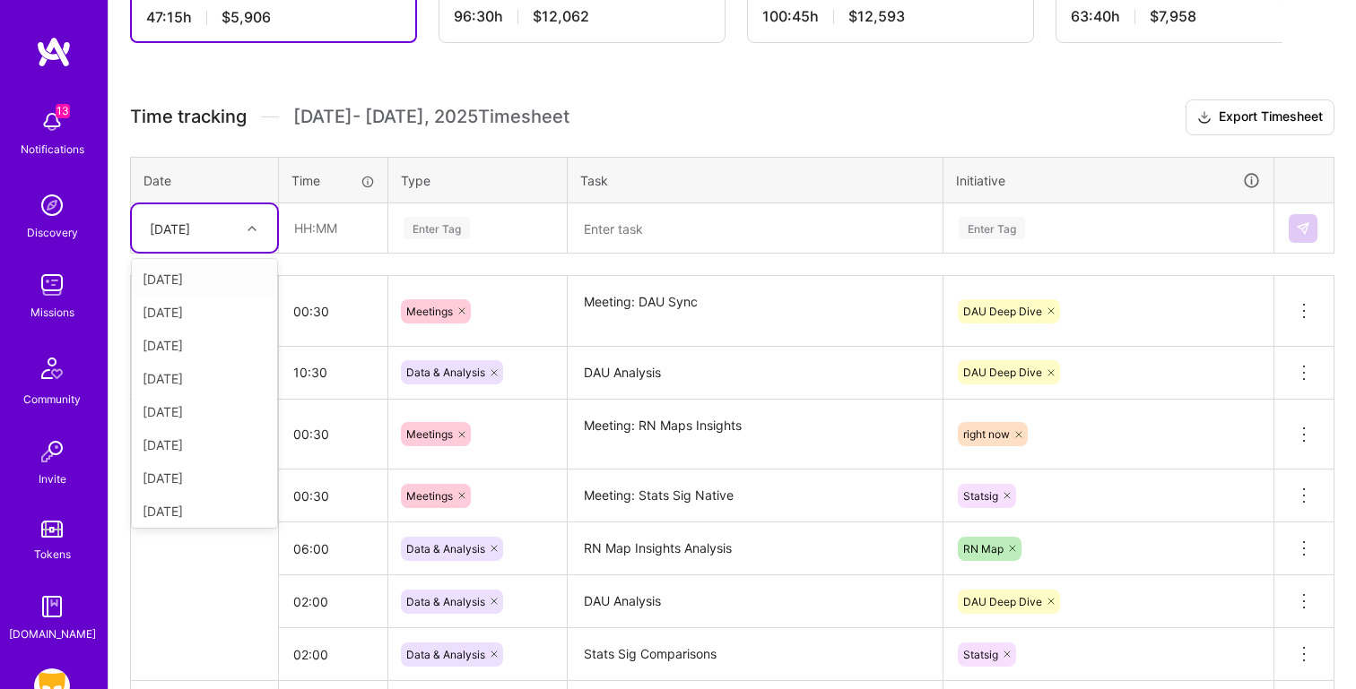
click at [192, 246] on div "[DATE]" at bounding box center [204, 228] width 145 height 48
click at [204, 474] on div "[DATE]" at bounding box center [204, 478] width 145 height 33
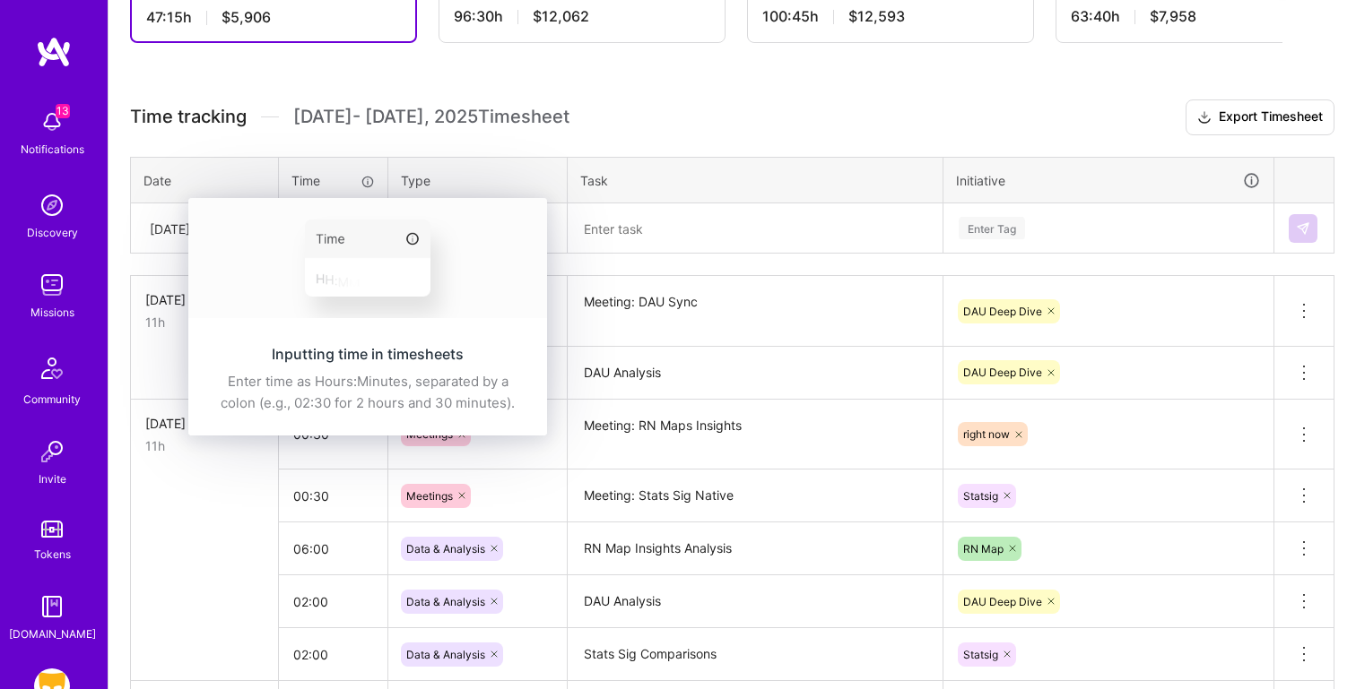
click at [318, 221] on img at bounding box center [367, 258] width 359 height 120
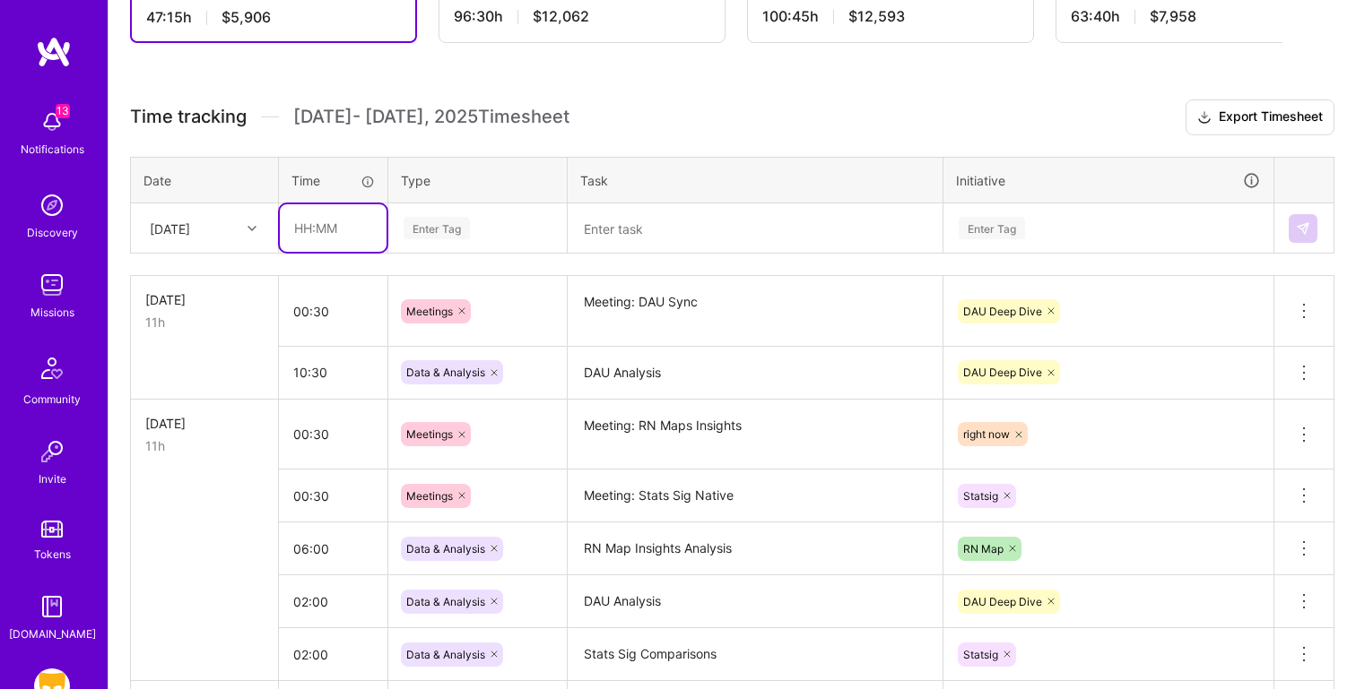
click at [290, 231] on input "text" at bounding box center [333, 228] width 107 height 48
type input "05:00"
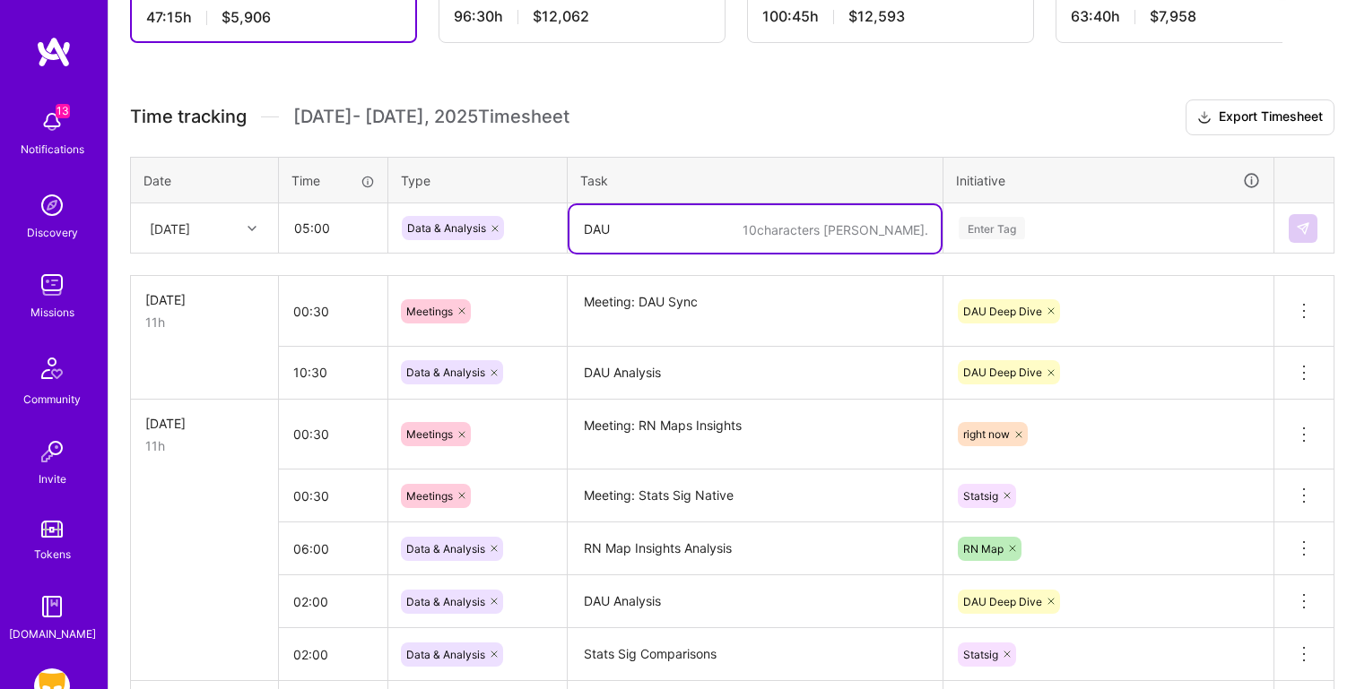
click at [596, 226] on textarea "DAU" at bounding box center [754, 229] width 371 height 48
paste textarea "Analysis -- improve slide deck"
type textarea "DAU Analysis -- improve slide deck"
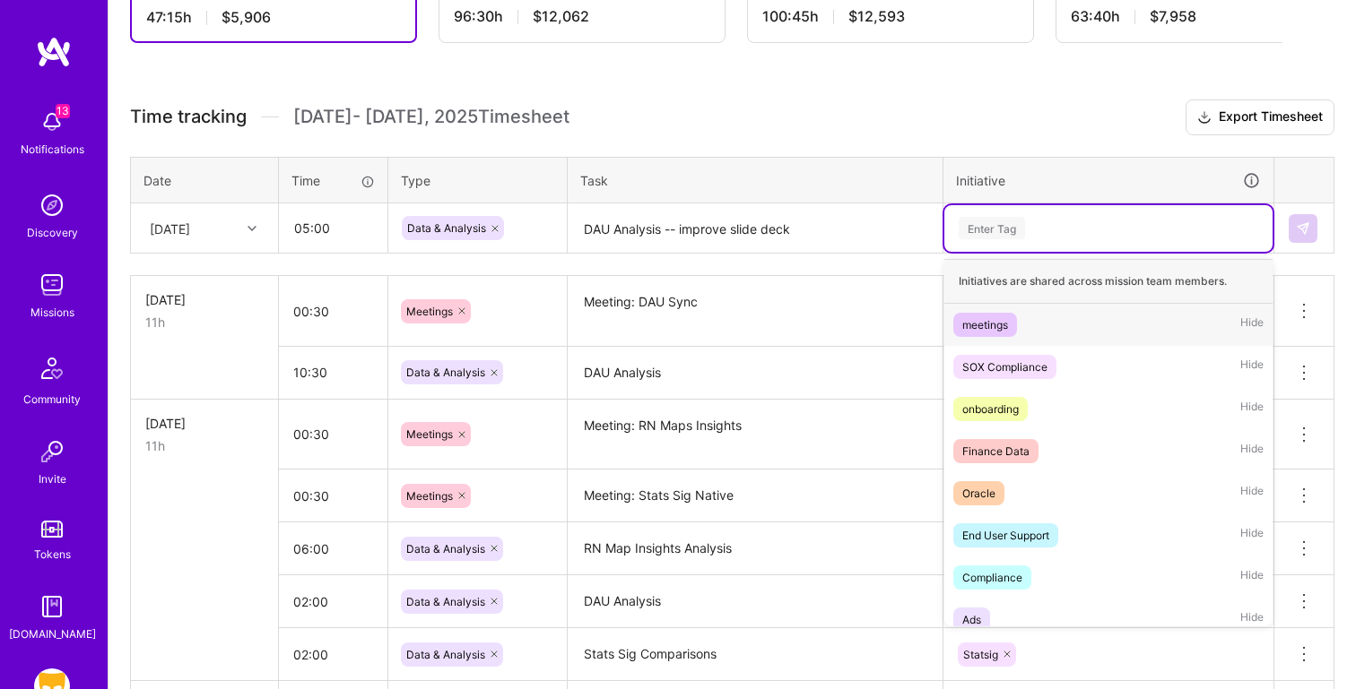
click at [1037, 220] on div "Enter Tag" at bounding box center [1108, 228] width 303 height 22
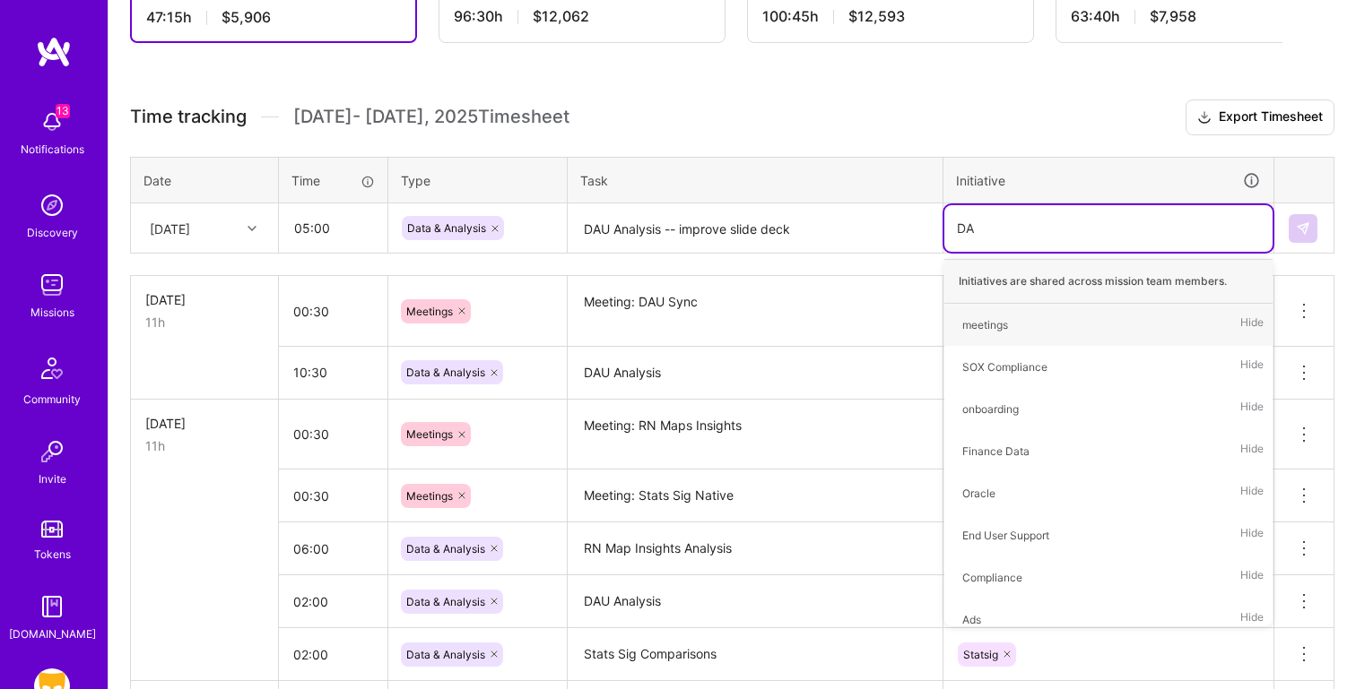
type input "DAU"
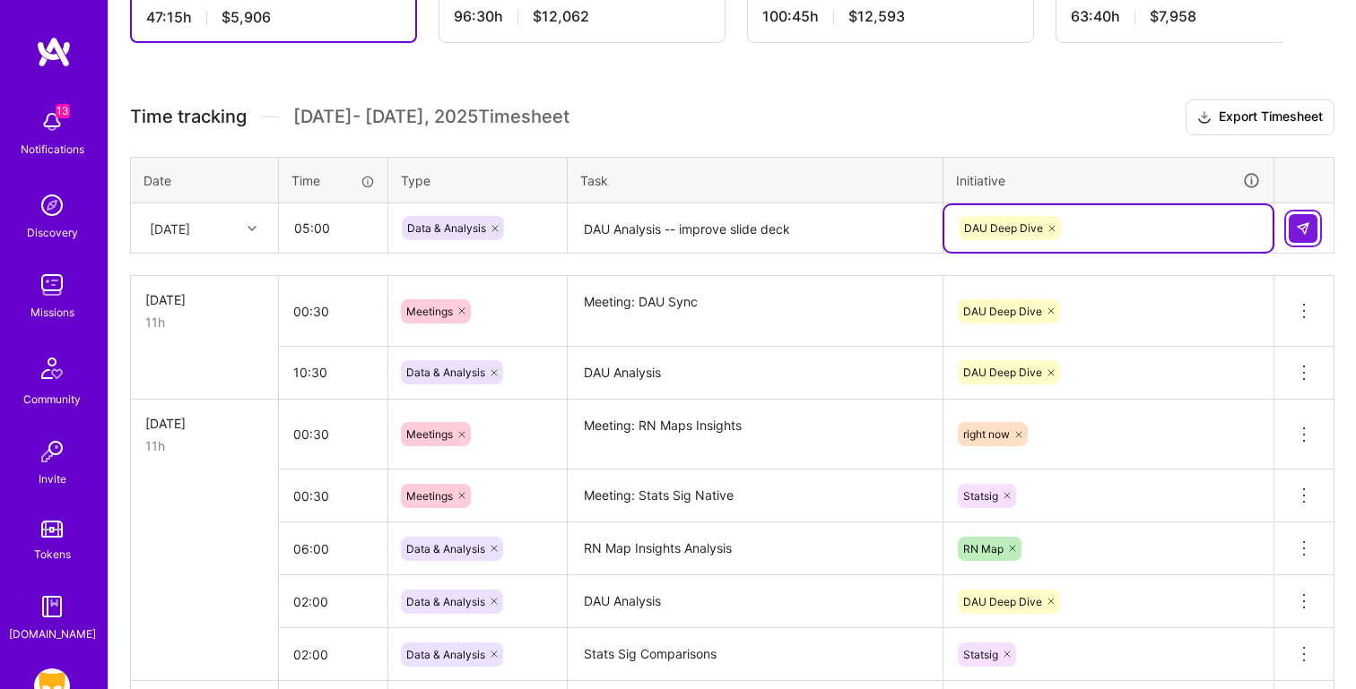
click at [1304, 230] on img at bounding box center [1302, 228] width 14 height 14
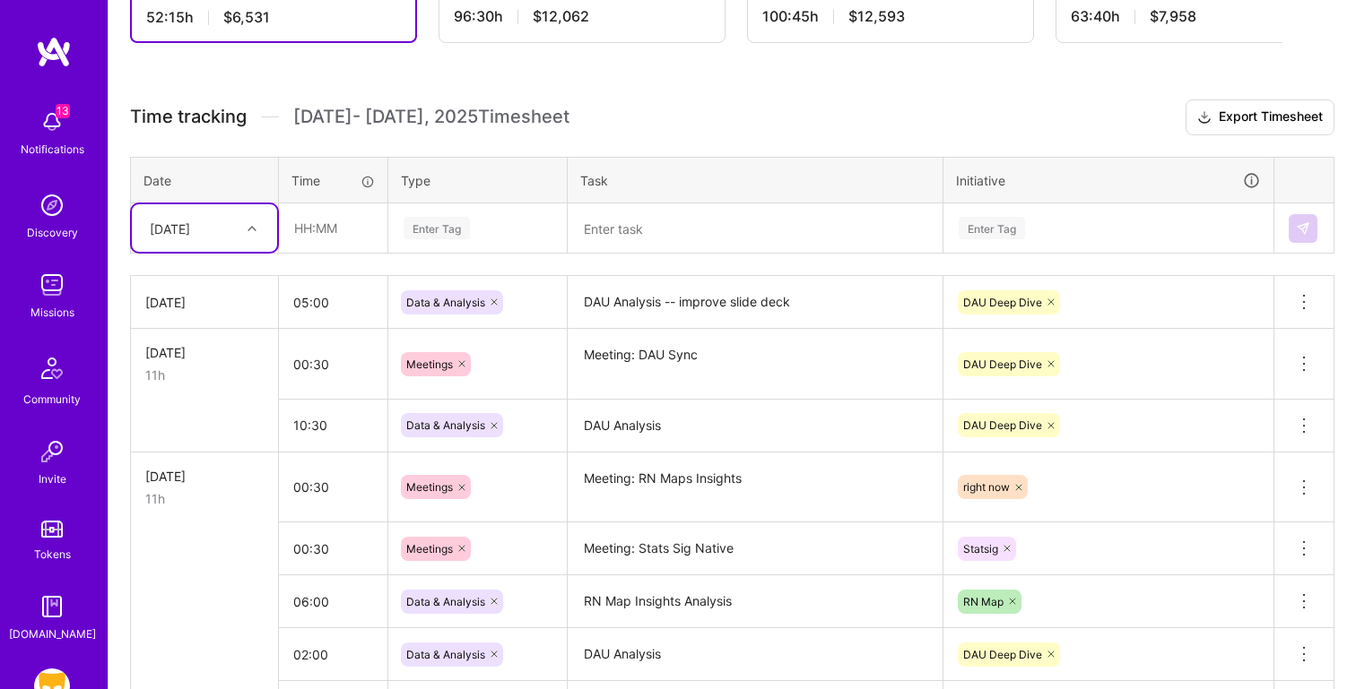
click at [190, 220] on div "[DATE]" at bounding box center [170, 228] width 40 height 19
click at [191, 342] on div "[DATE]" at bounding box center [204, 341] width 145 height 33
click at [316, 233] on input "text" at bounding box center [333, 228] width 107 height 48
type input "00:45"
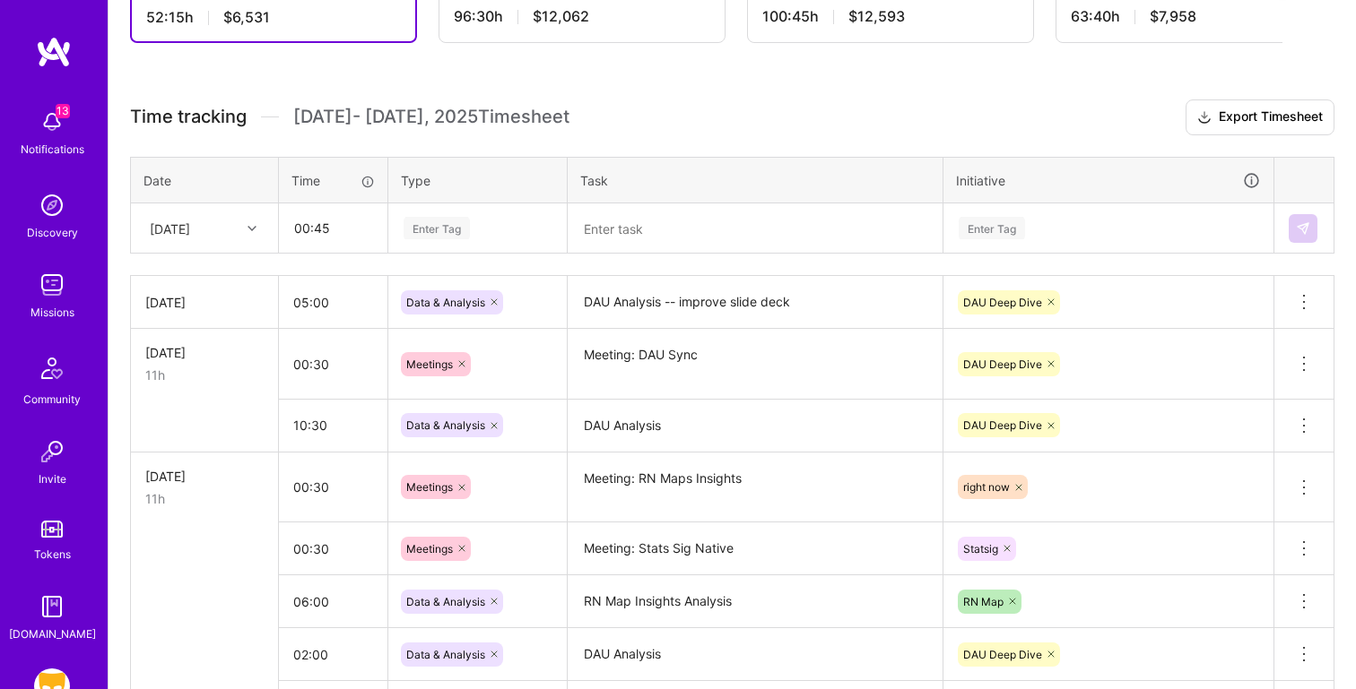
click at [643, 231] on textarea at bounding box center [754, 229] width 371 height 48
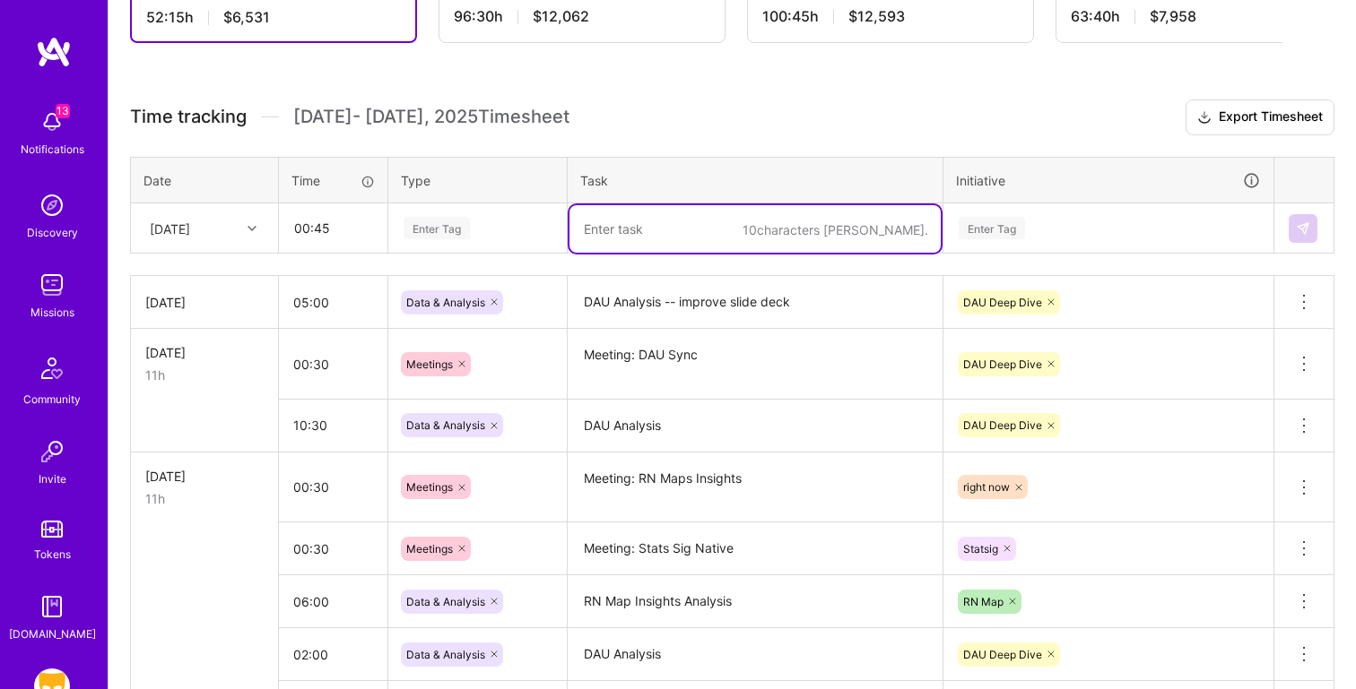
paste textarea "Meeting: Revenue Working Group"
type textarea "Meeting: Revenue Working Group"
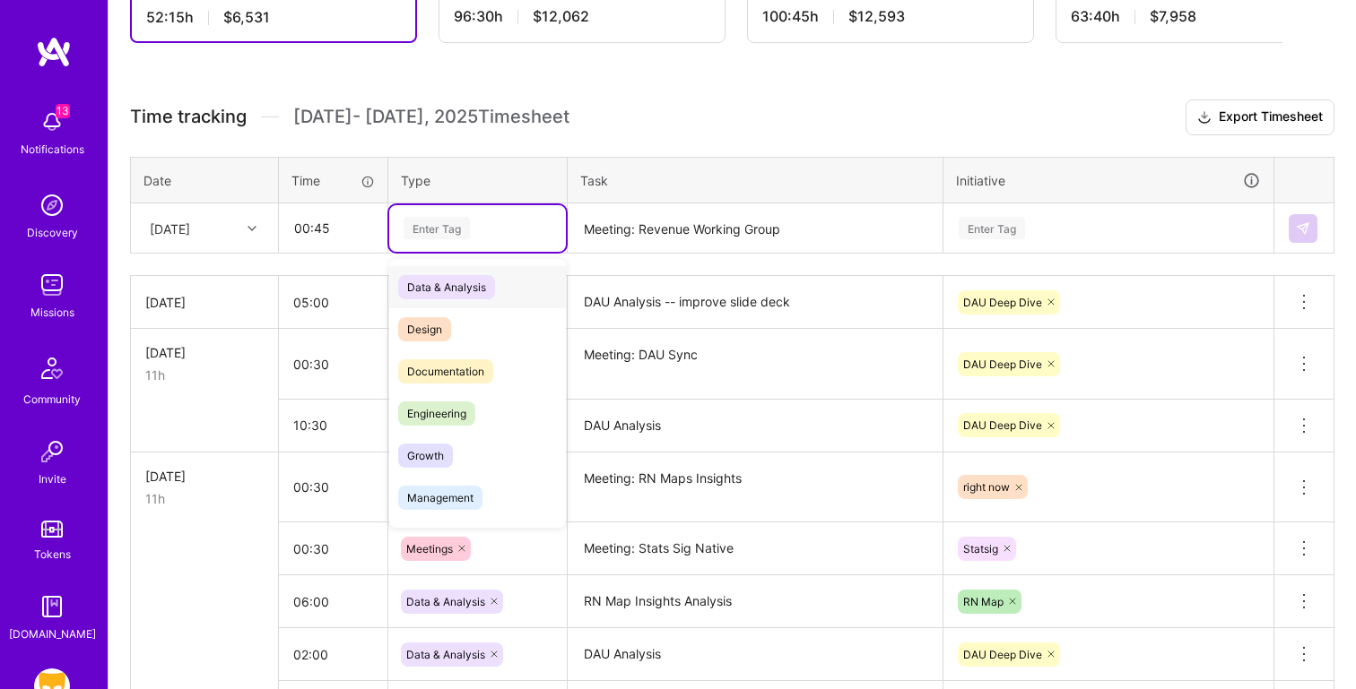
click at [467, 244] on div "Enter Tag" at bounding box center [477, 228] width 177 height 47
type input "e"
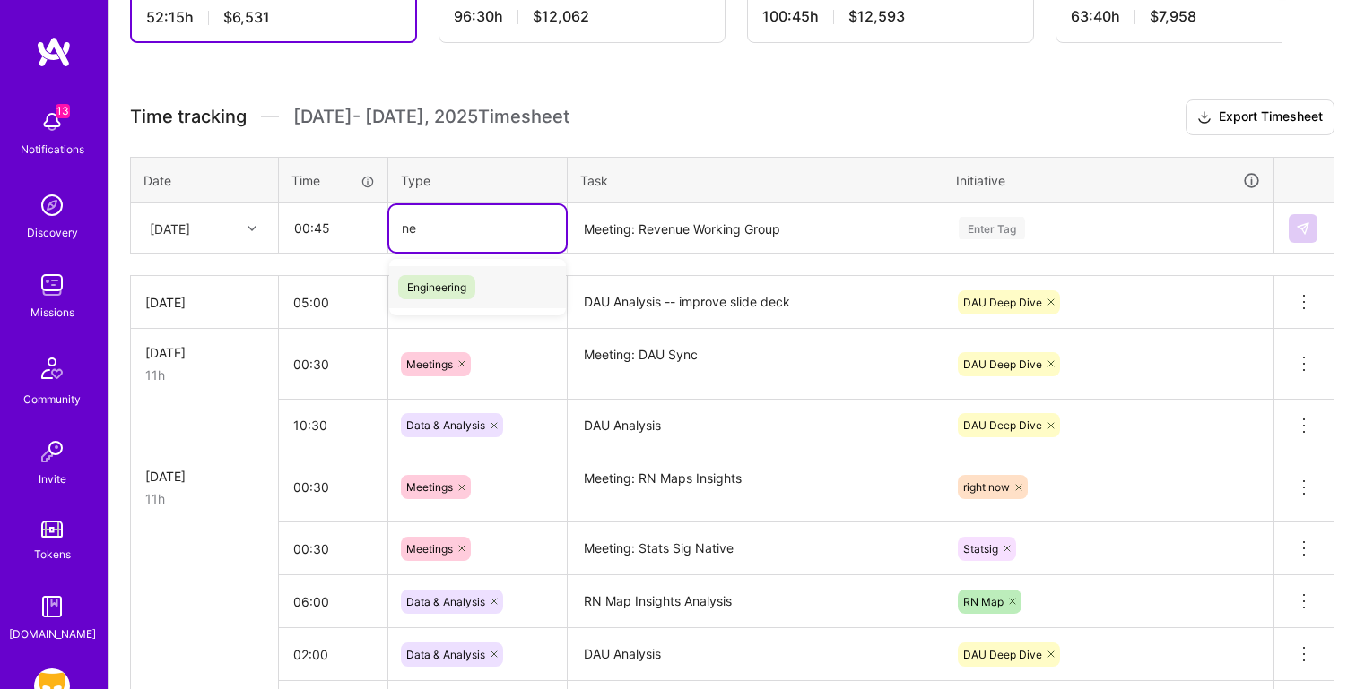
type input "n"
type input "meet"
click at [1032, 235] on div "Enter Tag" at bounding box center [1108, 228] width 303 height 22
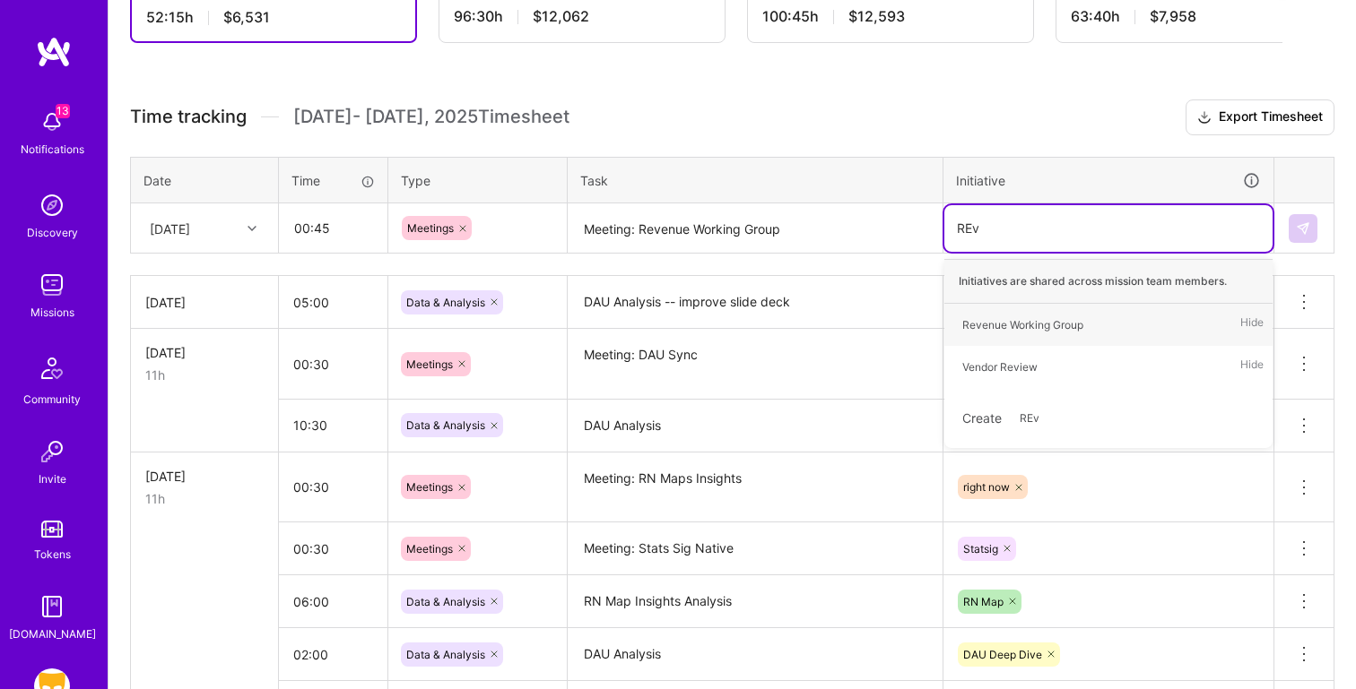
type input "REve"
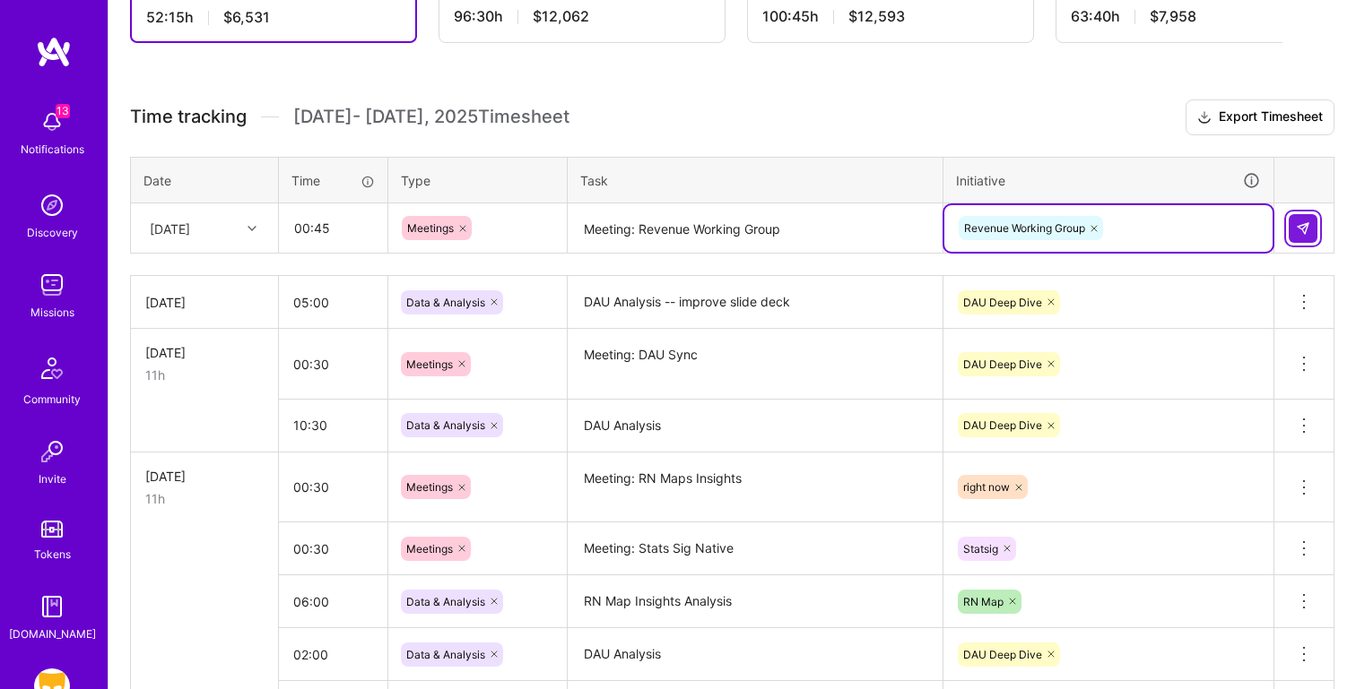
click at [1306, 226] on img at bounding box center [1302, 228] width 14 height 14
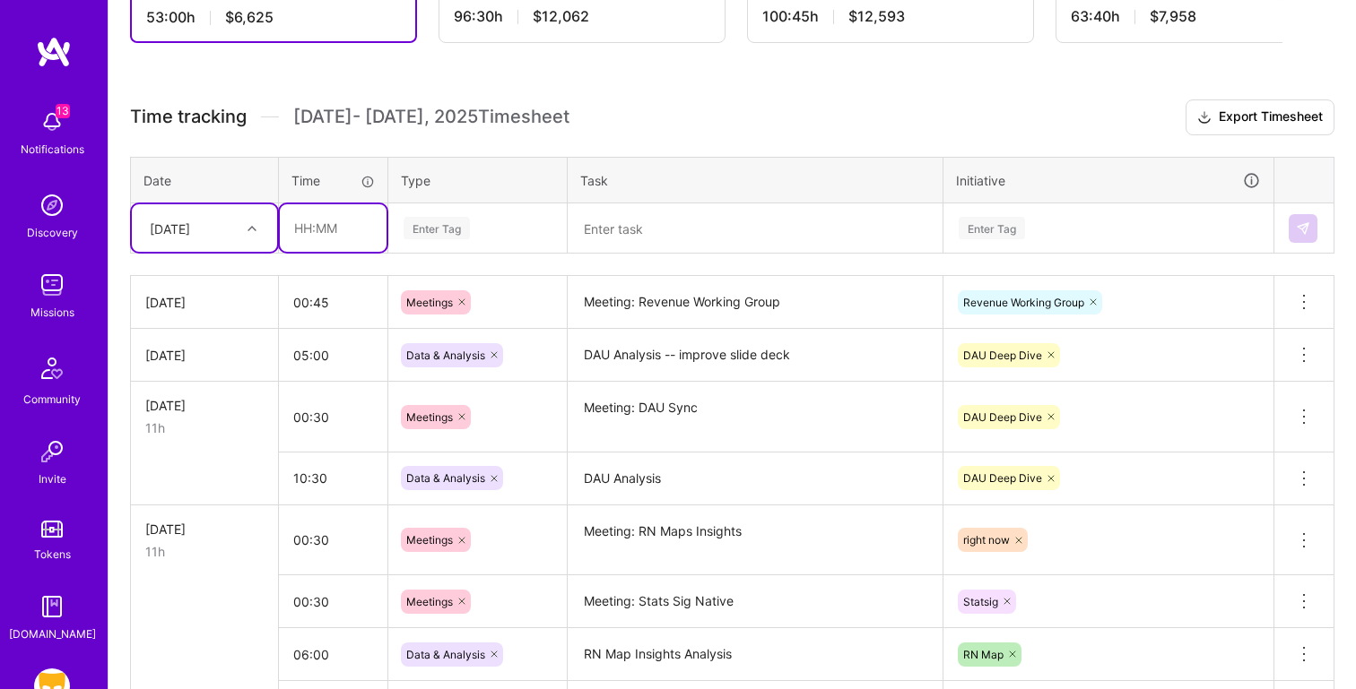
click at [352, 230] on input "text" at bounding box center [333, 228] width 107 height 48
type input "00:30"
drag, startPoint x: 643, startPoint y: 234, endPoint x: 627, endPoint y: 234, distance: 16.1
click at [643, 234] on textarea at bounding box center [754, 229] width 371 height 48
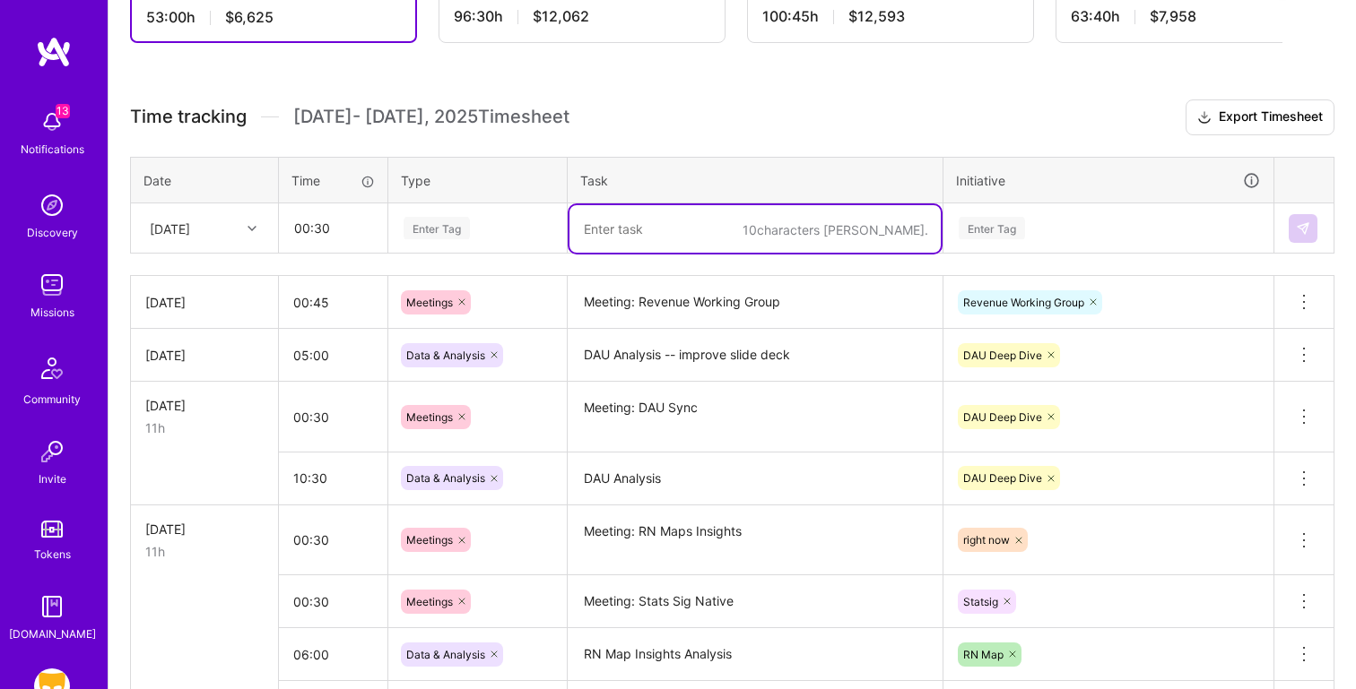
paste textarea "Meeting: DAU Slides"
type textarea "Meeting: DAU Slides"
click at [443, 231] on div "Enter Tag" at bounding box center [436, 228] width 66 height 28
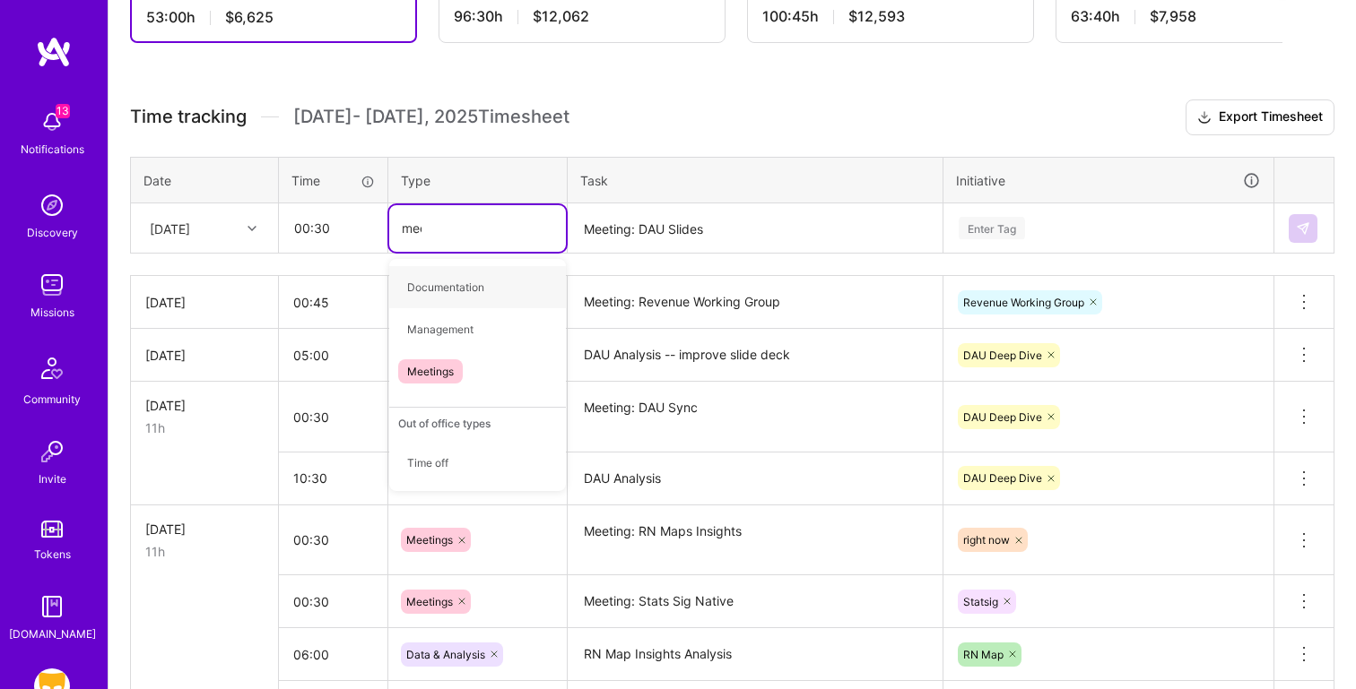
type input "meet"
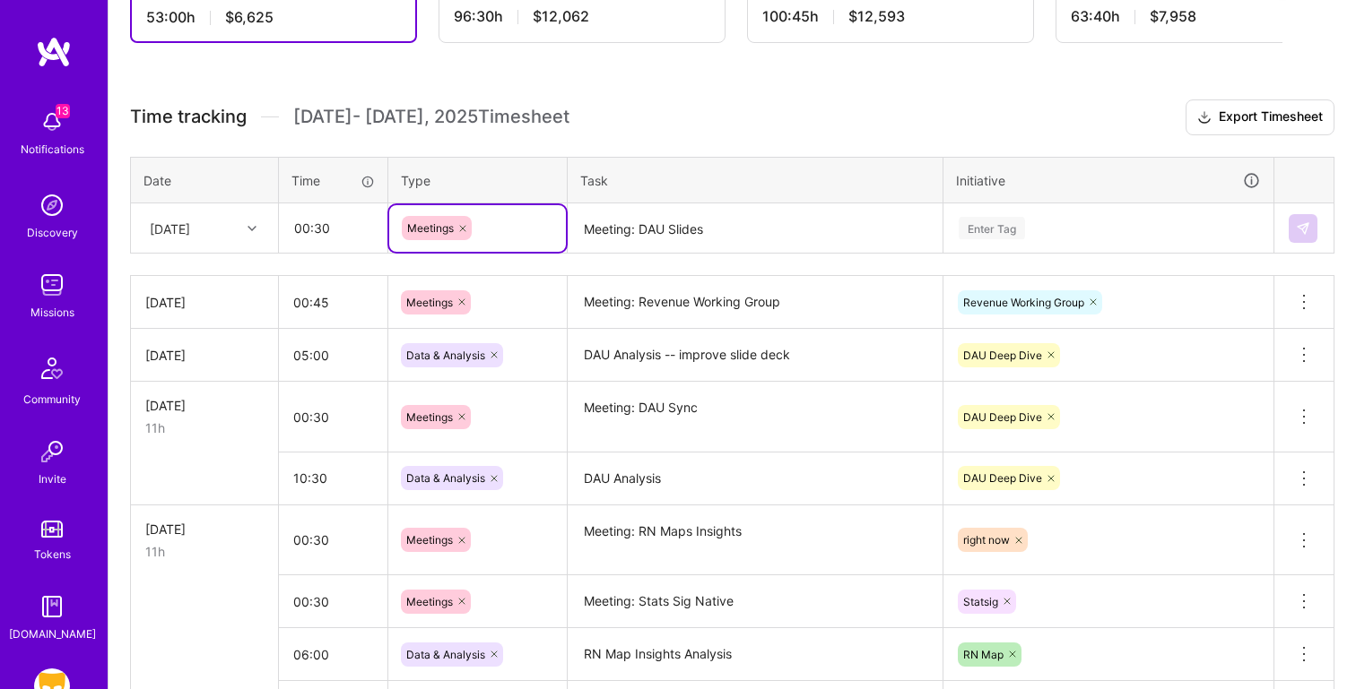
click at [1048, 230] on div "Enter Tag" at bounding box center [1108, 228] width 303 height 22
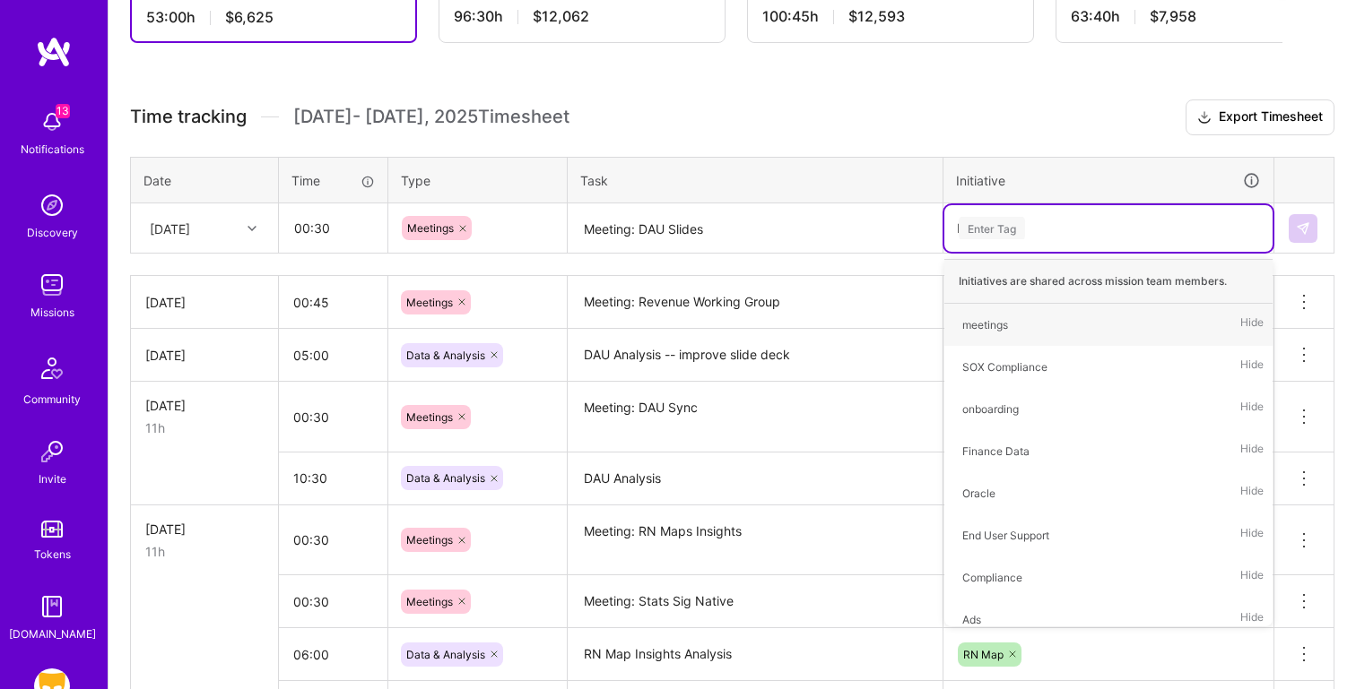
type input "DAU"
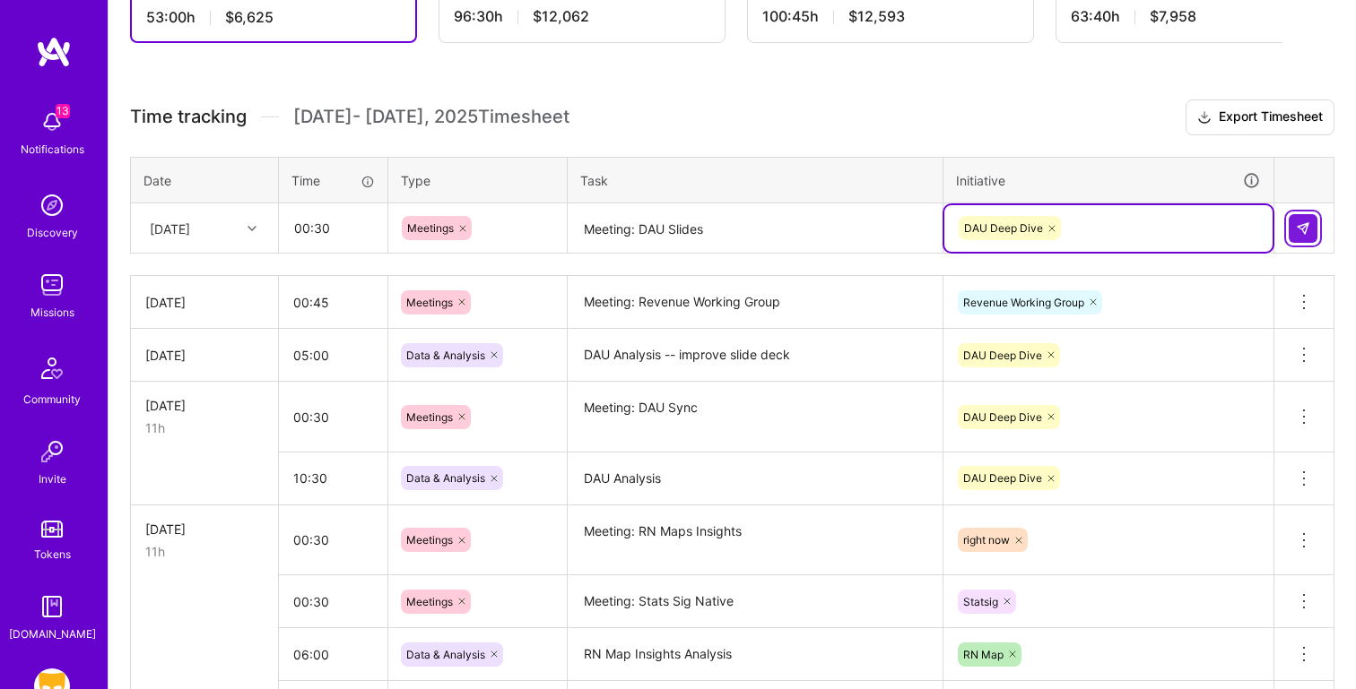
click at [1312, 219] on button at bounding box center [1302, 228] width 29 height 29
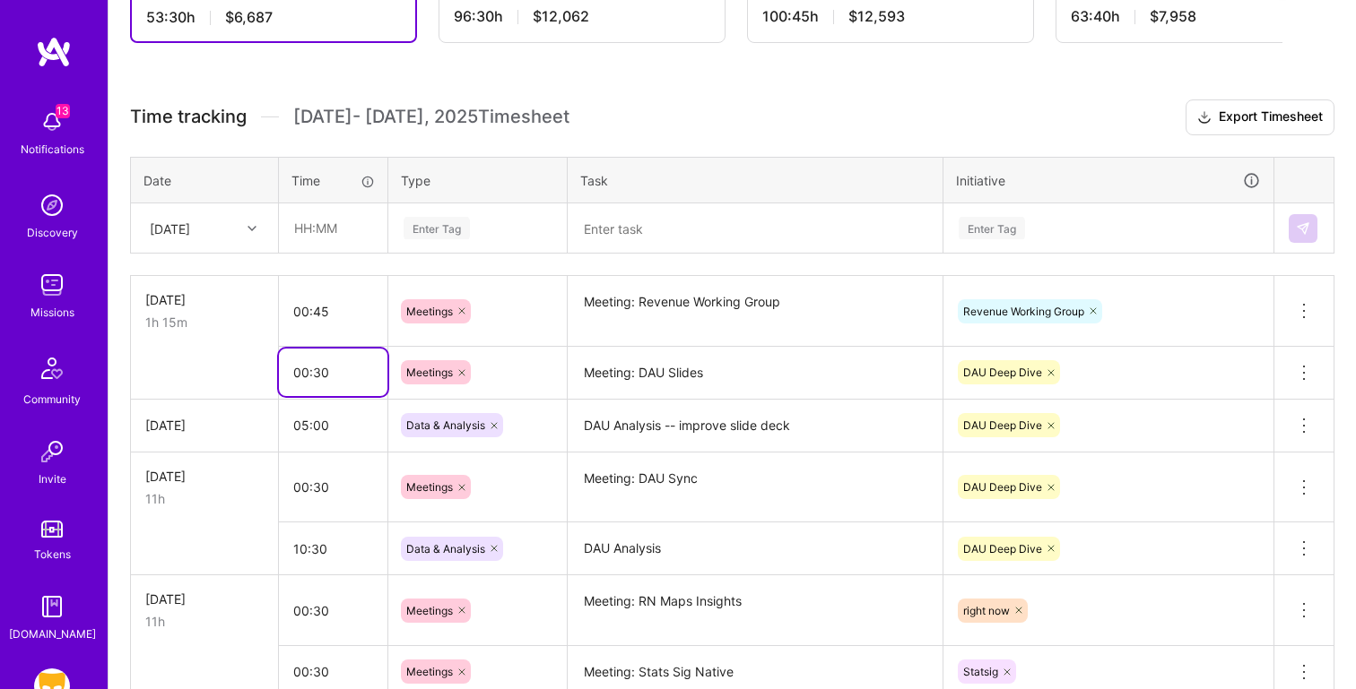
click at [362, 391] on input "00:30" at bounding box center [333, 373] width 108 height 48
click at [301, 376] on input "00:30" at bounding box center [333, 373] width 108 height 48
click at [342, 217] on input "text" at bounding box center [333, 228] width 107 height 48
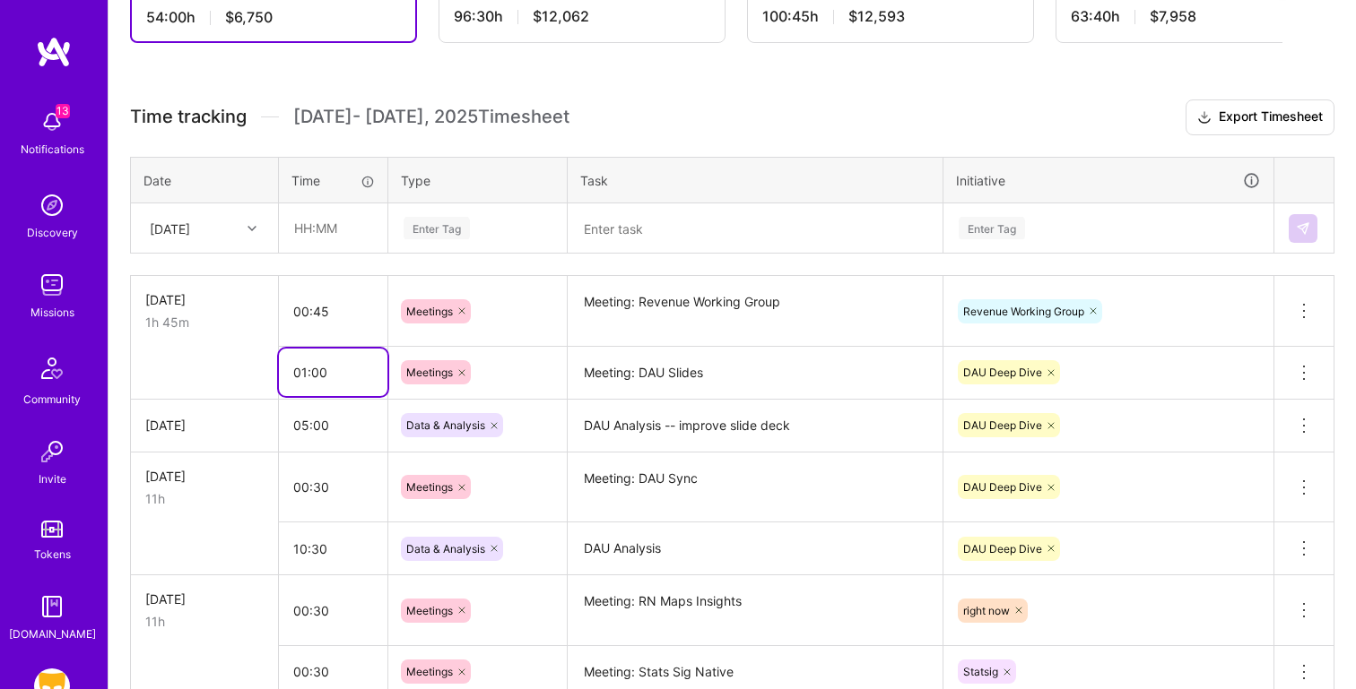
click at [303, 368] on input "01:00" at bounding box center [333, 373] width 108 height 48
type input "00:30"
click at [637, 240] on textarea at bounding box center [754, 229] width 371 height 48
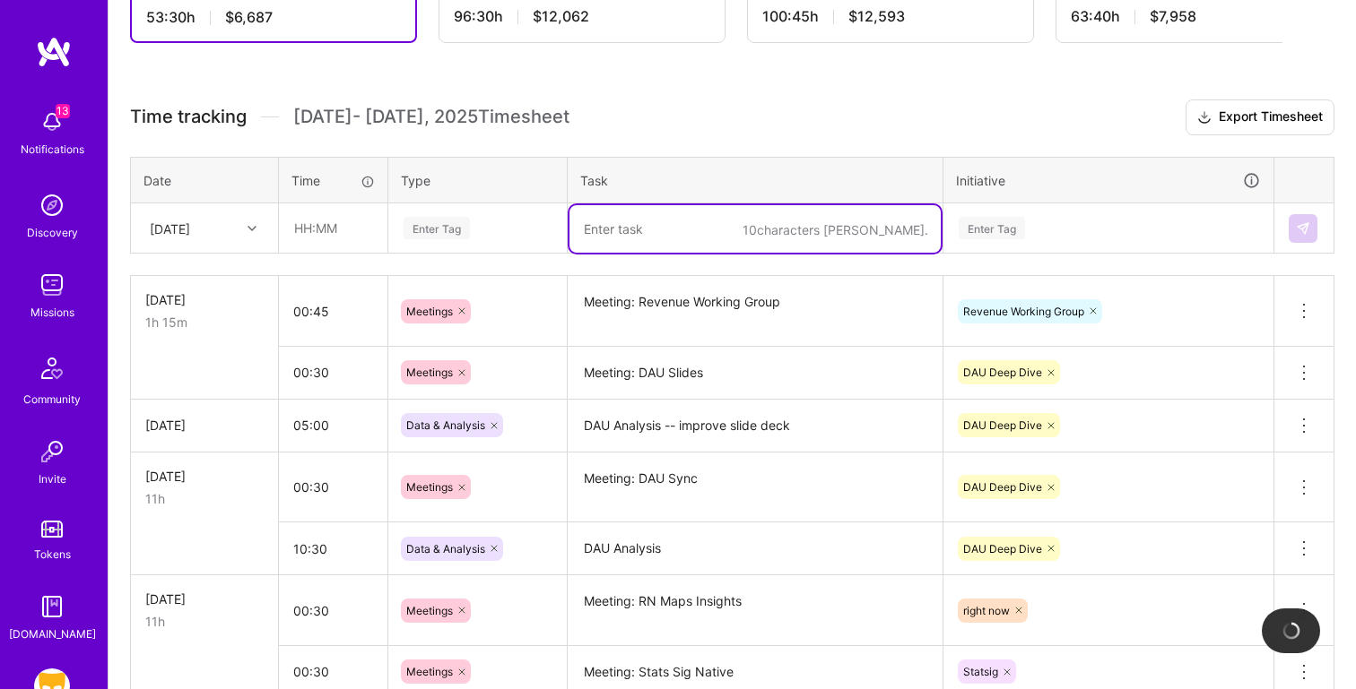
paste textarea "RN Map Cities Update"
type textarea "RN Map Cities Update"
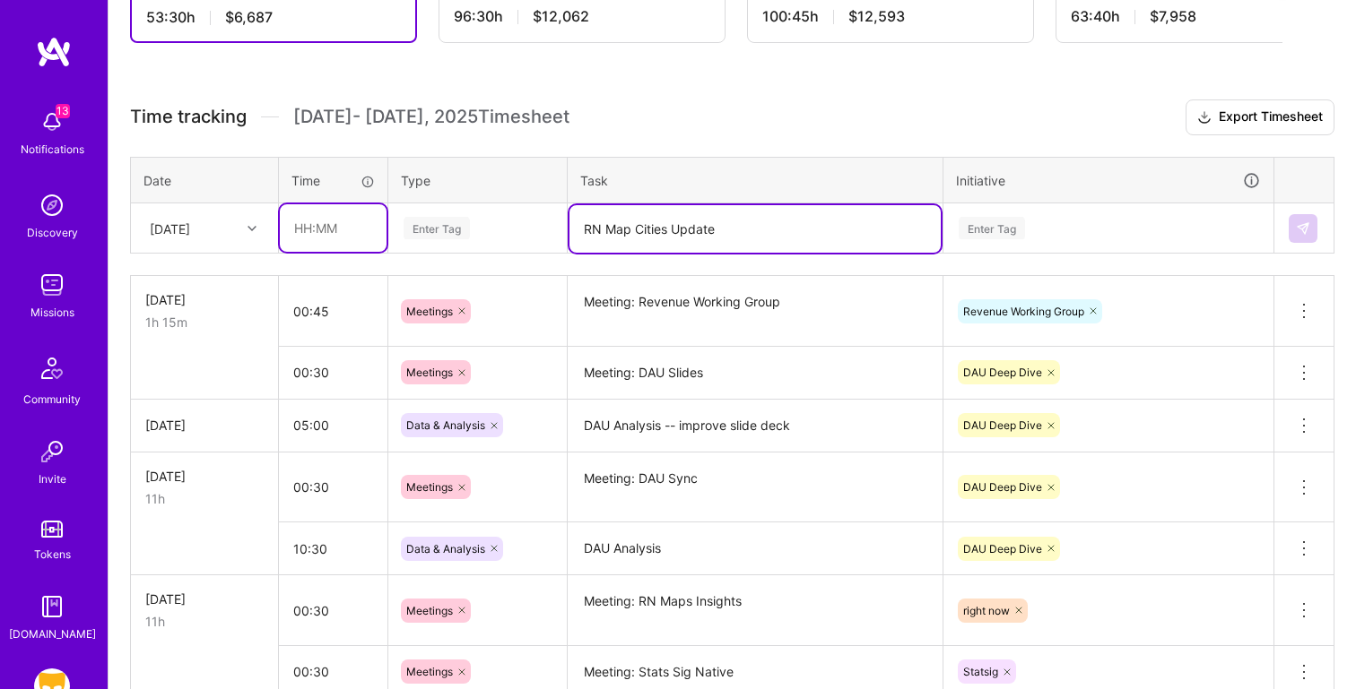
click at [321, 240] on input "text" at bounding box center [333, 228] width 107 height 48
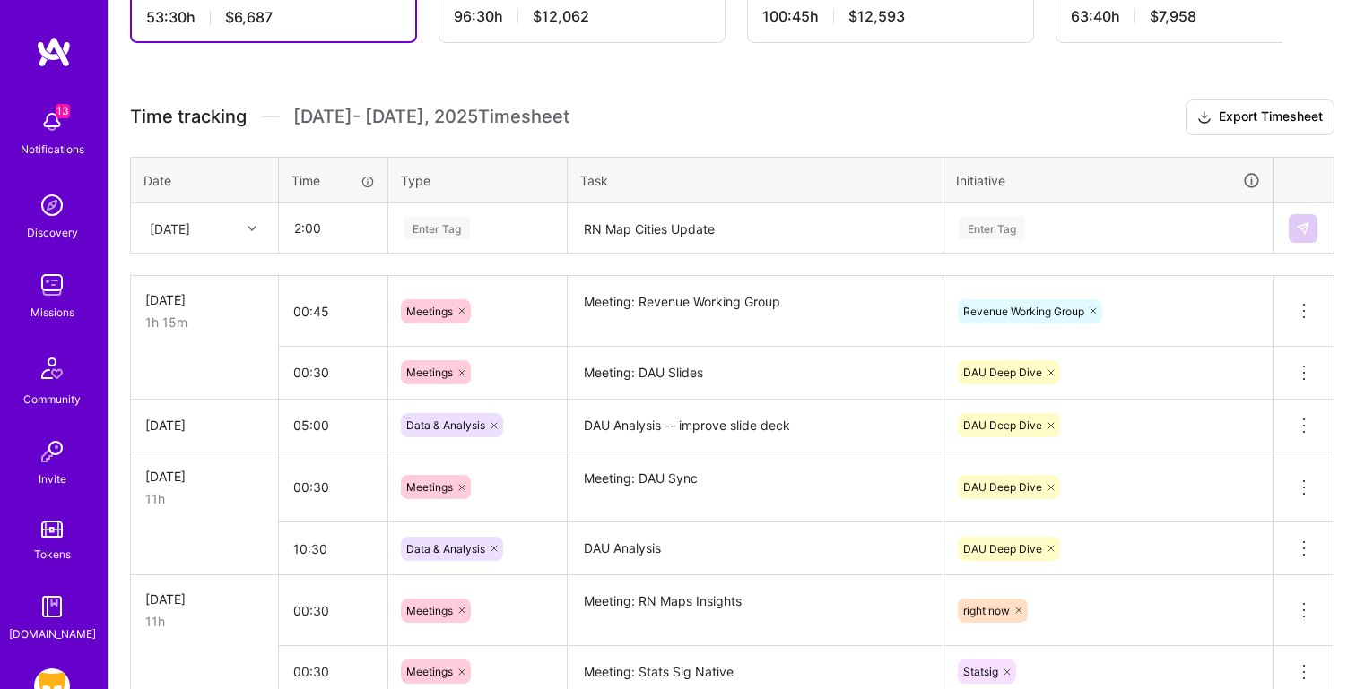
type input "02:00"
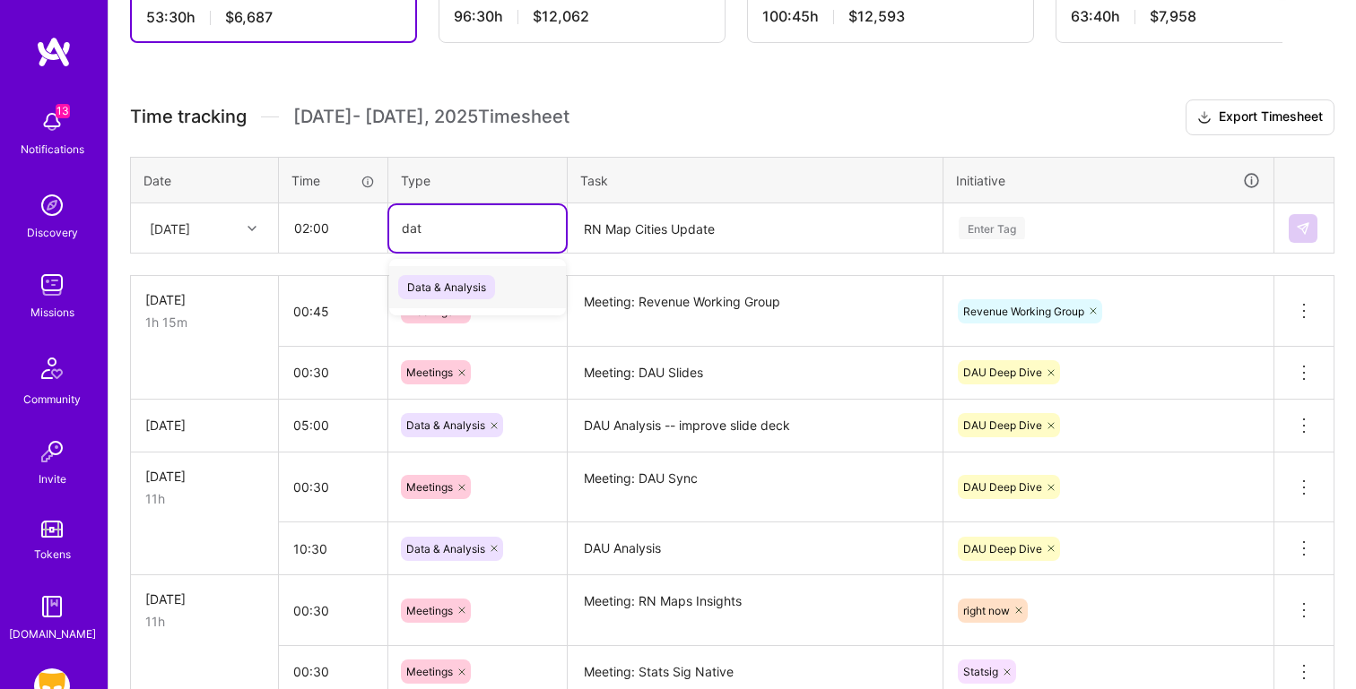
type input "data"
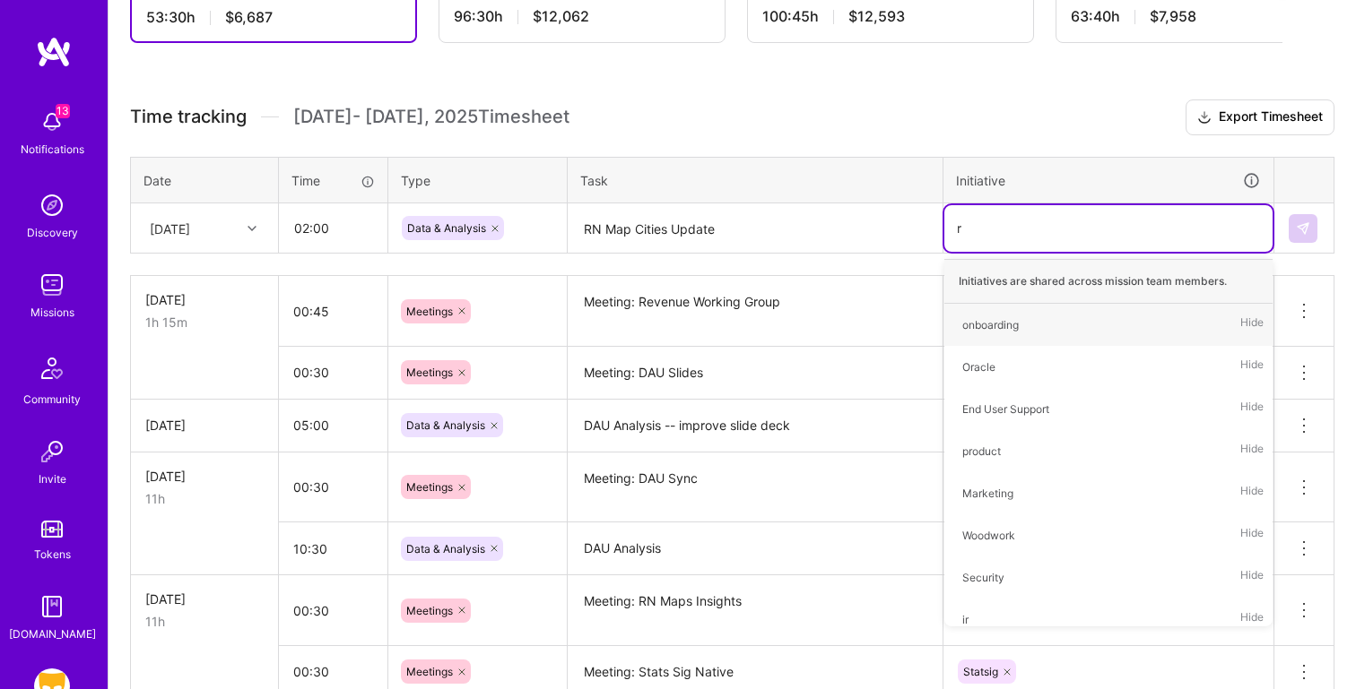
type input "rn"
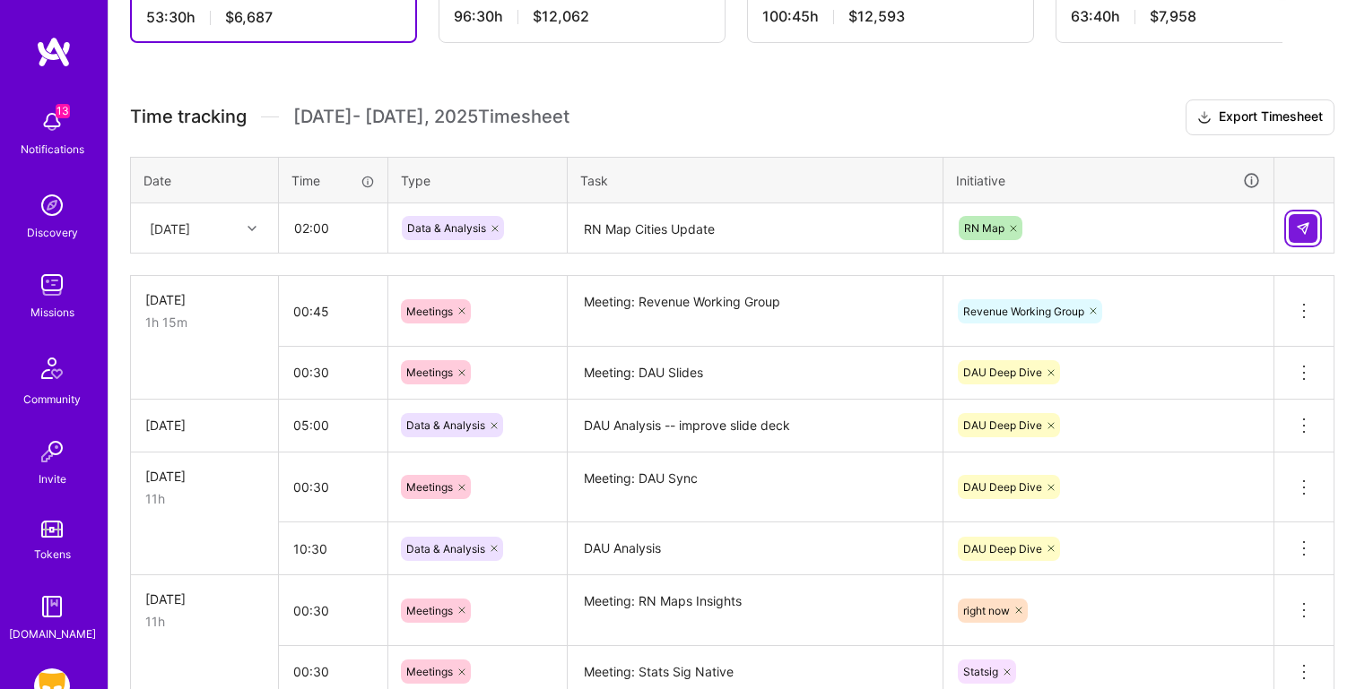
click at [1309, 234] on img at bounding box center [1302, 228] width 14 height 14
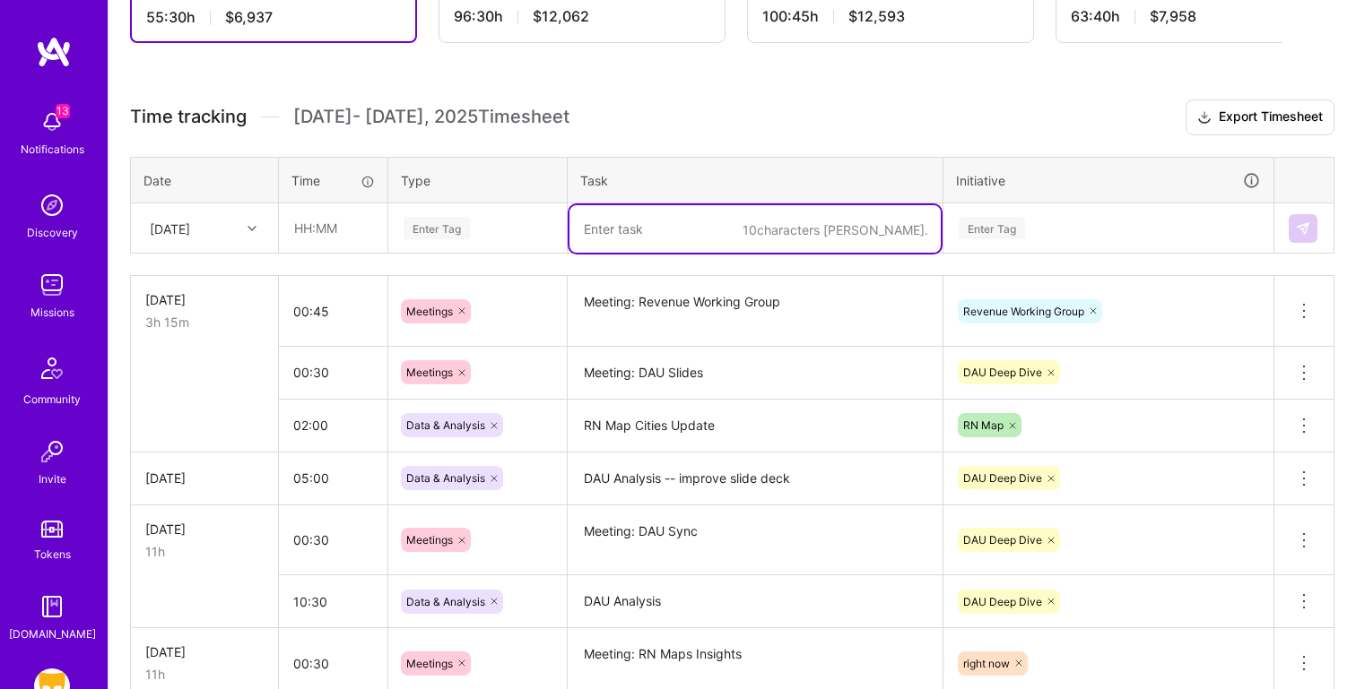
click at [652, 224] on textarea at bounding box center [754, 229] width 371 height 48
paste textarea "DAU Analysis"
type textarea "DAU Analysis"
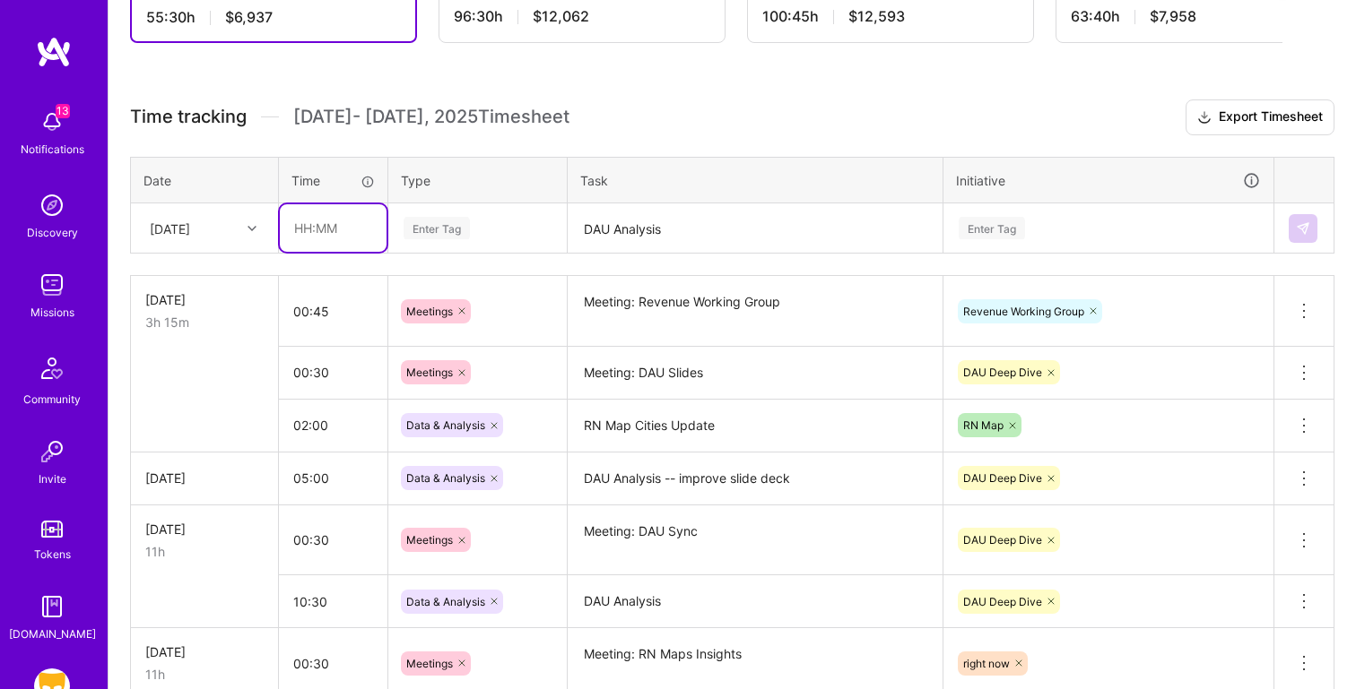
click at [288, 224] on input "text" at bounding box center [333, 228] width 107 height 48
type input "06:45"
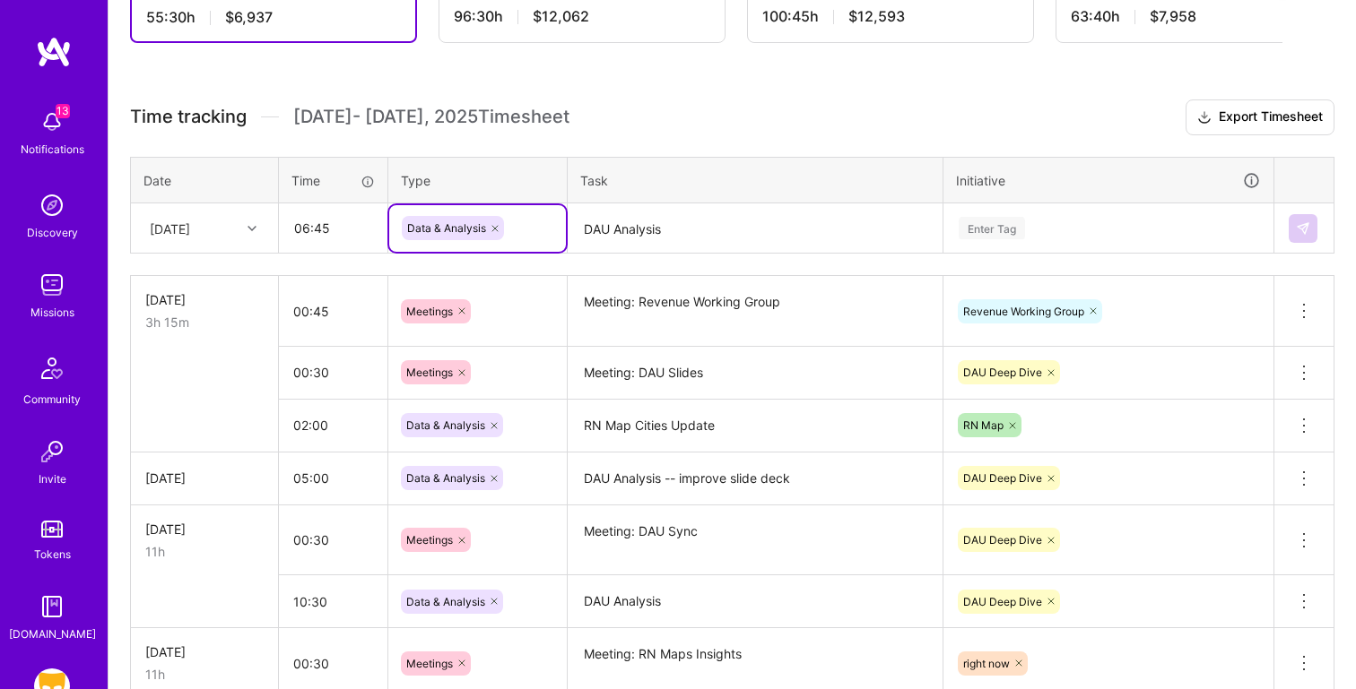
click at [1092, 223] on div "Enter Tag" at bounding box center [1108, 228] width 303 height 22
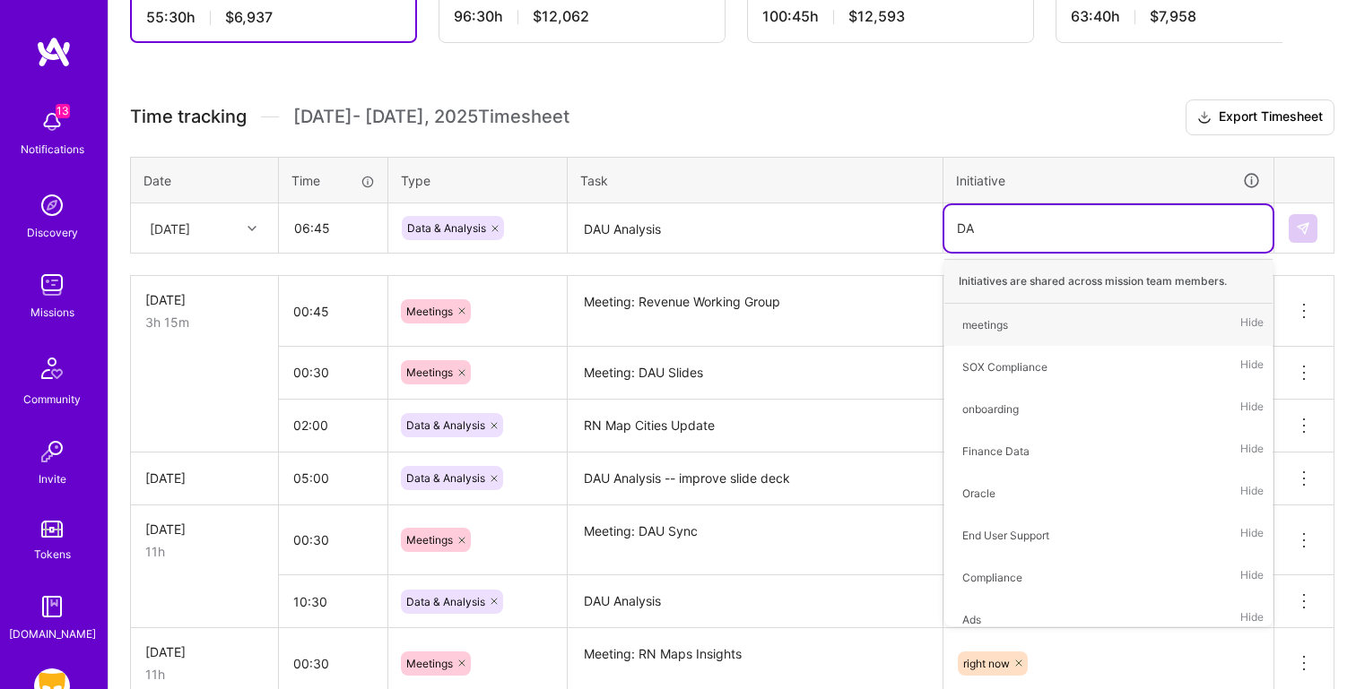
type input "DAU"
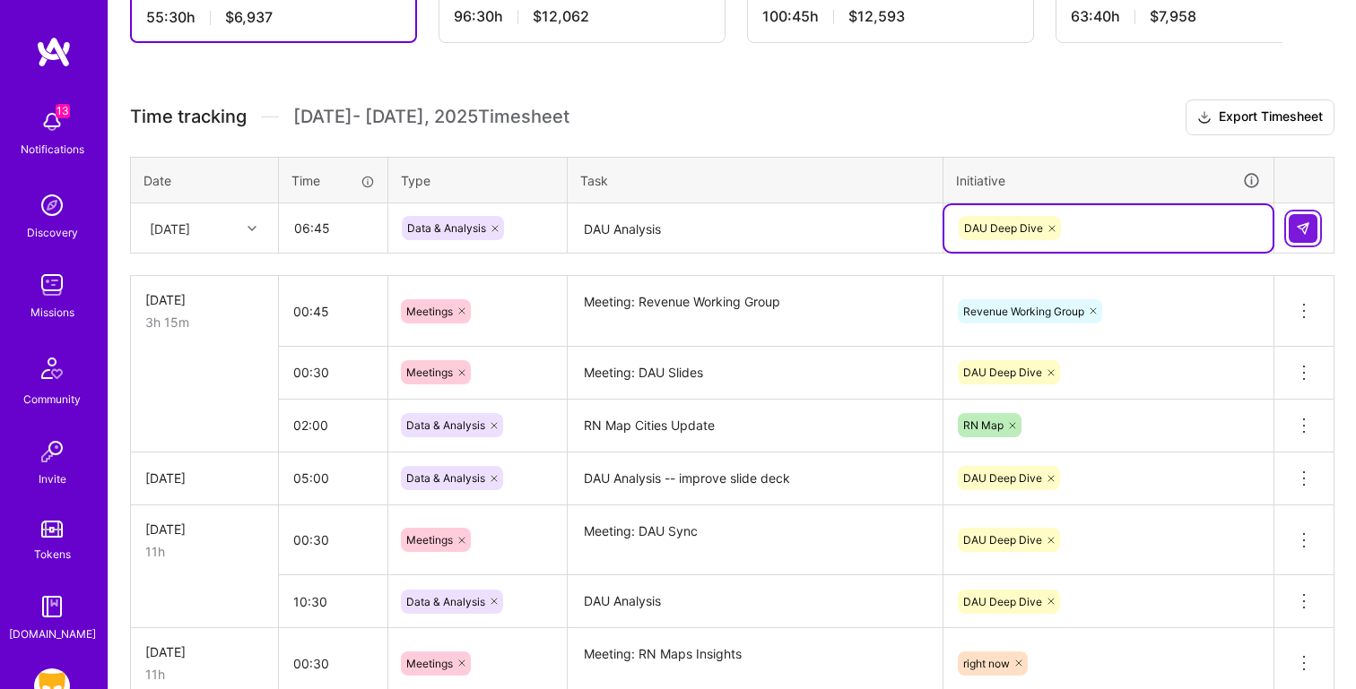
click at [1295, 234] on img at bounding box center [1302, 228] width 14 height 14
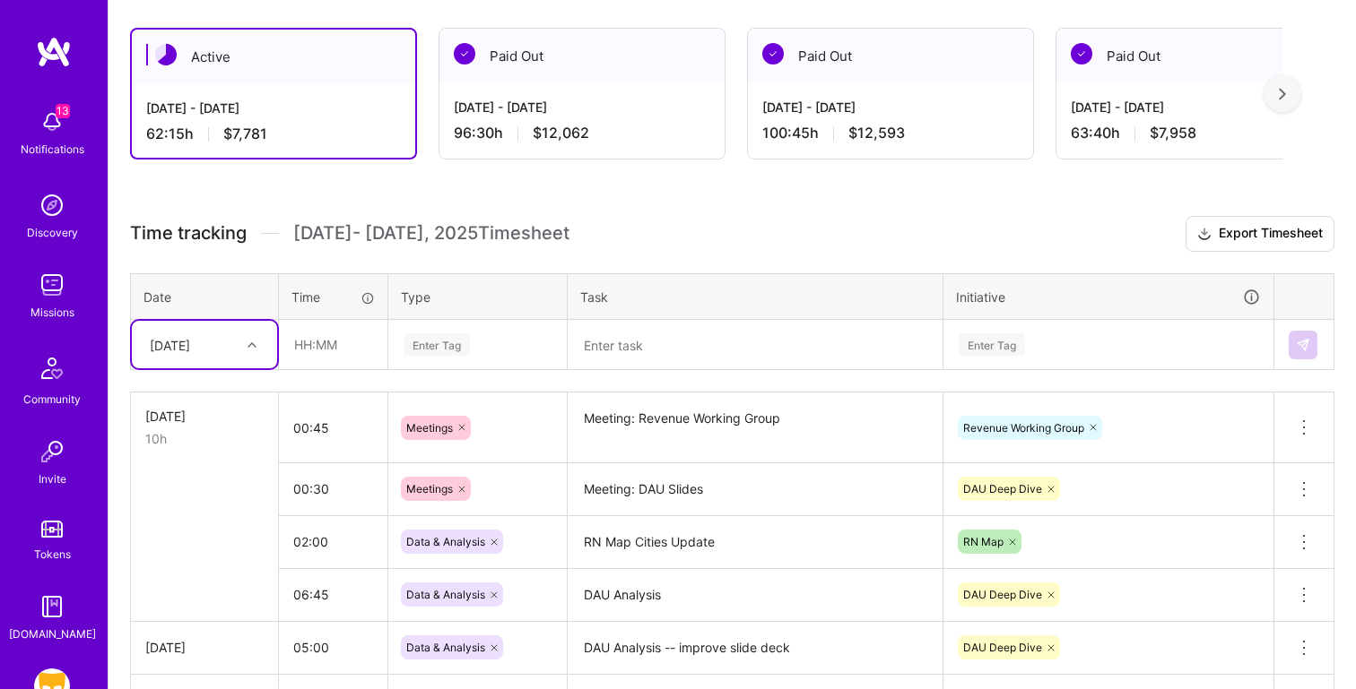
scroll to position [311, 0]
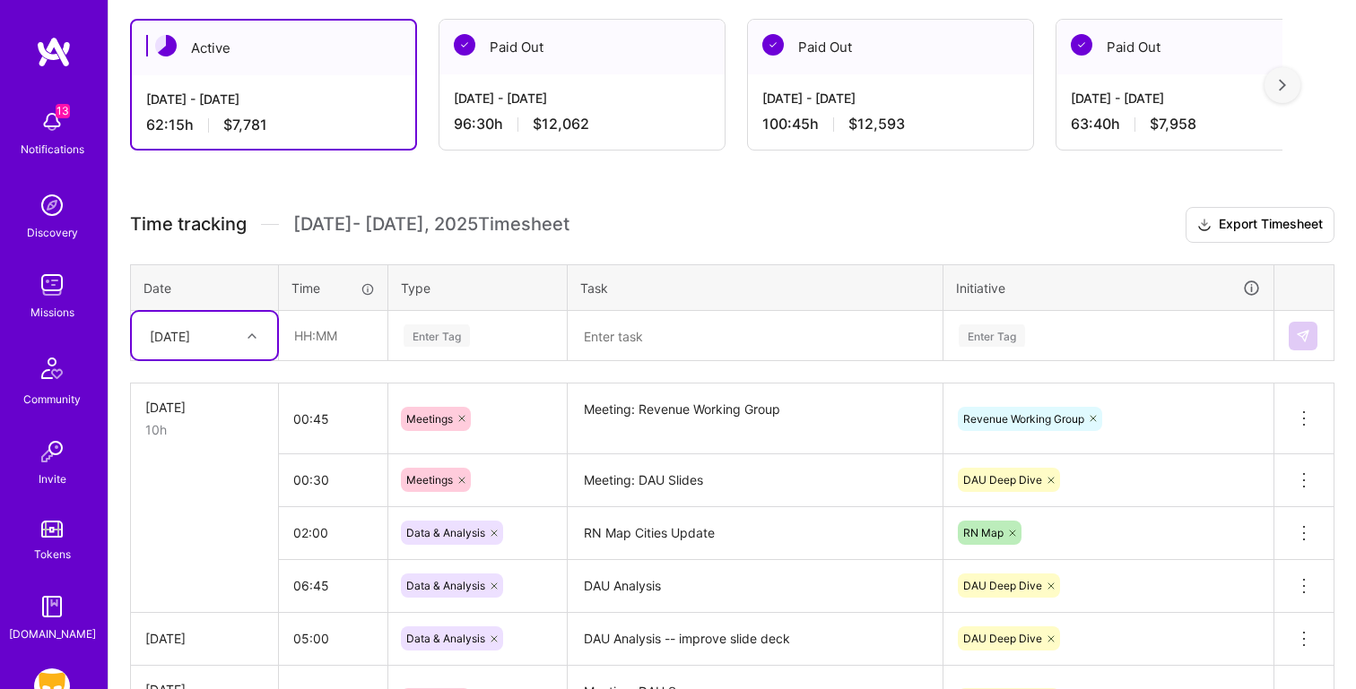
click at [165, 343] on div "[DATE]" at bounding box center [170, 335] width 40 height 19
click at [192, 543] on div "[DATE]" at bounding box center [204, 541] width 145 height 33
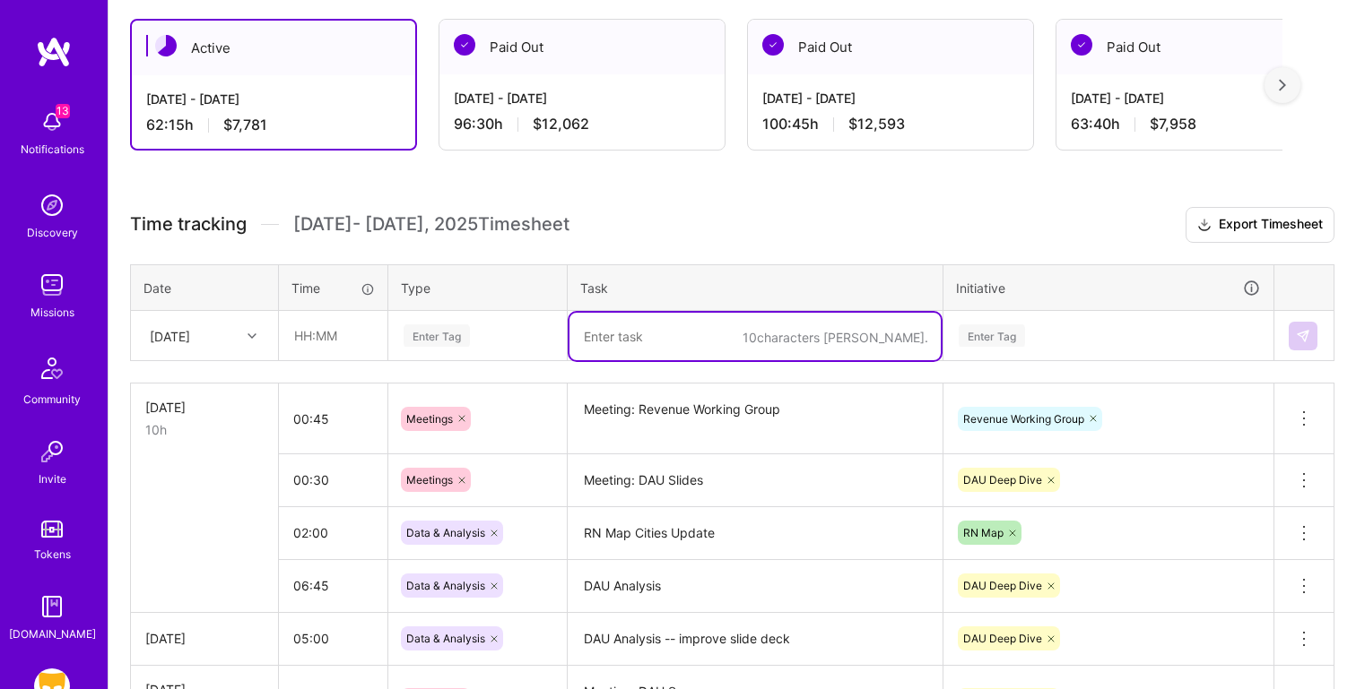
click at [616, 337] on textarea at bounding box center [754, 337] width 371 height 48
paste textarea "Meeting: [PERSON_NAME]/ Pooja weekly"
type textarea "Meeting: [PERSON_NAME]/ Pooja weekly"
click at [351, 340] on input "text" at bounding box center [333, 336] width 107 height 48
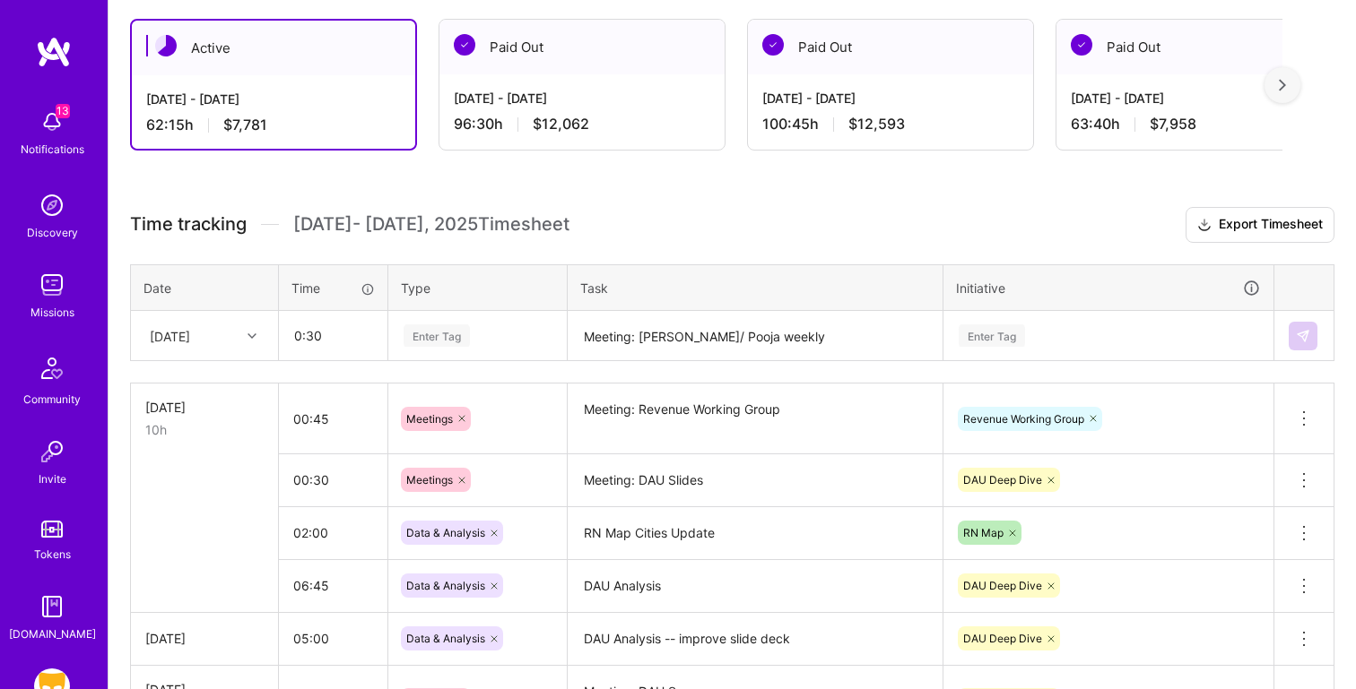
type input "00:30"
click at [474, 321] on div "Enter Tag" at bounding box center [477, 336] width 177 height 47
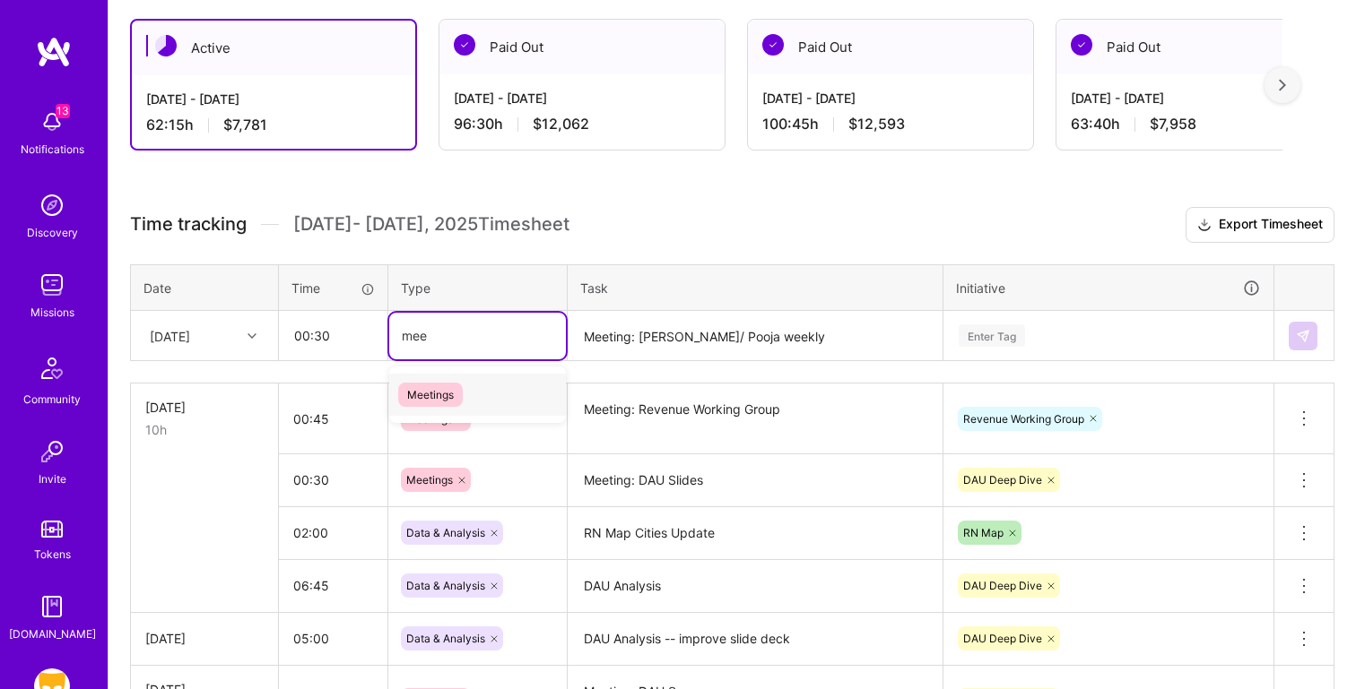
type input "meet"
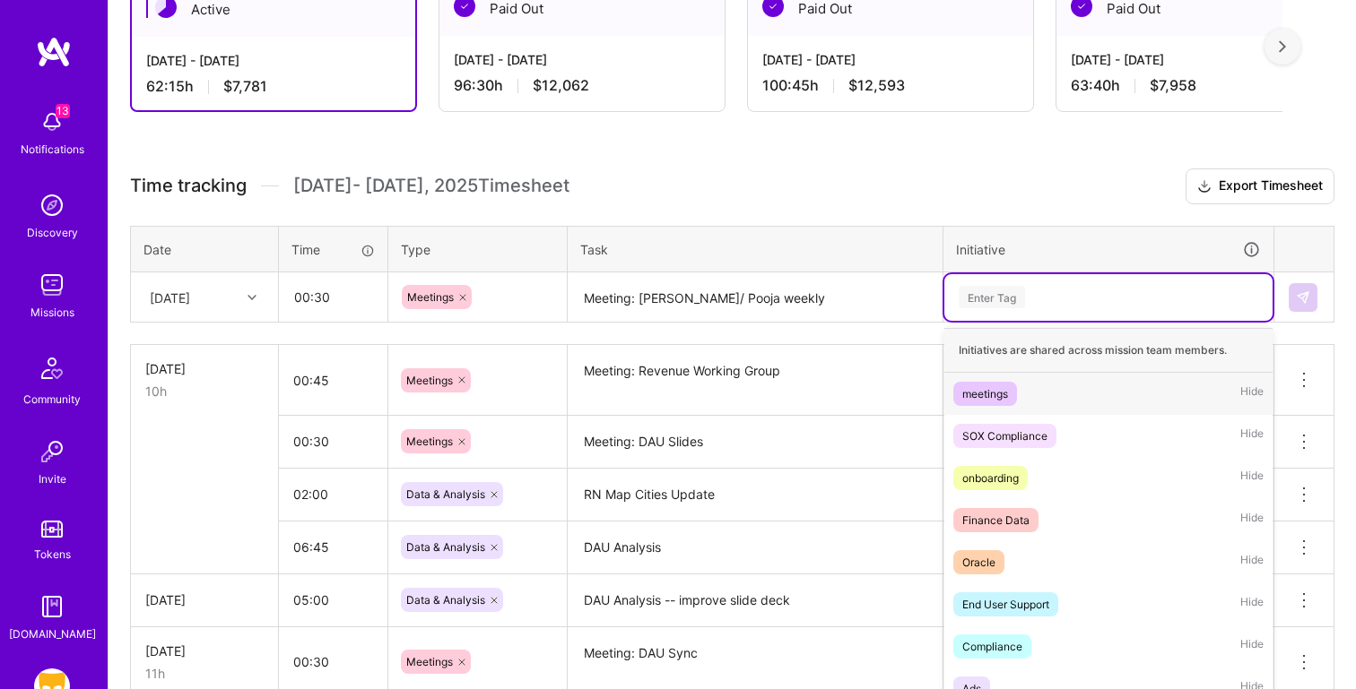
scroll to position [362, 0]
click at [1035, 321] on div "option DAU Deep Dive, selected. option meetings focused, 1 of 47. 47 results av…" at bounding box center [1108, 297] width 328 height 47
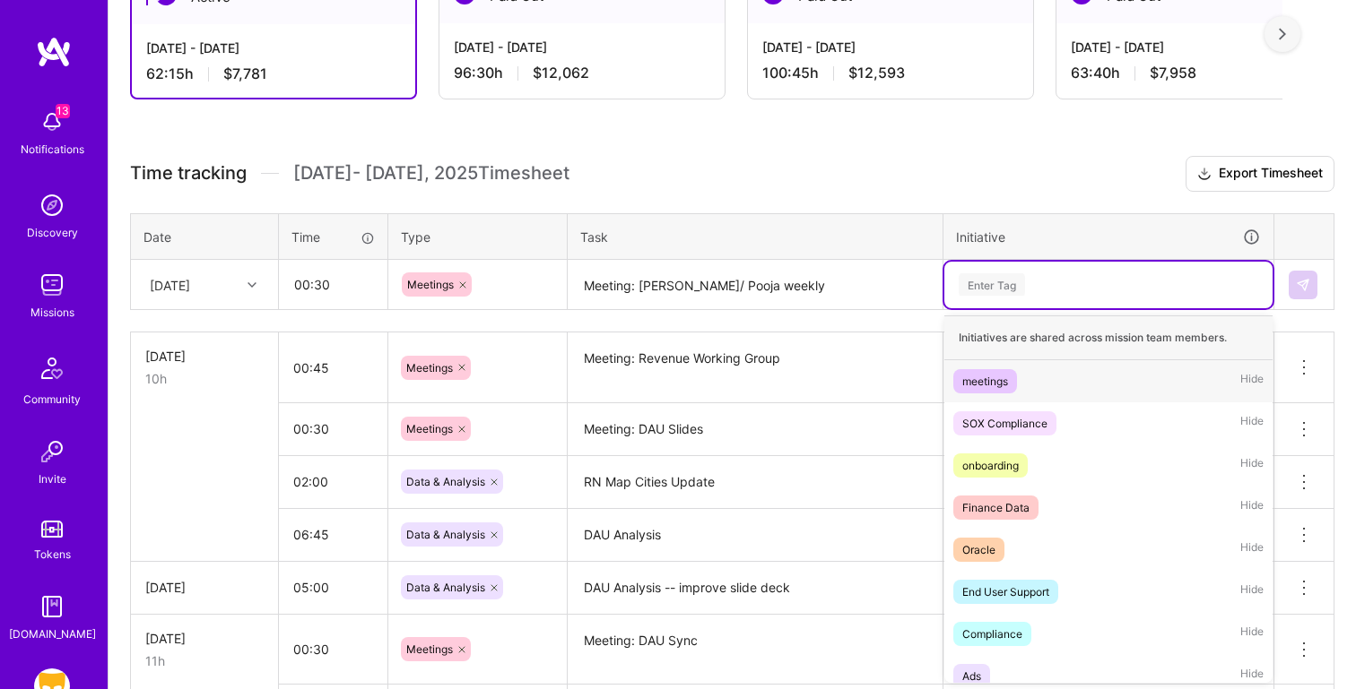
click at [1047, 368] on div "meetings Hide" at bounding box center [1108, 381] width 328 height 42
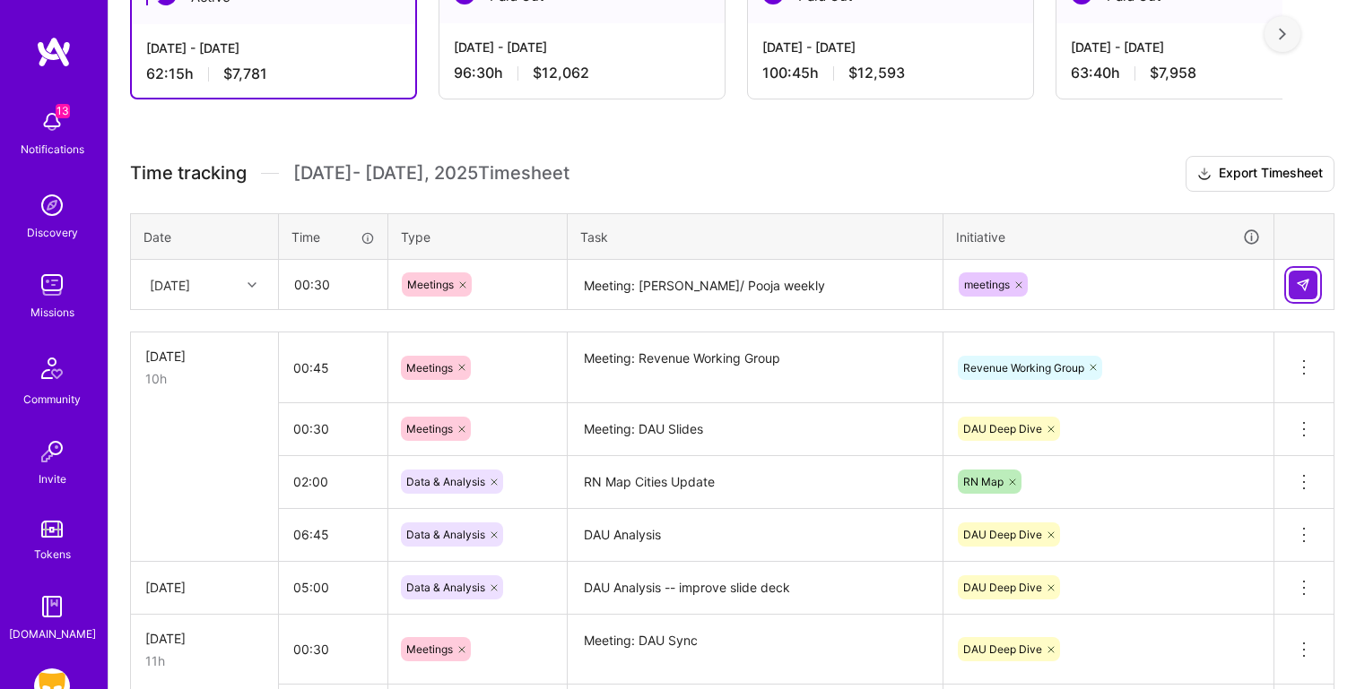
click at [1301, 285] on img at bounding box center [1302, 285] width 14 height 14
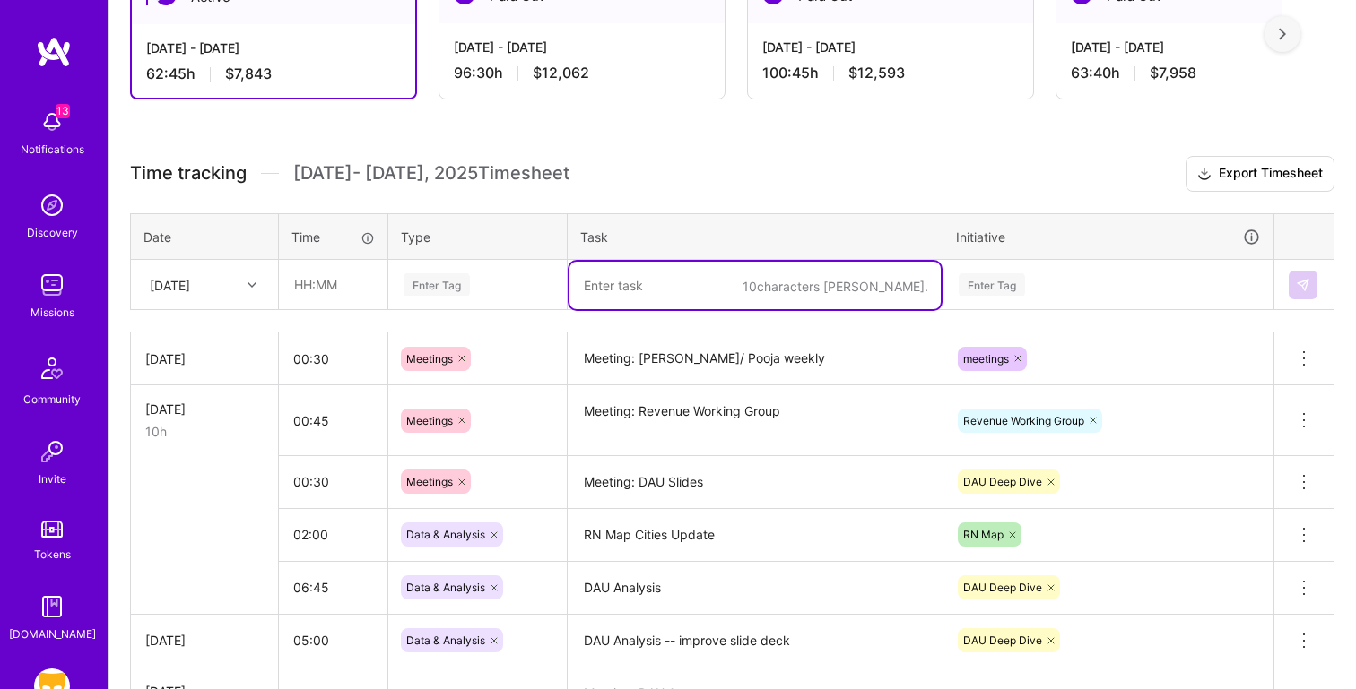
click at [646, 292] on textarea at bounding box center [754, 286] width 371 height 48
paste textarea "Meeting: MAU / DAU Banned Devices Sync"
type textarea "Meeting: MAU / DAU Banned Devices Sync"
click at [319, 285] on input "text" at bounding box center [333, 285] width 107 height 48
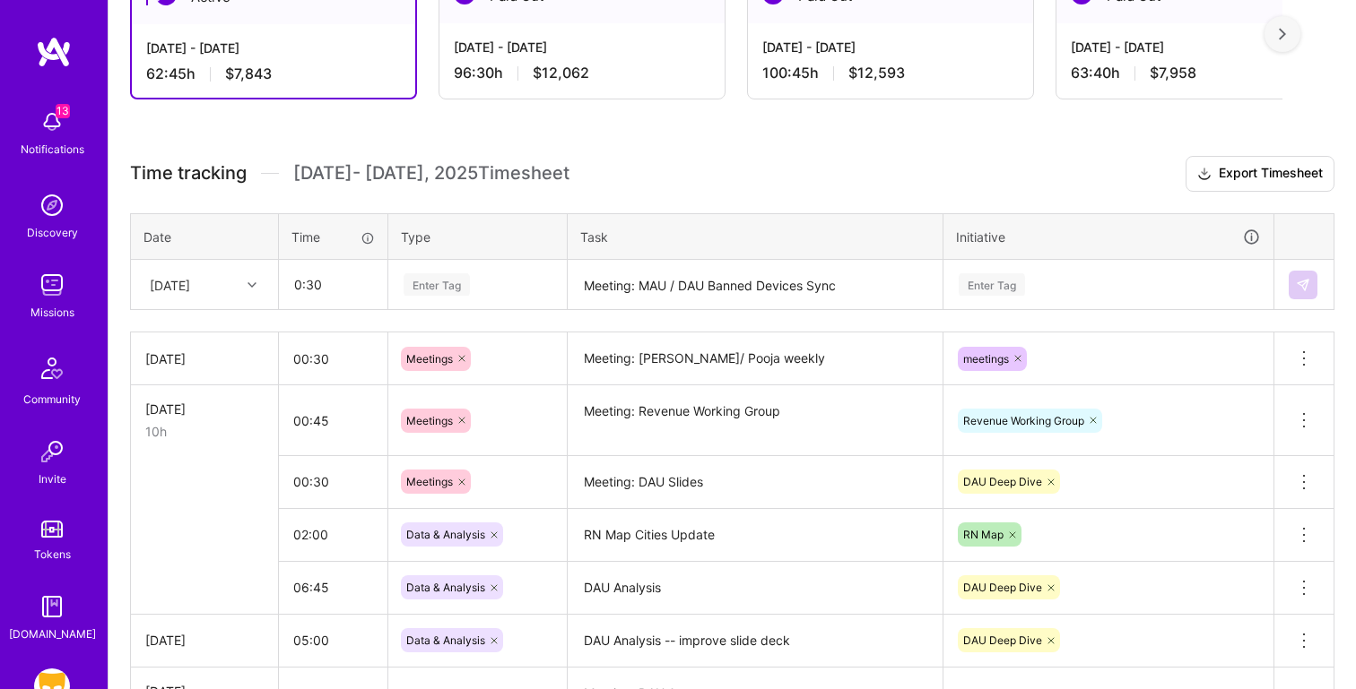
type input "00:30"
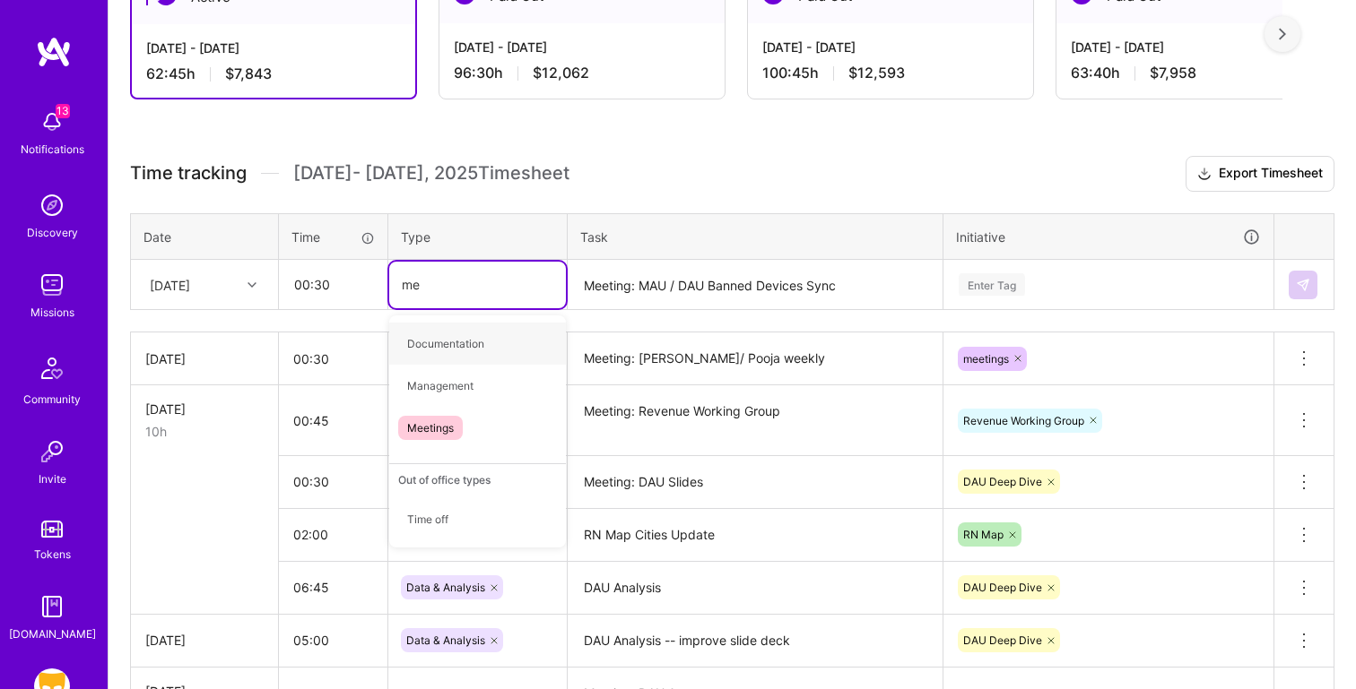
type input "mee"
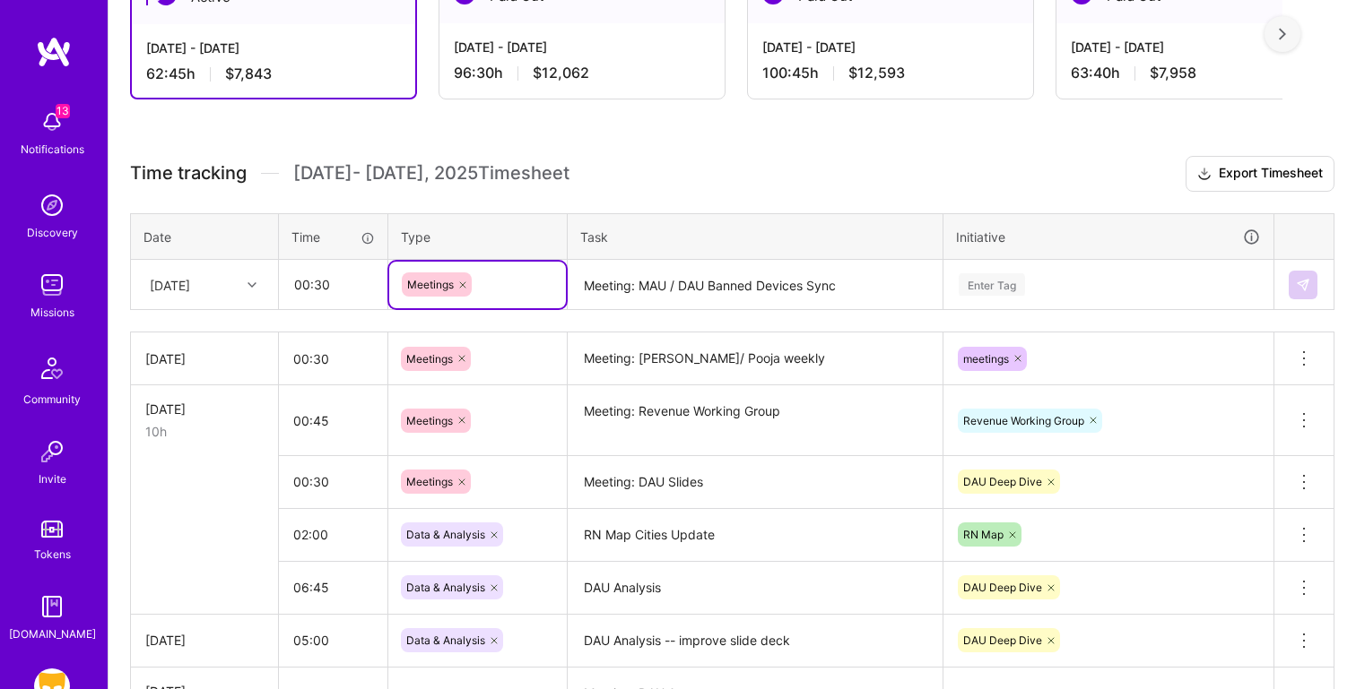
click at [995, 293] on div "Enter Tag" at bounding box center [991, 285] width 66 height 28
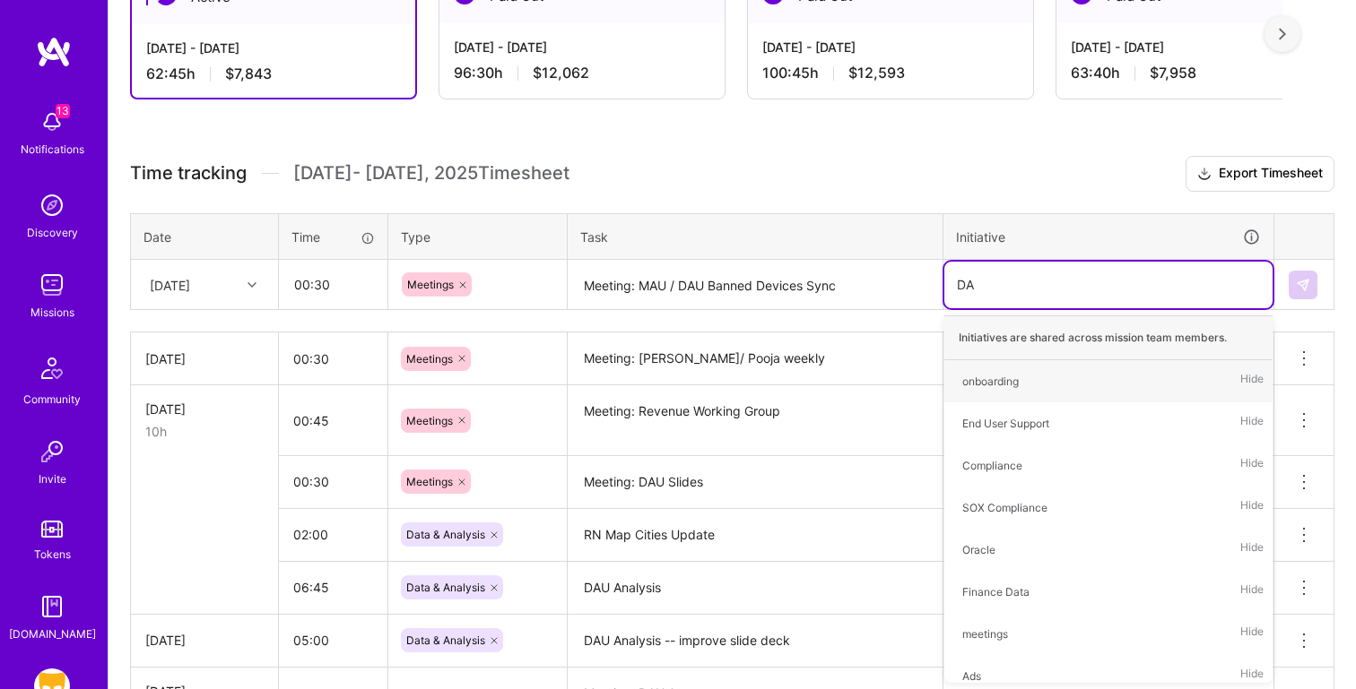
type input "DAU"
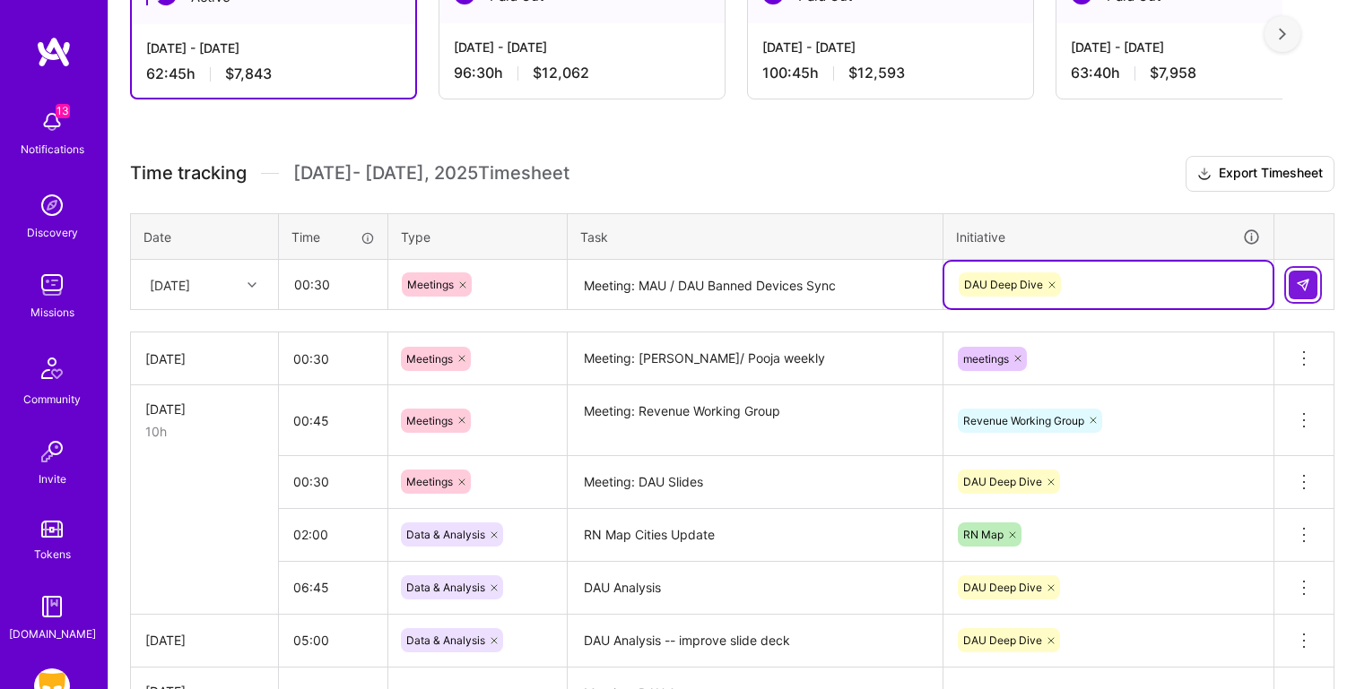
click at [1298, 282] on img at bounding box center [1302, 285] width 14 height 14
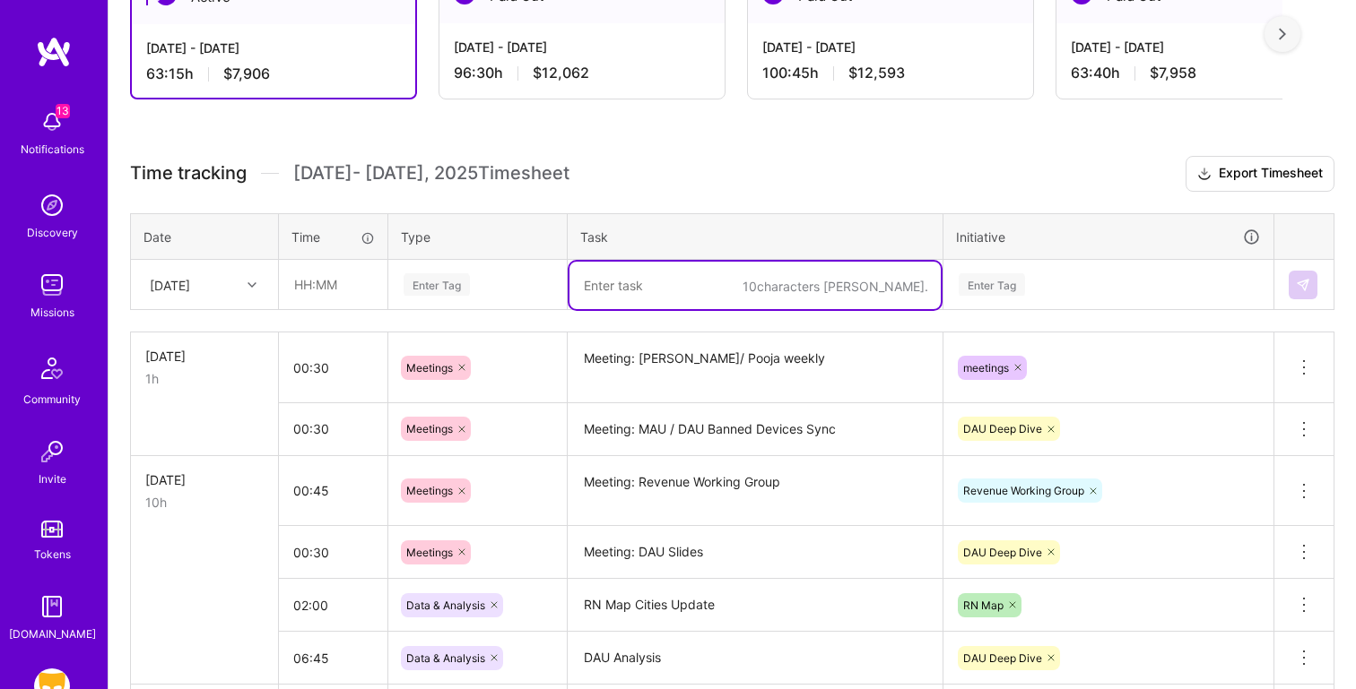
click at [645, 269] on textarea at bounding box center [754, 286] width 371 height 48
paste textarea "Meeting: RN Weekly Check In"
type textarea "Meeting: RN Weekly Check In"
click at [338, 288] on input "text" at bounding box center [333, 285] width 107 height 48
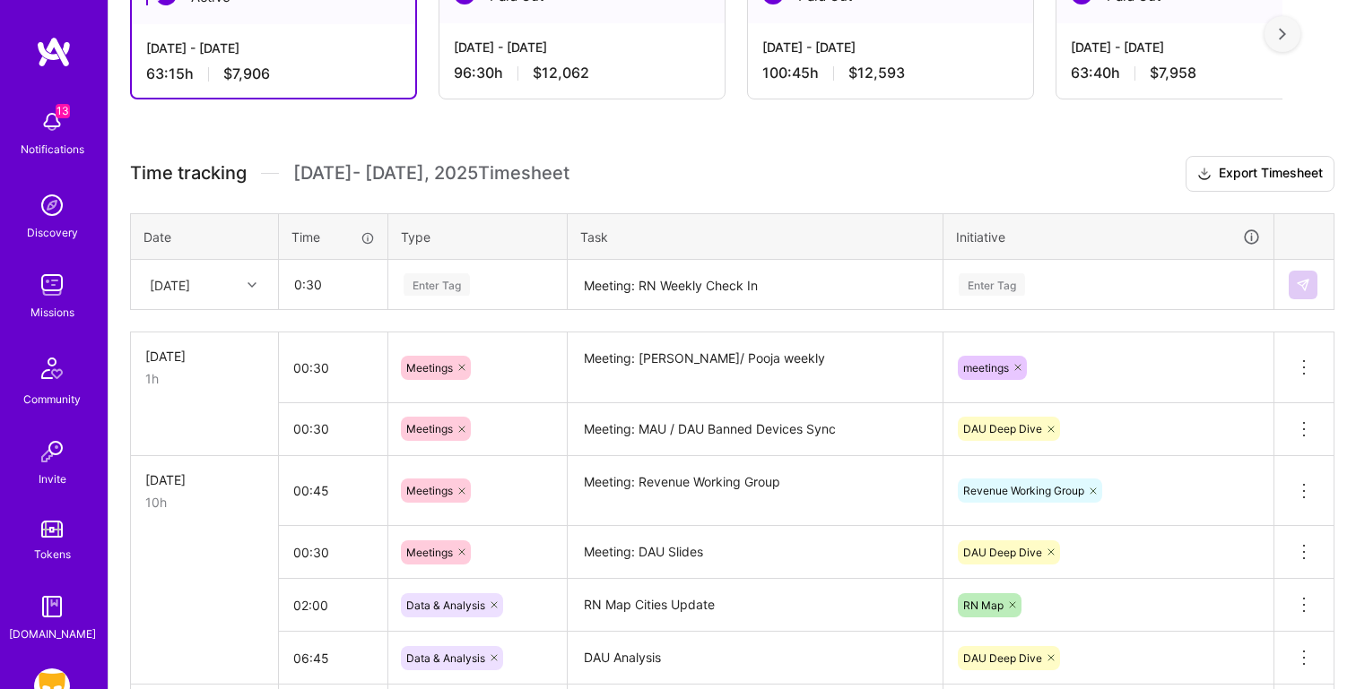
type input "00:30"
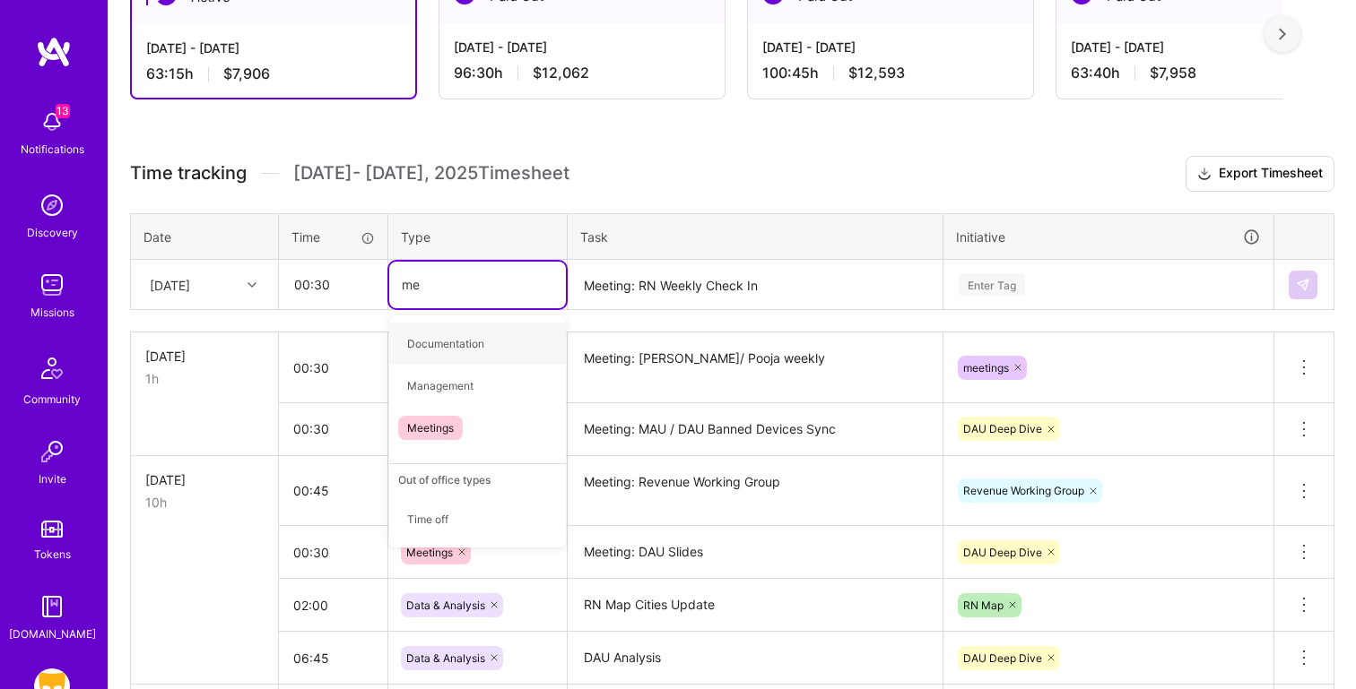
type input "mee"
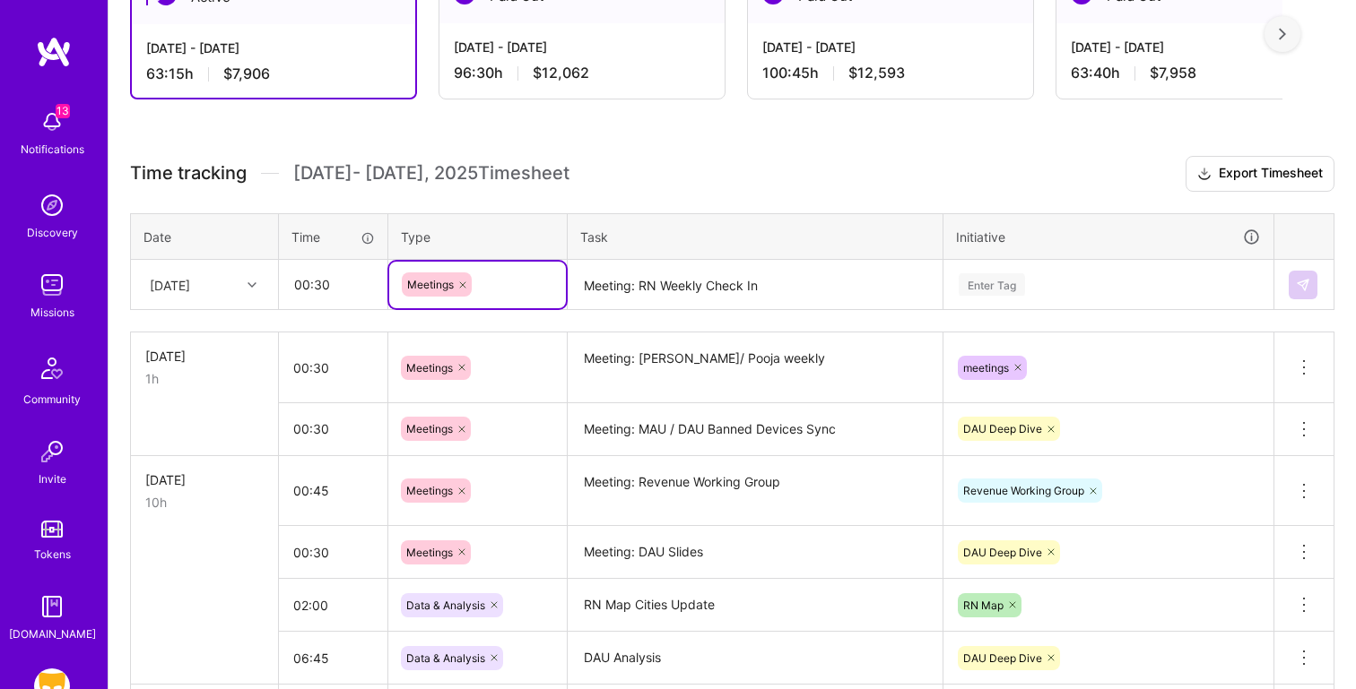
click at [992, 291] on div "Enter Tag" at bounding box center [991, 285] width 66 height 28
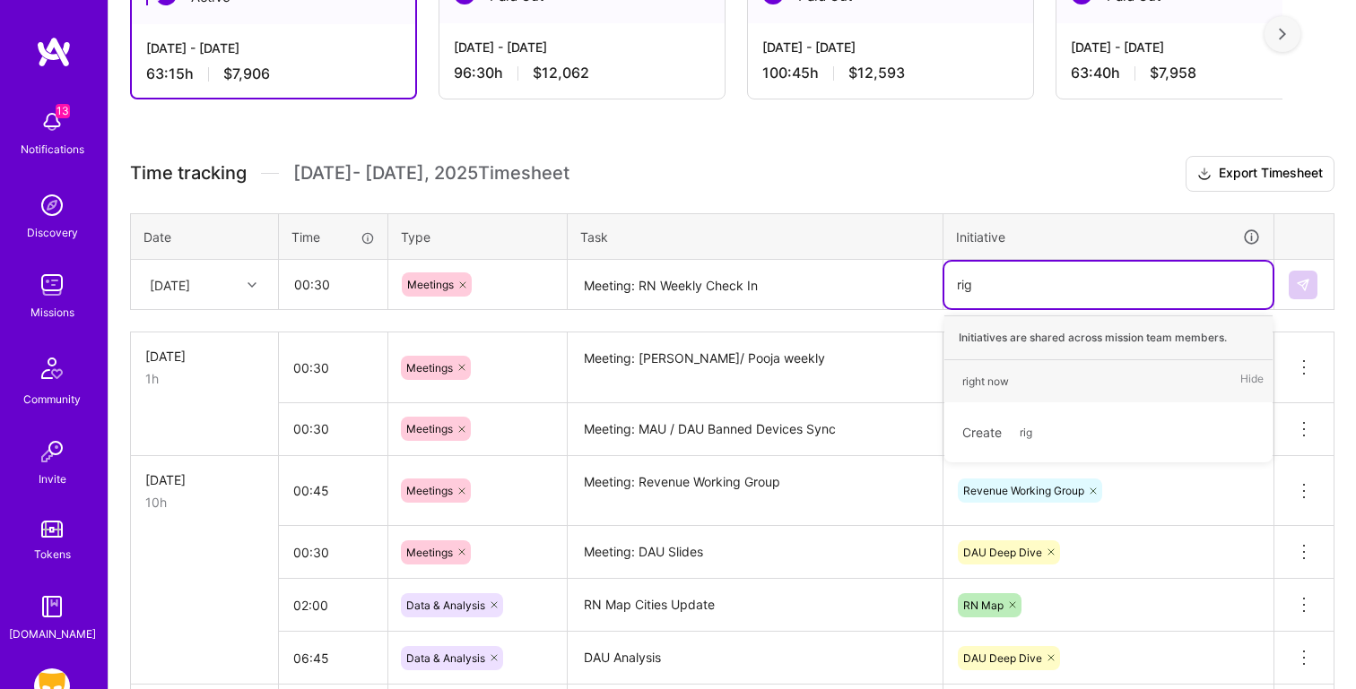
type input "righ"
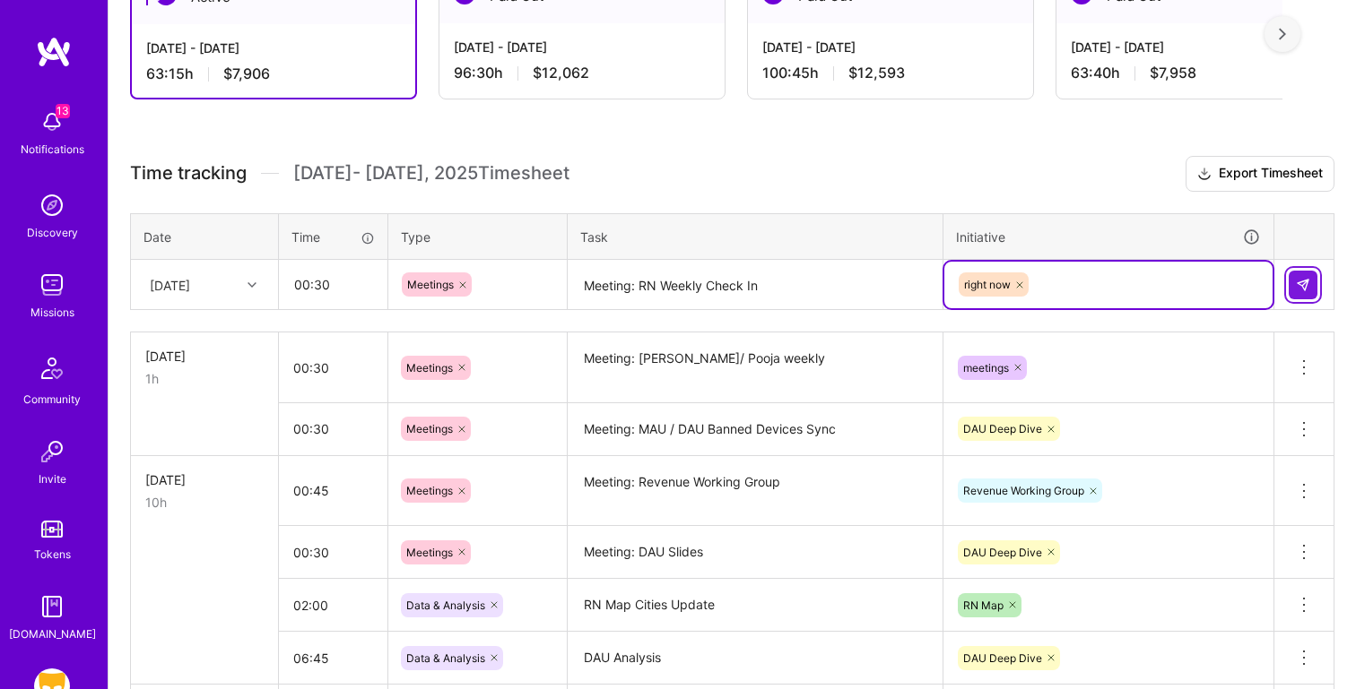
click at [1298, 285] on img at bounding box center [1302, 285] width 14 height 14
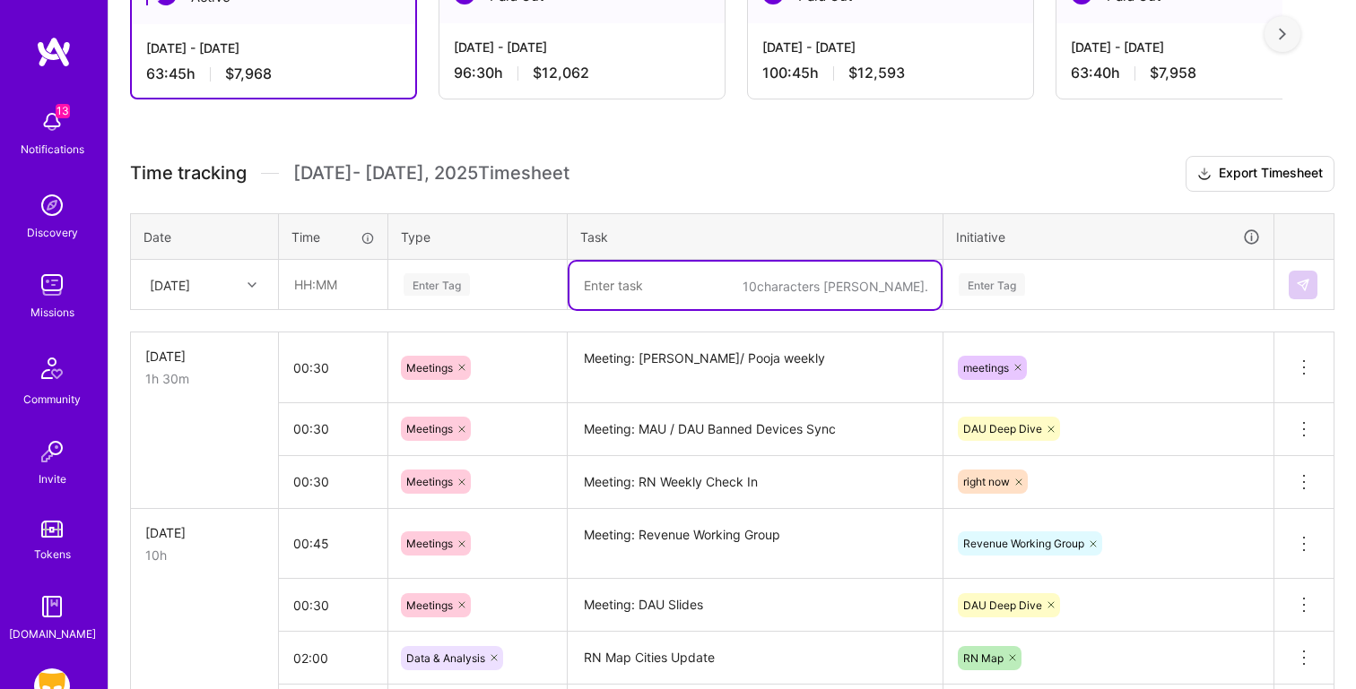
click at [628, 298] on textarea at bounding box center [754, 286] width 371 height 48
paste textarea "RN Map Cities Update"
type textarea "RN Map Cities Update"
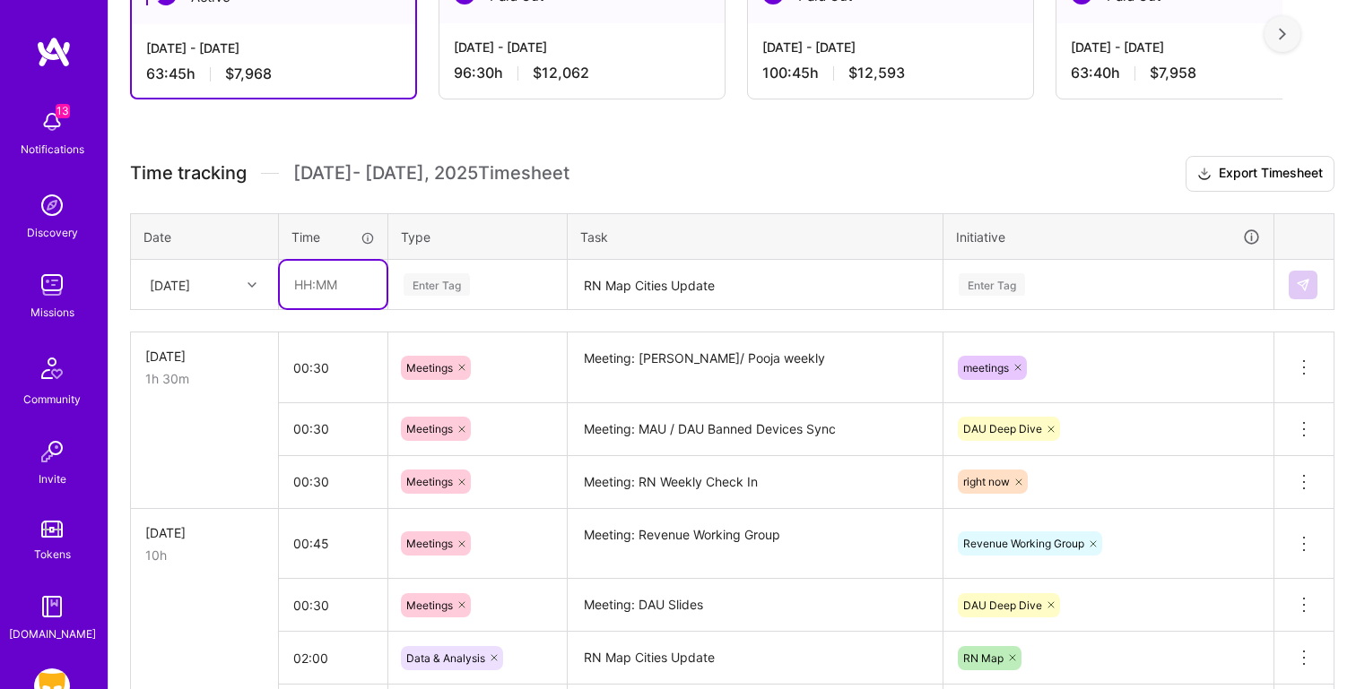
click at [298, 278] on input "text" at bounding box center [333, 285] width 107 height 48
type input "04:00"
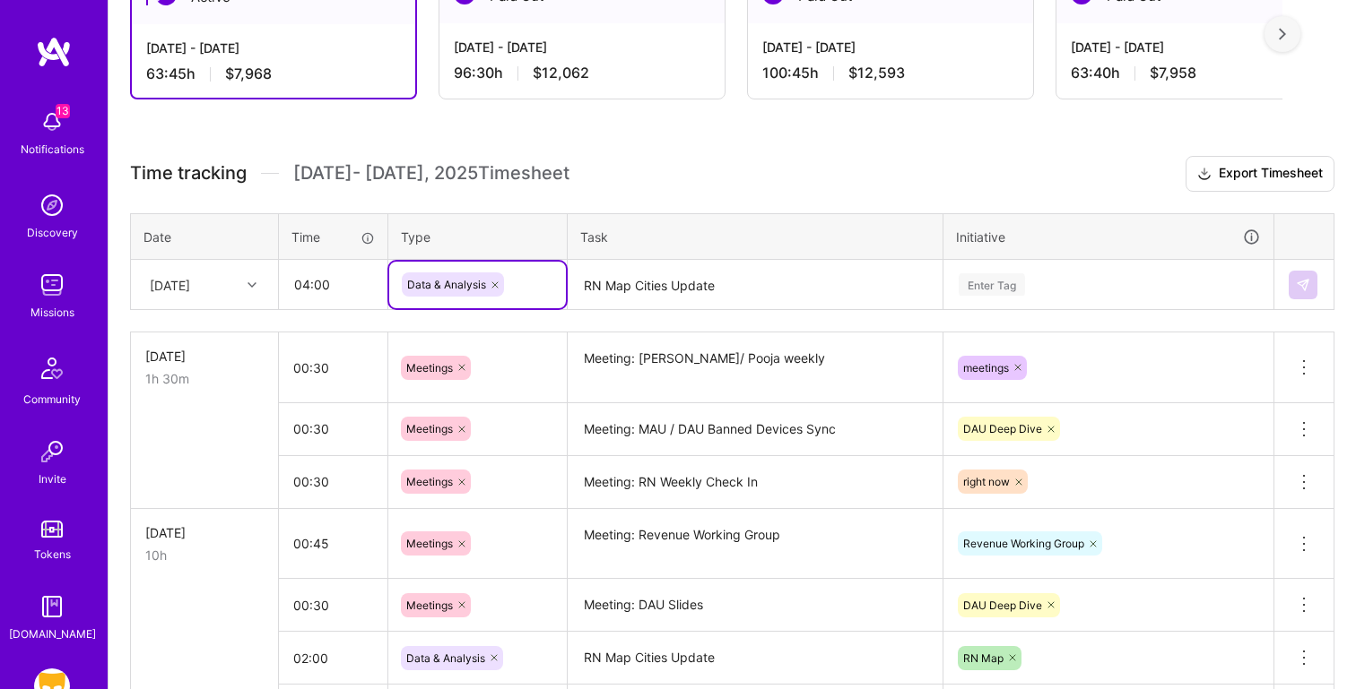
click at [1017, 287] on div "Enter Tag" at bounding box center [991, 285] width 66 height 28
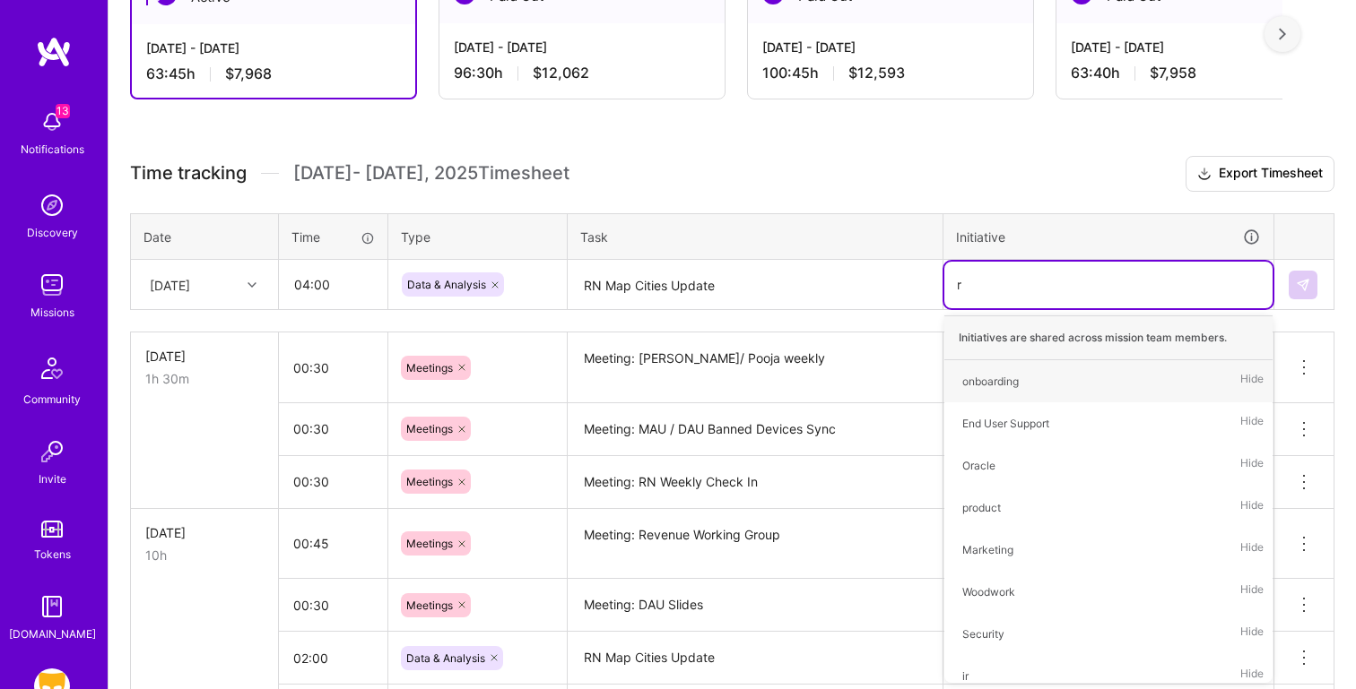
type input "rn"
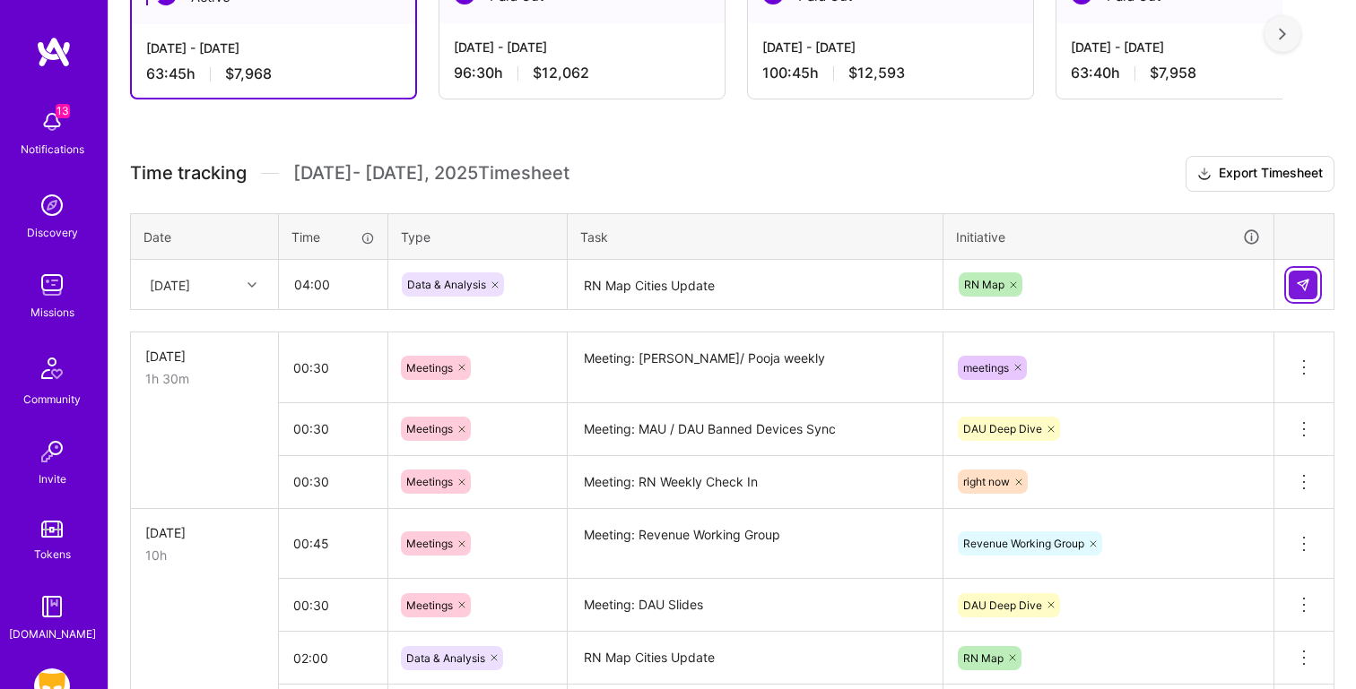
click at [1300, 287] on img at bounding box center [1302, 285] width 14 height 14
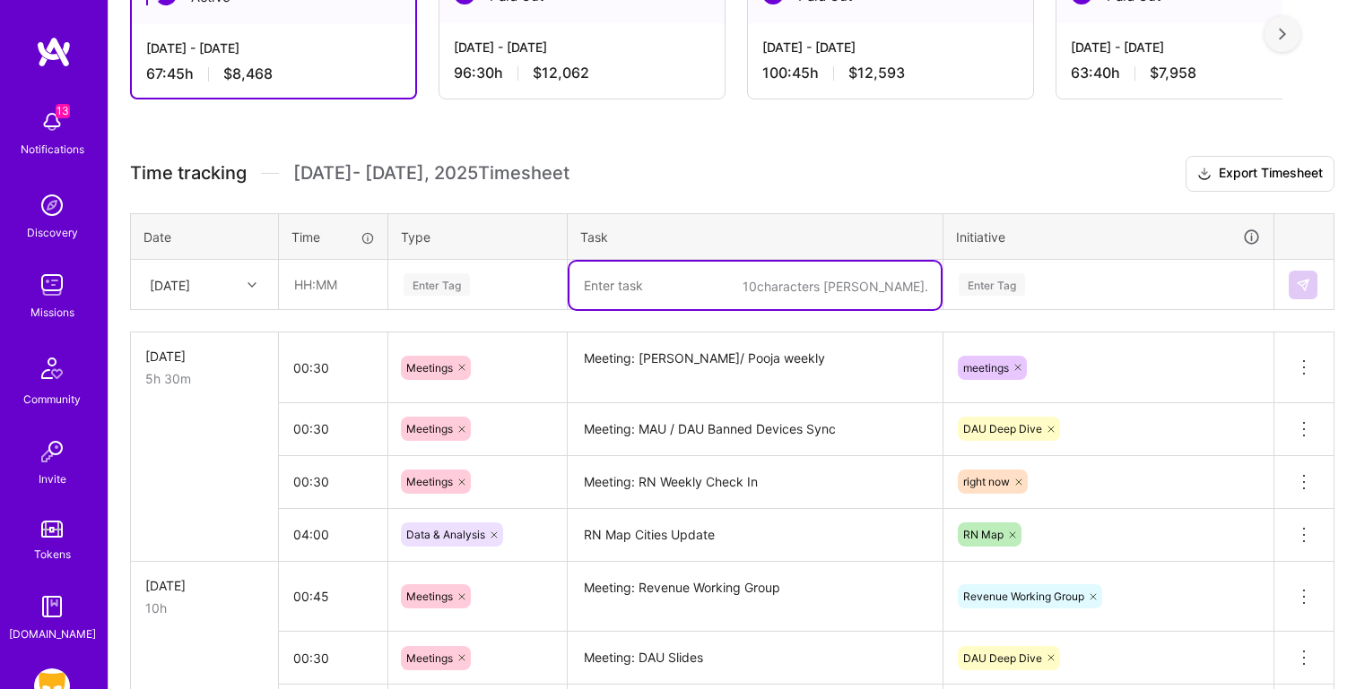
click at [655, 298] on textarea at bounding box center [754, 286] width 371 height 48
paste textarea "DAU Analysis"
type textarea "DAU Analysis"
click at [348, 295] on input "text" at bounding box center [333, 285] width 107 height 48
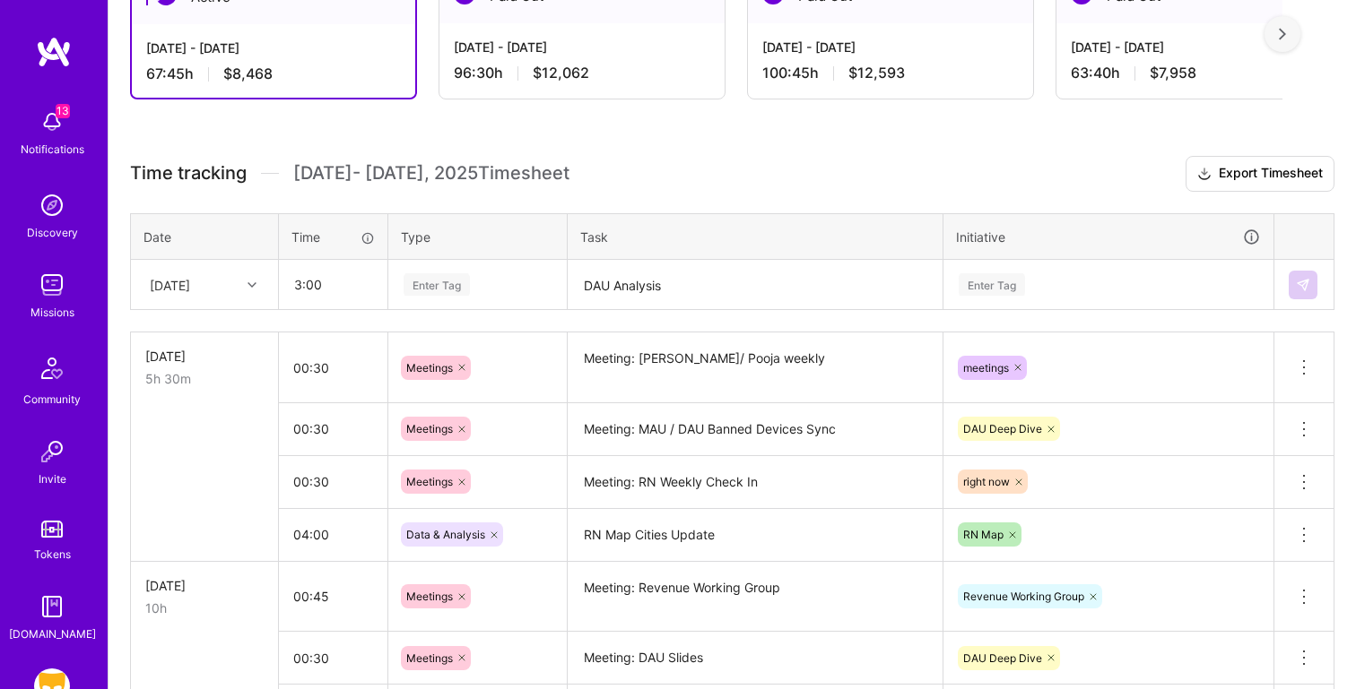
type input "03:00"
click at [999, 282] on div "Enter Tag" at bounding box center [991, 285] width 66 height 28
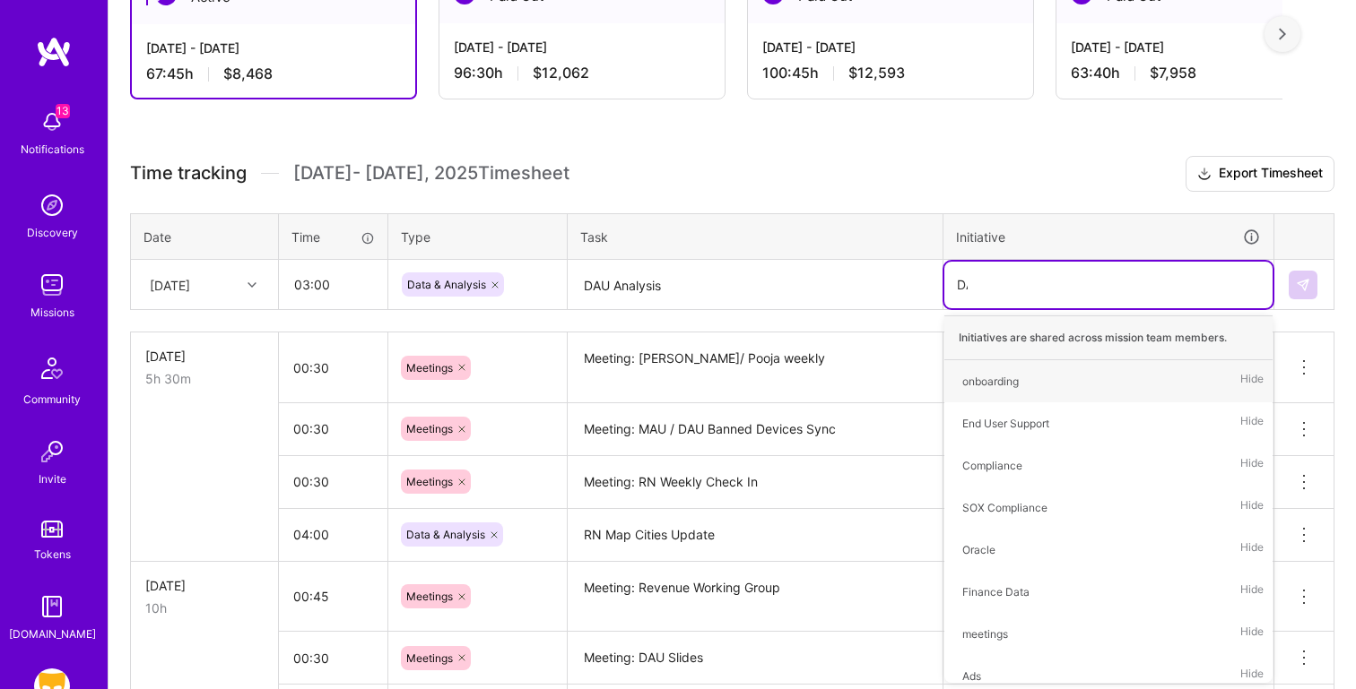
type input "DAU"
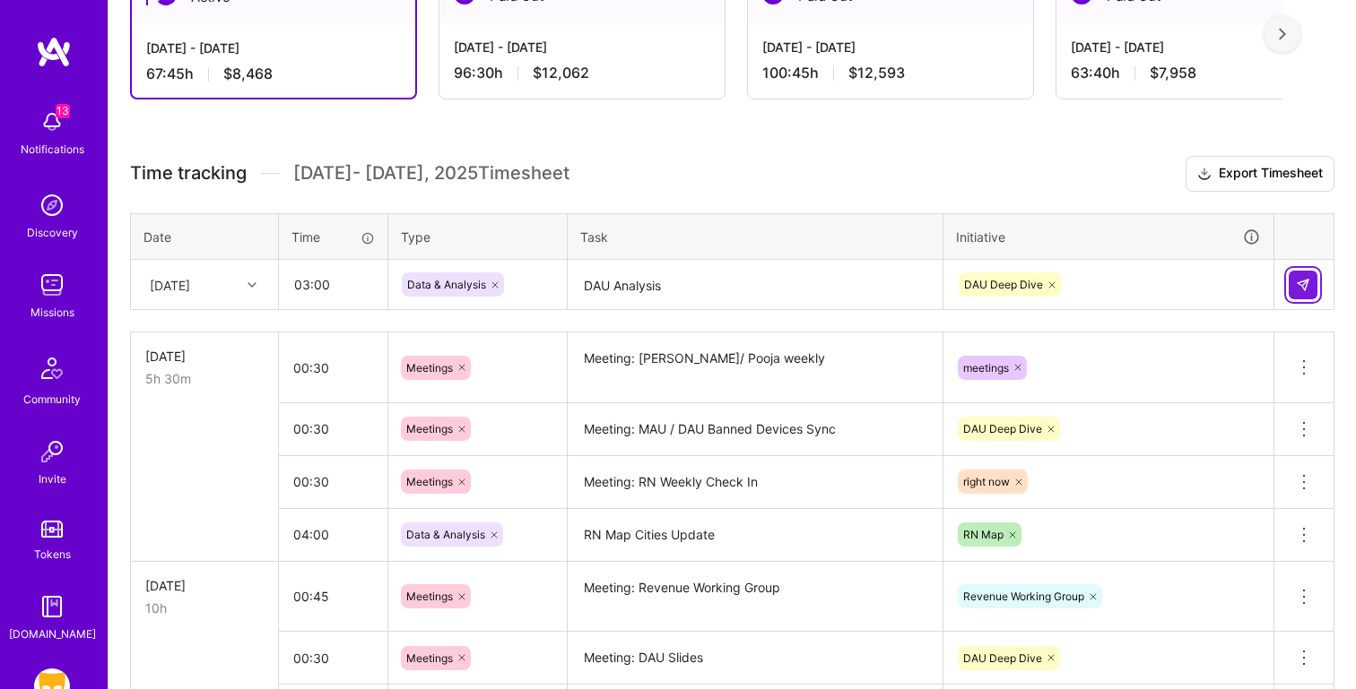
click at [1306, 285] on img at bounding box center [1302, 285] width 14 height 14
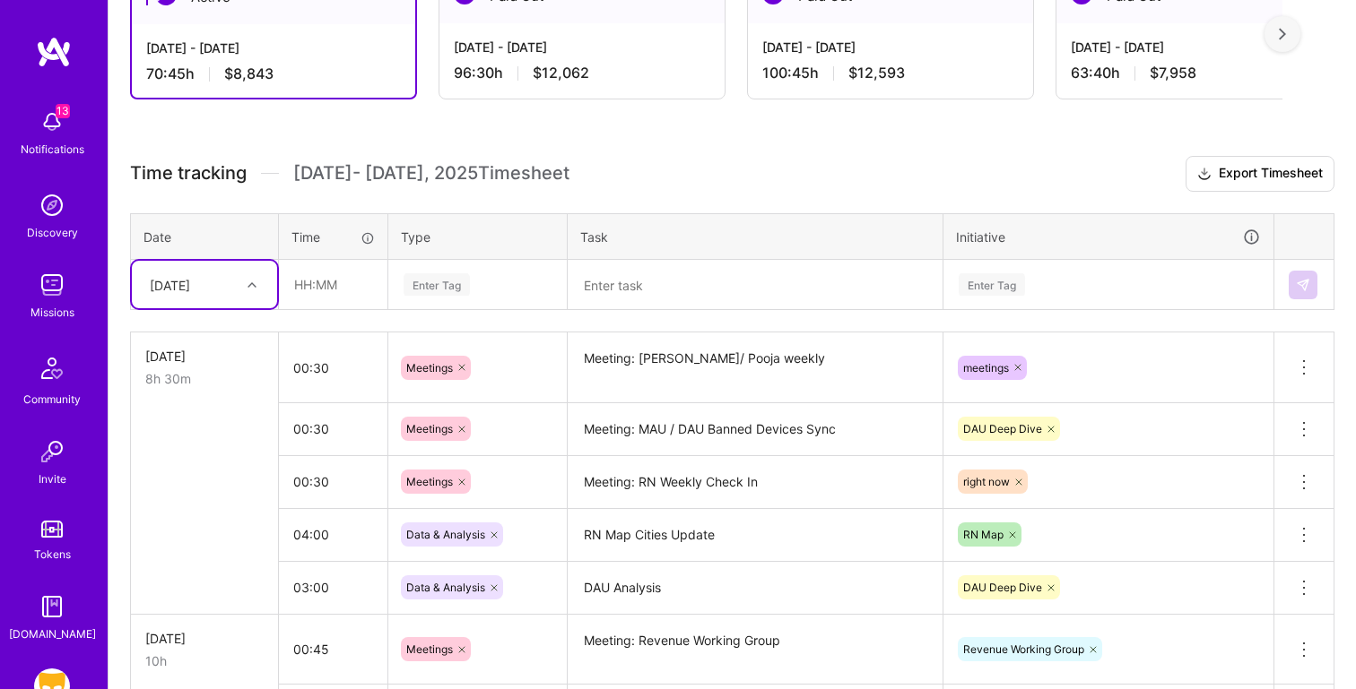
click at [184, 296] on div "[DATE]" at bounding box center [191, 285] width 100 height 30
click at [222, 472] on div "[DATE]" at bounding box center [204, 464] width 145 height 33
click at [716, 296] on textarea at bounding box center [754, 286] width 371 height 48
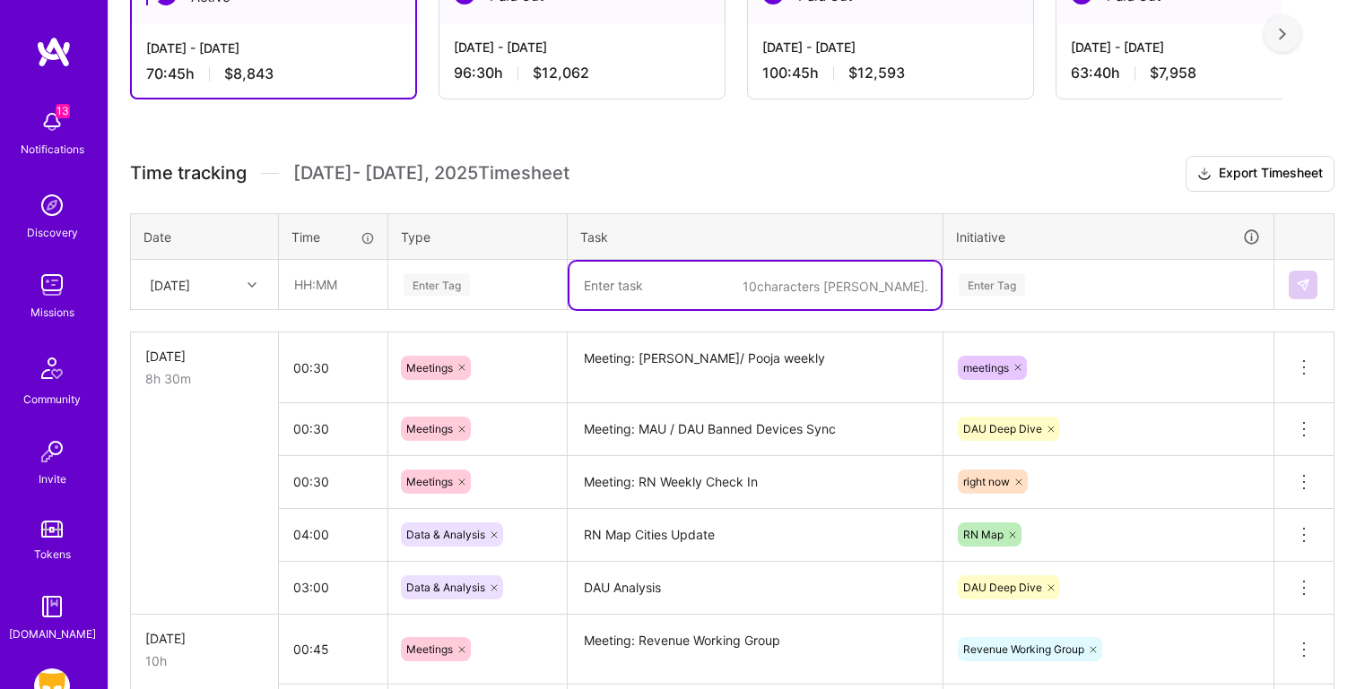
paste textarea "Meeting: RN Free Session Optimization"
type textarea "Meeting: RN Free Session Optimization"
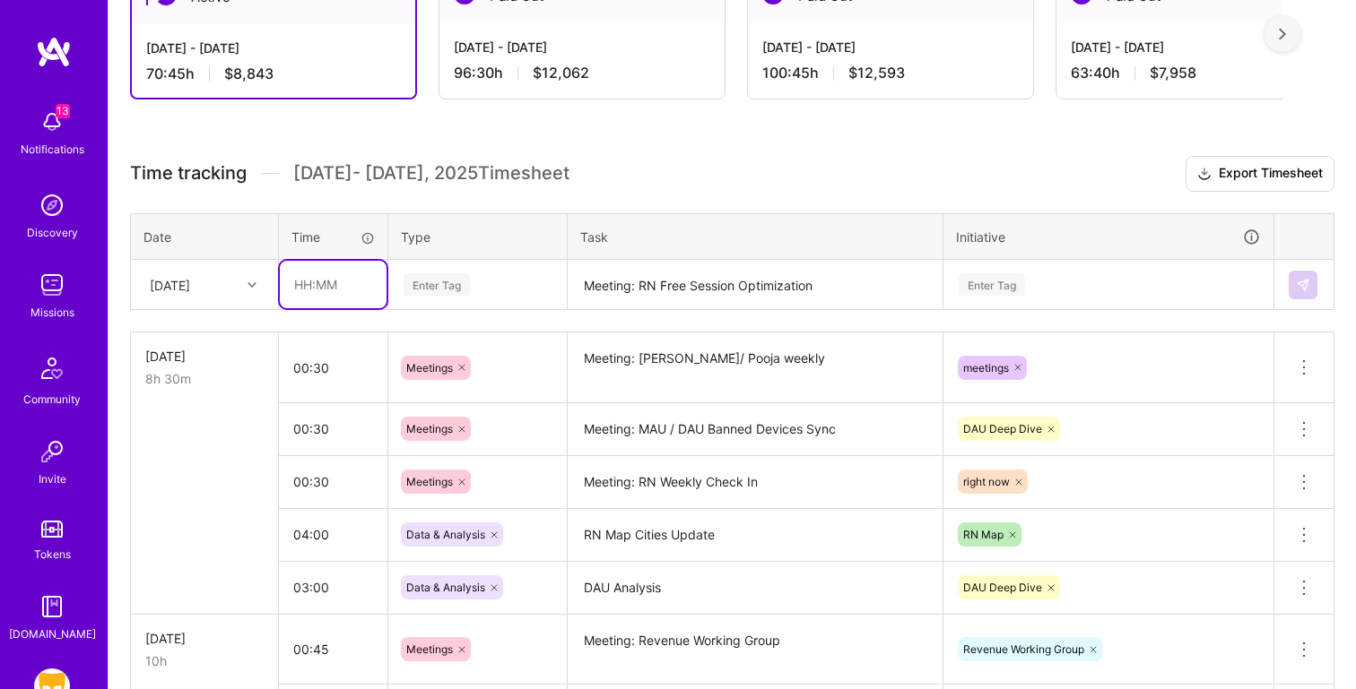
click at [367, 291] on input "text" at bounding box center [333, 285] width 107 height 48
type input "00:30"
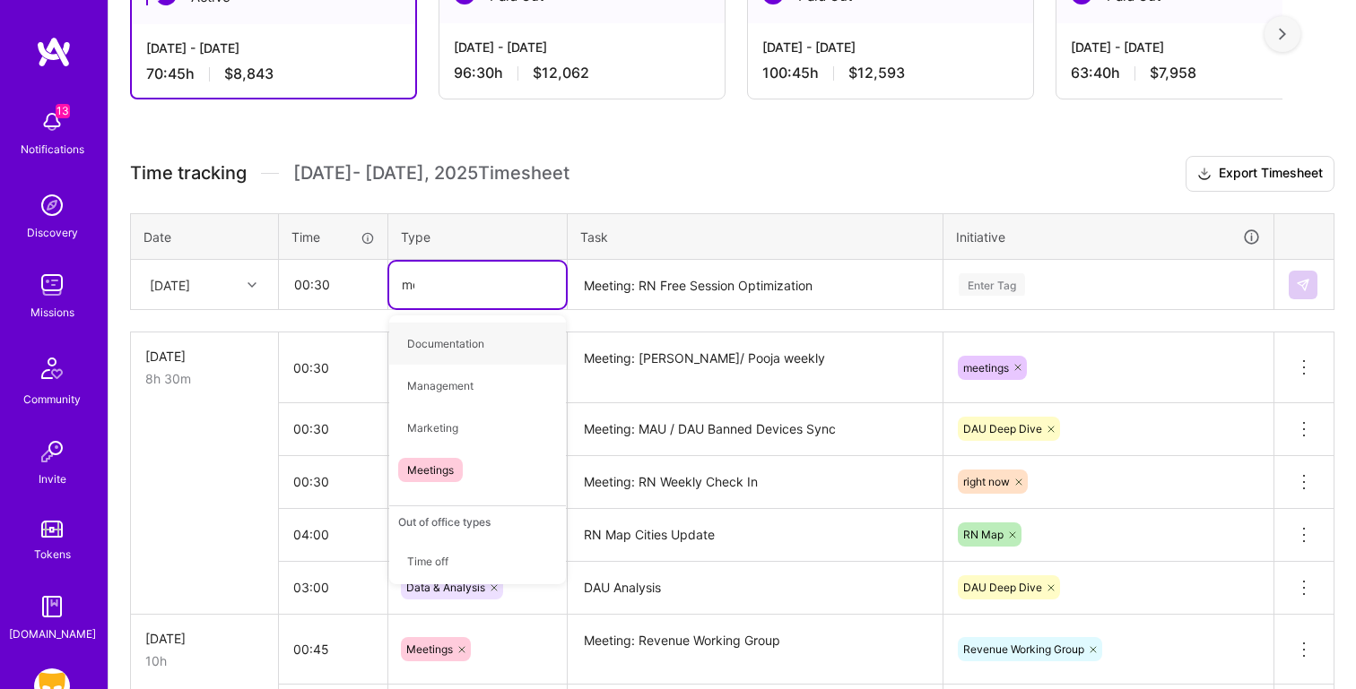
type input "mee"
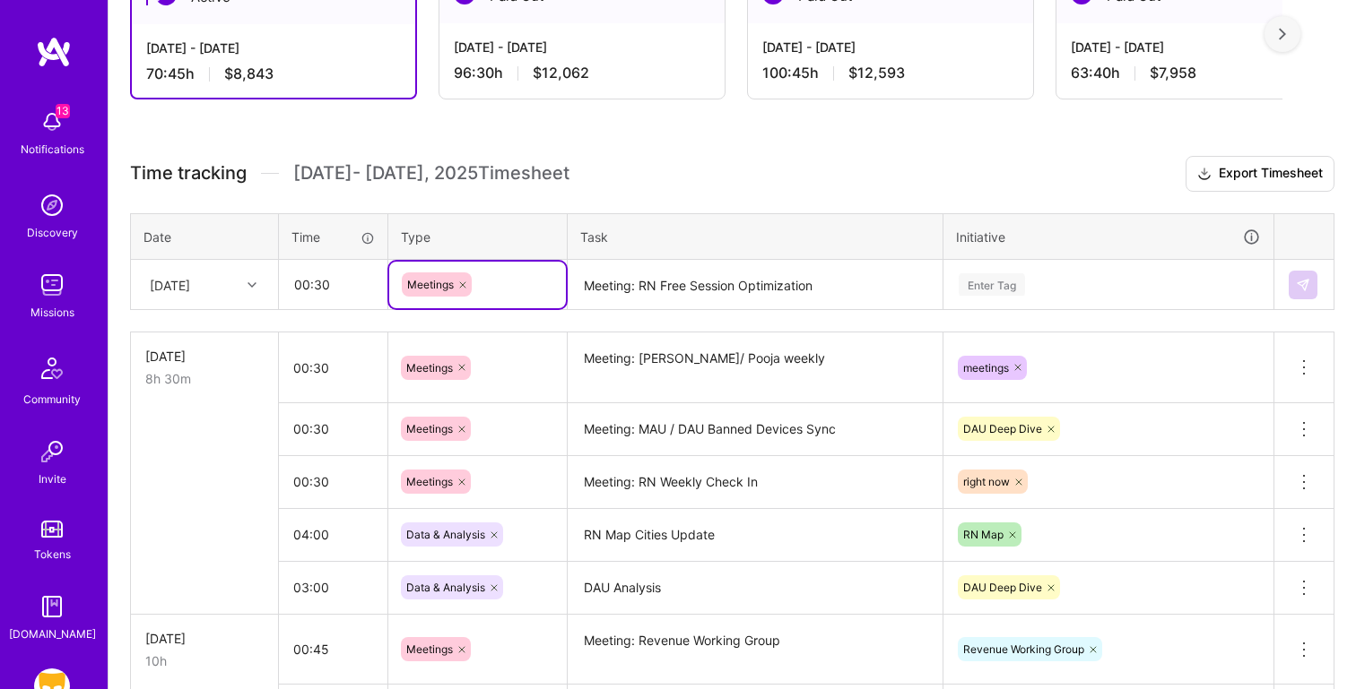
click at [1065, 290] on div "Enter Tag" at bounding box center [1108, 284] width 303 height 22
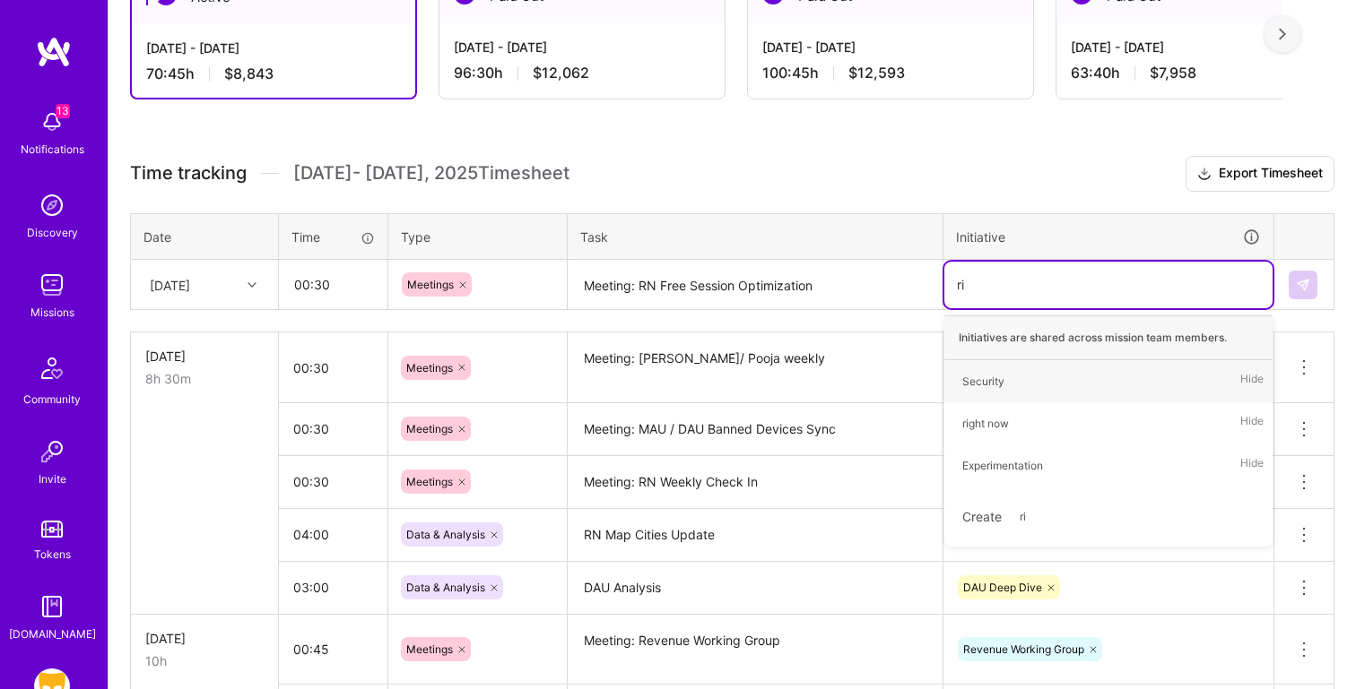
type input "rig"
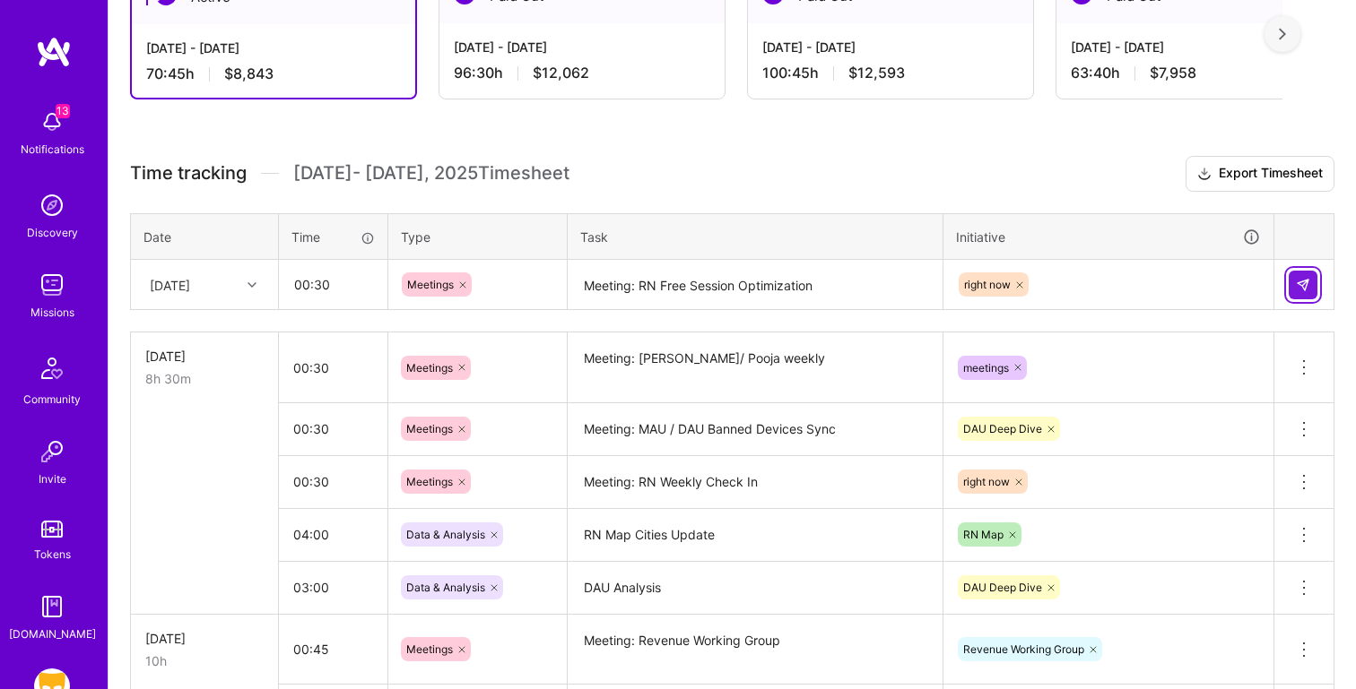
click at [1311, 271] on button at bounding box center [1302, 285] width 29 height 29
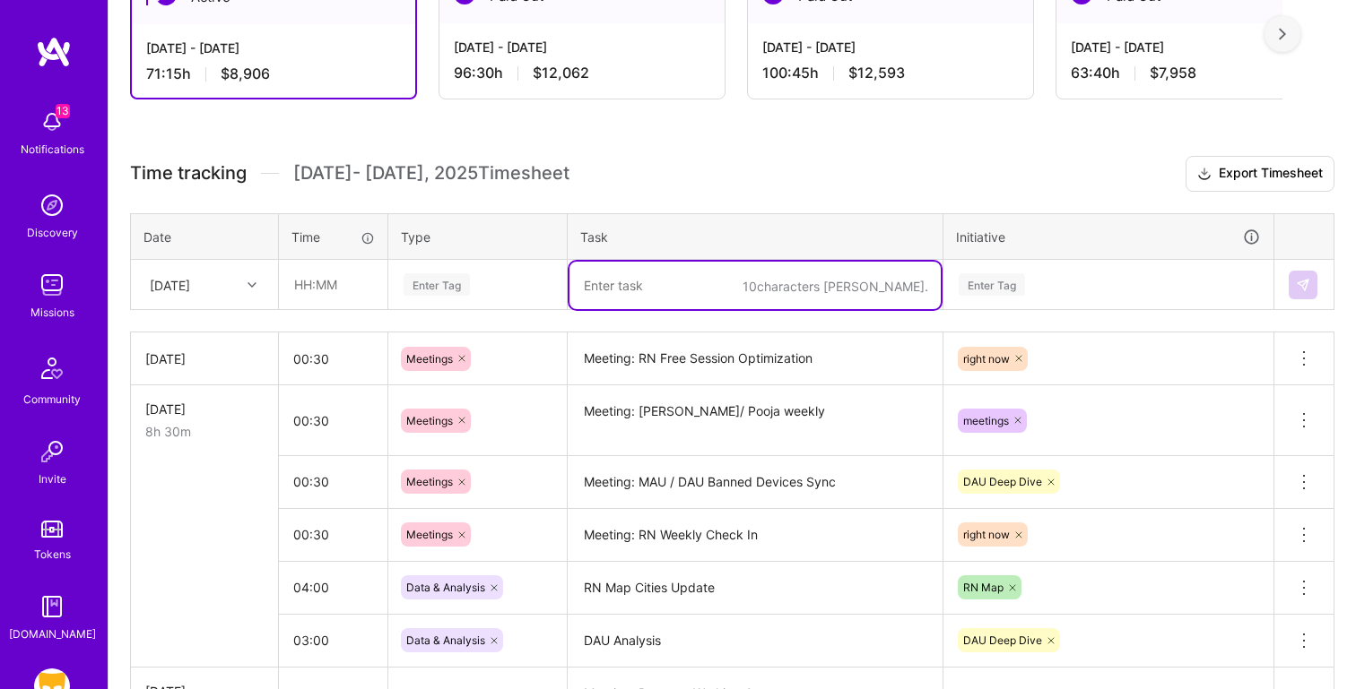
click at [666, 293] on textarea at bounding box center [754, 286] width 371 height 48
paste textarea "Meeting: Stats Sig Native"
type textarea "Meeting: Stats Sig Native"
click at [306, 290] on input "text" at bounding box center [333, 285] width 107 height 48
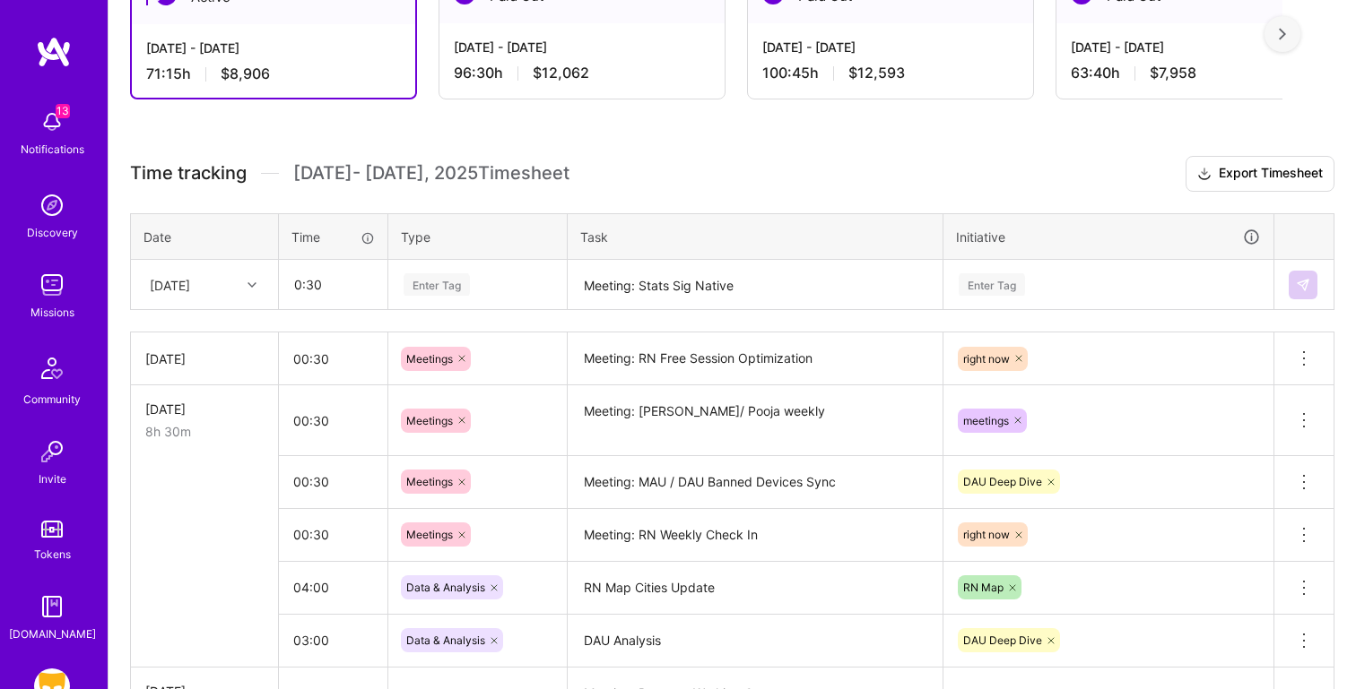
type input "00:30"
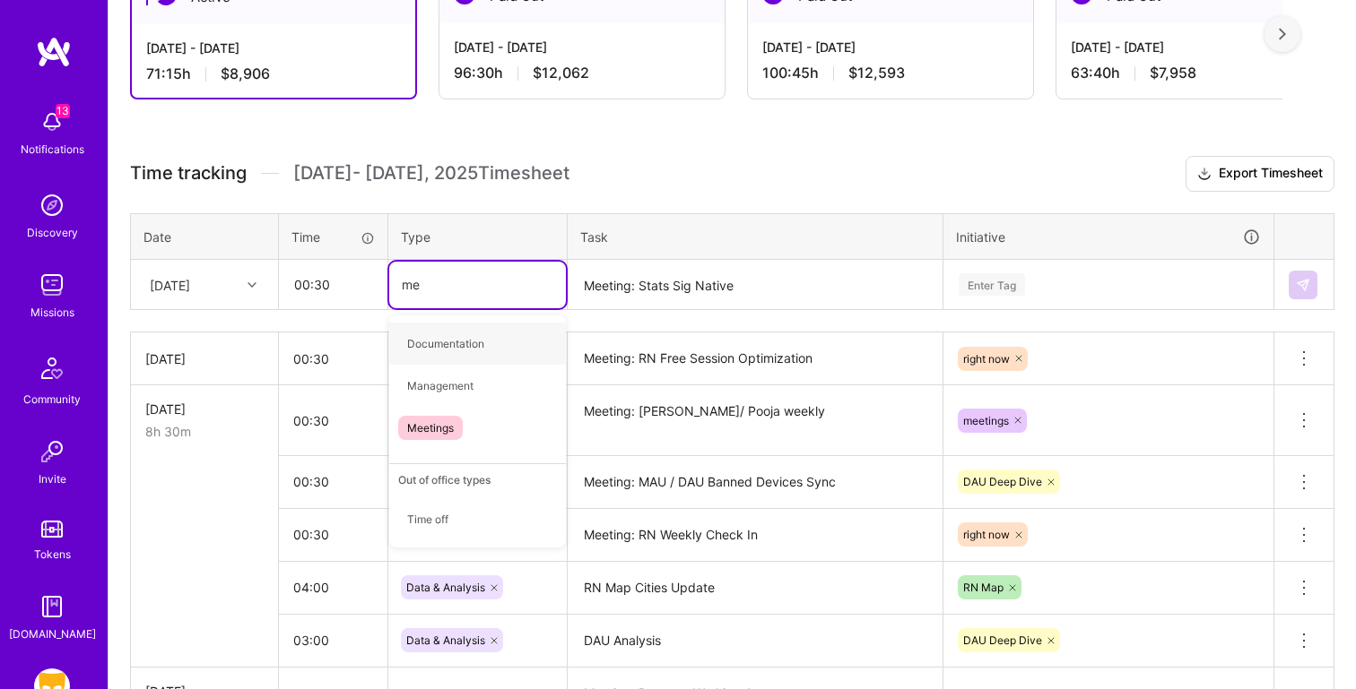
type input "mee"
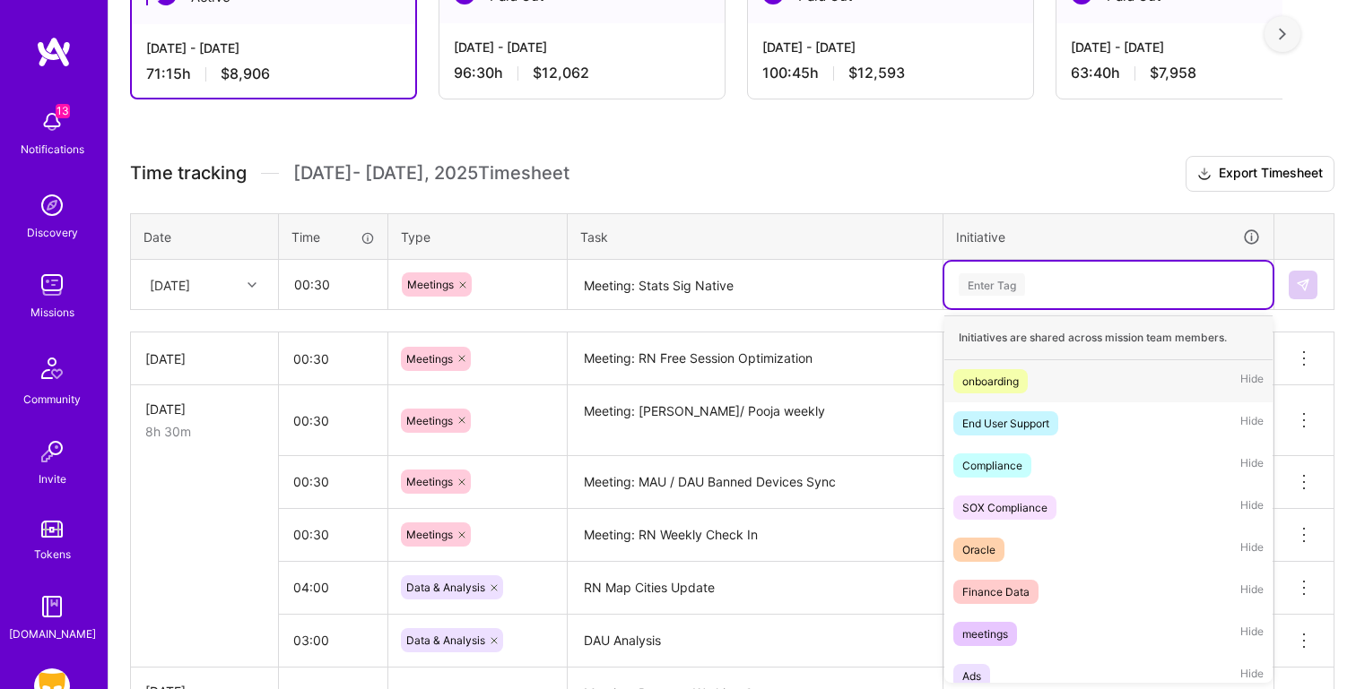
click at [1042, 273] on div "Enter Tag" at bounding box center [1108, 284] width 303 height 22
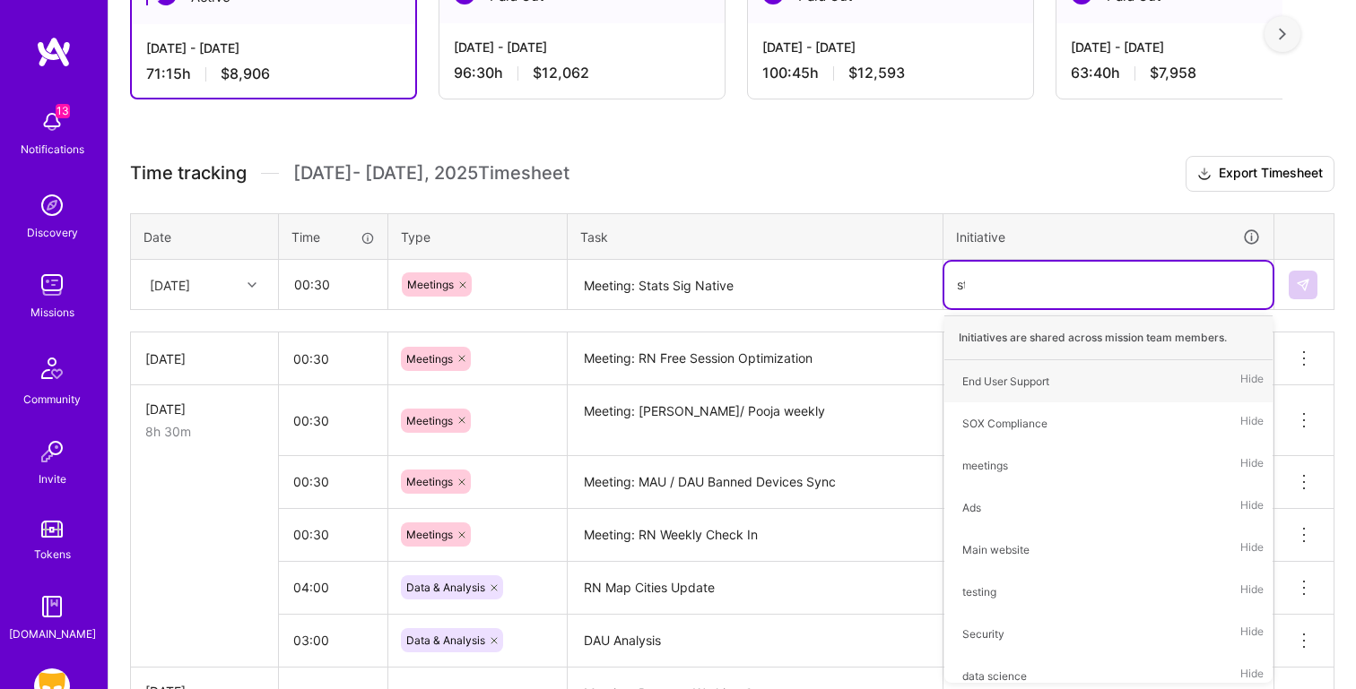
type input "stat"
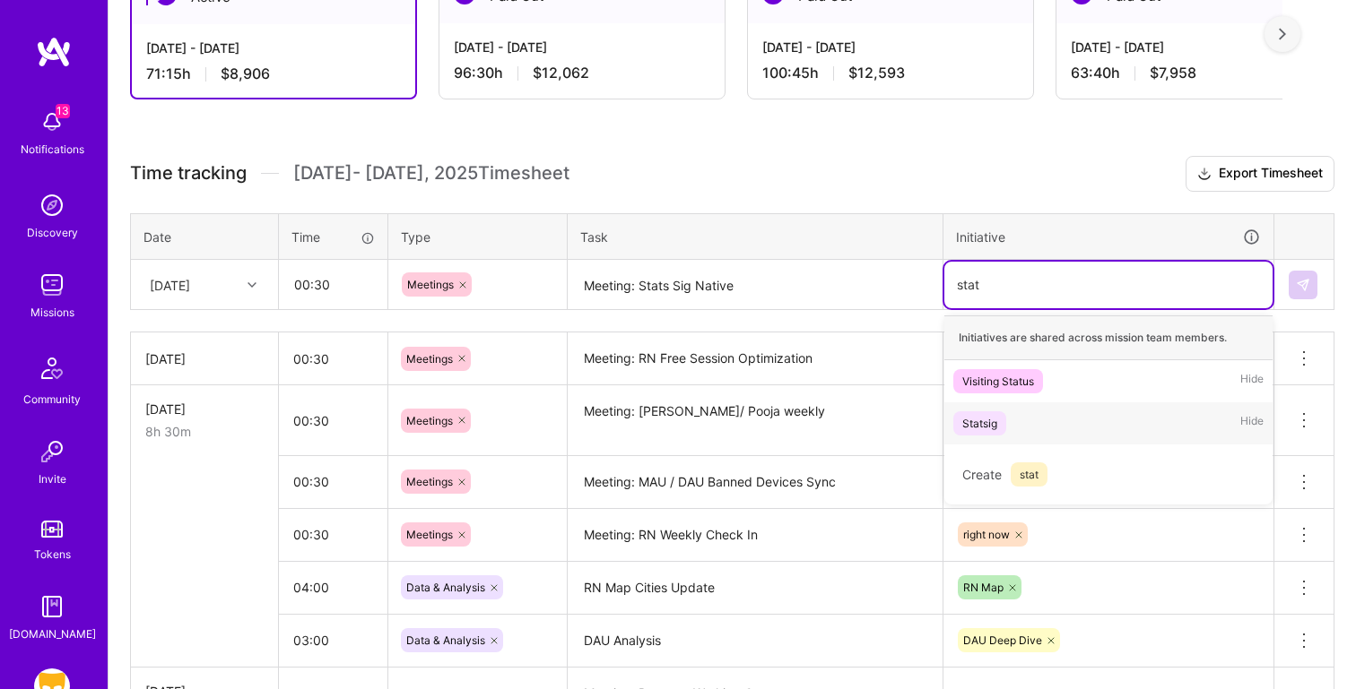
click at [1058, 429] on div "Statsig Hide" at bounding box center [1108, 424] width 328 height 42
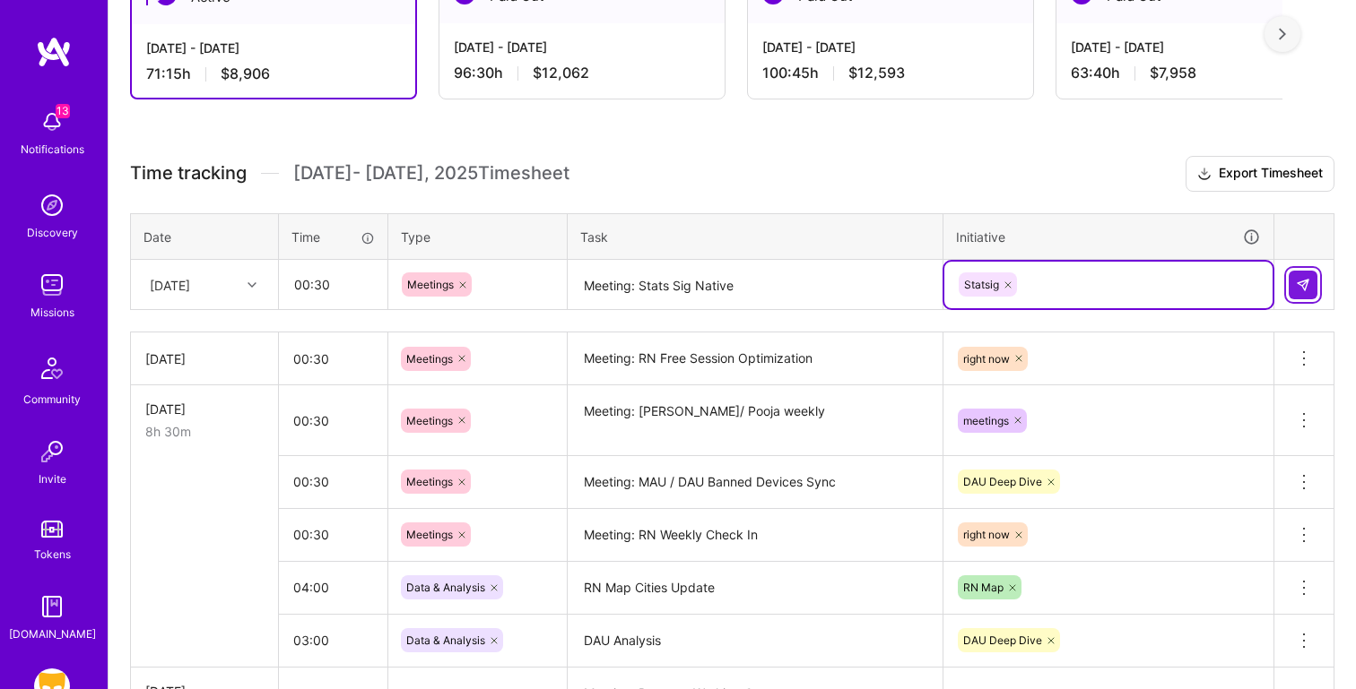
click at [1304, 272] on button at bounding box center [1302, 285] width 29 height 29
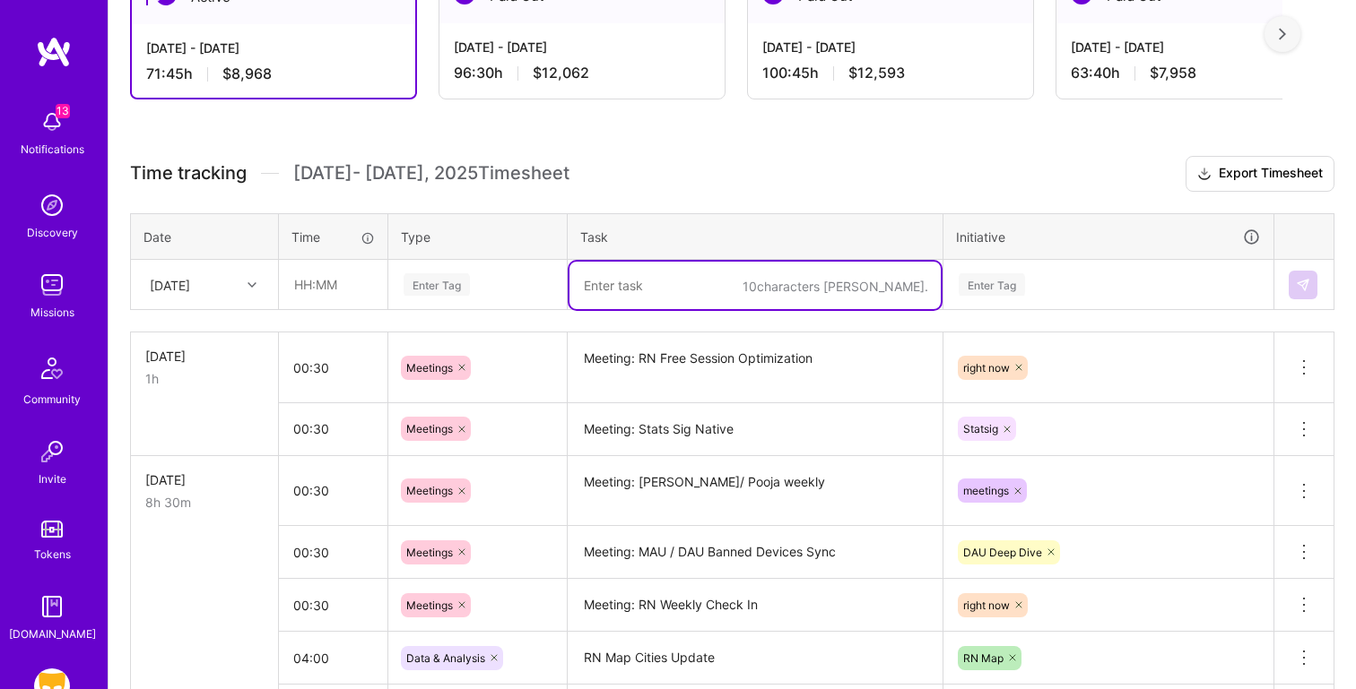
click at [671, 293] on textarea at bounding box center [754, 286] width 371 height 48
paste textarea "RN Map Cities Update"
type textarea "RN Map Cities Update"
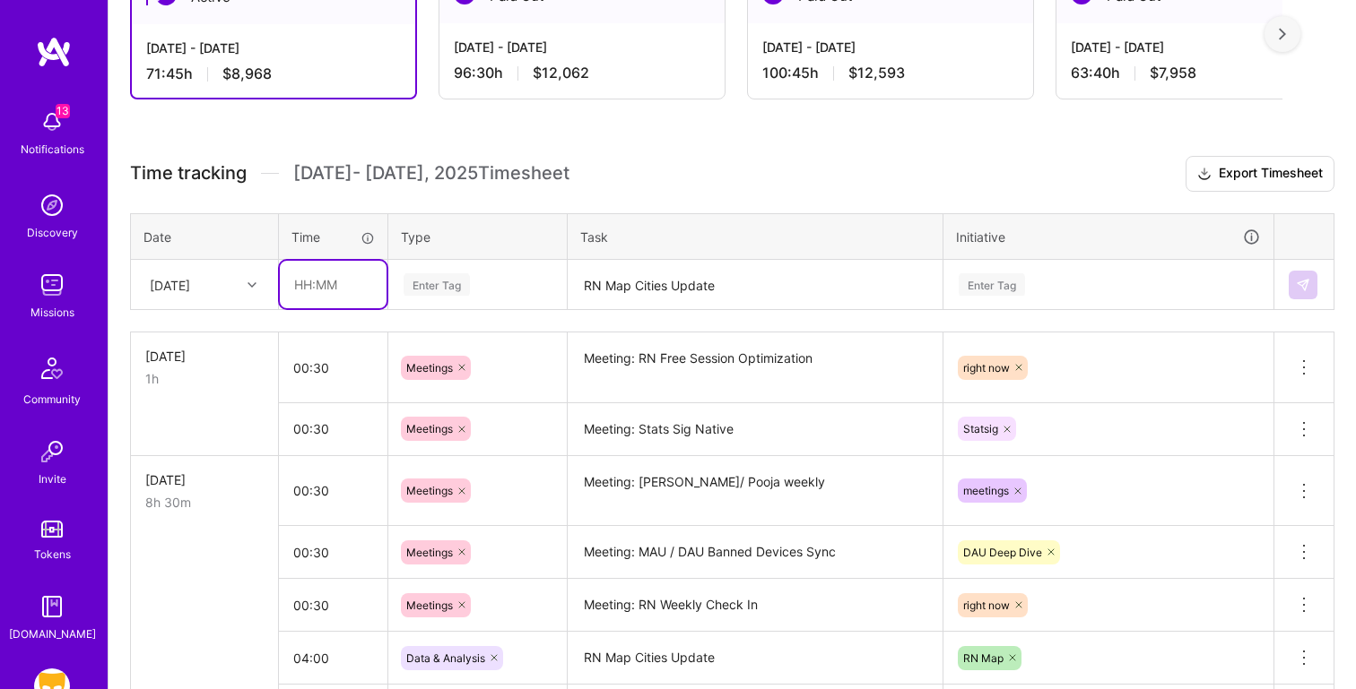
click at [339, 283] on input "text" at bounding box center [333, 285] width 107 height 48
type input "03:00"
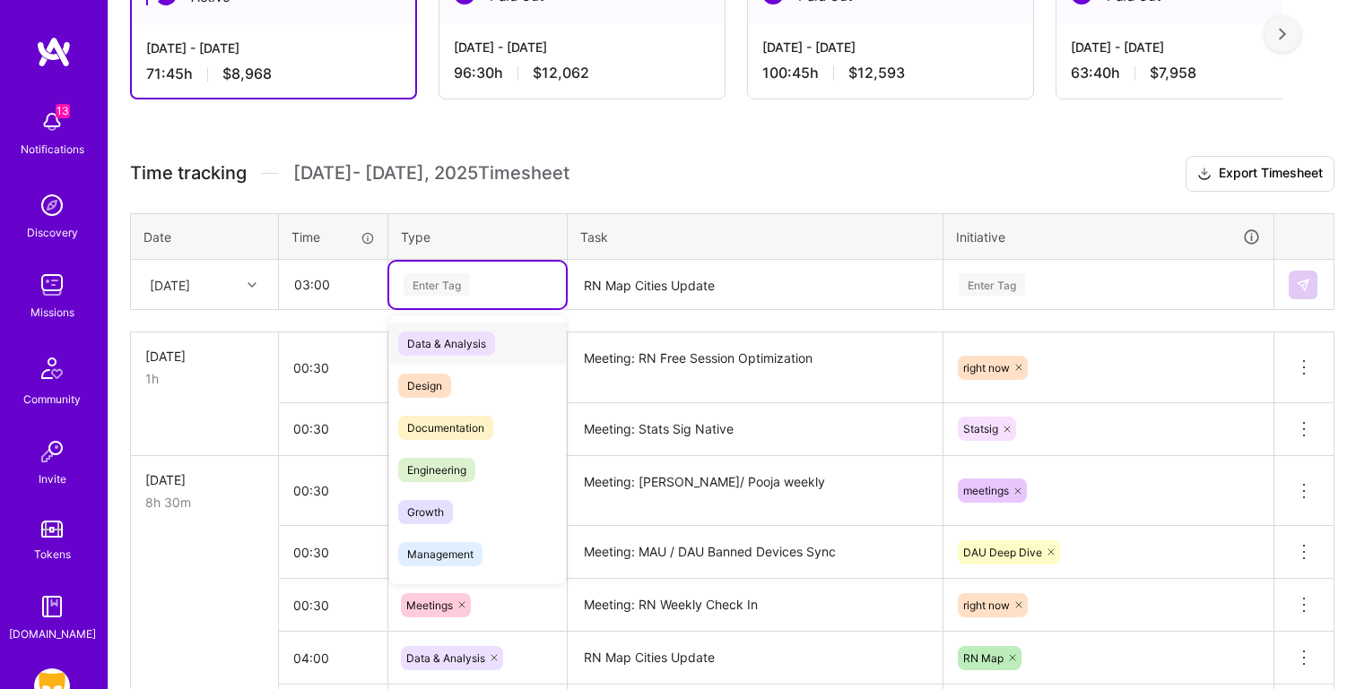
click at [509, 337] on div "Data & Analysis" at bounding box center [477, 344] width 177 height 42
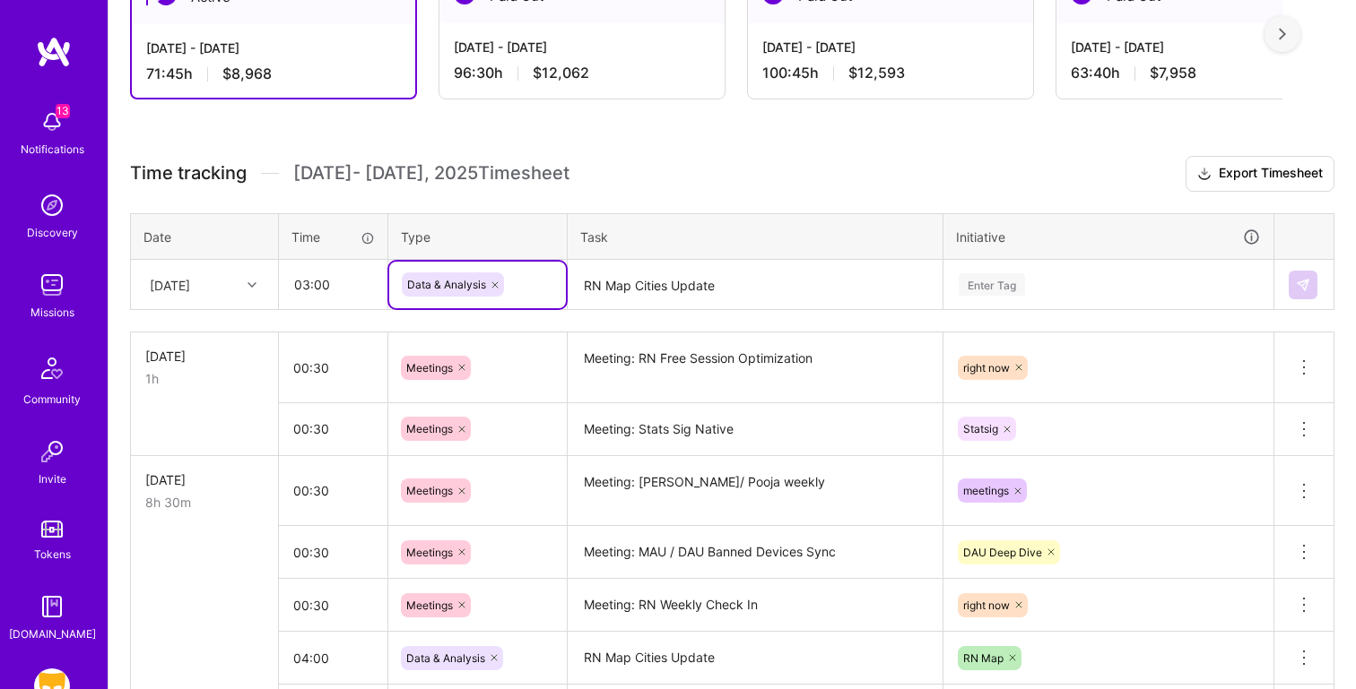
click at [1044, 283] on div "Enter Tag" at bounding box center [1108, 284] width 303 height 22
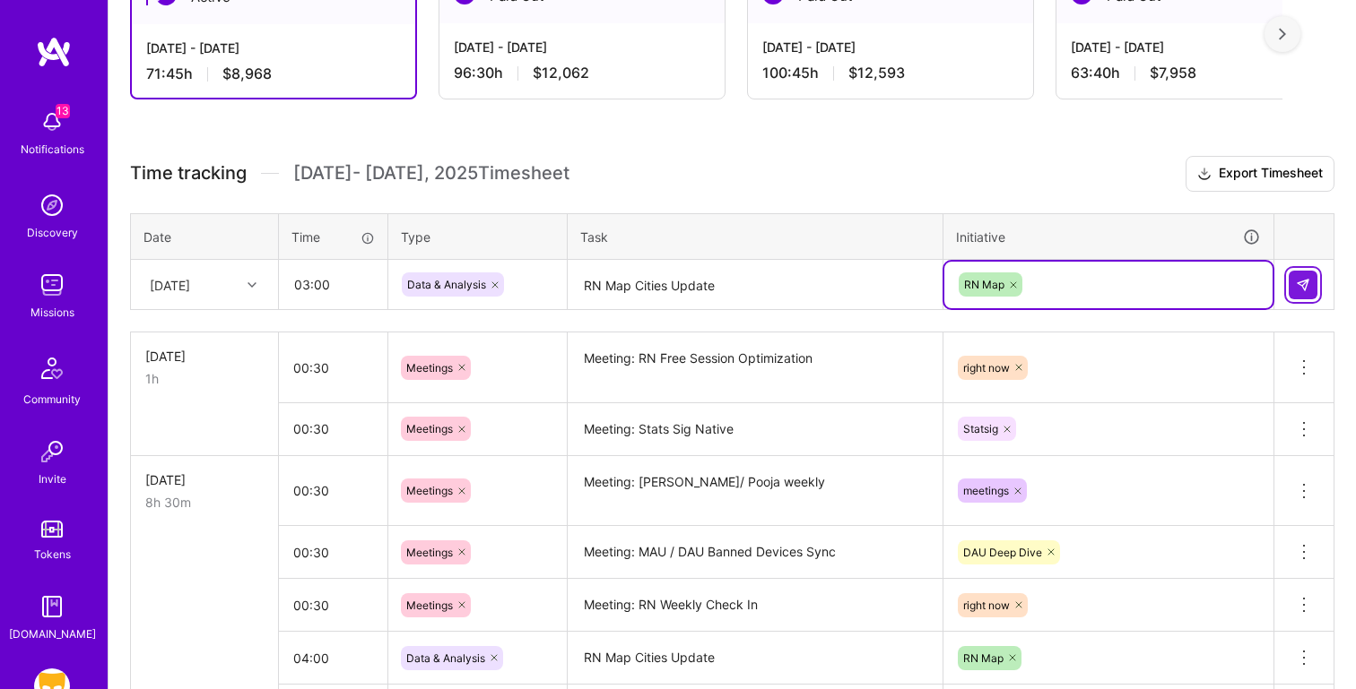
click at [1300, 278] on img at bounding box center [1302, 285] width 14 height 14
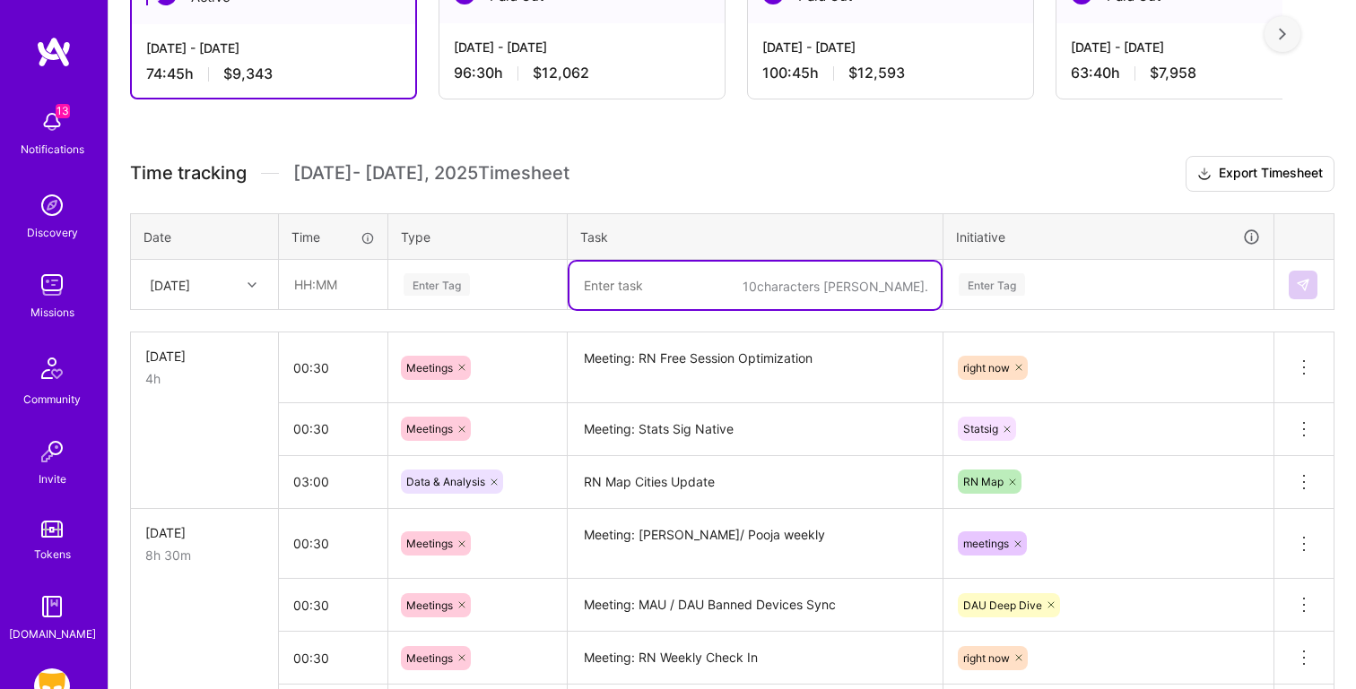
click at [628, 290] on textarea at bounding box center [754, 286] width 371 height 48
paste textarea "DAU Analysis -- Banned Devices Deep Dive"
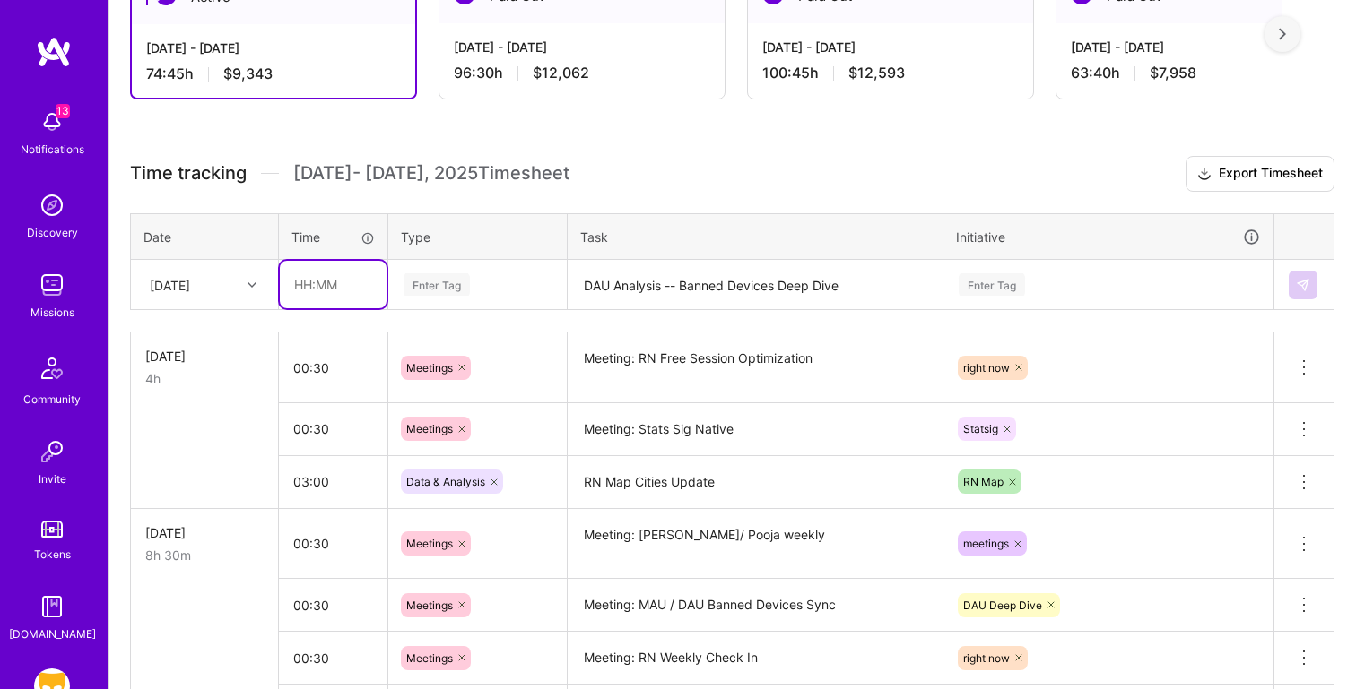
click at [311, 287] on input "text" at bounding box center [333, 285] width 107 height 48
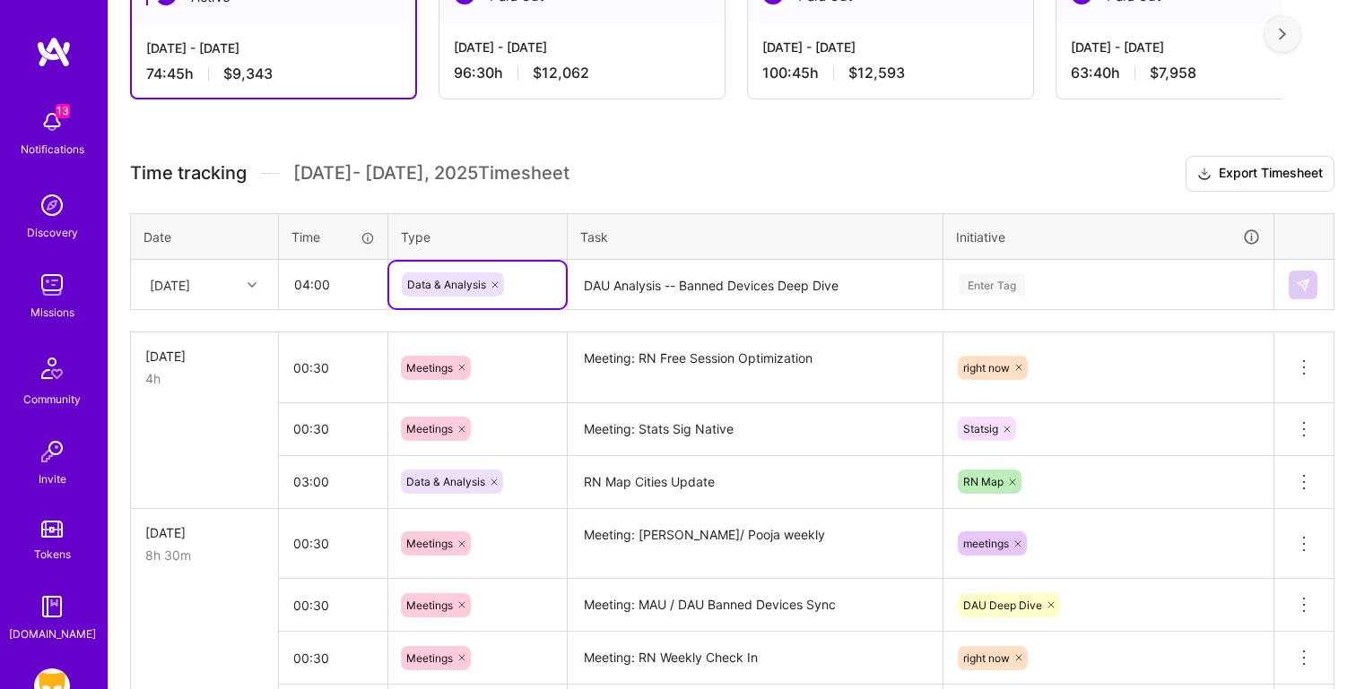
click at [1030, 298] on div "Enter Tag" at bounding box center [1108, 285] width 328 height 47
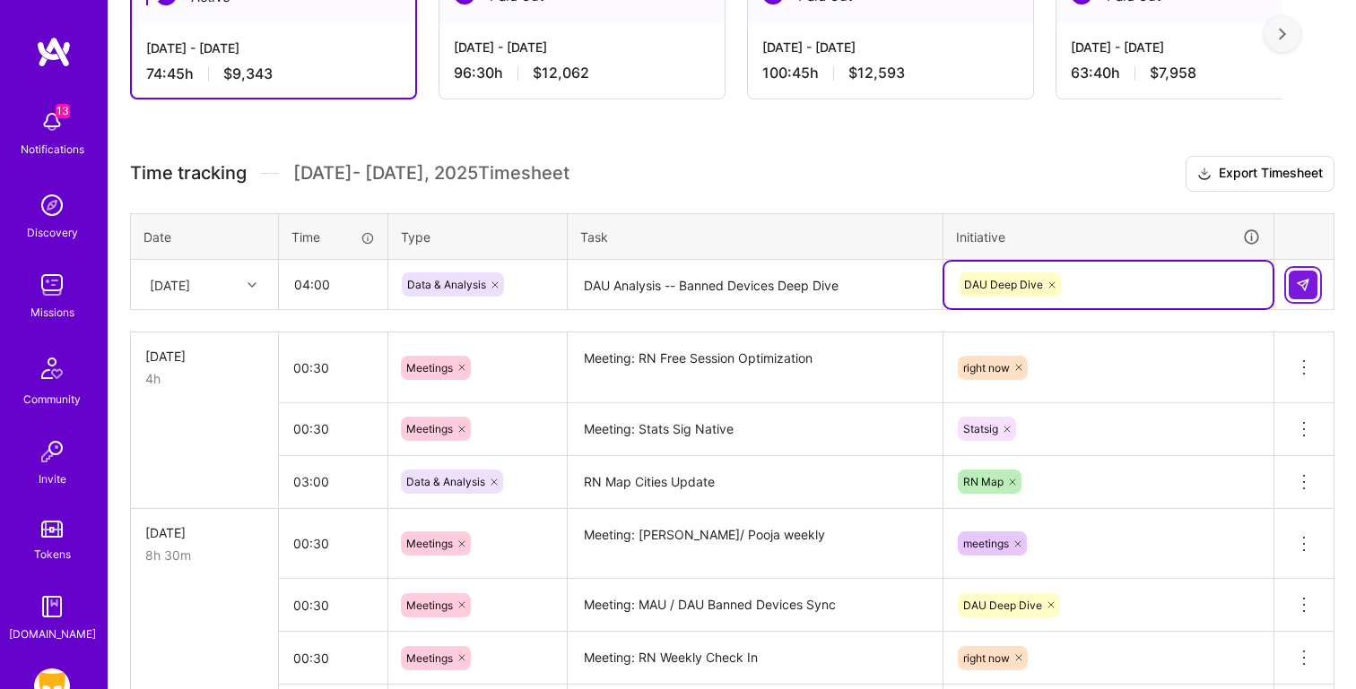
click at [1306, 290] on img at bounding box center [1302, 285] width 14 height 14
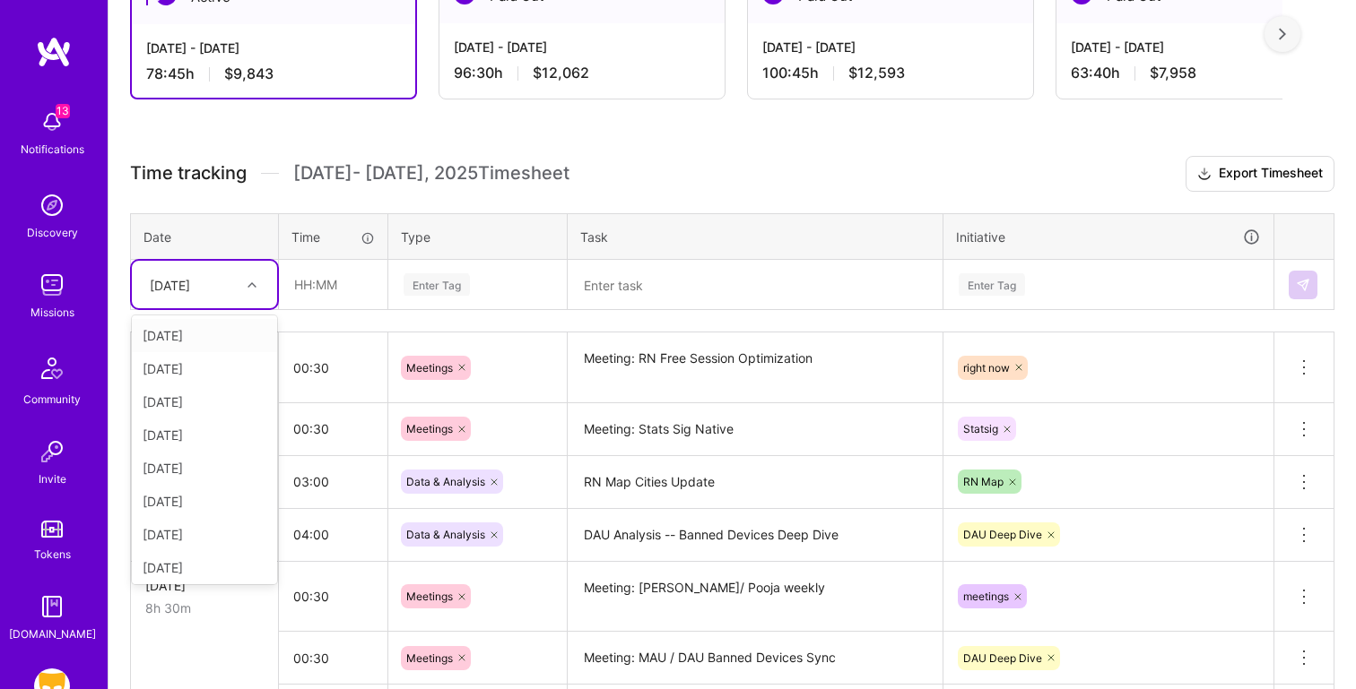
click at [190, 290] on div "[DATE]" at bounding box center [170, 284] width 40 height 19
click at [197, 504] on div "[DATE]" at bounding box center [204, 497] width 145 height 33
click at [654, 282] on textarea at bounding box center [754, 286] width 371 height 48
paste textarea "DAU Analysis"
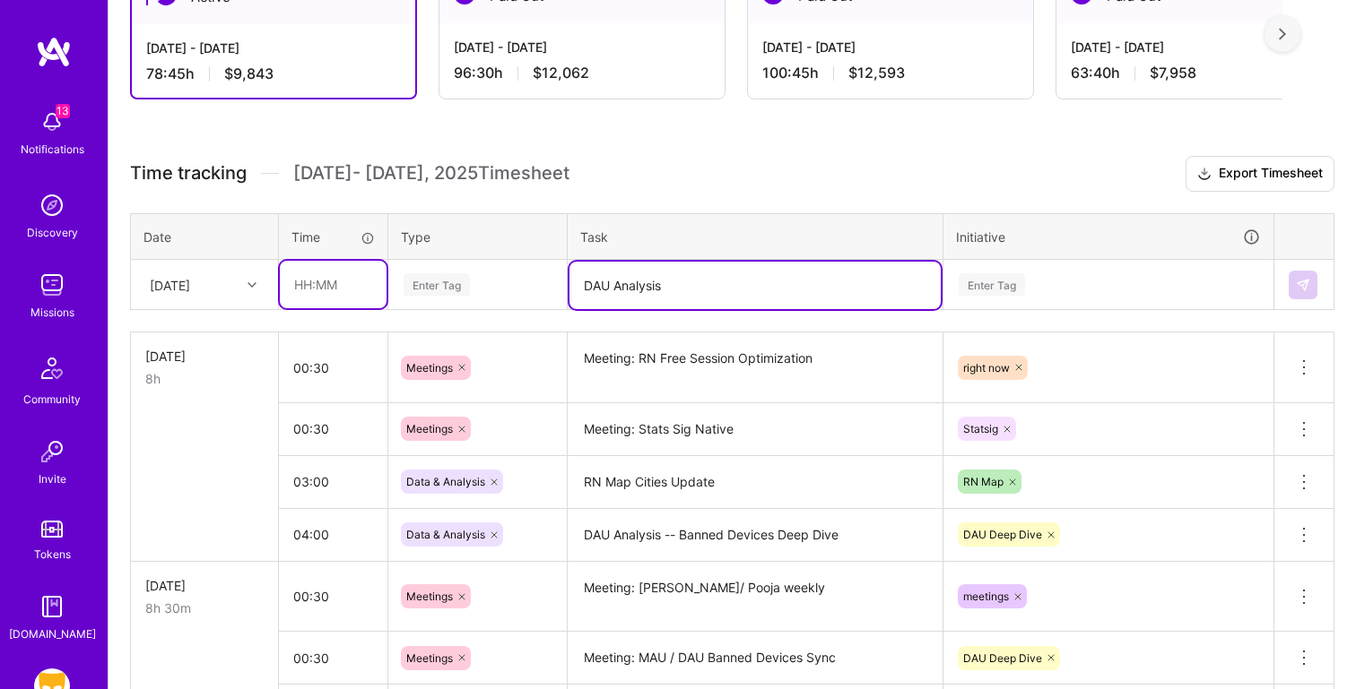
click at [312, 294] on input "text" at bounding box center [333, 285] width 107 height 48
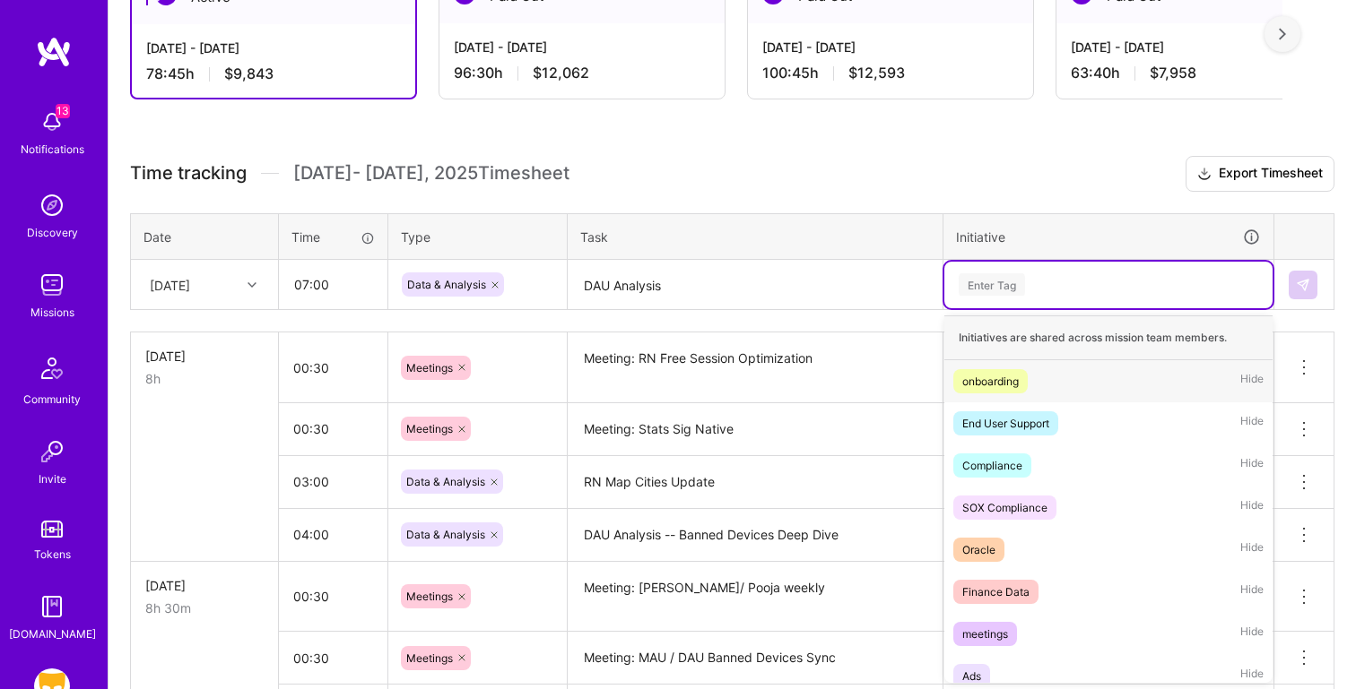
click at [1037, 286] on div "Enter Tag" at bounding box center [1108, 284] width 303 height 22
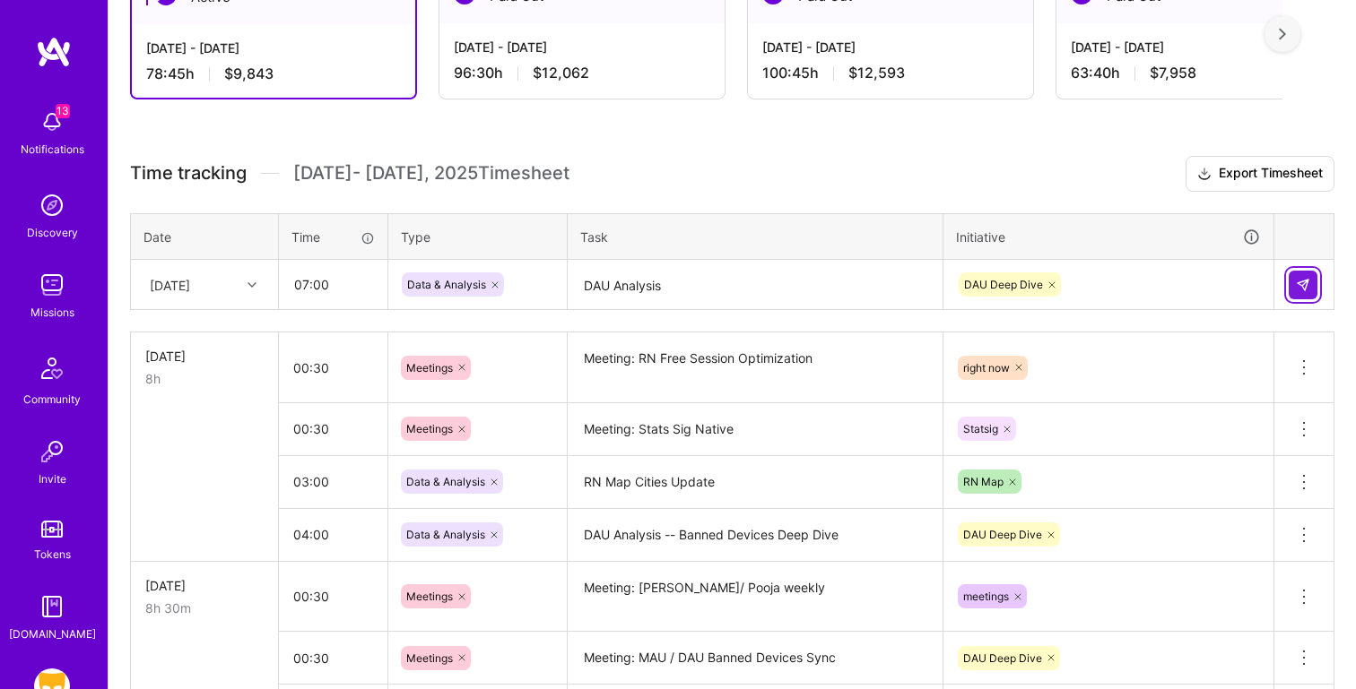
click at [1312, 278] on button at bounding box center [1302, 285] width 29 height 29
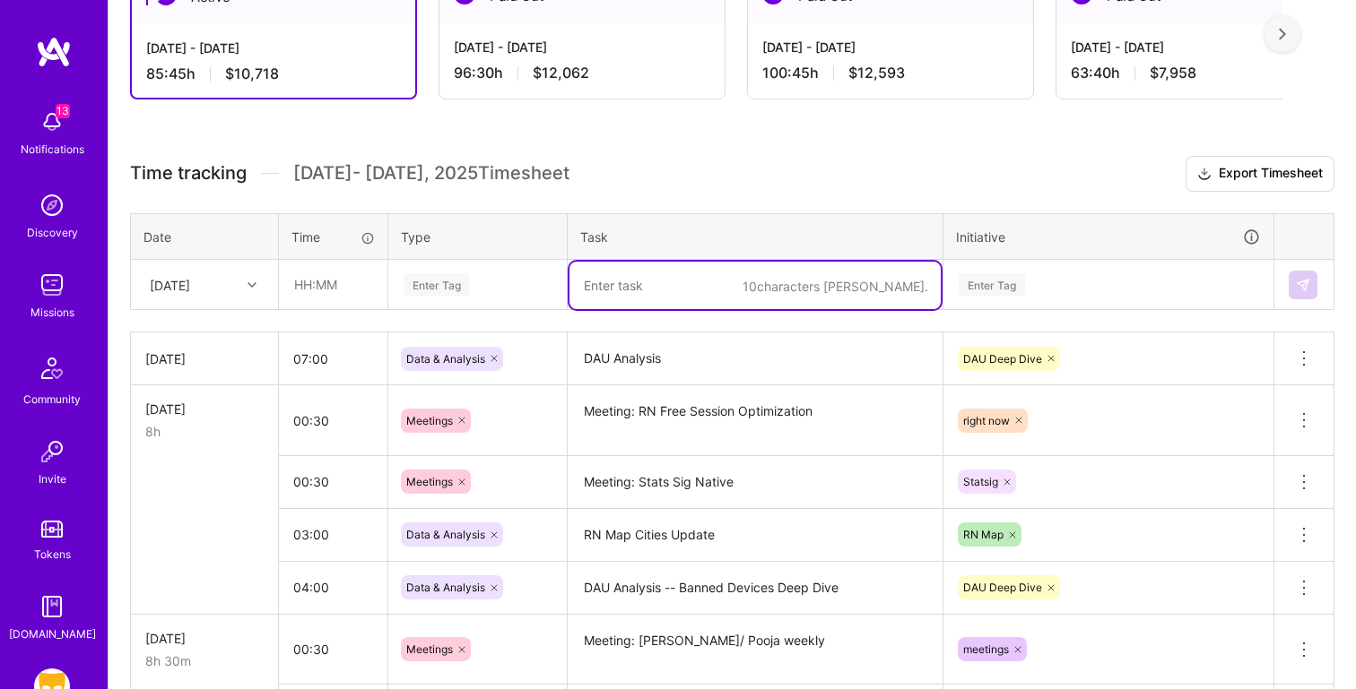
click at [625, 295] on textarea at bounding box center [754, 286] width 371 height 48
paste textarea "Meeting: DAU Banned Devices Sync"
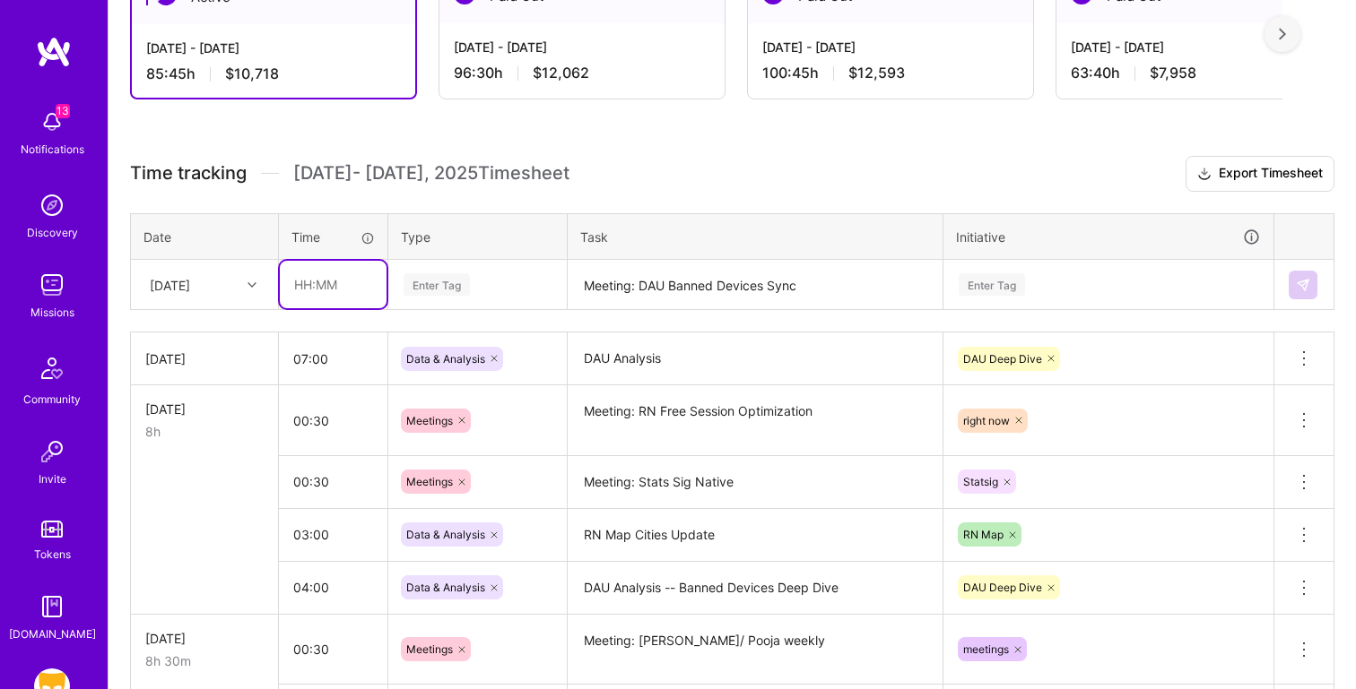
click at [337, 282] on input "text" at bounding box center [333, 285] width 107 height 48
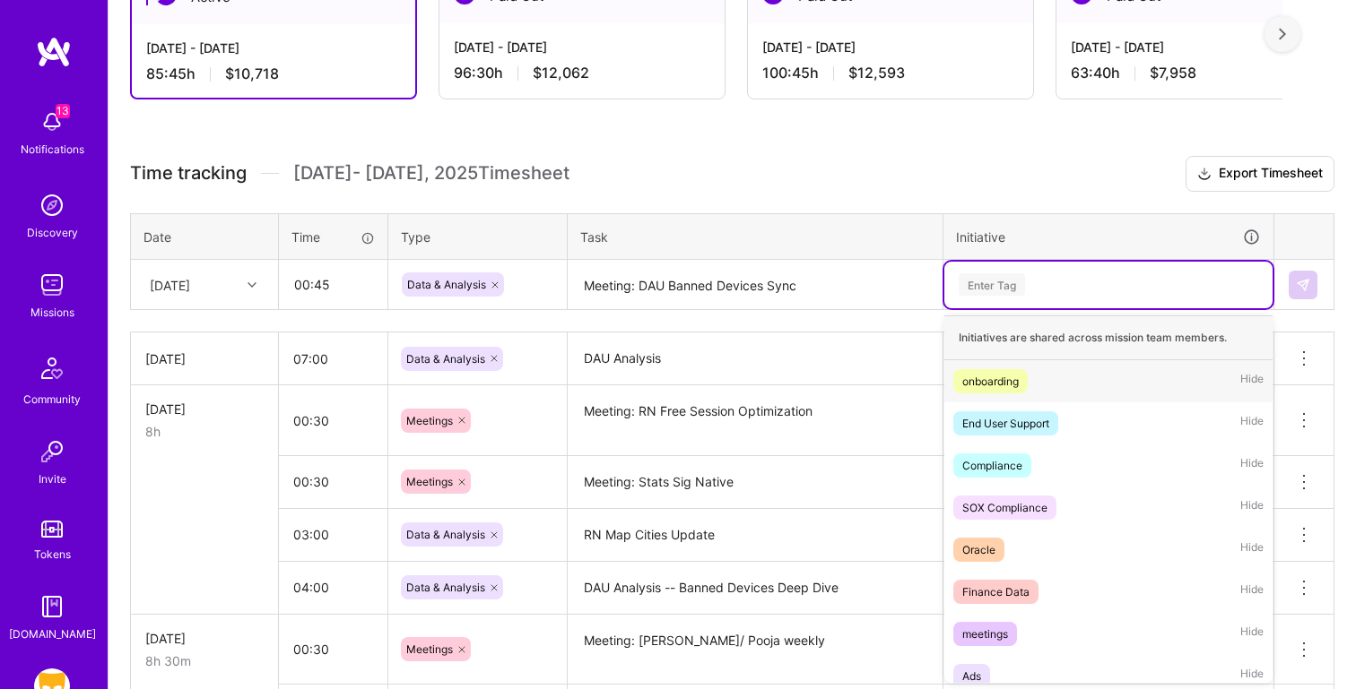
click at [991, 276] on div "Enter Tag" at bounding box center [991, 285] width 66 height 28
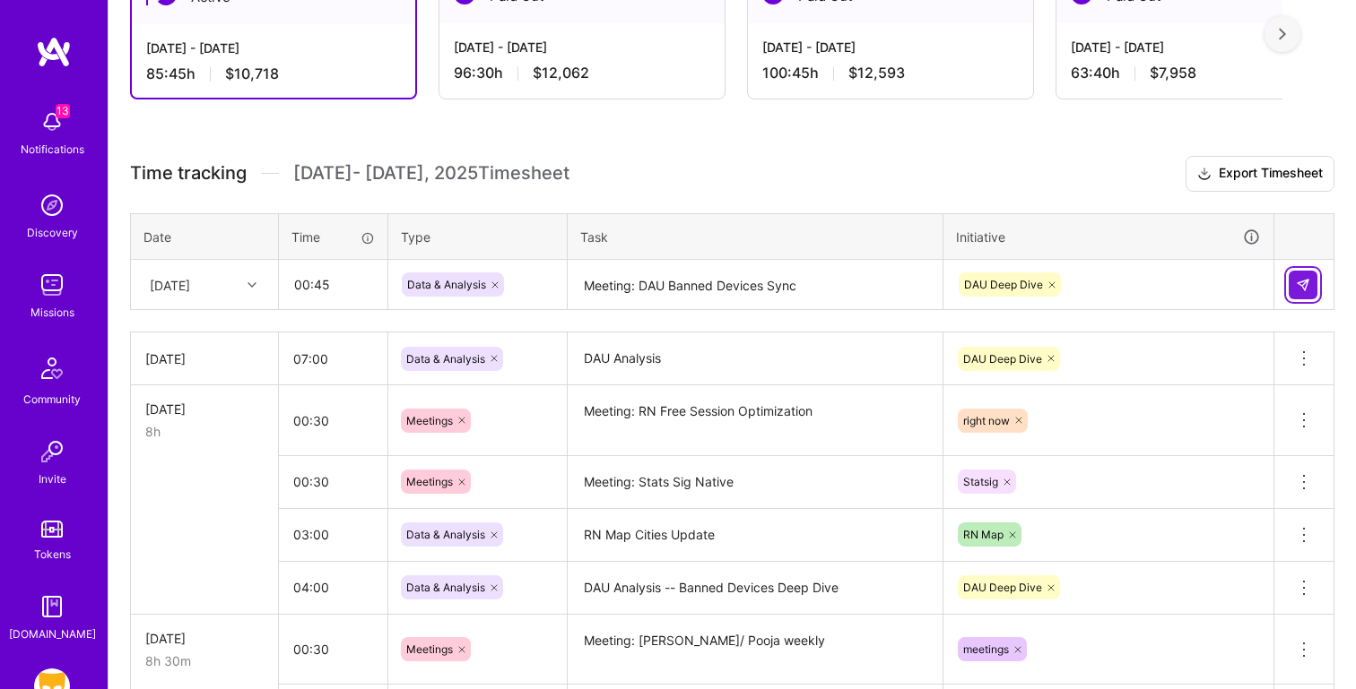
click at [1306, 281] on img at bounding box center [1302, 285] width 14 height 14
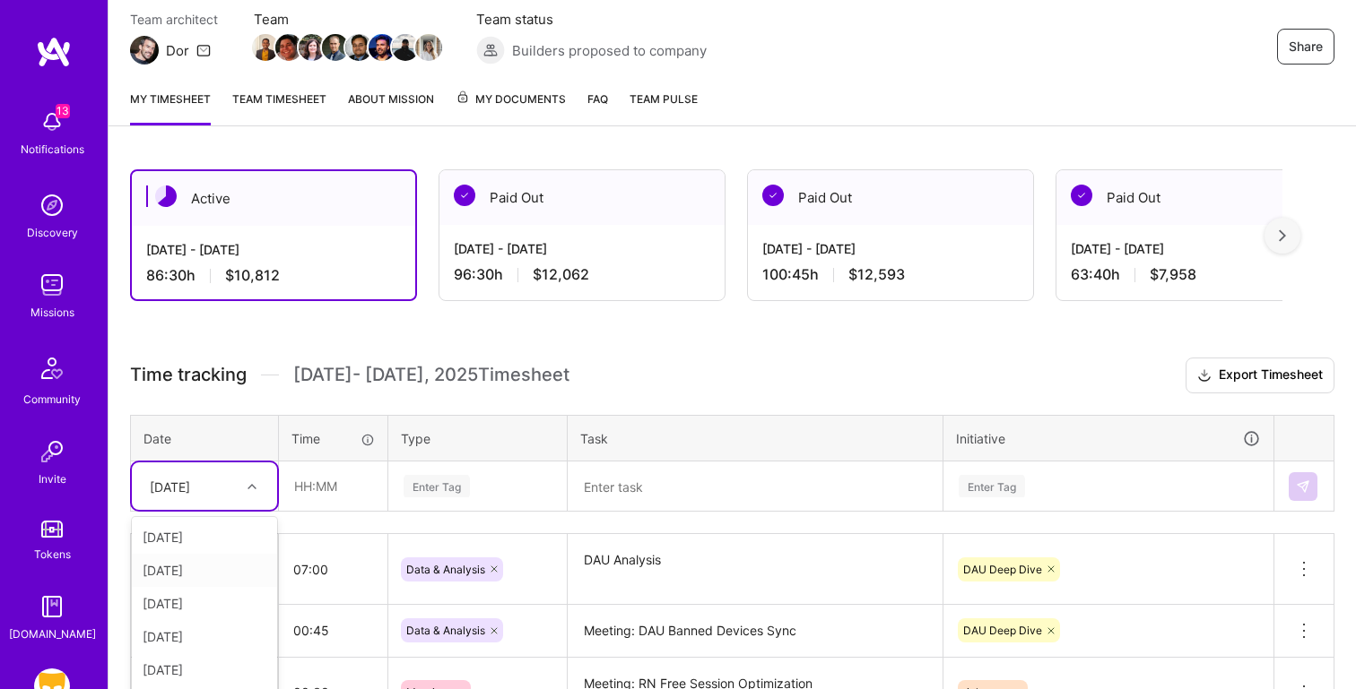
click at [196, 490] on div "option [DATE], selected. option [DATE] focused, 2 of 15. 14 results available. …" at bounding box center [204, 487] width 145 height 48
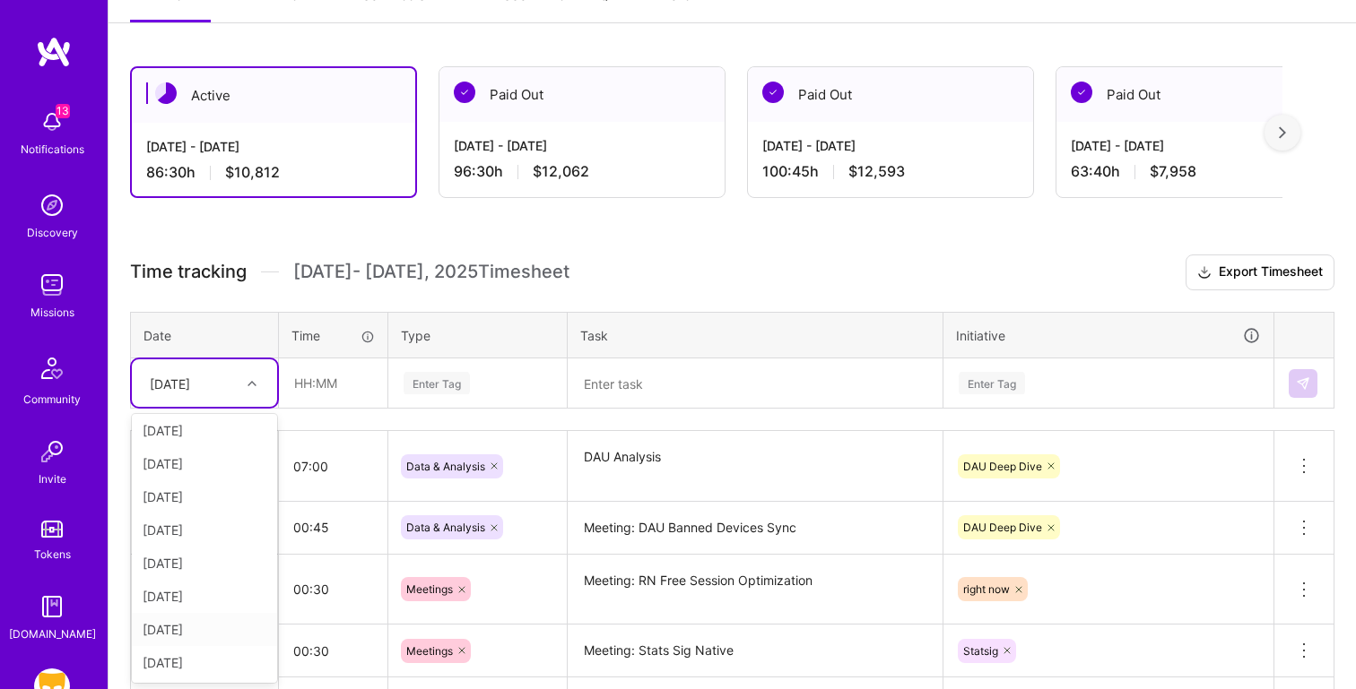
click at [178, 636] on div "[DATE]" at bounding box center [204, 629] width 145 height 33
click at [653, 391] on textarea at bounding box center [754, 384] width 371 height 48
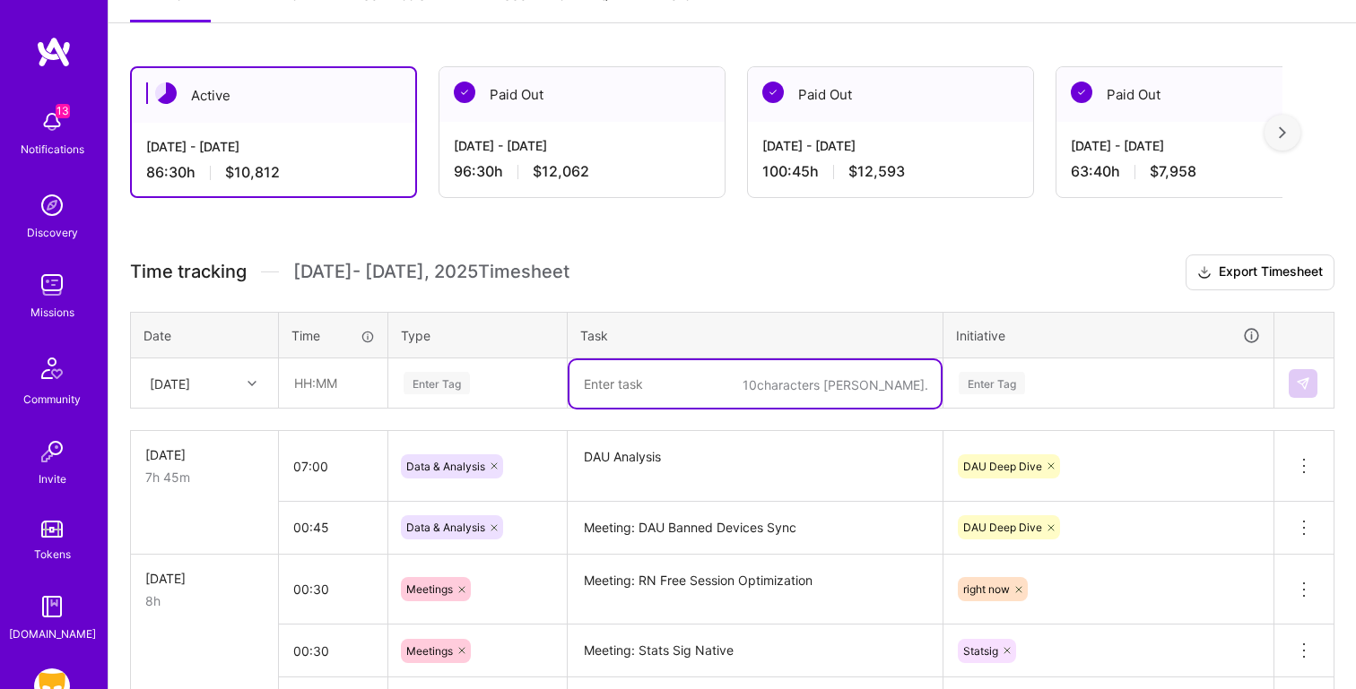
paste textarea "DAU Analysis -- Updating DAU Composition (Returning Users, Churn, Reengagement)…"
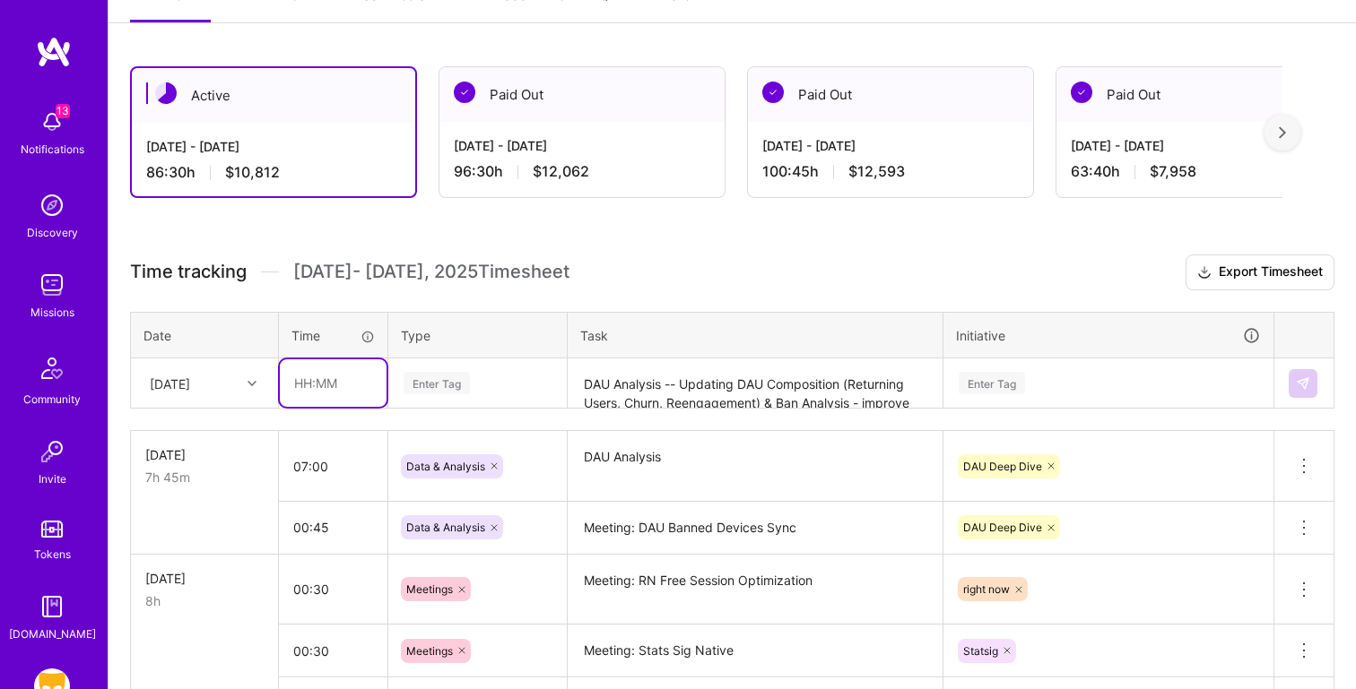
click at [351, 389] on input "text" at bounding box center [333, 384] width 107 height 48
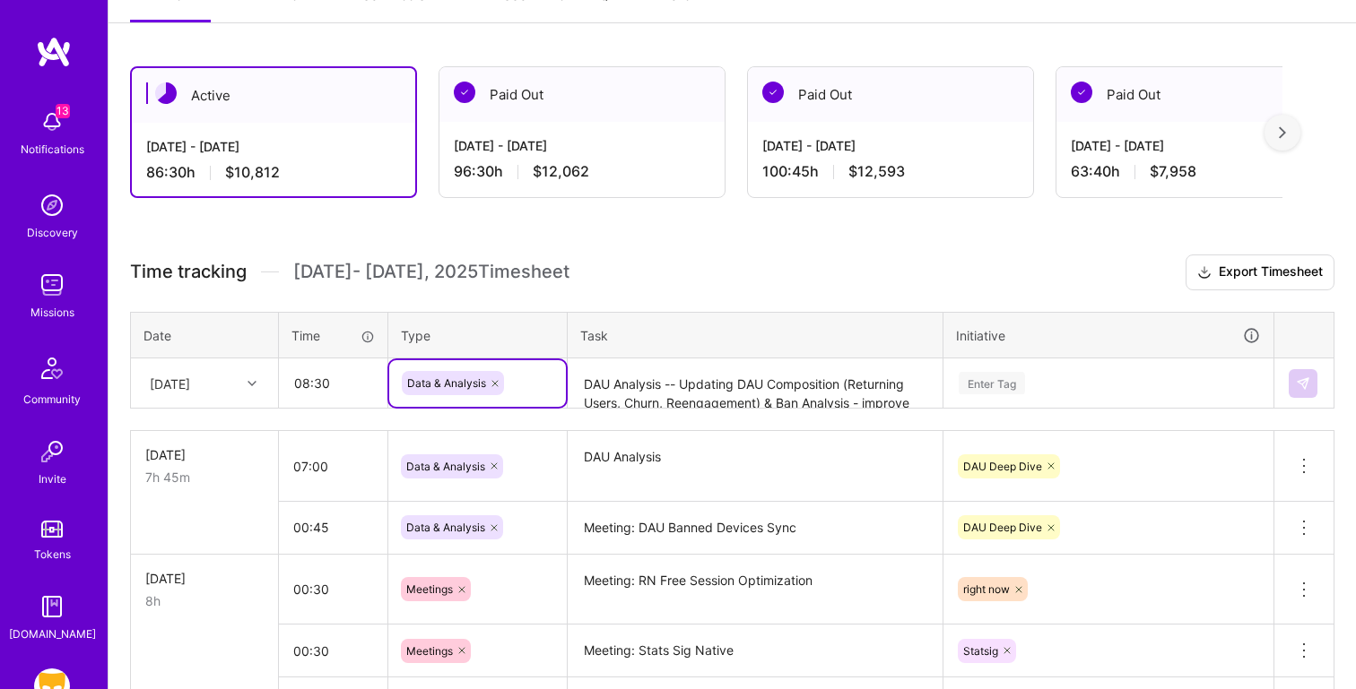
click at [1076, 370] on div "Enter Tag" at bounding box center [1108, 383] width 328 height 47
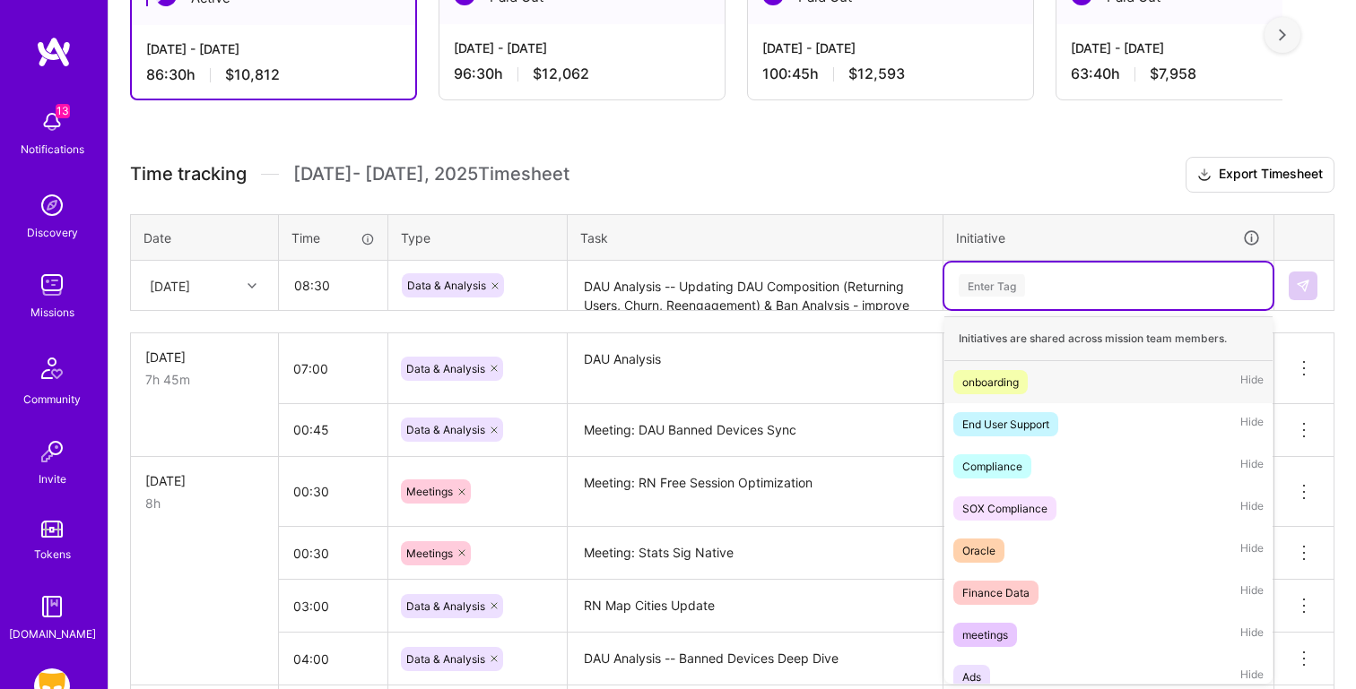
scroll to position [362, 0]
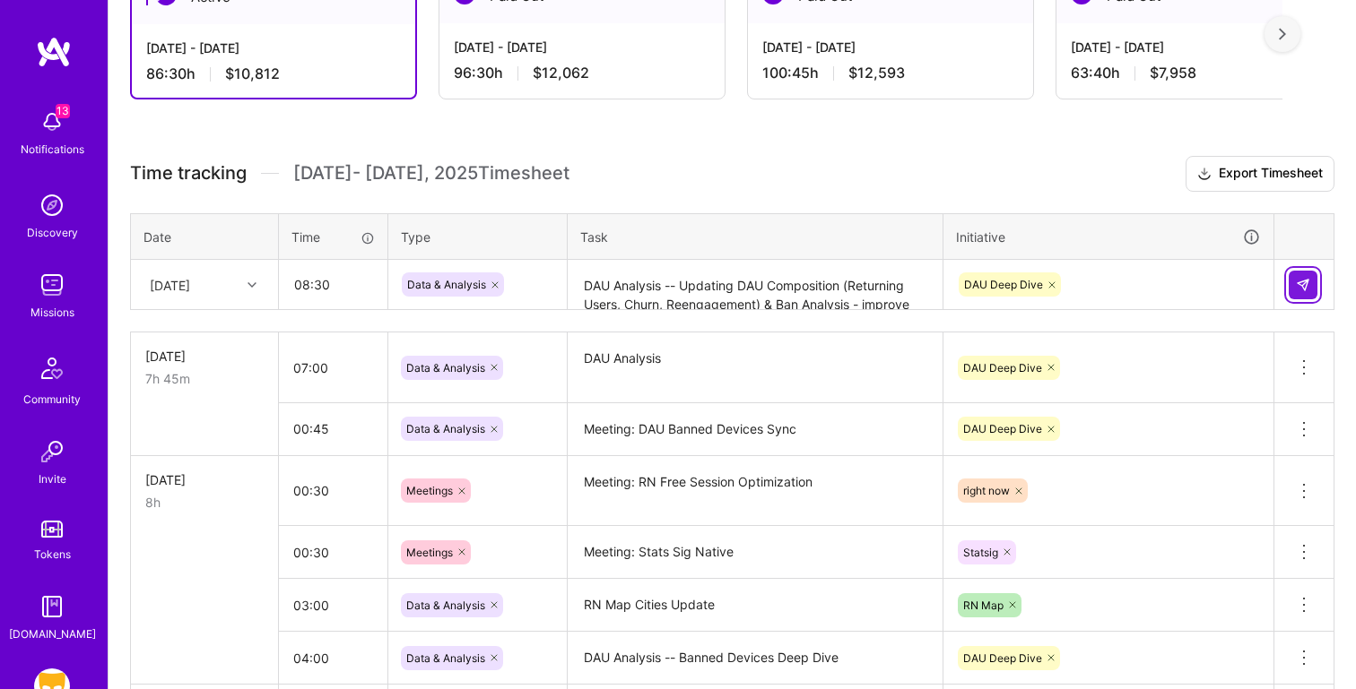
click at [1310, 282] on button at bounding box center [1302, 285] width 29 height 29
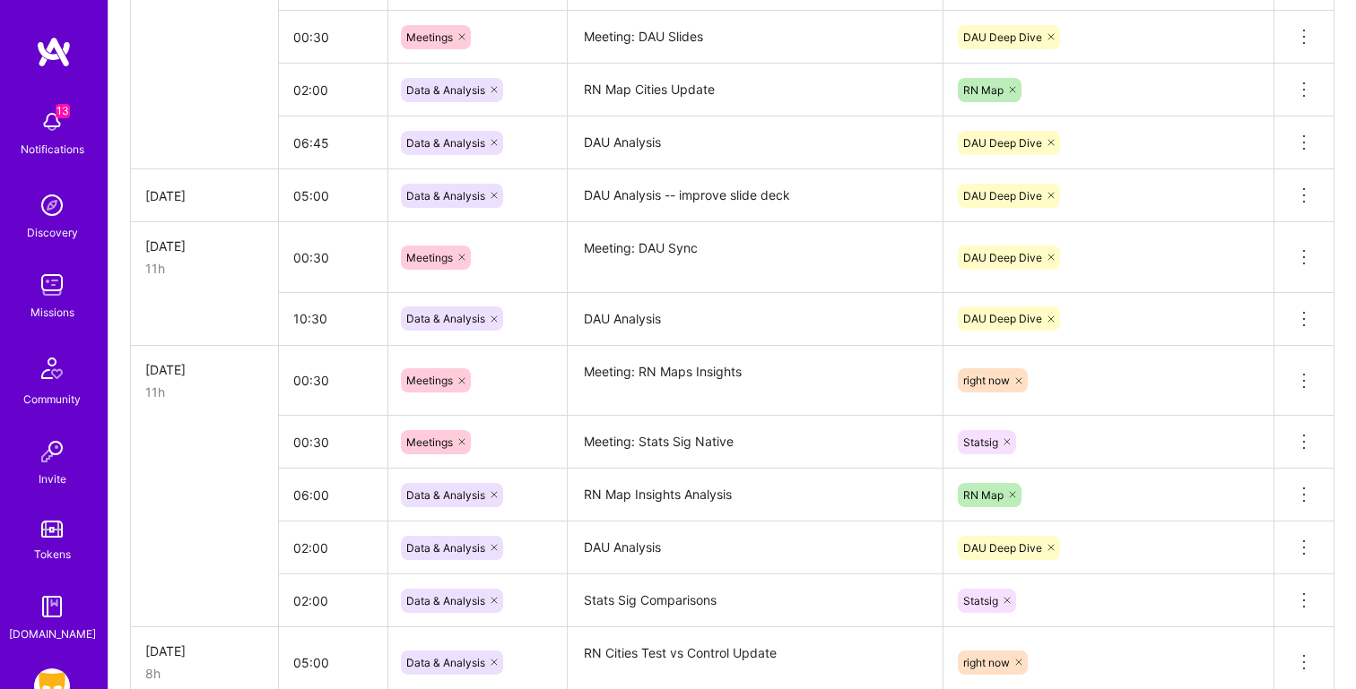
scroll to position [1452, 0]
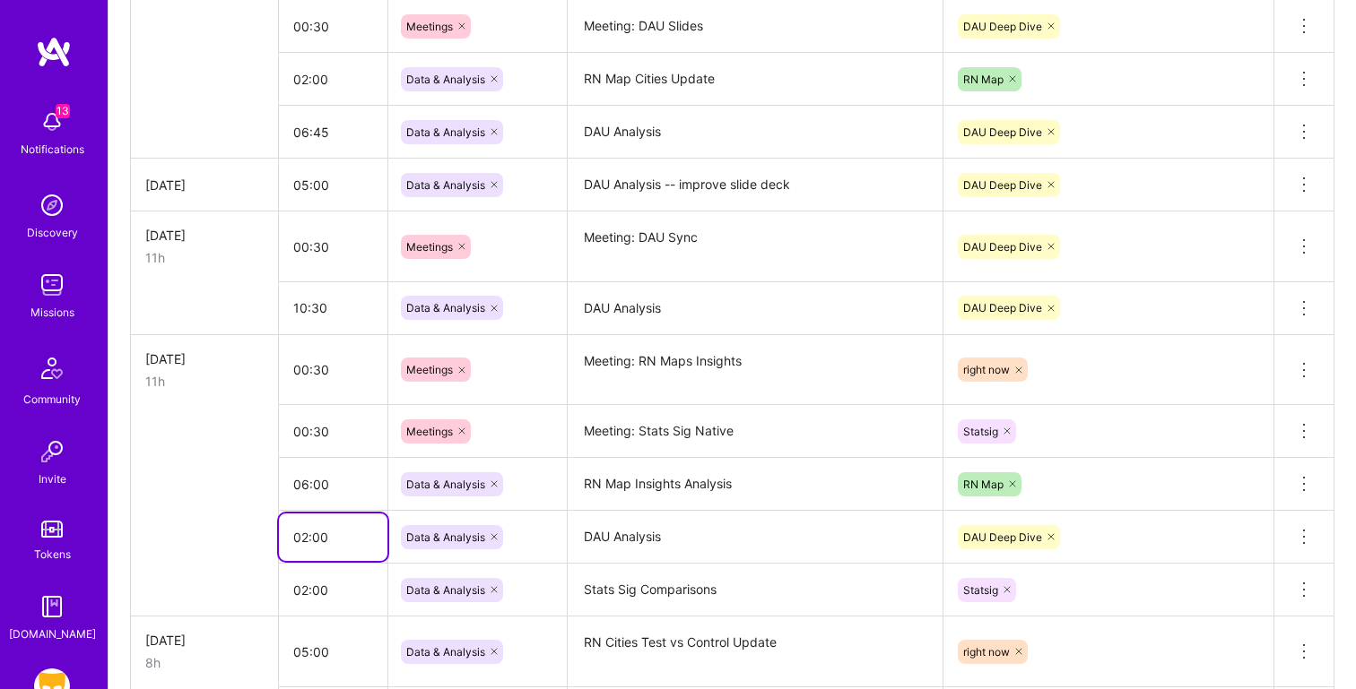
click at [308, 536] on input "02:00" at bounding box center [333, 538] width 108 height 48
click at [174, 493] on td at bounding box center [205, 484] width 148 height 53
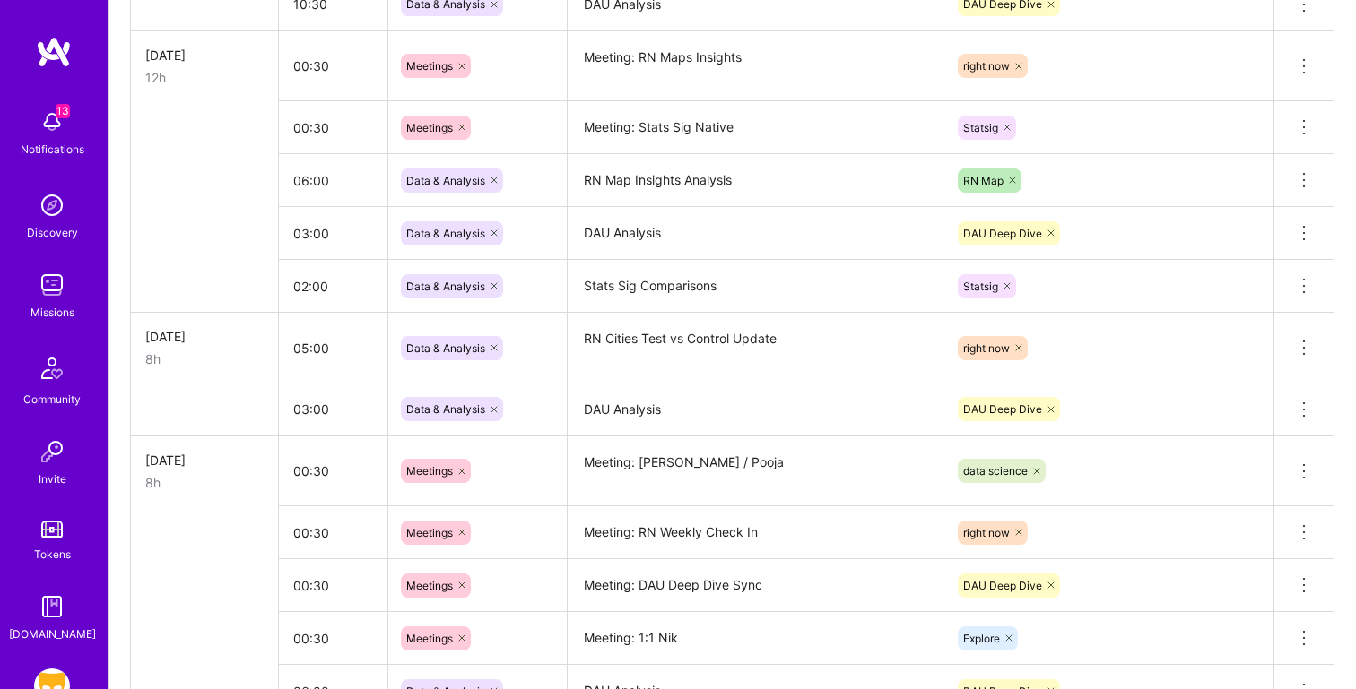
scroll to position [1758, 0]
click at [318, 405] on input "03:00" at bounding box center [333, 408] width 108 height 48
click at [178, 382] on td at bounding box center [205, 407] width 148 height 53
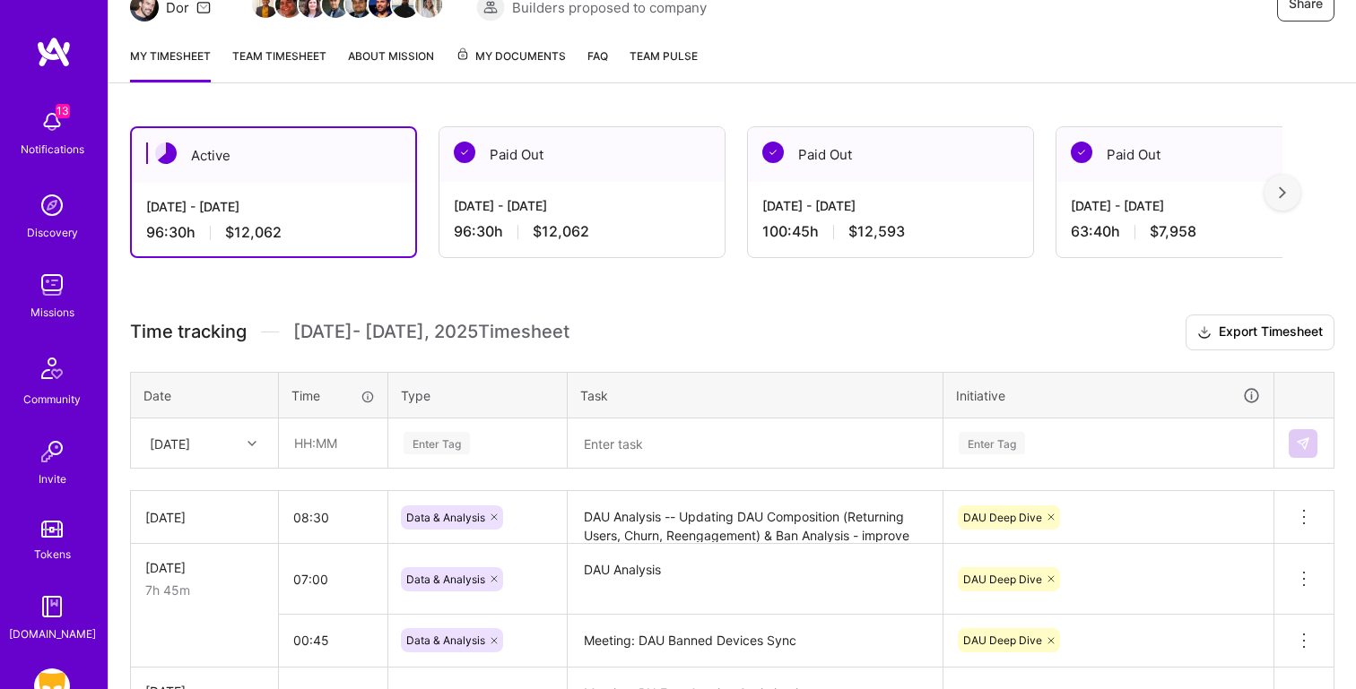
scroll to position [56, 0]
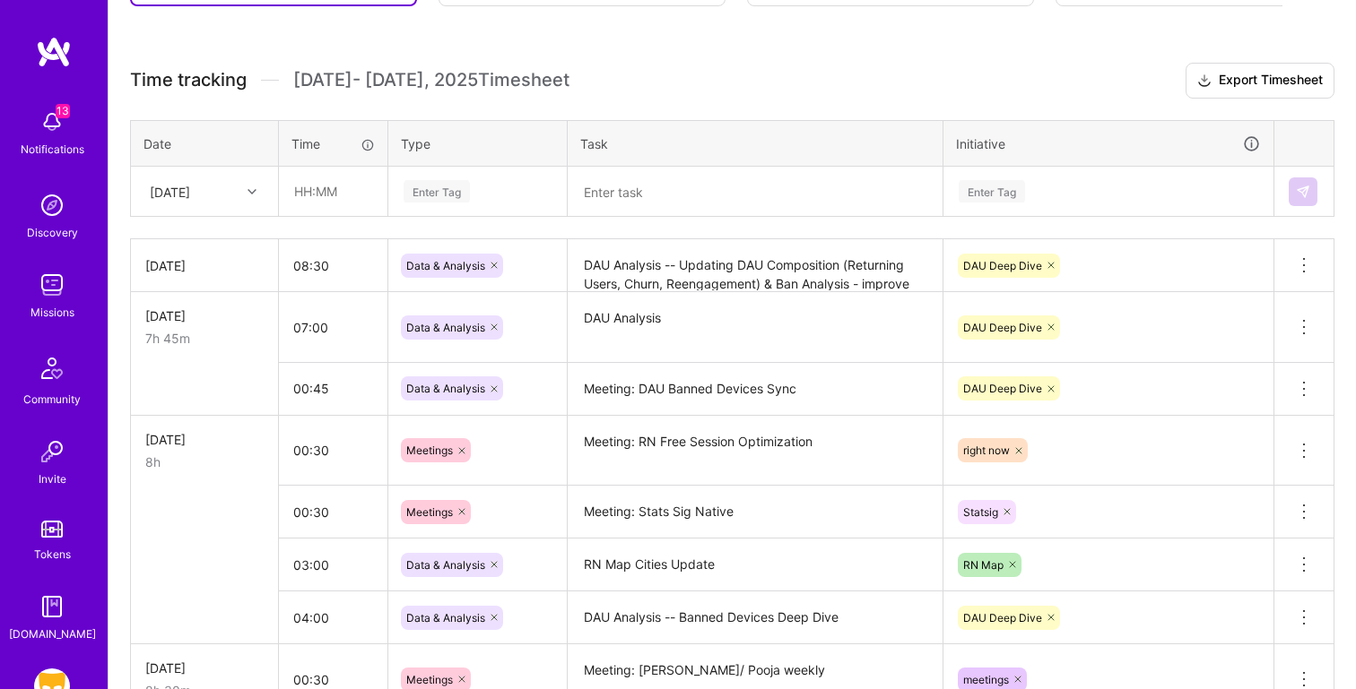
scroll to position [317, 0]
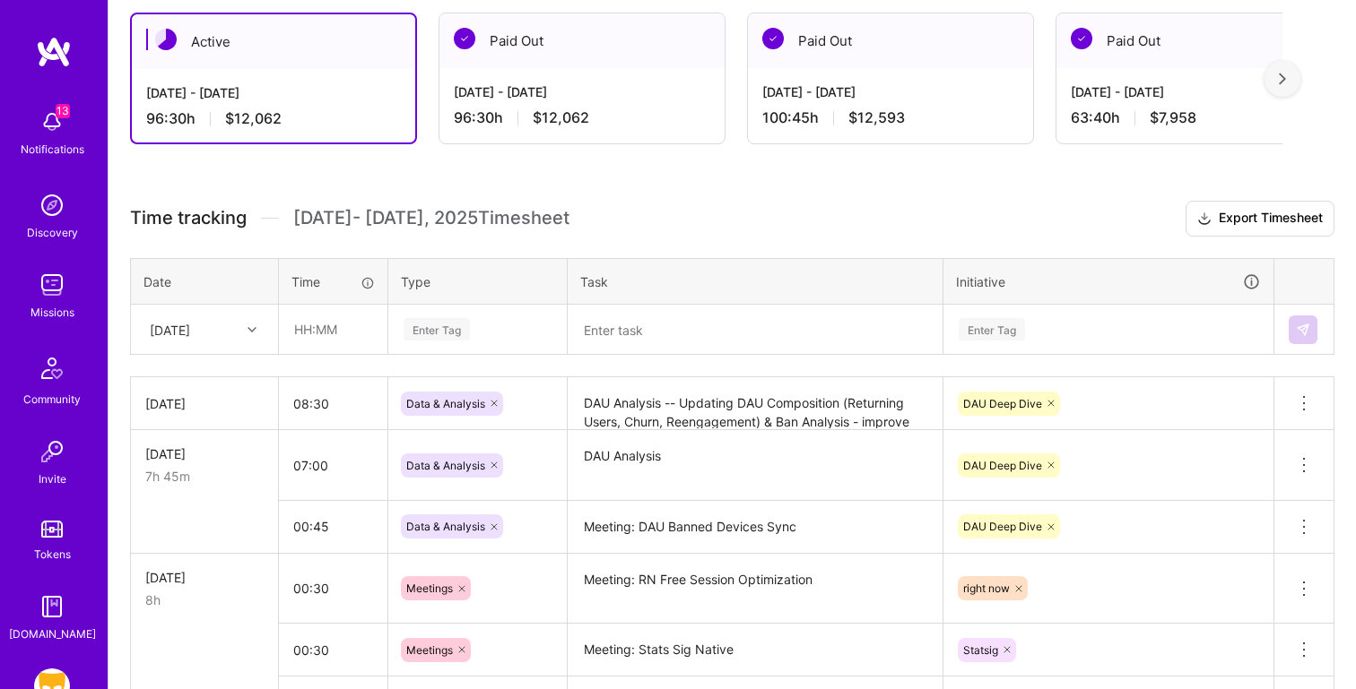
click at [377, 233] on h3 "Time tracking [DATE] - [DATE] Timesheet Export Timesheet" at bounding box center [732, 219] width 1204 height 36
click at [906, 203] on h3 "Time tracking [DATE] - [DATE] Timesheet Export Timesheet" at bounding box center [732, 219] width 1204 height 36
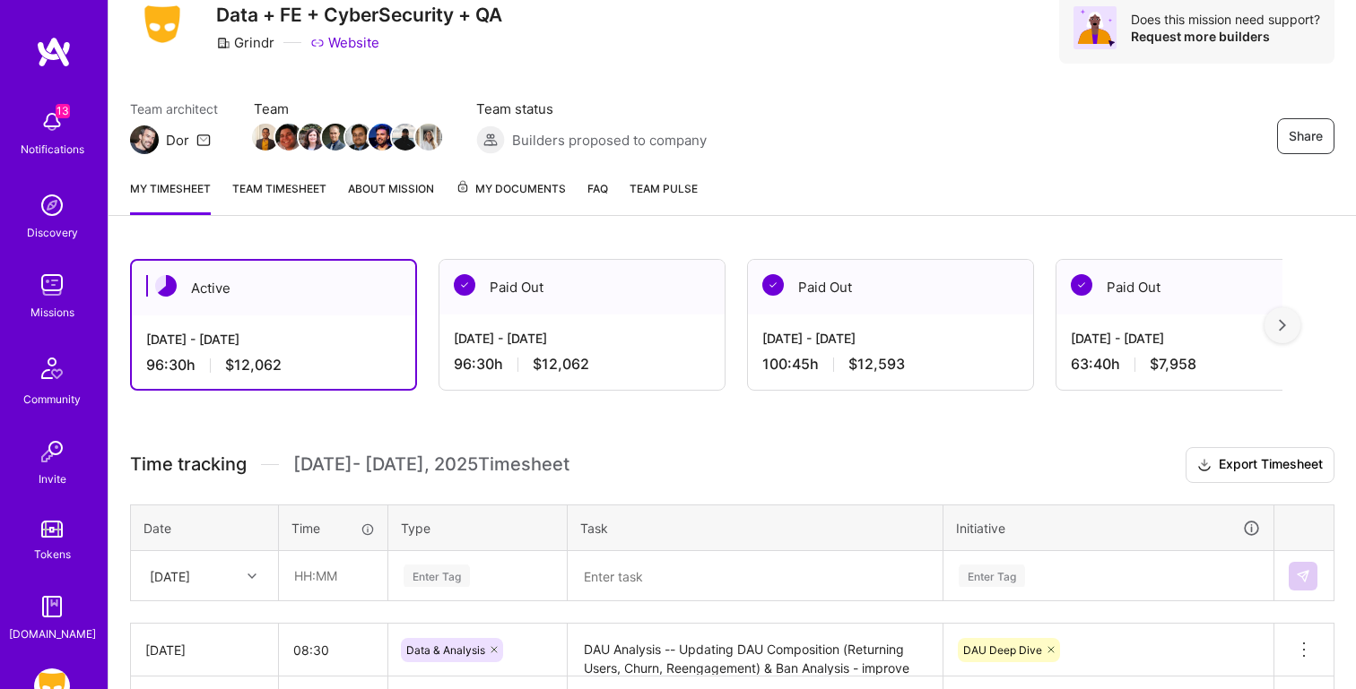
scroll to position [69, 0]
